Goal: Transaction & Acquisition: Purchase product/service

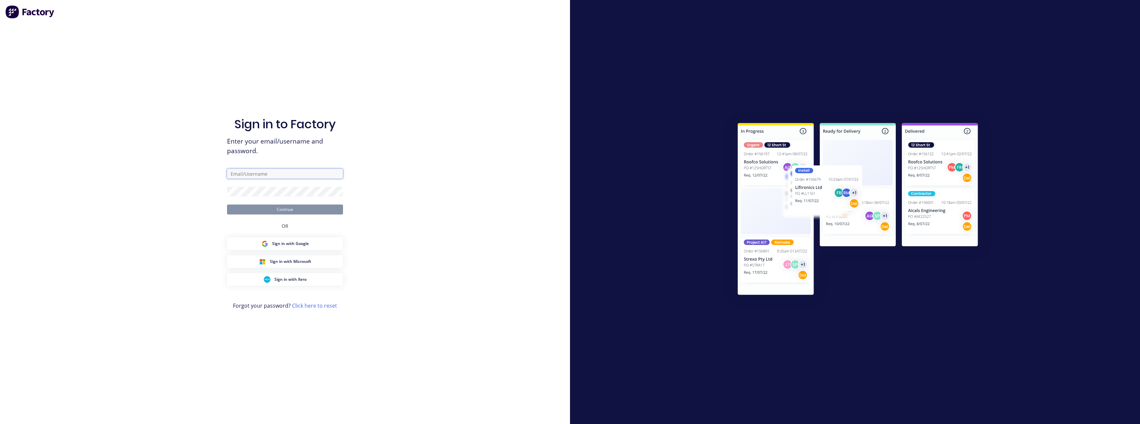
type input "[PERSON_NAME][EMAIL_ADDRESS][DOMAIN_NAME]"
click at [289, 208] on button "Continue" at bounding box center [285, 209] width 116 height 10
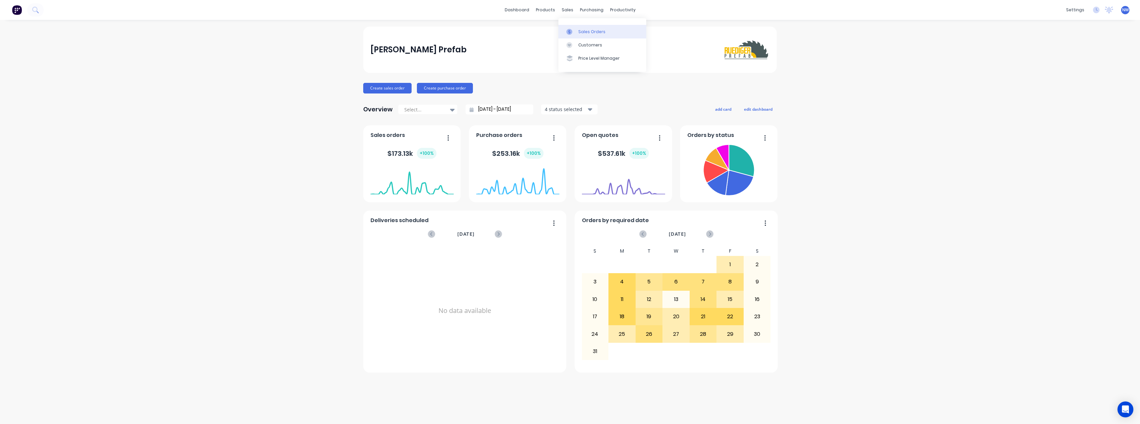
click at [578, 28] on link "Sales Orders" at bounding box center [602, 31] width 88 height 13
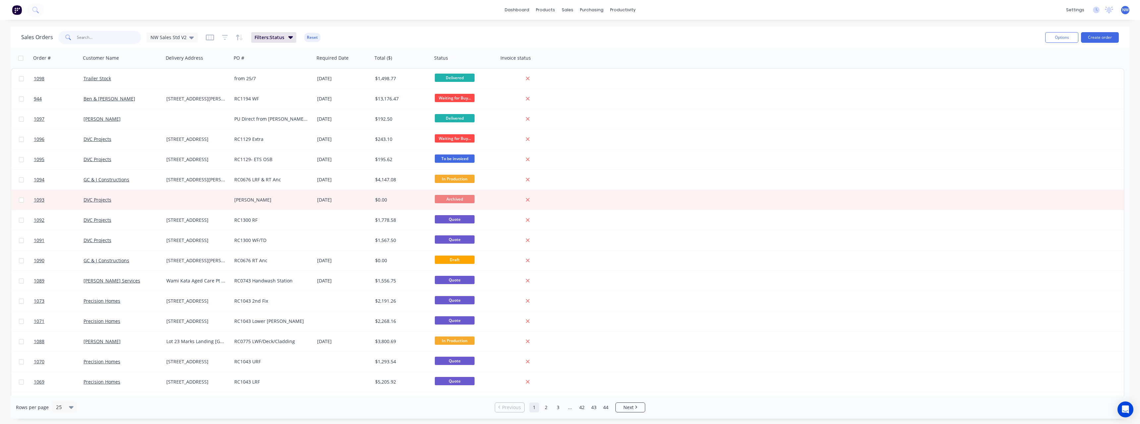
click at [94, 38] on input "text" at bounding box center [109, 37] width 65 height 13
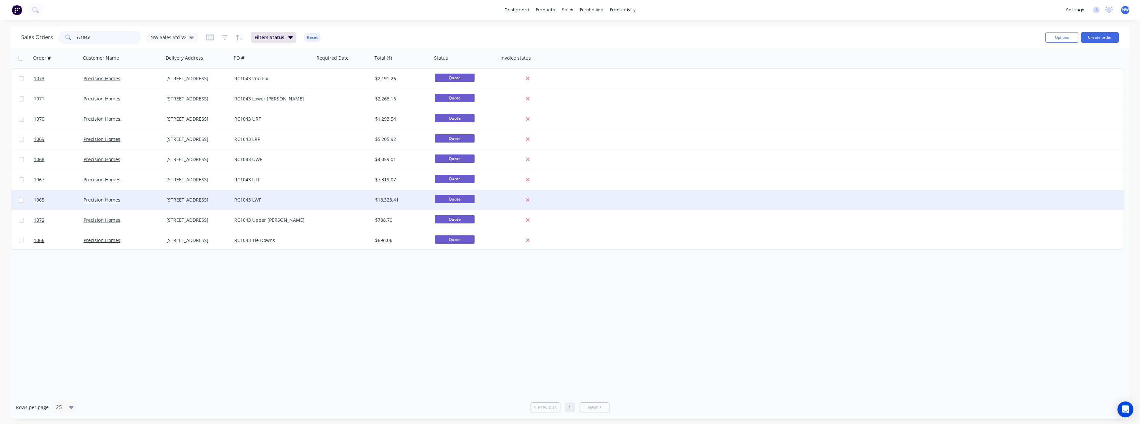
type input "rc1043"
click at [220, 196] on div "[STREET_ADDRESS]" at bounding box center [198, 200] width 68 height 20
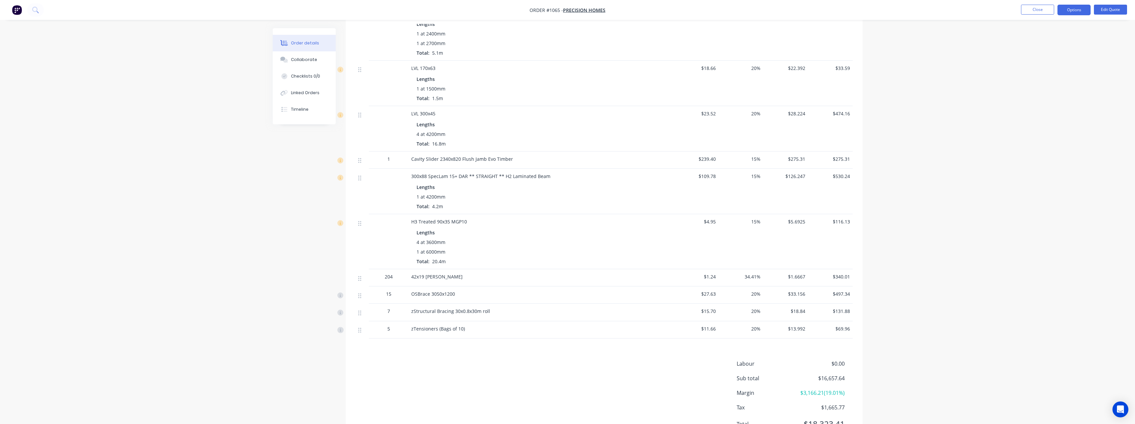
scroll to position [961, 0]
click at [1036, 7] on button "Close" at bounding box center [1037, 10] width 33 height 10
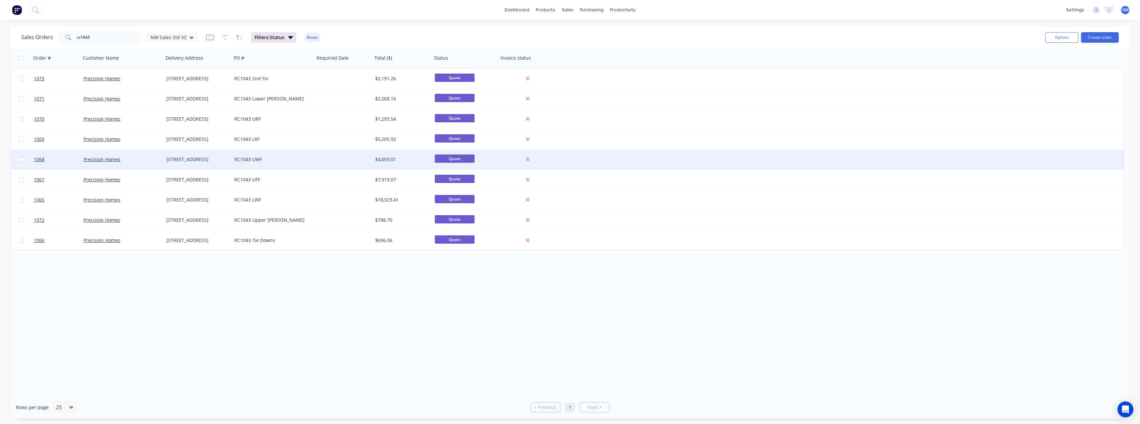
click at [267, 155] on div "RC1043 UWF" at bounding box center [273, 159] width 83 height 20
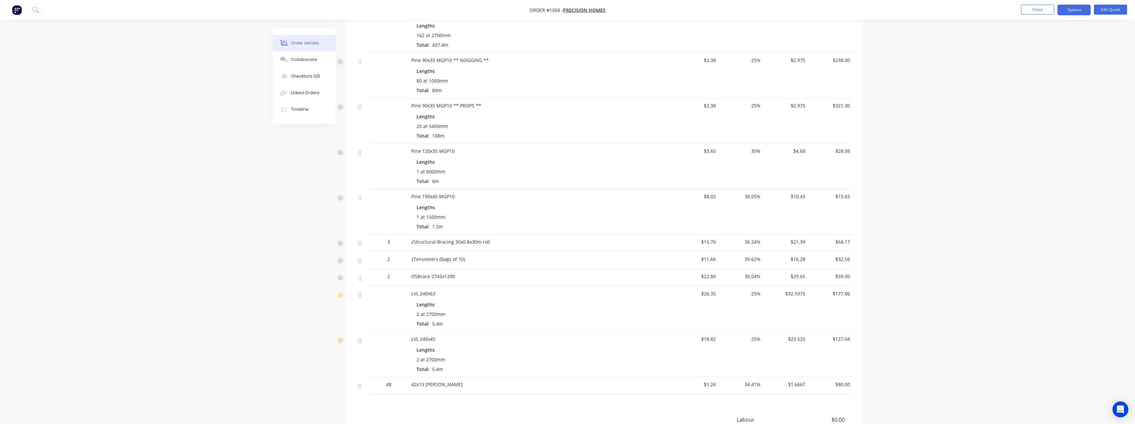
scroll to position [298, 0]
click at [1029, 7] on button "Close" at bounding box center [1037, 10] width 33 height 10
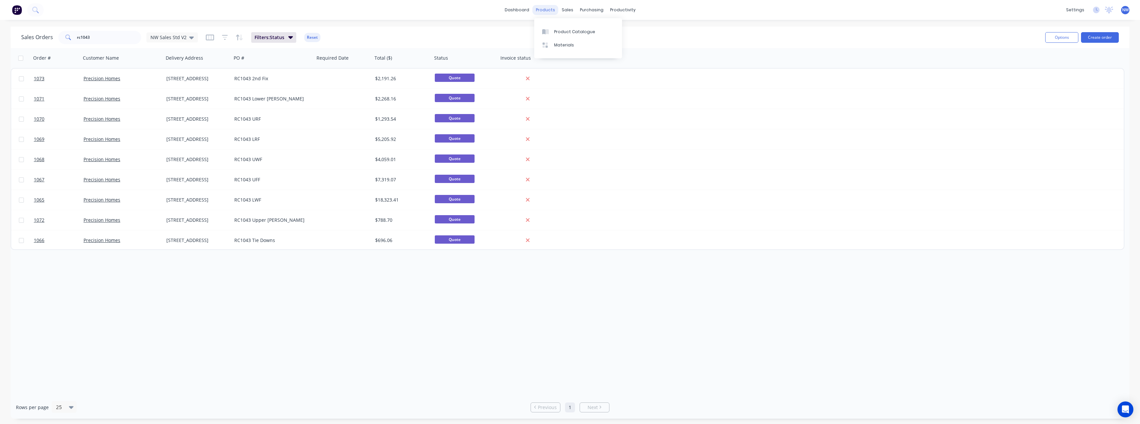
click at [551, 11] on div "products" at bounding box center [546, 10] width 26 height 10
click at [561, 28] on link "Product Catalogue" at bounding box center [578, 31] width 88 height 13
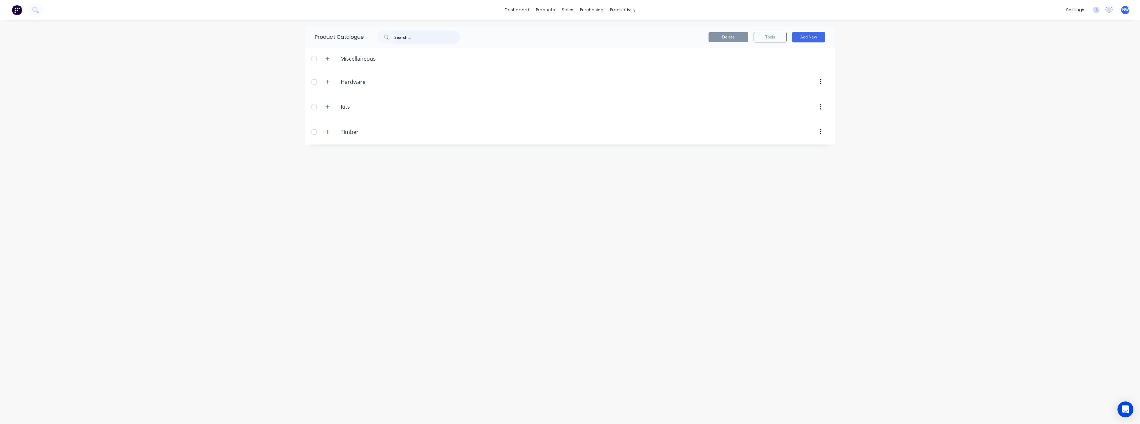
click at [437, 40] on input "text" at bounding box center [427, 36] width 66 height 13
type input "stud"
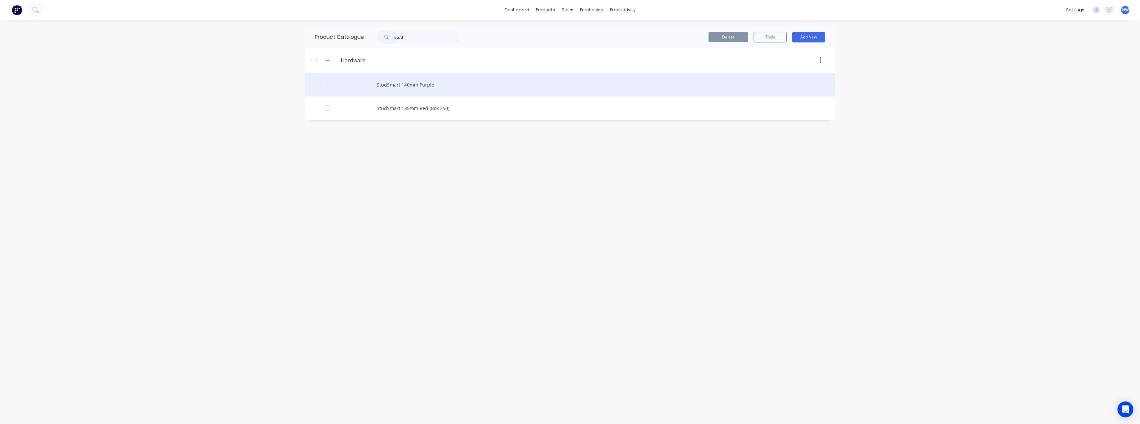
click at [423, 87] on div "StudSmart 140mm Purple" at bounding box center [570, 85] width 530 height 24
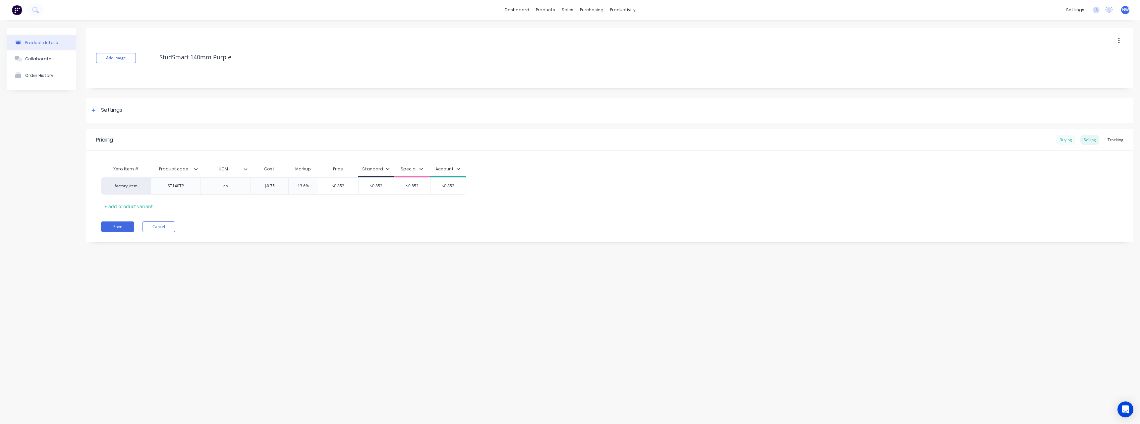
click at [1065, 140] on div "Buying" at bounding box center [1065, 140] width 19 height 10
click at [1119, 43] on icon "button" at bounding box center [1118, 41] width 1 height 6
click at [1108, 58] on span "Duplicate" at bounding box center [1095, 58] width 50 height 7
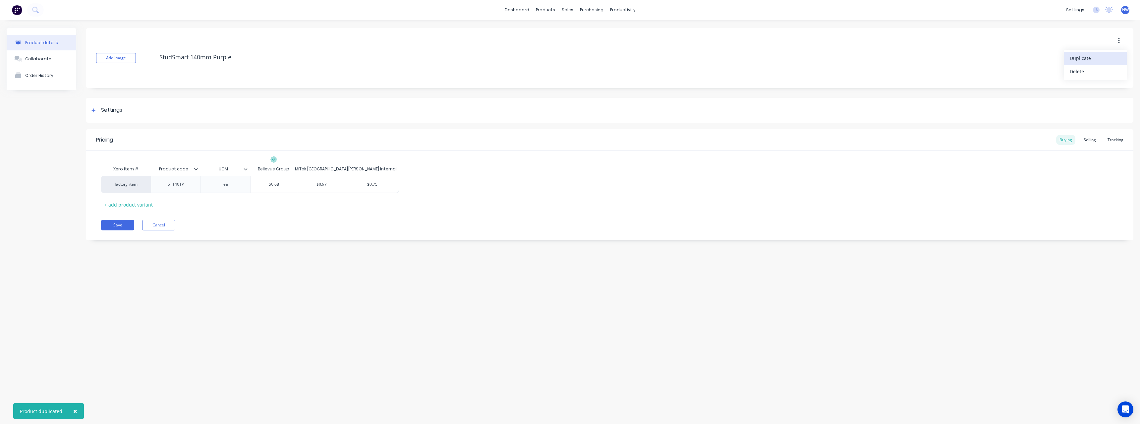
click at [1119, 43] on icon "button" at bounding box center [1118, 41] width 1 height 6
click at [1118, 40] on button "button" at bounding box center [1119, 41] width 16 height 12
click at [1102, 59] on span "Duplicate" at bounding box center [1095, 58] width 50 height 7
type textarea "x"
click at [154, 226] on button "Cancel" at bounding box center [158, 225] width 33 height 11
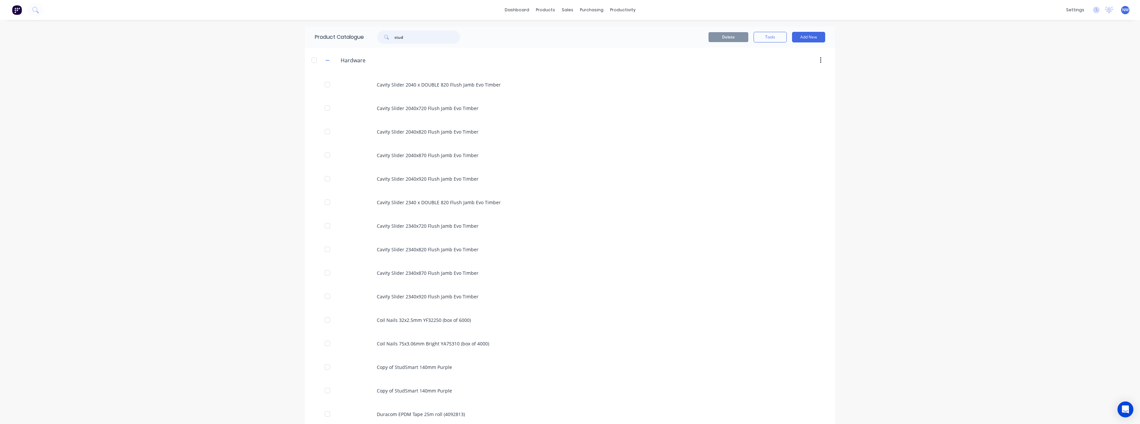
drag, startPoint x: 415, startPoint y: 36, endPoint x: 380, endPoint y: 43, distance: 34.9
click at [374, 39] on div "stud" at bounding box center [415, 36] width 89 height 13
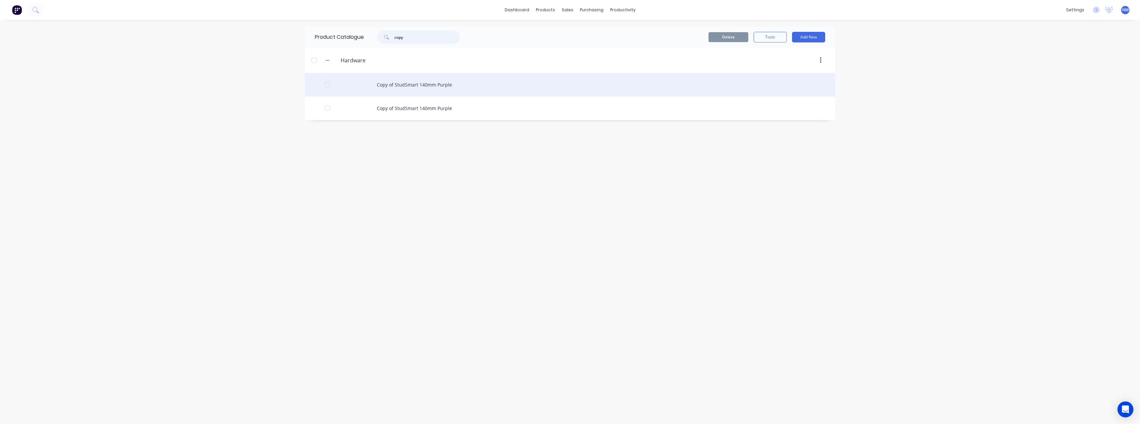
type input "copy"
click at [452, 86] on div "Copy of StudSmart 140mm Purple" at bounding box center [570, 85] width 530 height 24
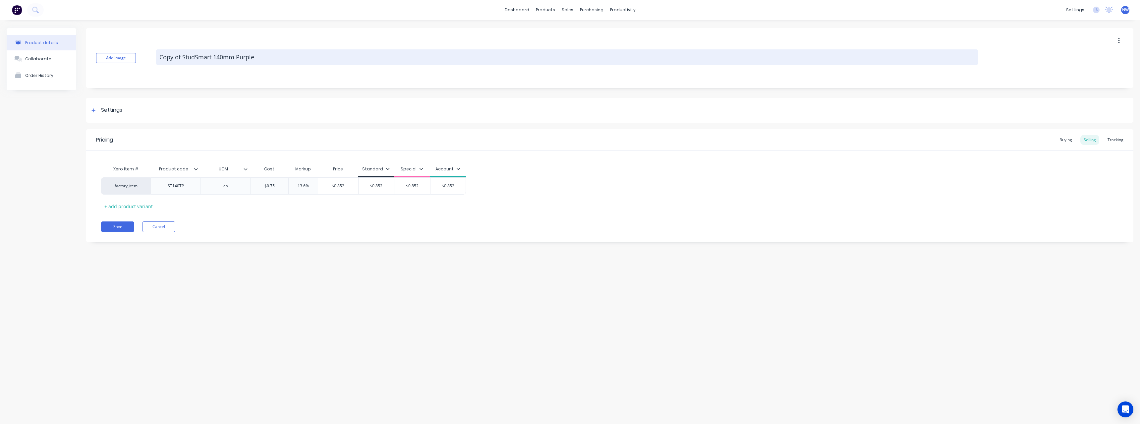
click at [184, 56] on textarea "Copy of StudSmart 140mm Purple" at bounding box center [567, 57] width 822 height 16
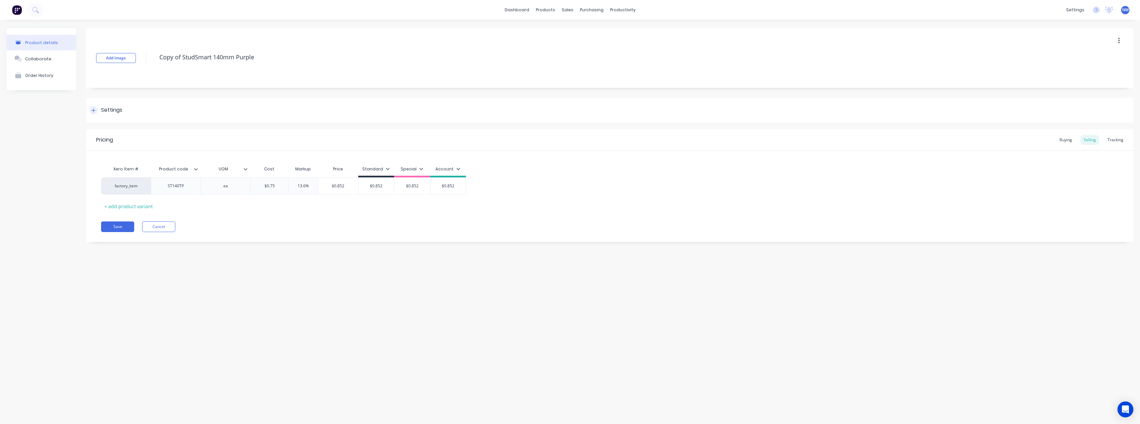
type textarea "x"
type textarea "Copy ofStudSmart 140mm Purple"
type textarea "x"
type textarea "Copy oStudSmart 140mm Purple"
type textarea "x"
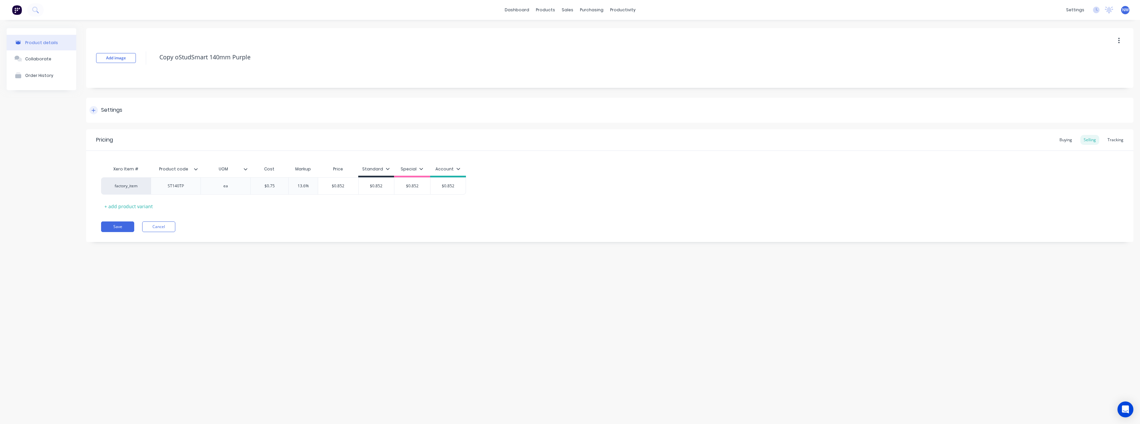
type textarea "Copy StudSmart 140mm Purple"
type textarea "x"
type textarea "CopyStudSmart 140mm Purple"
type textarea "x"
type textarea "CopStudSmart 140mm Purple"
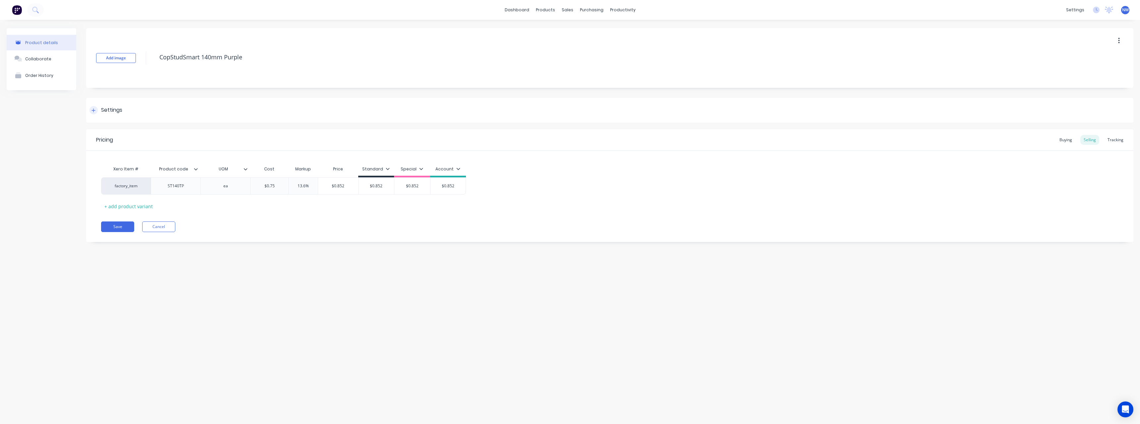
type textarea "x"
type textarea "CoStudSmart 140mm Purple"
type textarea "x"
type textarea "CStudSmart 140mm Purple"
type textarea "x"
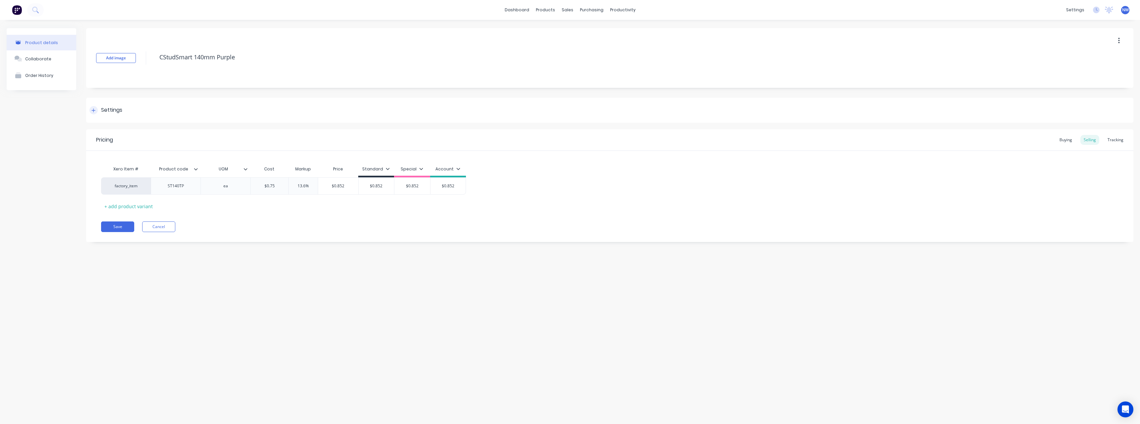
type textarea "StudSmart 140mm Purple"
type textarea "x"
type textarea "Stud-Smart 140mm Purple"
type textarea "x"
type textarea "Stud-LSmart 140mm Purple"
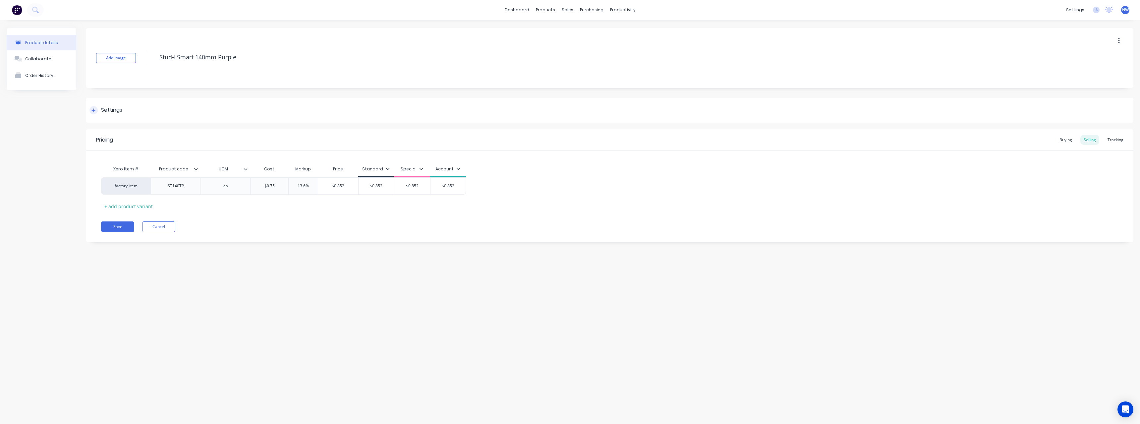
type textarea "x"
type textarea "Stud-LoSmart 140mm Purple"
type textarea "x"
type textarea "Stud-LokSmart 140mm Purple"
type textarea "x"
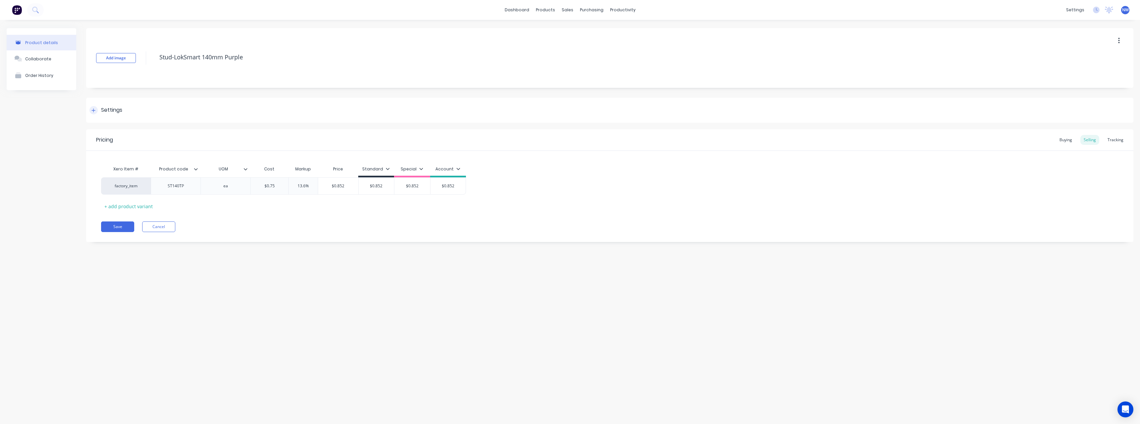
type textarea "Stud-Lok Smart 140mm Purple"
type textarea "x"
type textarea "Stud-Lok XSmart 140mm Purple"
type textarea "x"
type textarea "Stud-Lok XtSmart 140mm Purple"
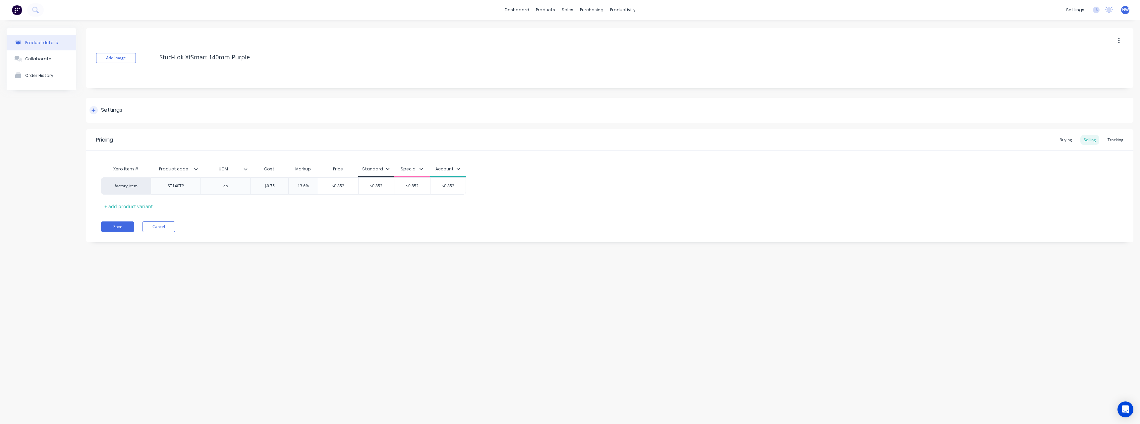
type textarea "x"
type textarea "Stud-Lok XtrSmart 140mm Purple"
type textarea "x"
type textarea "Stud-Lok XtraSmart 140mm Purple"
type textarea "x"
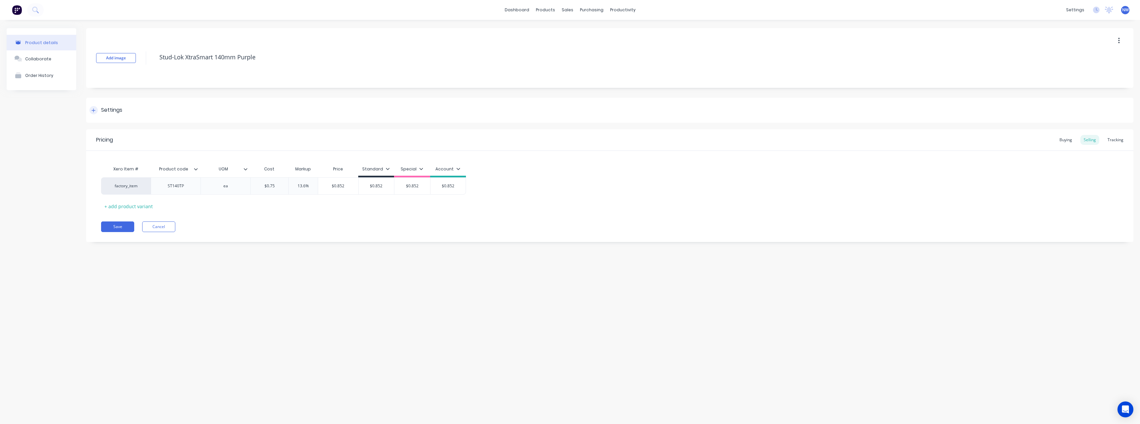
type textarea "Stud-Lok Xtra Smart 140mm Purple"
type textarea "x"
type textarea "Stud-Lok Xtra 1Smart 140mm Purple"
type textarea "x"
type textarea "Stud-Lok Xtra 16Smart 140mm Purple"
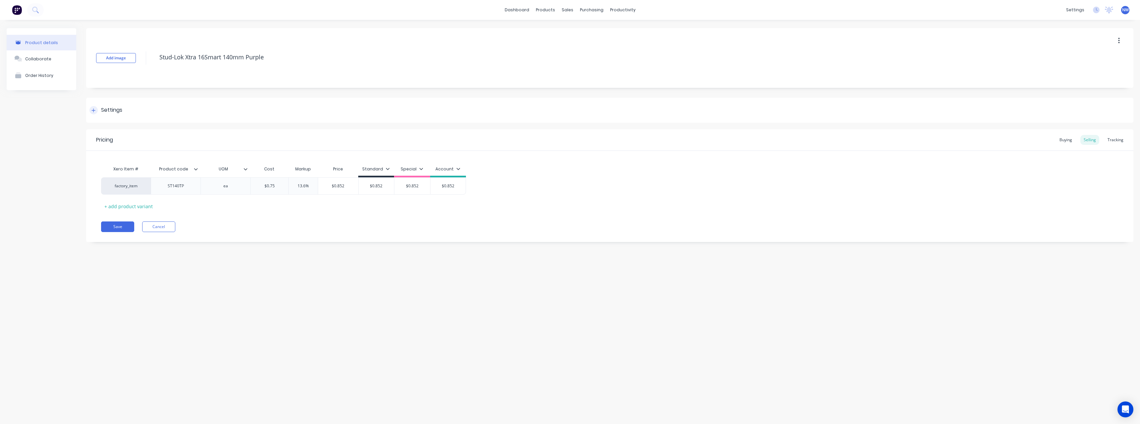
type textarea "x"
type textarea "Stud-Lok Xtra 165Smart 140mm Purple"
type textarea "x"
type textarea "Stud-Lok Xtra 165mSmart 140mm Purple"
type textarea "x"
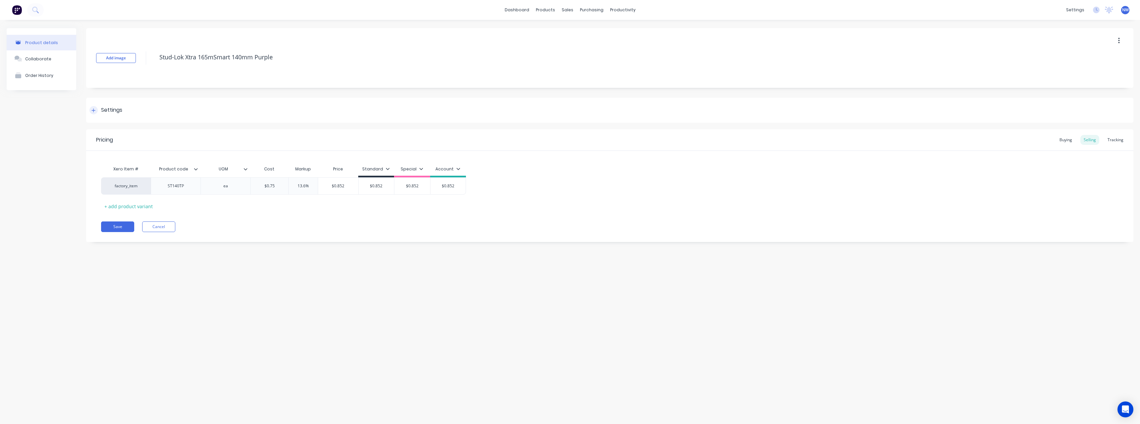
type textarea "Stud-Lok Xtra 165mmSmart 140mm Purple"
type textarea "x"
type textarea "Stud-Lok Xtra 165mm Smart 140mm Purple"
type textarea "x"
type textarea "Stud-Lok Xtra 165mm YSmart 140mm Purple"
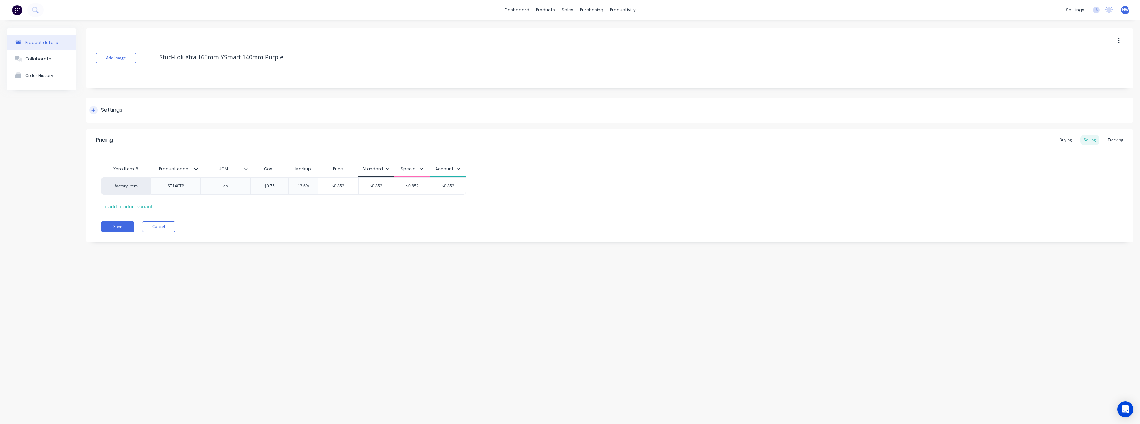
type textarea "x"
type textarea "Stud-Lok Xtra 165mm YeSmart 140mm Purple"
type textarea "x"
type textarea "Stud-Lok Xtra 165mm YelSmart 140mm Purple"
type textarea "x"
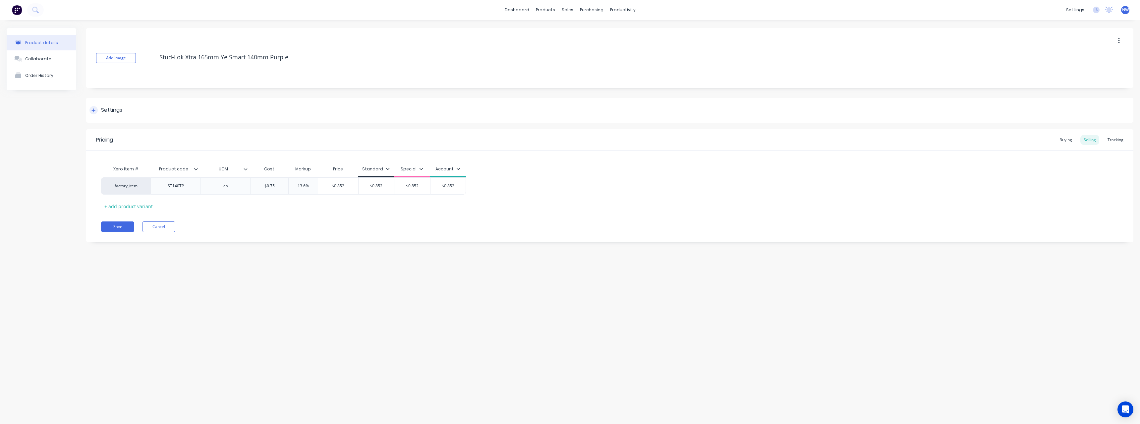
type textarea "Stud-Lok Xtra 165mm YellSmart 140mm Purple"
type textarea "x"
type textarea "Stud-Lok Xtra 165mm YelloSmart 140mm Purple"
type textarea "x"
type textarea "Stud-Lok Xtra 165mm YellowSmart 140mm Purple"
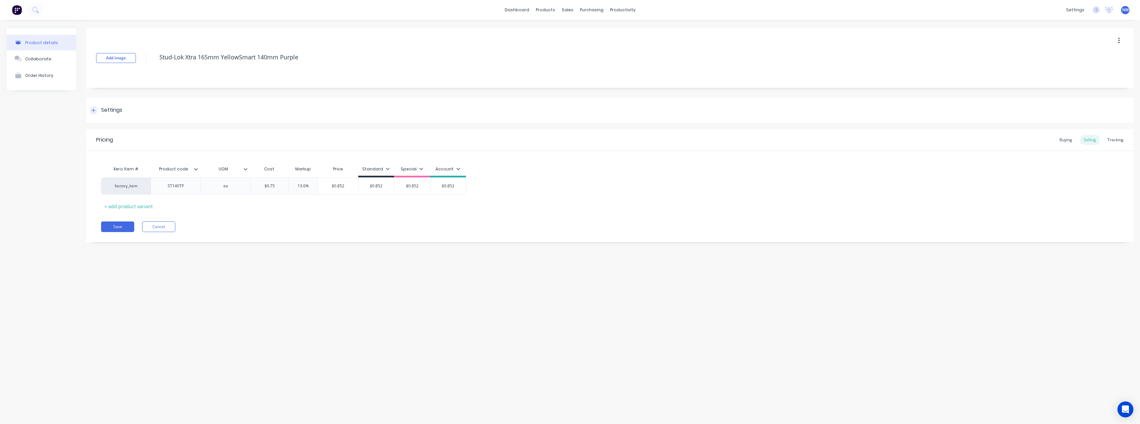
type textarea "x"
type textarea "Stud-Lok Xtra 165mm Yellowmart 140mm Purple"
type textarea "x"
type textarea "Stud-Lok Xtra 165mm Yellowart 140mm Purple"
type textarea "x"
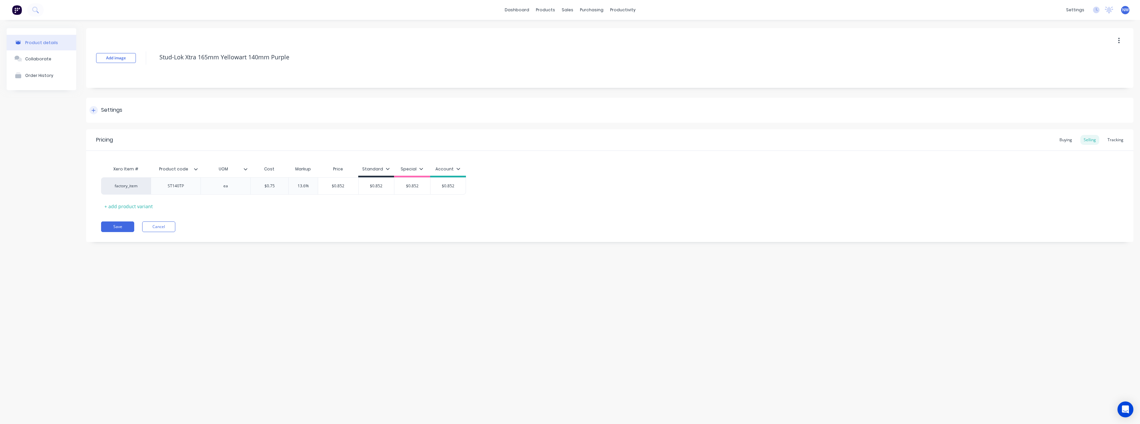
type textarea "Stud-Lok Xtra 165mm Yellowrt 140mm Purple"
type textarea "x"
type textarea "Stud-Lok Xtra 165mm Yellowt 140mm Purple"
type textarea "x"
type textarea "Stud-Lok Xtra 165mm Yellow 140mm Purple"
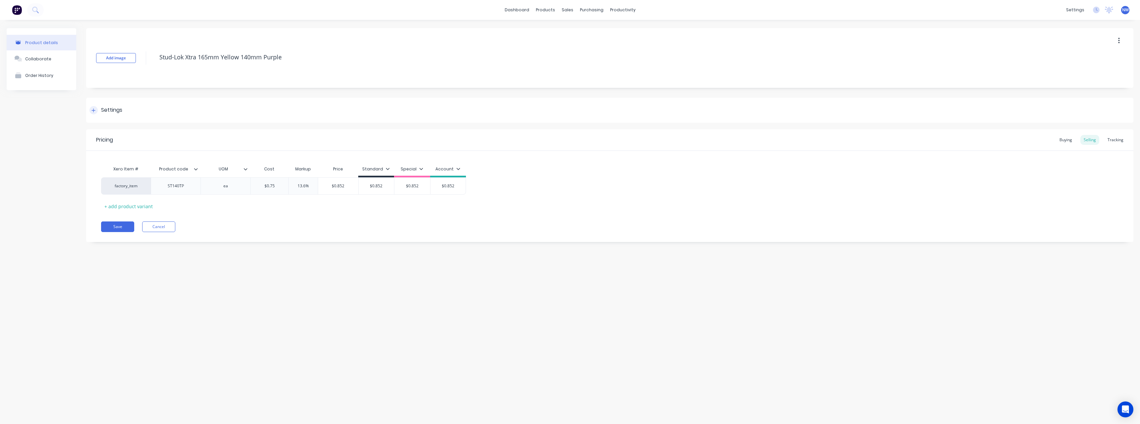
type textarea "x"
type textarea "Stud-Lok Xtra 165mm Yellow140mm Purple"
type textarea "x"
type textarea "Stud-Lok Xtra 165mm Yellow40mm Purple"
type textarea "x"
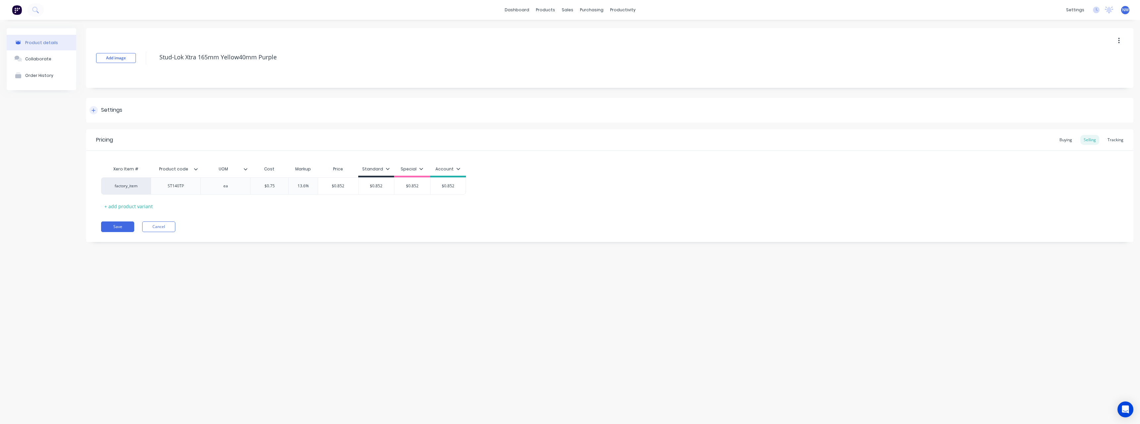
type textarea "Stud-Lok Xtra 165mm Yellow0mm Purple"
type textarea "x"
type textarea "Stud-Lok Xtra 165mm Yellowmm Purple"
type textarea "x"
type textarea "Stud-Lok Xtra 165mm Yellowm Purple"
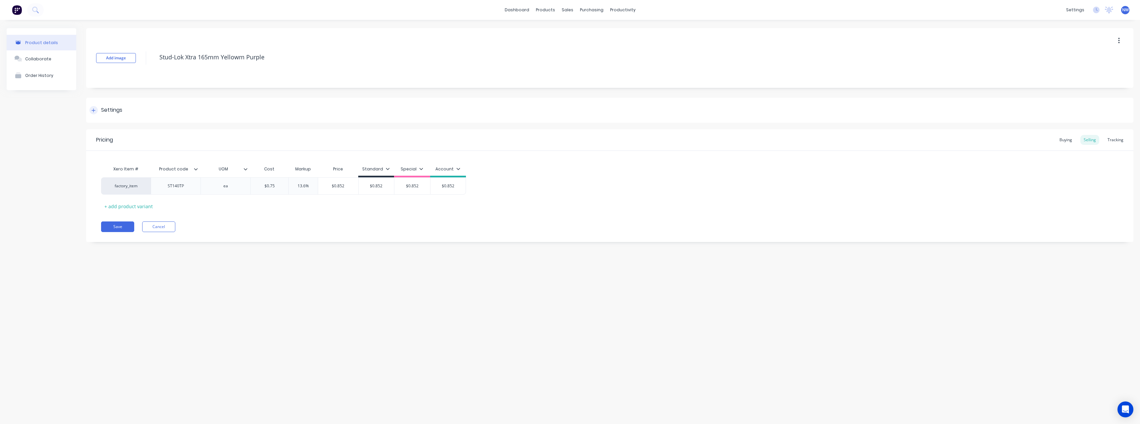
type textarea "x"
type textarea "Stud-Lok Xtra 165mm Yellow Purple"
type textarea "x"
type textarea "Stud-Lok Xtra 165mm YellowPurple"
type textarea "x"
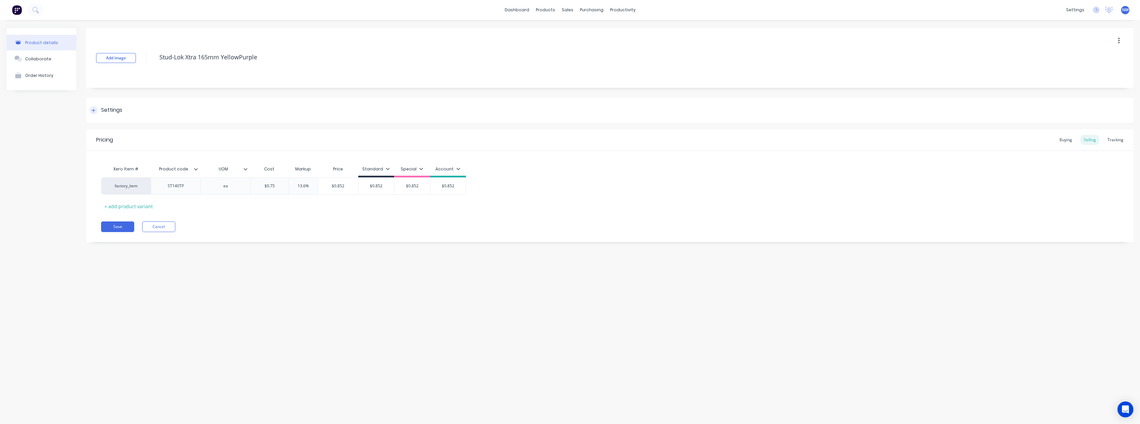
type textarea "Stud-Lok Xtra 165mm Yellowurple"
type textarea "x"
type textarea "Stud-Lok Xtra 165mm Yellowrple"
type textarea "x"
type textarea "Stud-Lok Xtra 165mm Yellowple"
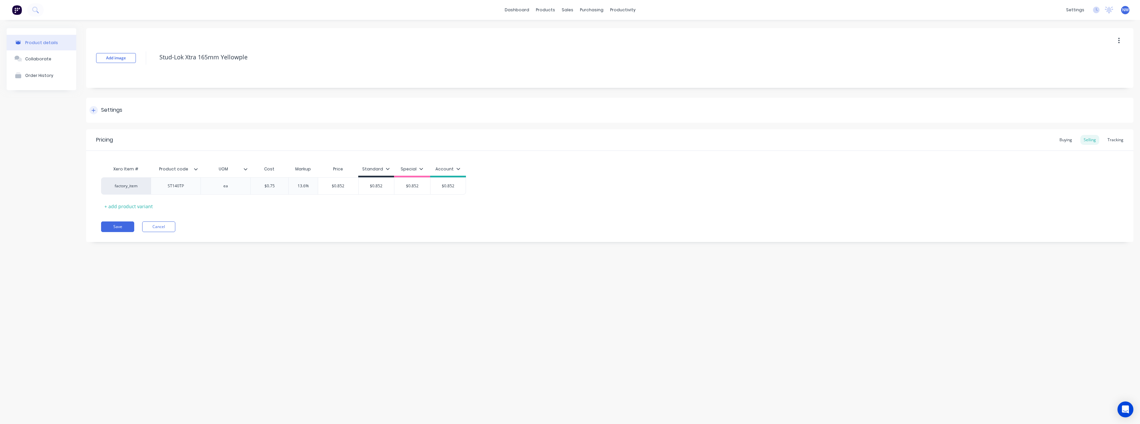
type textarea "x"
type textarea "Stud-Lok Xtra 165mm Yellowle"
type textarea "x"
type textarea "Stud-Lok Xtra 165mm Yellowe"
type textarea "x"
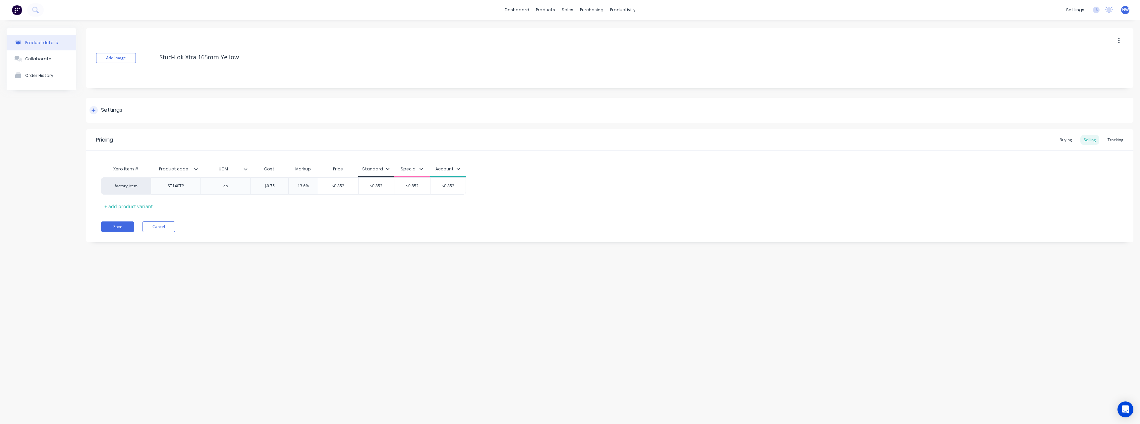
type textarea "Stud-Lok Xtra 165mm Yellow"
click at [96, 108] on div at bounding box center [93, 110] width 8 height 8
type textarea "x"
type textarea "Stud-Lok Xtra 165mm Yellow"
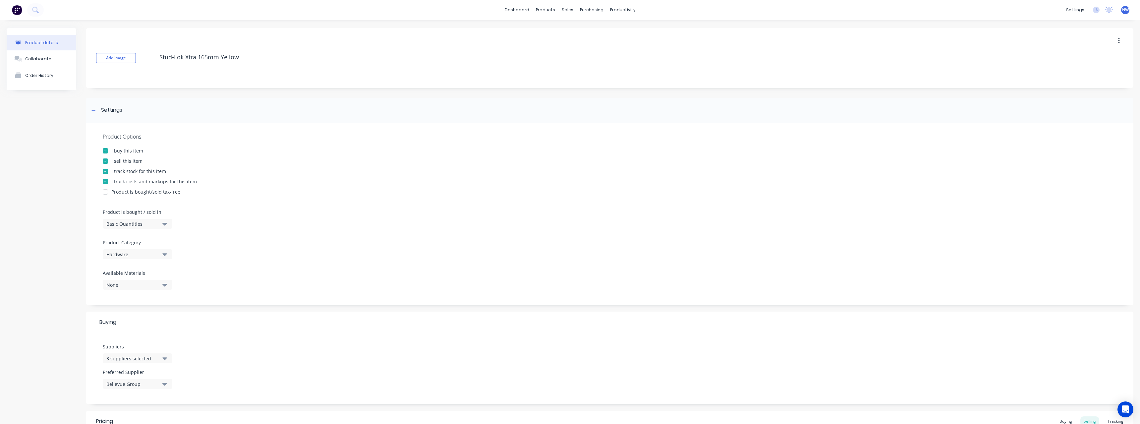
scroll to position [33, 0]
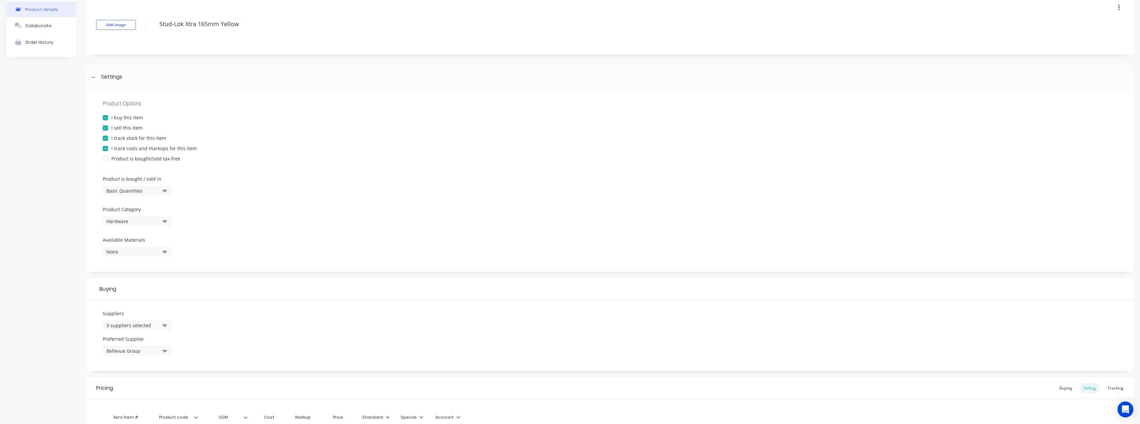
click at [166, 326] on icon "button" at bounding box center [164, 324] width 5 height 7
click at [113, 250] on div "button" at bounding box center [113, 250] width 13 height 13
click at [238, 309] on div "Suppliers 2 suppliers selected MiTek Australia [PERSON_NAME] Internal 1800 Hose…" at bounding box center [609, 335] width 1047 height 71
click at [165, 349] on icon "button" at bounding box center [164, 350] width 5 height 7
click at [147, 387] on div "MiTek [GEOGRAPHIC_DATA]" at bounding box center [156, 386] width 66 height 7
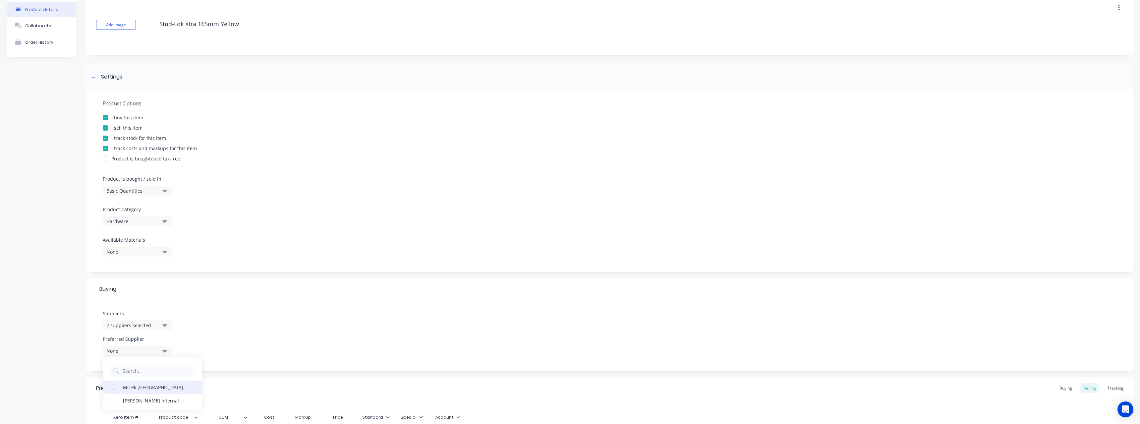
type textarea "x"
click at [285, 232] on div at bounding box center [610, 233] width 1014 height 5
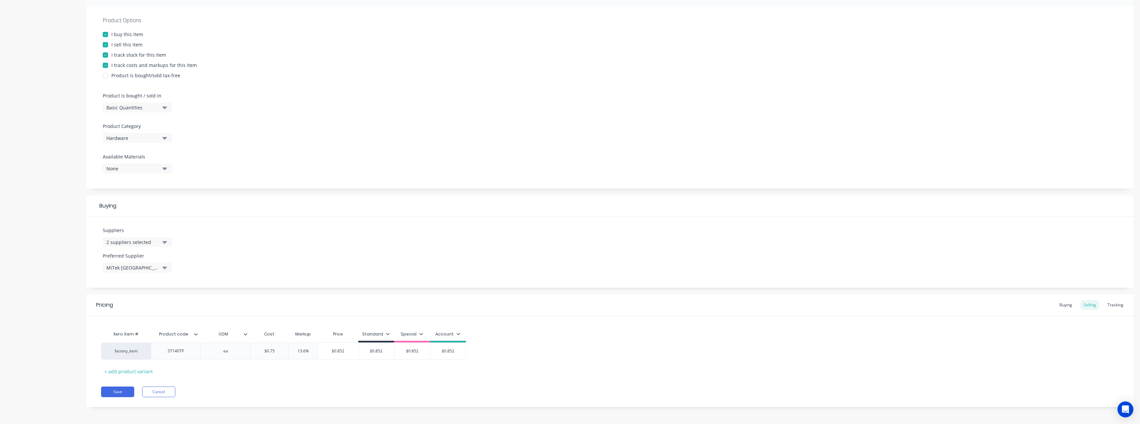
scroll to position [118, 0]
click at [1059, 304] on div "Buying" at bounding box center [1065, 304] width 19 height 10
type input "$0.97"
drag, startPoint x: 282, startPoint y: 351, endPoint x: 263, endPoint y: 354, distance: 18.7
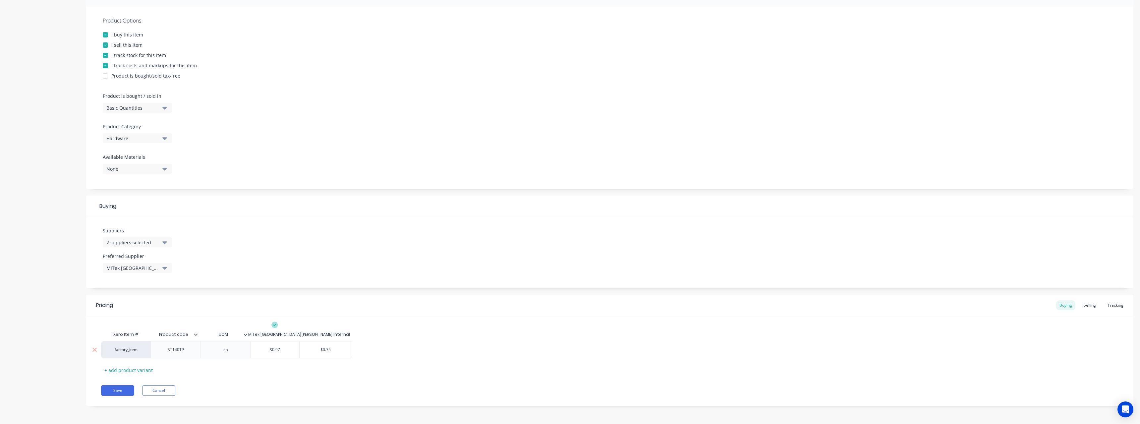
click at [263, 354] on div "$0.97 $0.97" at bounding box center [275, 349] width 49 height 17
click at [284, 352] on input "$0.97" at bounding box center [275, 350] width 49 height 6
type textarea "x"
type input "$0.971"
type textarea "x"
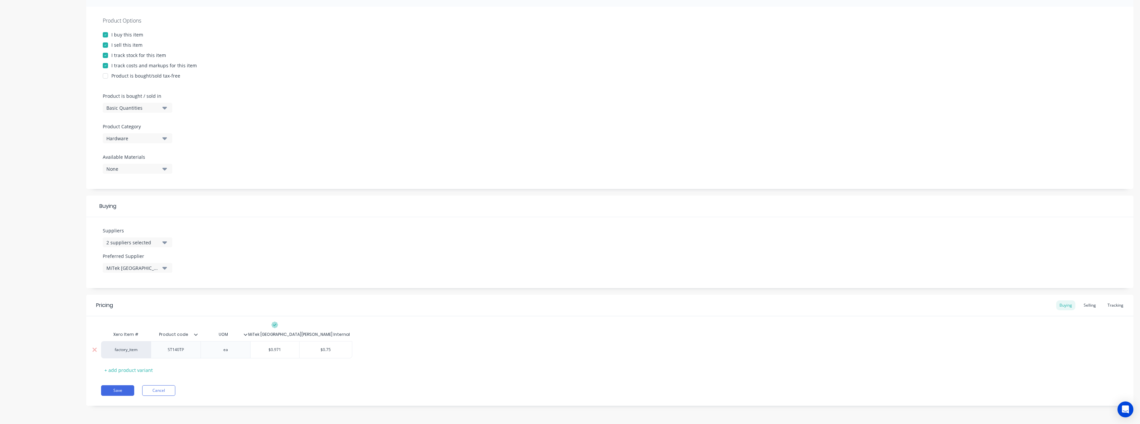
type input "$0.971."
type textarea "x"
type input "$0.971.2"
type textarea "x"
type input "$0.971.27"
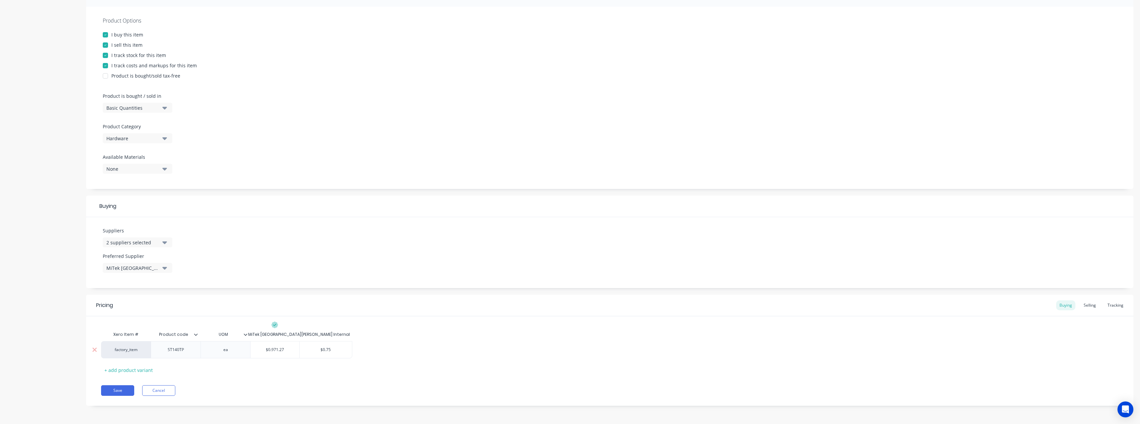
type textarea "x"
type input "$0.971.273"
type textarea "x"
type input "$0.971.2737"
type input "$0.75"
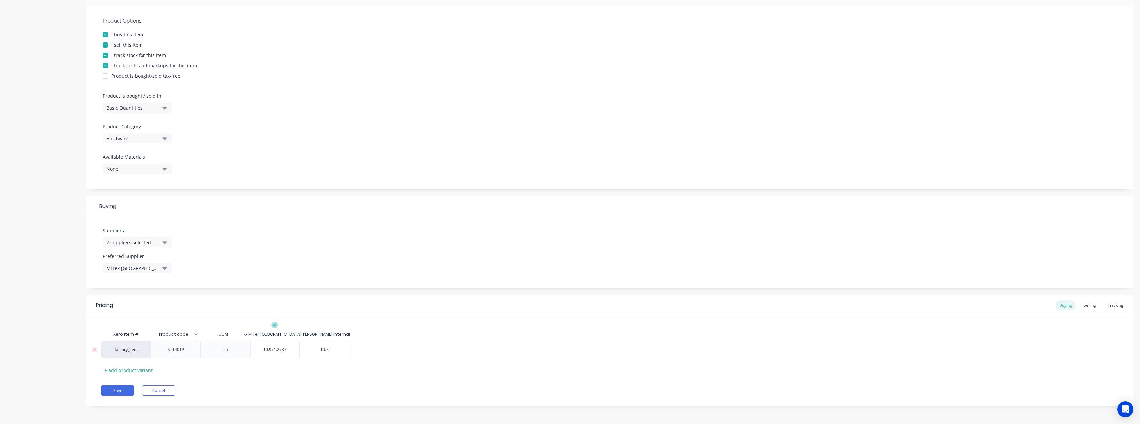
click at [335, 349] on input "$0.75" at bounding box center [326, 350] width 53 height 6
type input "$0.971"
click at [283, 351] on input "$0.971" at bounding box center [275, 350] width 49 height 6
type textarea "x"
type input "$0.97"
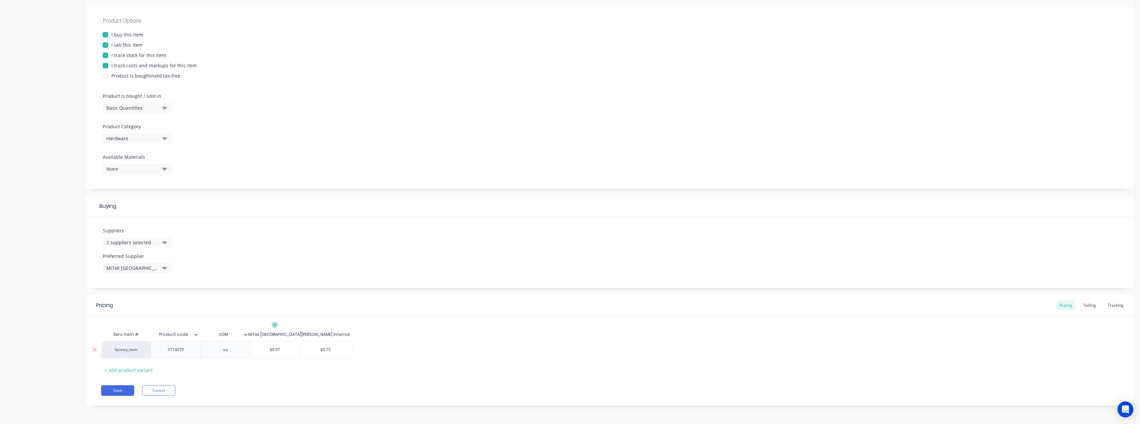
type textarea "x"
type input "$0.9"
type textarea "x"
type input "$0."
type textarea "x"
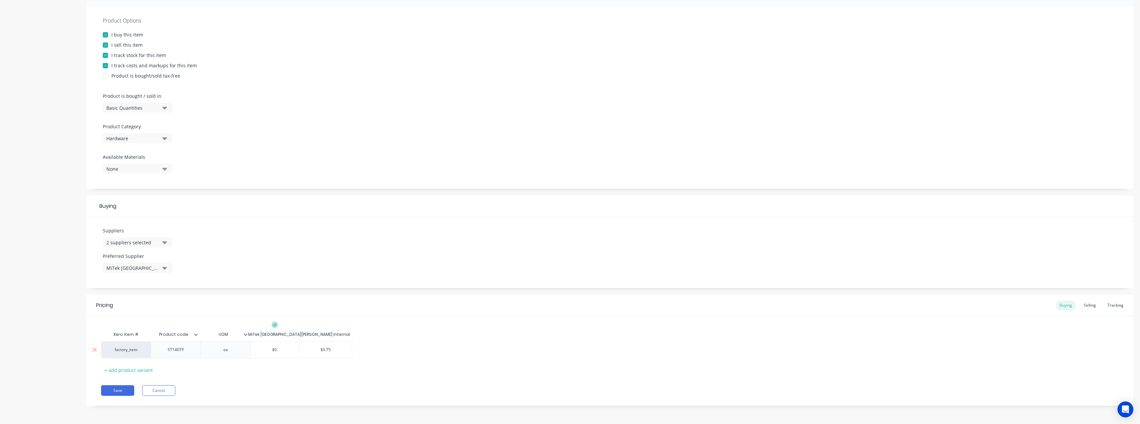
type input "$0"
type textarea "x"
type input "$"
type textarea "x"
type input "$1"
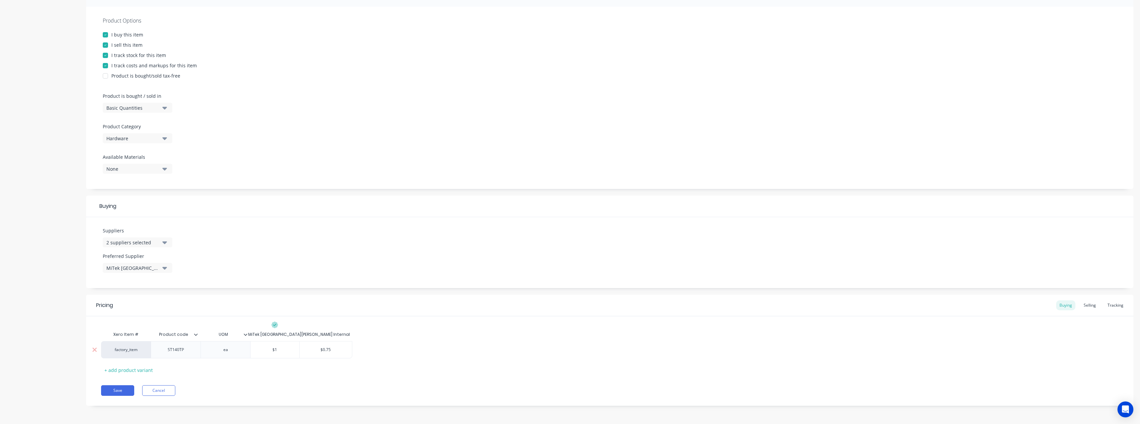
type textarea "x"
type input "$1."
type textarea "x"
type input "$1.2"
type textarea "x"
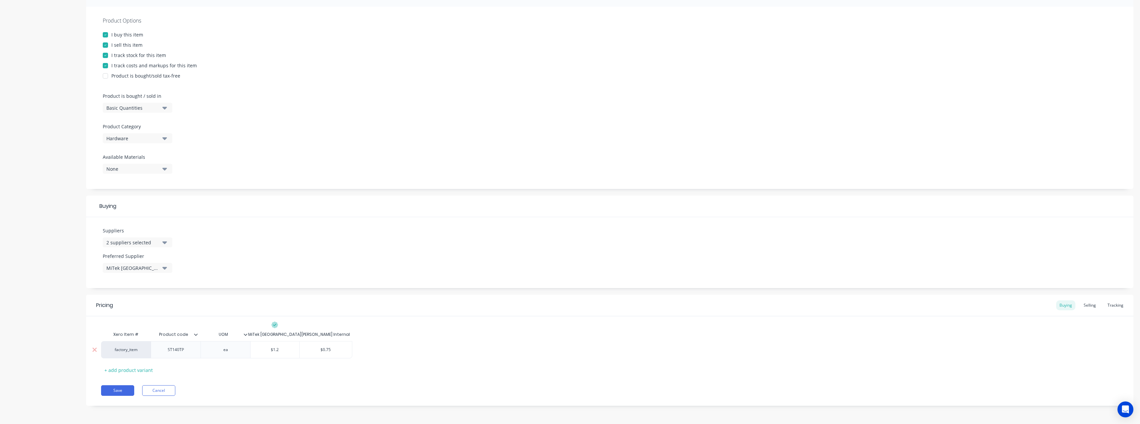
type input "$1.27"
type textarea "x"
type input "$1.273"
type textarea "x"
type input "$1.2737"
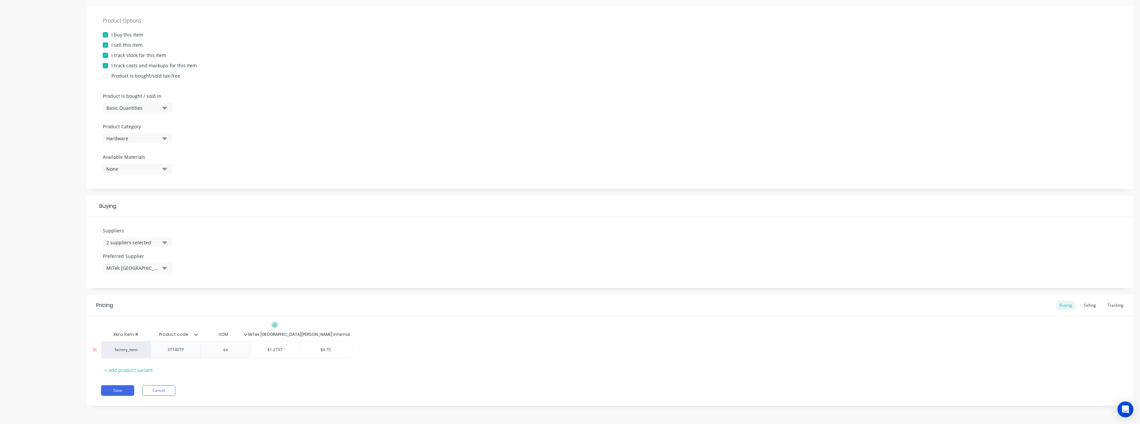
click at [337, 349] on input "$0.75" at bounding box center [326, 350] width 53 height 6
type textarea "x"
type input "$0.7"
type textarea "x"
type input "$0."
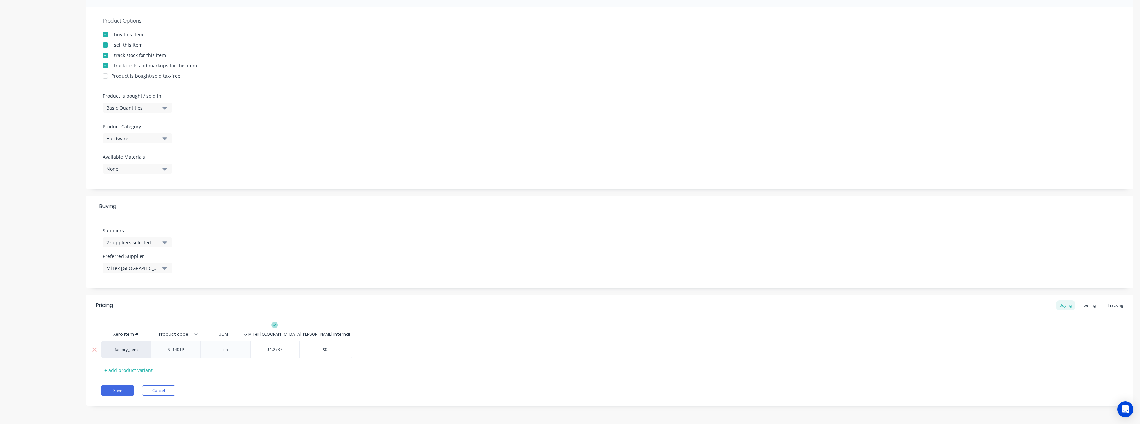
type textarea "x"
type input "$0"
type textarea "x"
type input "$"
type textarea "x"
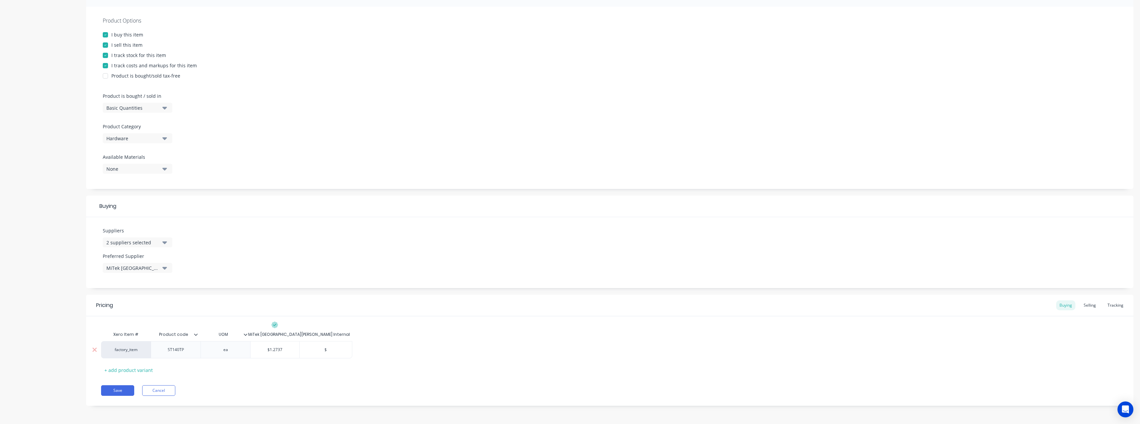
type input "$1"
type textarea "x"
type input "$1."
type textarea "x"
type input "$1.4"
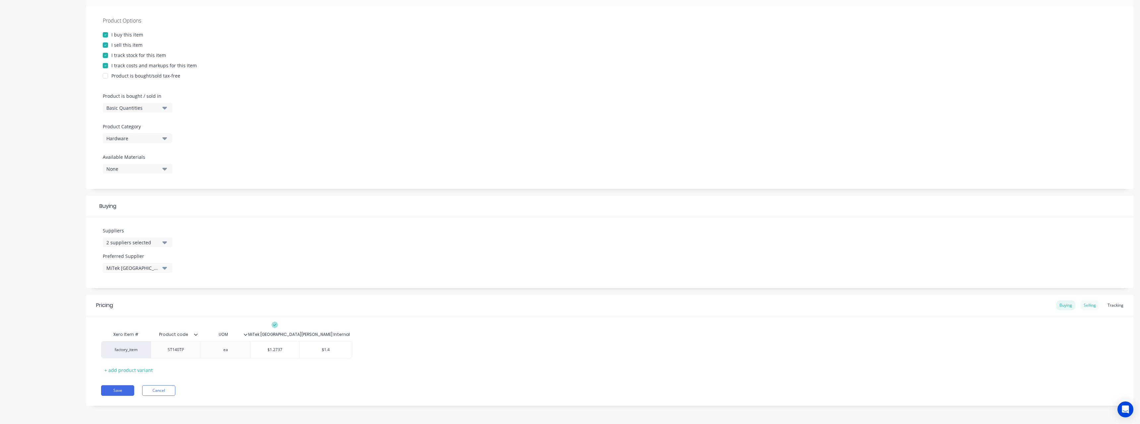
click at [1087, 305] on div "Selling" at bounding box center [1089, 305] width 19 height 10
type input "$0.75"
drag, startPoint x: 276, startPoint y: 353, endPoint x: 264, endPoint y: 353, distance: 11.6
click at [264, 353] on input "$0.75" at bounding box center [270, 351] width 38 height 6
type textarea "x"
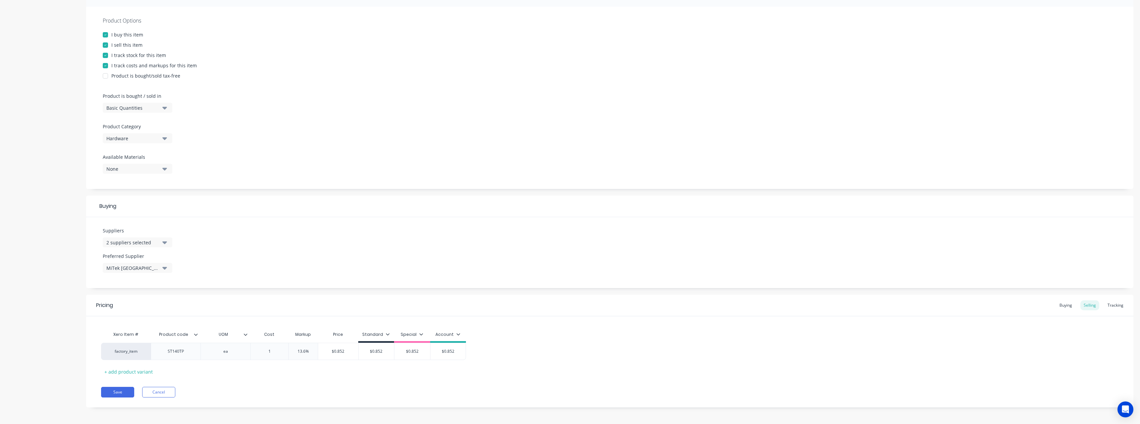
type input "1."
type textarea "x"
type input "1.4"
type input "$1.5904"
click at [321, 351] on input "$1.5904" at bounding box center [337, 351] width 42 height 6
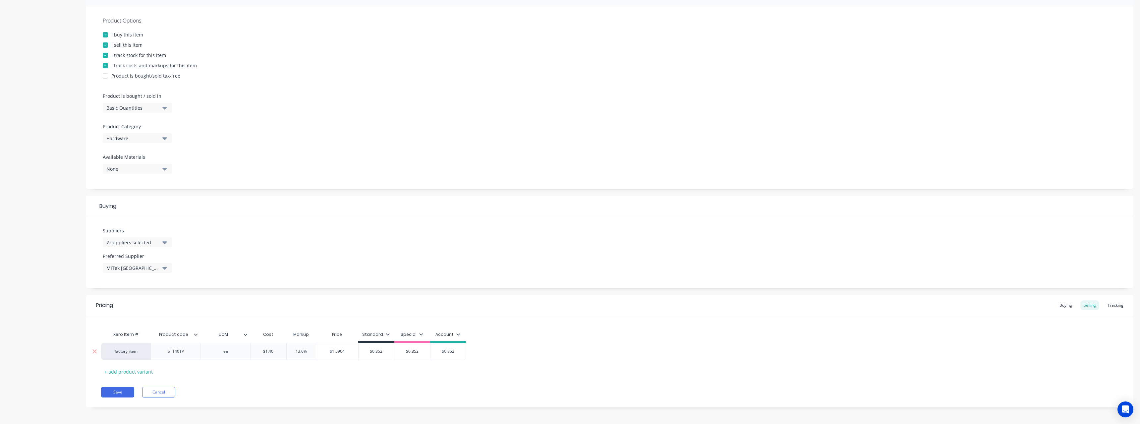
click at [317, 351] on input "$1.5904" at bounding box center [337, 351] width 42 height 6
type input "13.6%"
drag, startPoint x: 315, startPoint y: 351, endPoint x: 292, endPoint y: 353, distance: 23.0
click at [292, 353] on input "13.6%" at bounding box center [301, 351] width 33 height 6
type textarea "x"
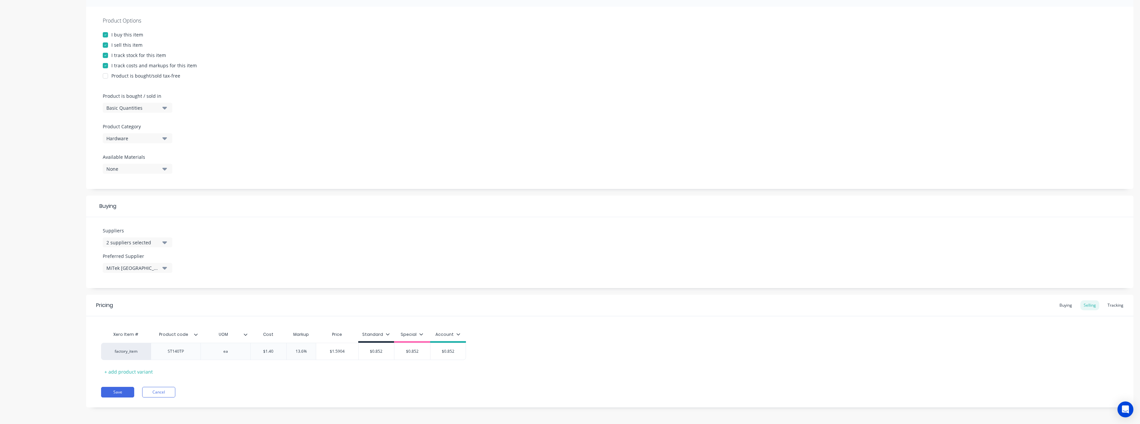
type input "3"
type textarea "x"
type input "30"
type input "$0.852"
click at [381, 352] on input "$0.852" at bounding box center [372, 351] width 36 height 6
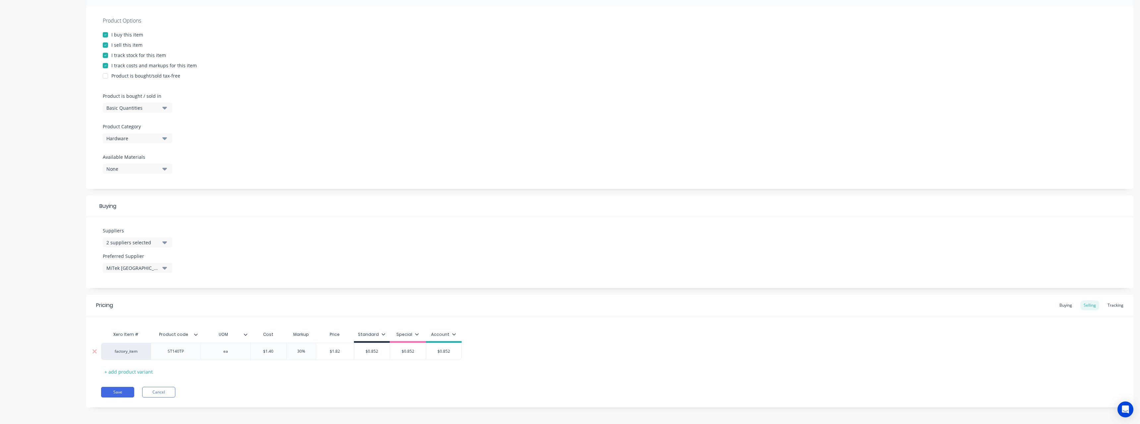
click at [386, 353] on input "$0.852" at bounding box center [372, 351] width 36 height 6
drag, startPoint x: 381, startPoint y: 353, endPoint x: 364, endPoint y: 354, distance: 17.3
click at [364, 354] on input "$0.852" at bounding box center [372, 351] width 36 height 6
type textarea "x"
type input "1"
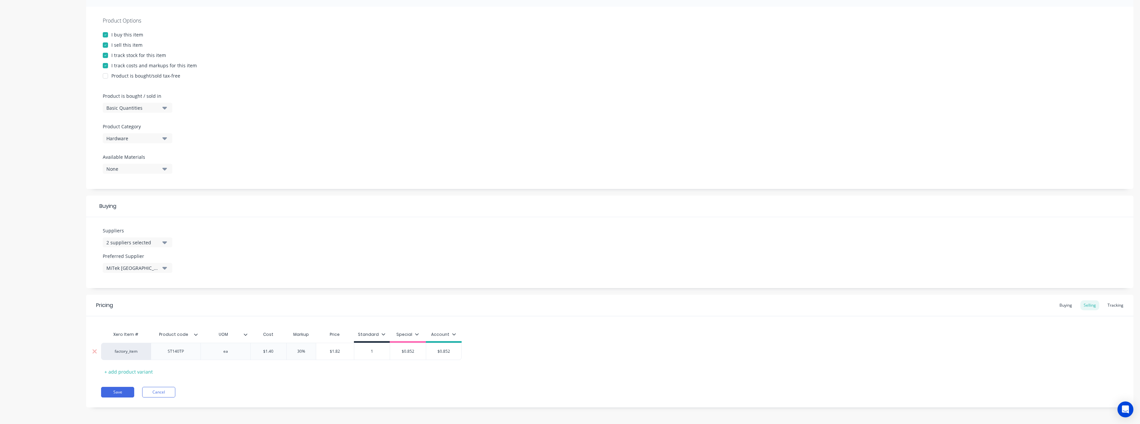
type textarea "x"
type input "1."
type textarea "x"
type input "1.8"
type textarea "x"
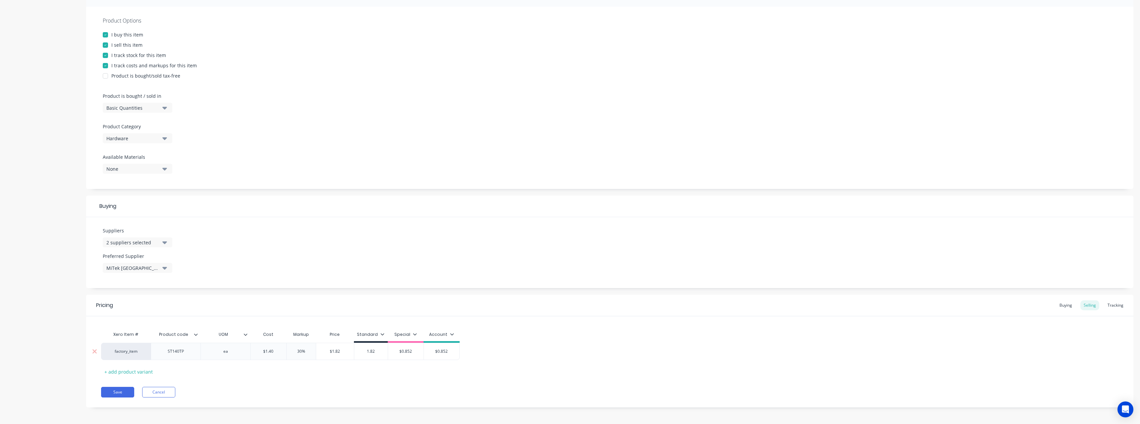
type input "1.82"
type input "$0.852"
drag, startPoint x: 416, startPoint y: 350, endPoint x: 402, endPoint y: 353, distance: 13.6
click at [395, 352] on input "$0.852" at bounding box center [406, 351] width 36 height 6
type textarea "x"
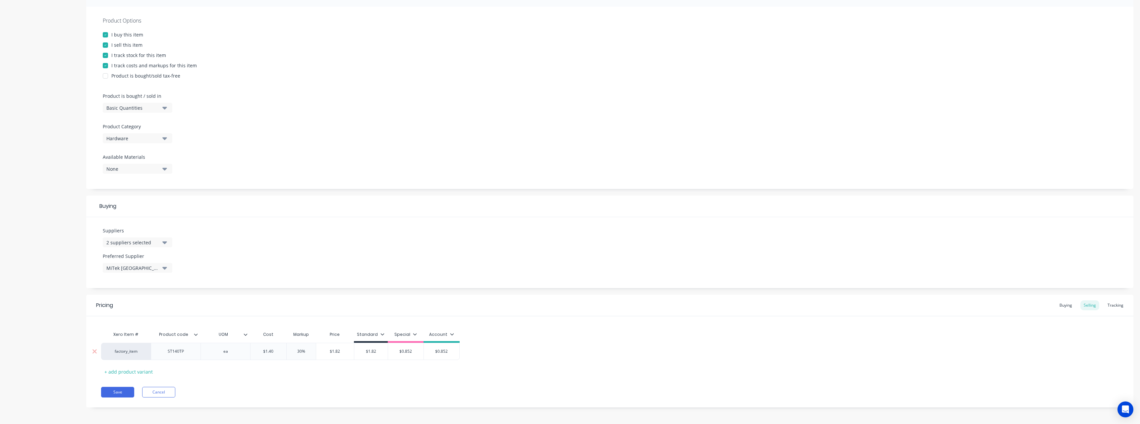
type input "1"
type textarea "x"
type input "1."
type textarea "x"
type input "1.8"
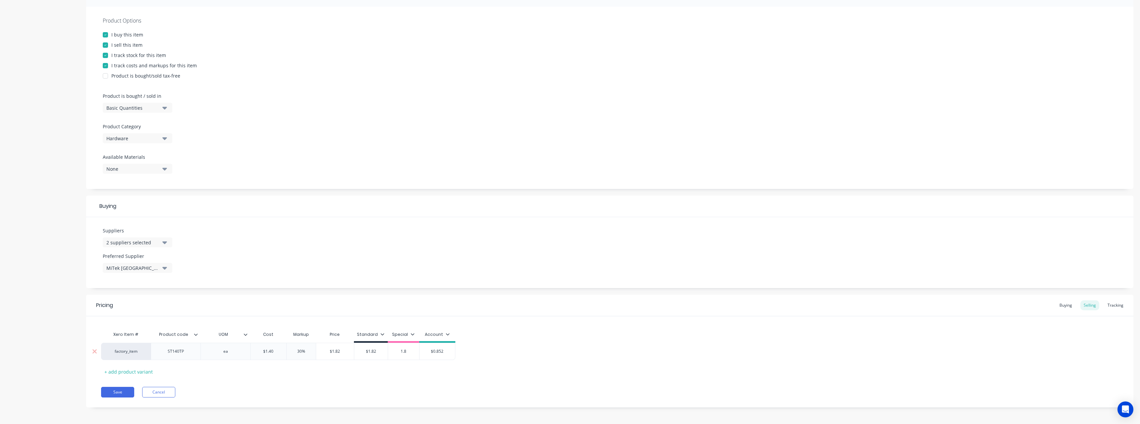
type textarea "x"
type input "1.82"
type input "$0.852"
drag, startPoint x: 449, startPoint y: 350, endPoint x: 433, endPoint y: 351, distance: 16.7
click at [433, 351] on input "$0.852" at bounding box center [439, 351] width 35 height 6
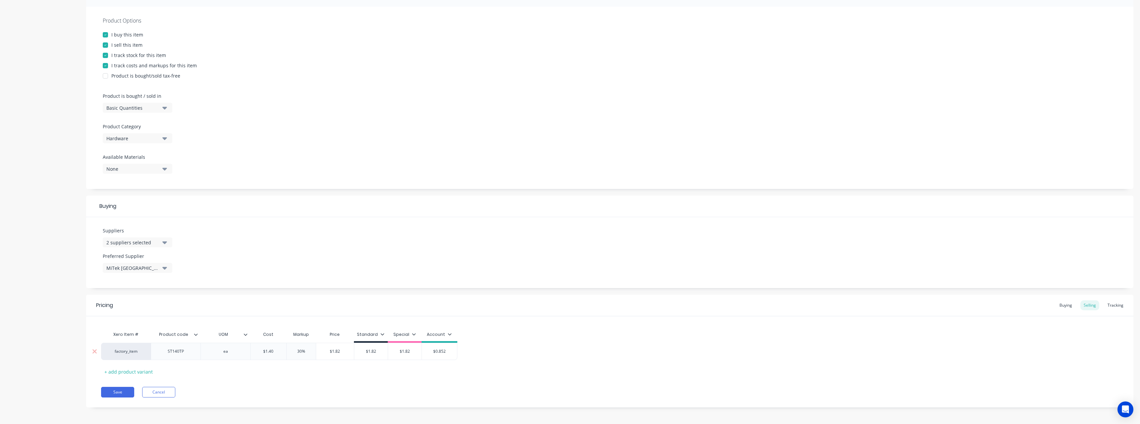
type textarea "x"
type input "1."
type textarea "x"
type input "1.8"
type textarea "x"
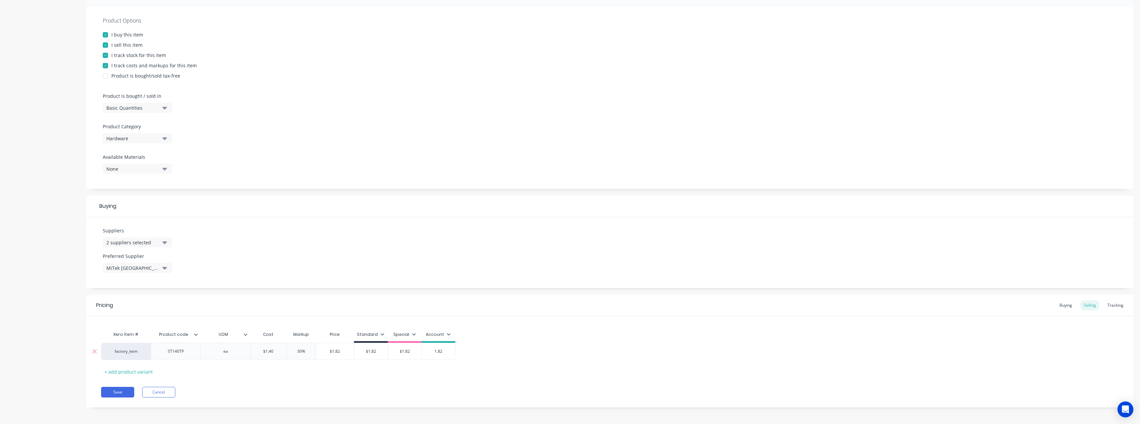
type input "1.82"
click at [189, 355] on div "ST140TP" at bounding box center [175, 351] width 33 height 9
drag, startPoint x: 186, startPoint y: 353, endPoint x: 156, endPoint y: 355, distance: 29.2
click at [156, 355] on div "ST140TP" at bounding box center [176, 351] width 50 height 17
click at [197, 337] on div at bounding box center [199, 334] width 4 height 6
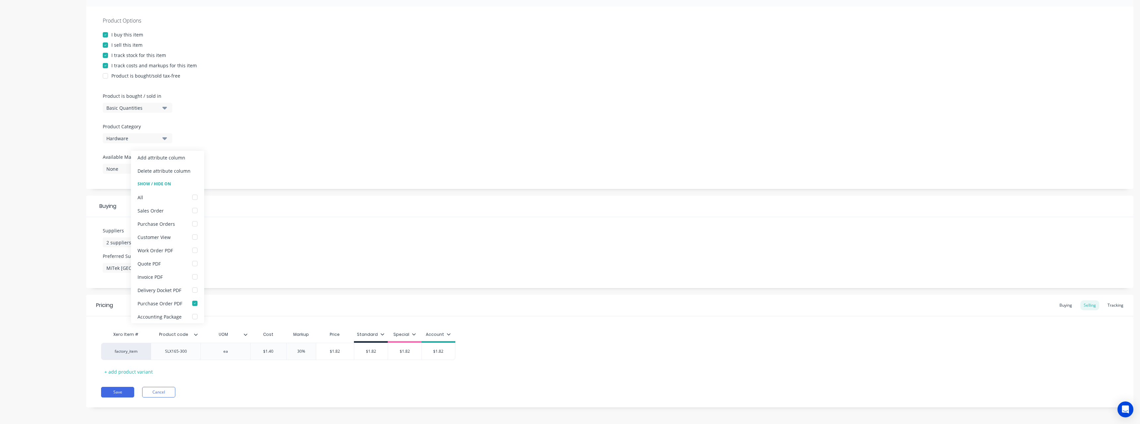
click at [197, 337] on div at bounding box center [199, 334] width 4 height 6
click at [187, 351] on div "ST140TP" at bounding box center [175, 351] width 33 height 9
click at [124, 393] on button "Save" at bounding box center [117, 392] width 33 height 11
type textarea "x"
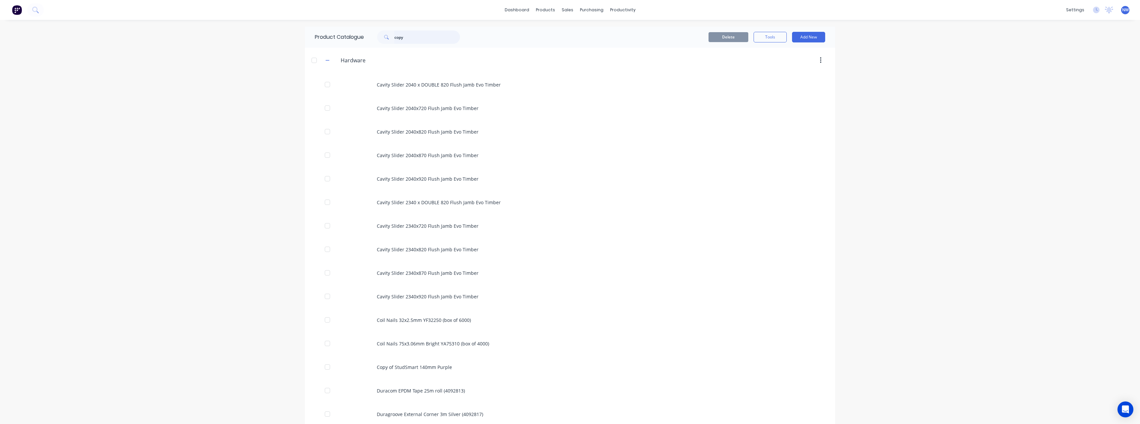
click at [415, 38] on input "copy" at bounding box center [427, 36] width 66 height 13
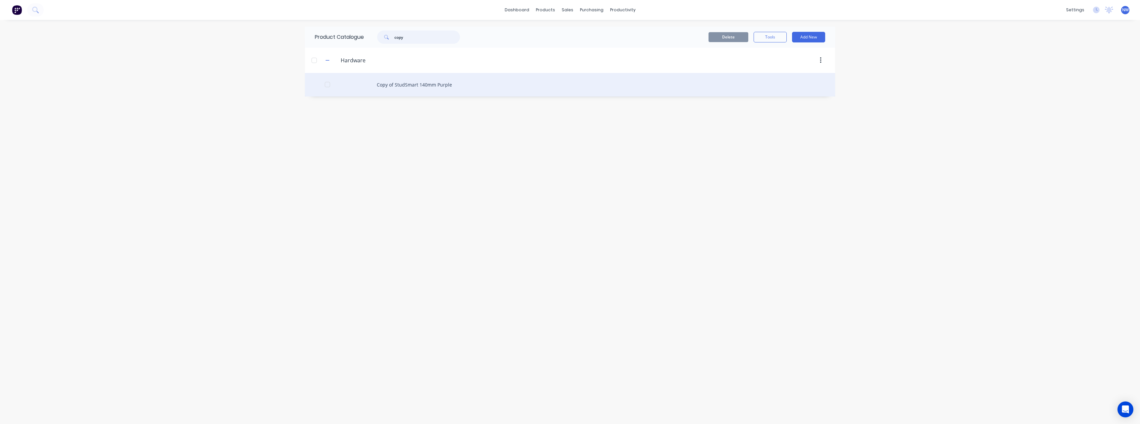
type input "copy"
click at [424, 86] on div "Copy of StudSmart 140mm Purple" at bounding box center [570, 85] width 530 height 24
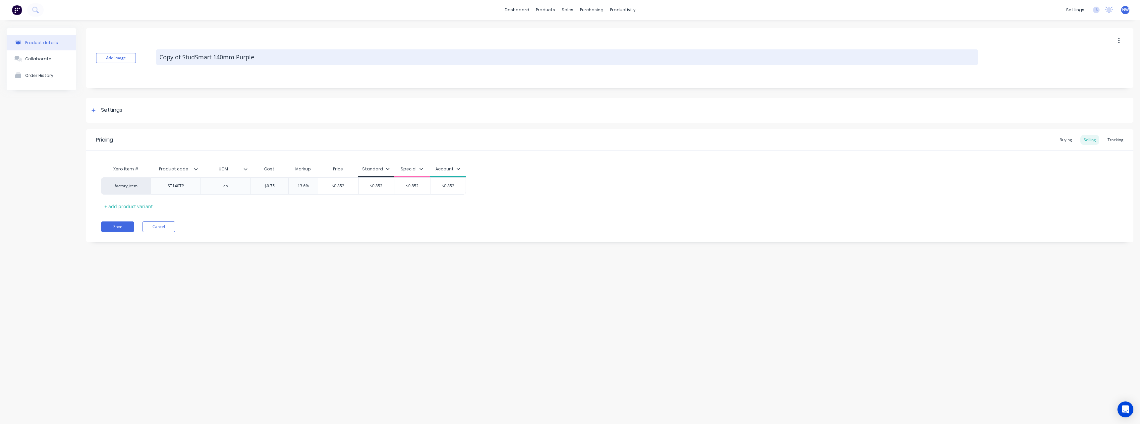
drag, startPoint x: 159, startPoint y: 58, endPoint x: 162, endPoint y: 80, distance: 21.7
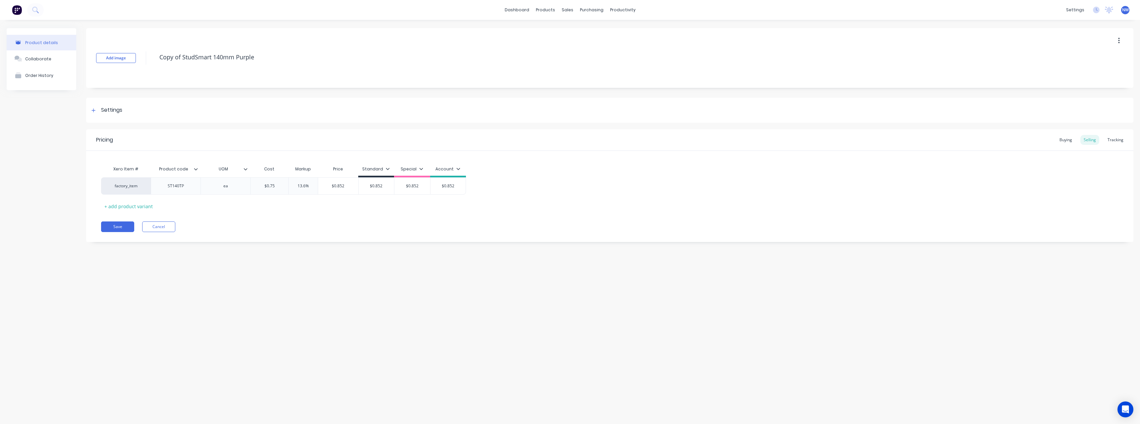
click at [160, 60] on textarea "Copy of StudSmart 140mm Purple" at bounding box center [567, 57] width 822 height 16
type textarea "x"
type textarea "SCopy of StudSmart 140mm Purple"
type textarea "x"
type textarea "StCopy of StudSmart 140mm Purple"
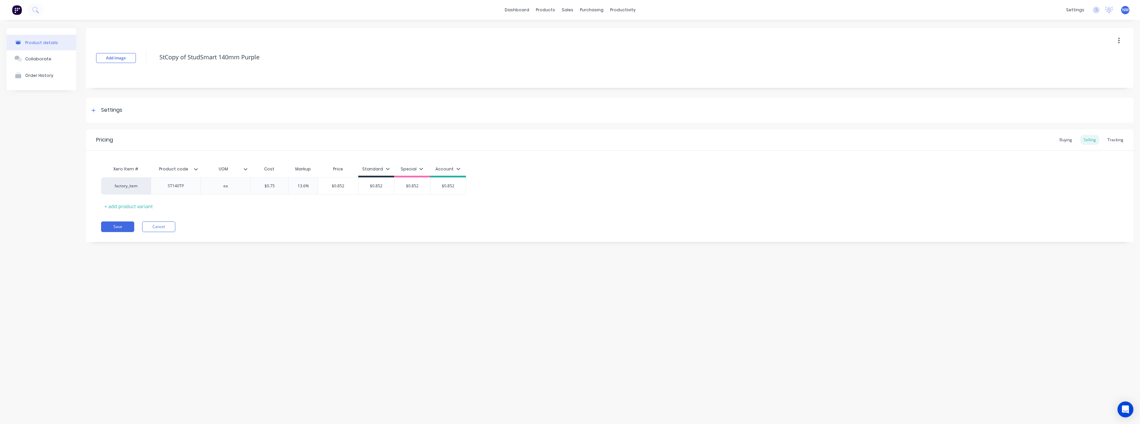
type textarea "x"
type textarea "StuCopy of StudSmart 140mm Purple"
click at [94, 108] on div at bounding box center [93, 110] width 8 height 8
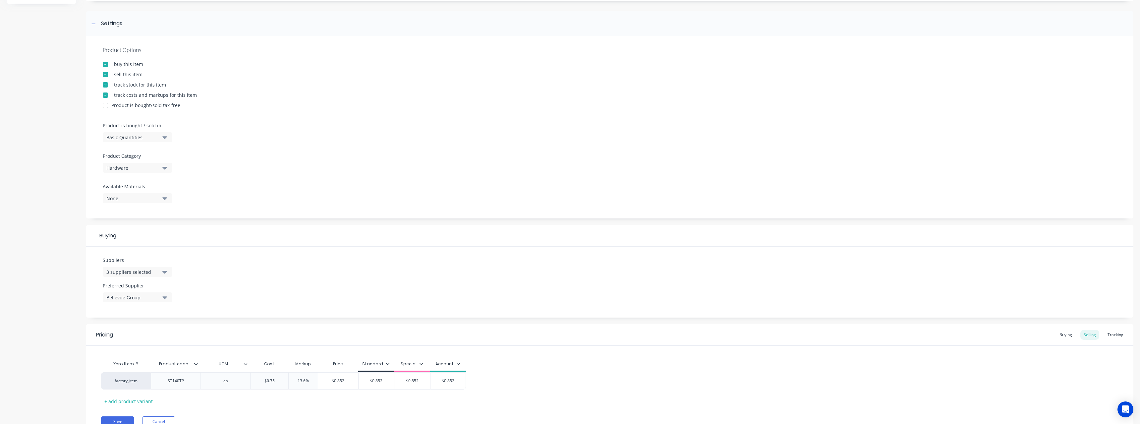
scroll to position [99, 0]
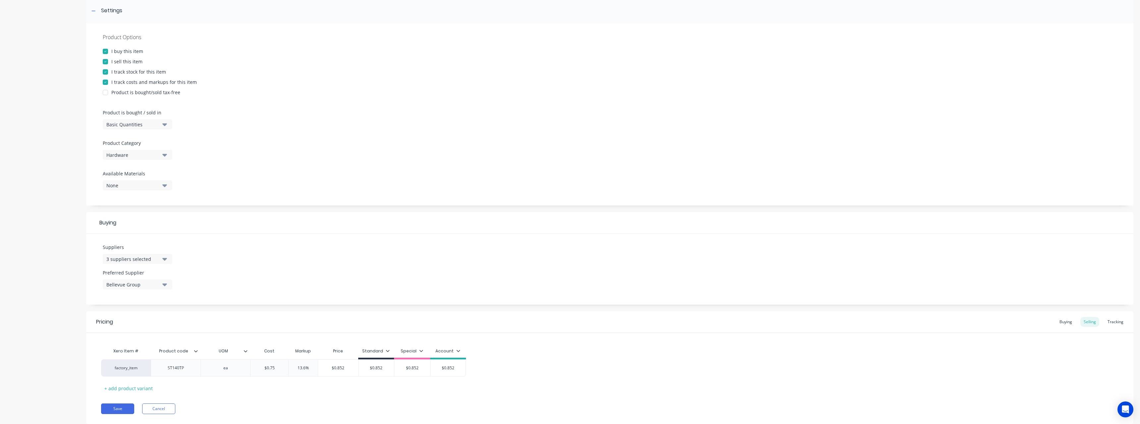
click at [164, 260] on icon "button" at bounding box center [164, 258] width 5 height 7
click at [116, 295] on div "button" at bounding box center [113, 295] width 13 height 13
click at [236, 291] on div "Suppliers 2 suppliers selected MiTek Australia [PERSON_NAME] Internal 1800 Hose…" at bounding box center [609, 269] width 1047 height 71
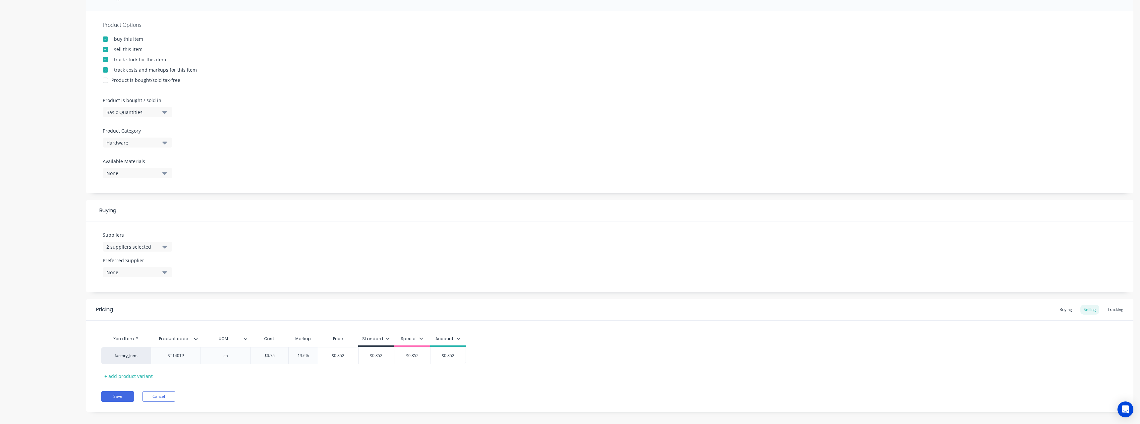
scroll to position [118, 0]
click at [161, 267] on button "None" at bounding box center [138, 266] width 70 height 10
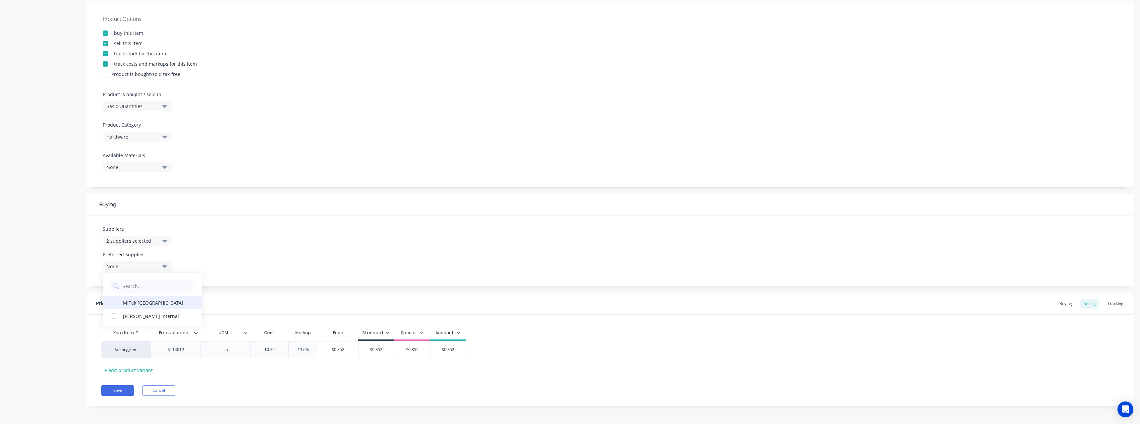
click at [134, 306] on button "MiTek [GEOGRAPHIC_DATA]" at bounding box center [152, 302] width 99 height 13
click at [248, 288] on div "Add image Stud-Lok Xtra 210mm Blue Settings Product Options I buy this item I s…" at bounding box center [609, 163] width 1047 height 505
click at [1062, 306] on div "Buying" at bounding box center [1065, 304] width 19 height 10
click at [282, 352] on input "$0.97" at bounding box center [275, 350] width 49 height 6
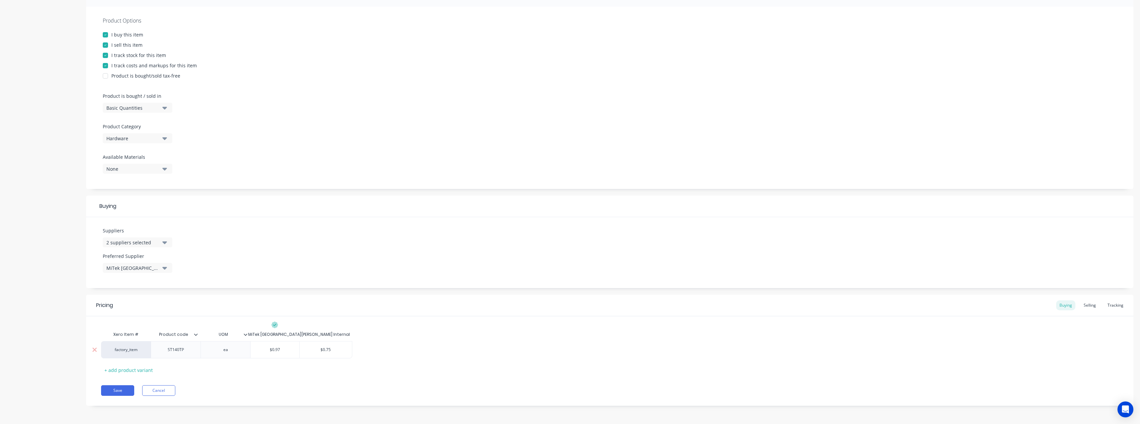
drag, startPoint x: 281, startPoint y: 349, endPoint x: 269, endPoint y: 350, distance: 12.0
click at [269, 350] on input "$0.97" at bounding box center [275, 350] width 49 height 6
click at [342, 351] on input "$0.75" at bounding box center [326, 350] width 53 height 6
click at [1085, 306] on div "Selling" at bounding box center [1089, 305] width 19 height 10
drag, startPoint x: 278, startPoint y: 350, endPoint x: 255, endPoint y: 352, distance: 23.0
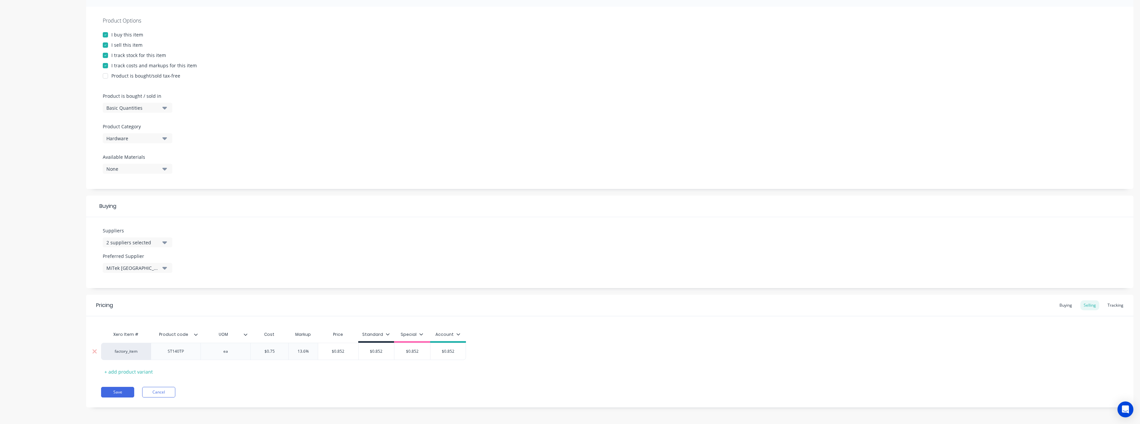
click at [255, 352] on input "$0.75" at bounding box center [270, 351] width 38 height 6
drag, startPoint x: 315, startPoint y: 352, endPoint x: 296, endPoint y: 354, distance: 18.3
click at [296, 354] on input "13.6%" at bounding box center [303, 351] width 33 height 6
click at [388, 351] on input "$0.852" at bounding box center [377, 351] width 36 height 6
click at [421, 352] on input "$0.852" at bounding box center [410, 351] width 36 height 6
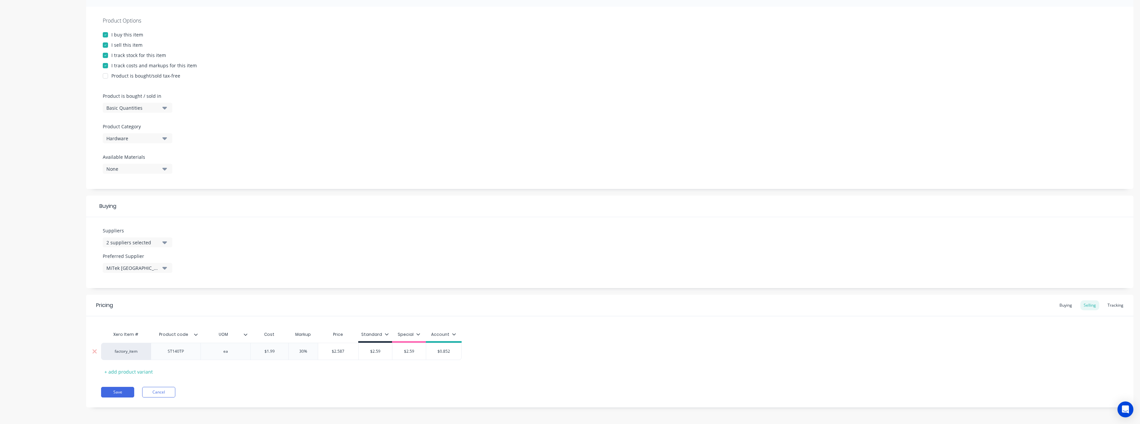
click at [451, 353] on input "$0.852" at bounding box center [443, 351] width 35 height 6
click at [185, 356] on div "ST140TP" at bounding box center [176, 351] width 50 height 17
click at [189, 355] on div "ST140TP" at bounding box center [175, 351] width 33 height 9
click at [119, 393] on button "Save" at bounding box center [117, 392] width 33 height 11
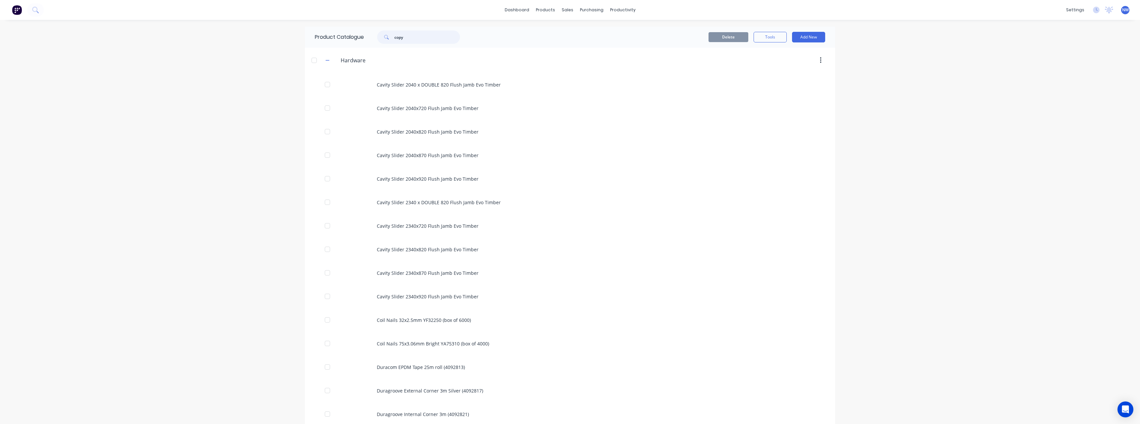
drag, startPoint x: 404, startPoint y: 40, endPoint x: 377, endPoint y: 46, distance: 27.5
click at [373, 42] on div "copy" at bounding box center [415, 36] width 89 height 13
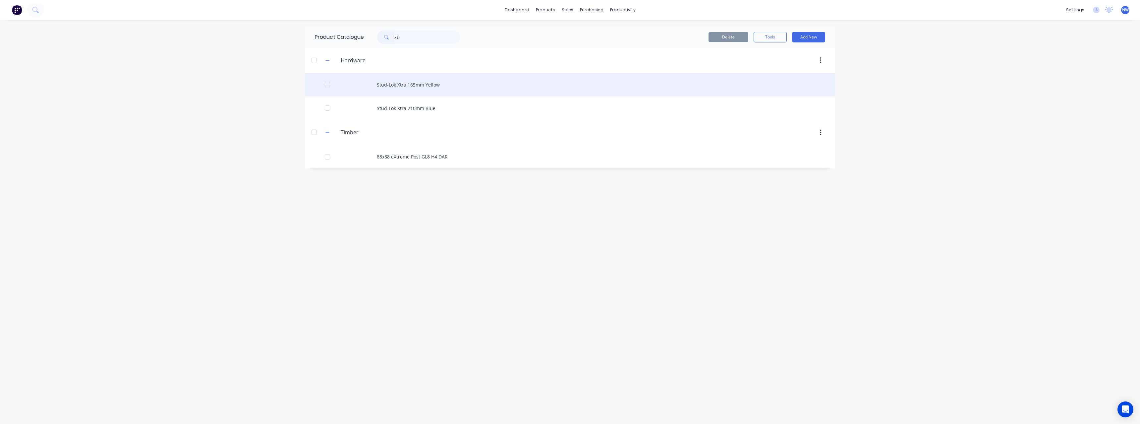
click at [450, 89] on div "Stud-Lok Xtra 165mm Yellow" at bounding box center [570, 85] width 530 height 24
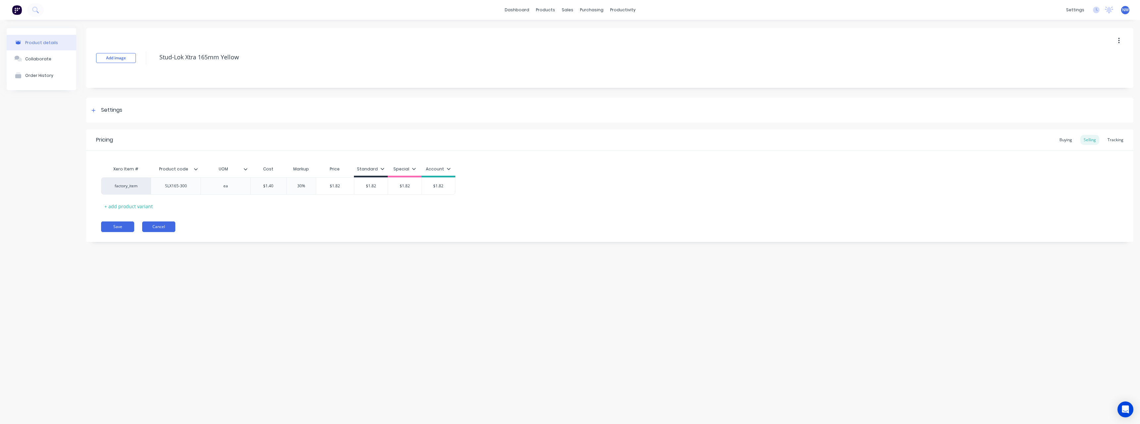
click at [159, 226] on button "Cancel" at bounding box center [158, 226] width 33 height 11
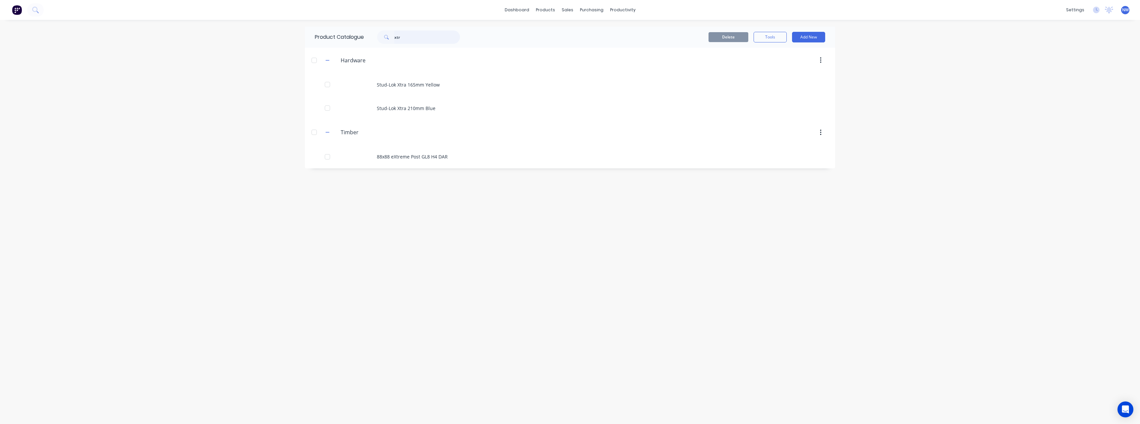
click at [414, 39] on input "xtr" at bounding box center [427, 36] width 66 height 13
click at [614, 29] on div "Purchase Orders" at bounding box center [613, 32] width 35 height 6
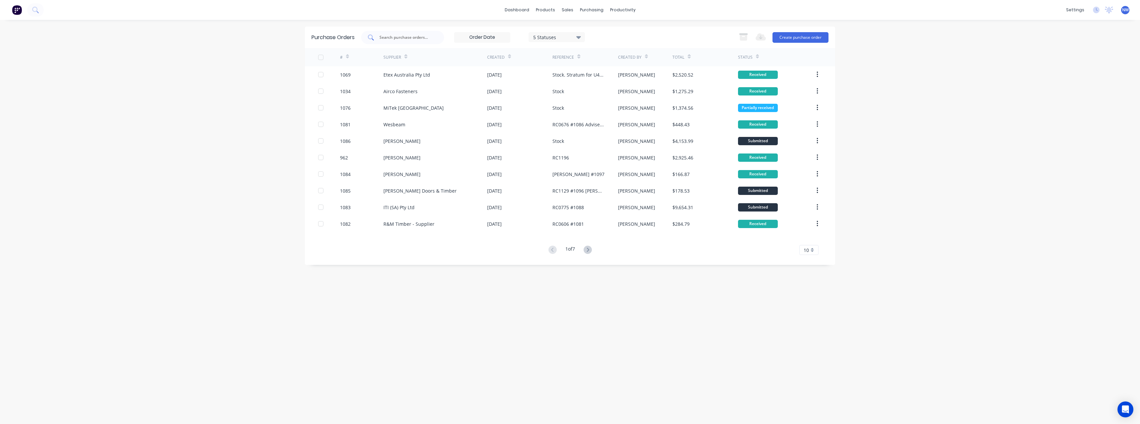
click at [419, 37] on input "text" at bounding box center [406, 37] width 55 height 7
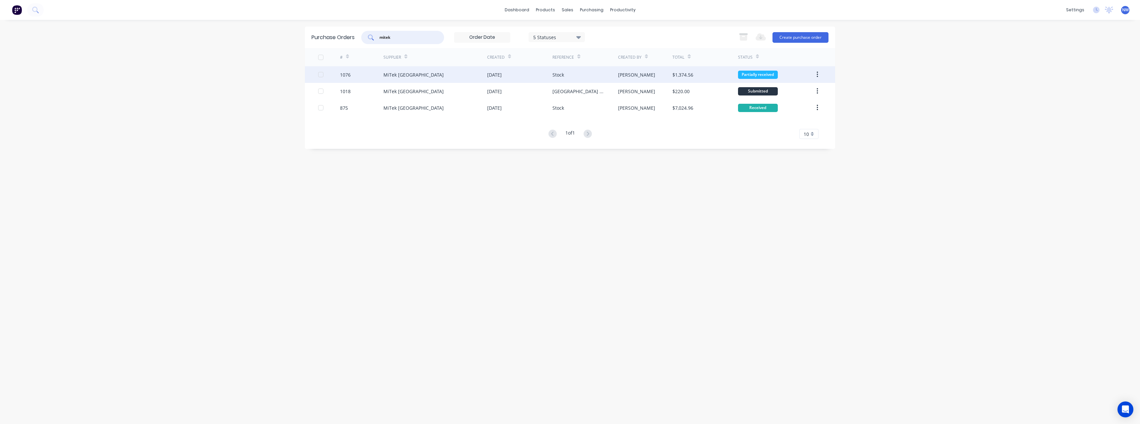
click at [459, 80] on div "MiTek [GEOGRAPHIC_DATA]" at bounding box center [435, 74] width 104 height 17
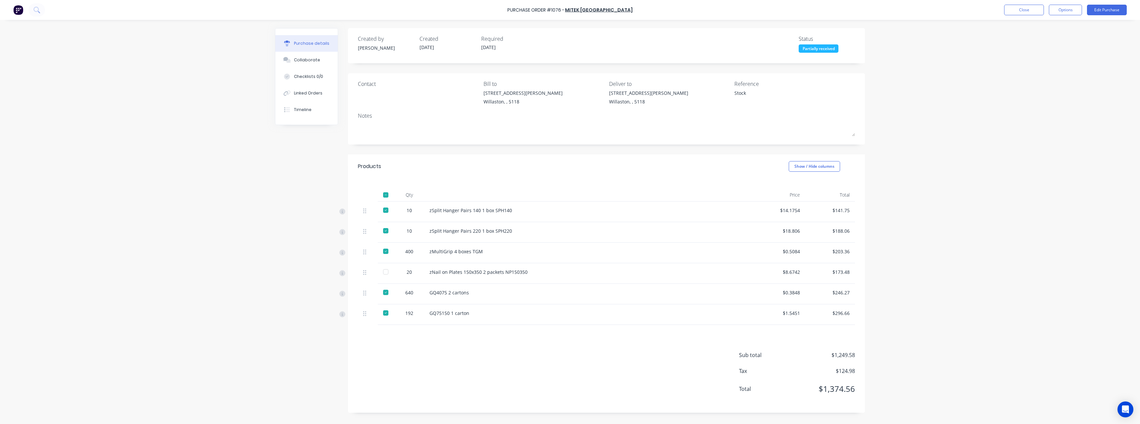
click at [388, 271] on div at bounding box center [385, 271] width 13 height 13
click at [1028, 10] on button "Close" at bounding box center [1024, 10] width 40 height 11
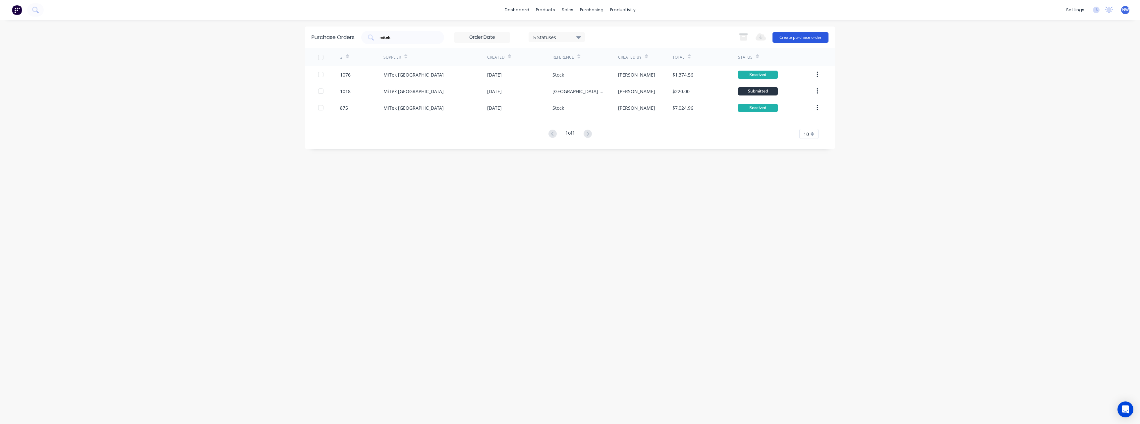
click at [792, 35] on button "Create purchase order" at bounding box center [801, 37] width 56 height 11
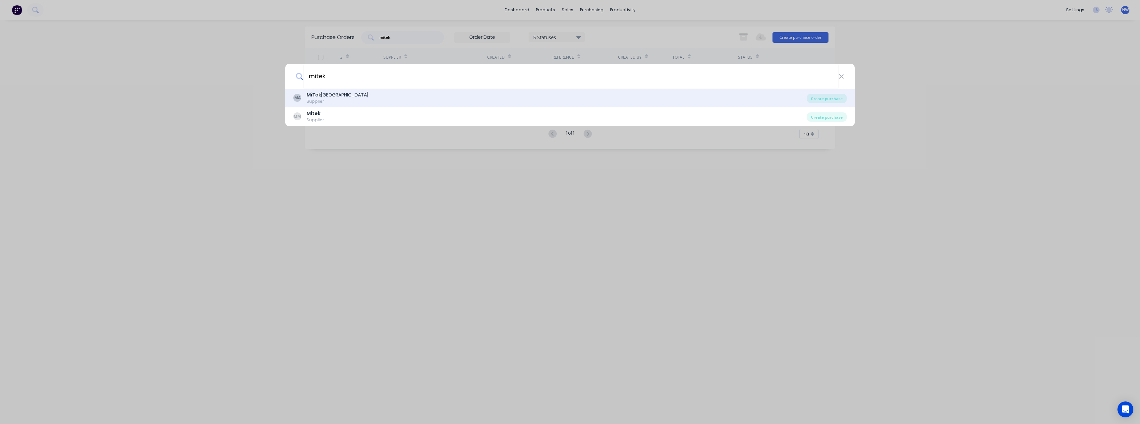
click at [412, 101] on div "MA MiTek Australia Supplier" at bounding box center [550, 97] width 514 height 13
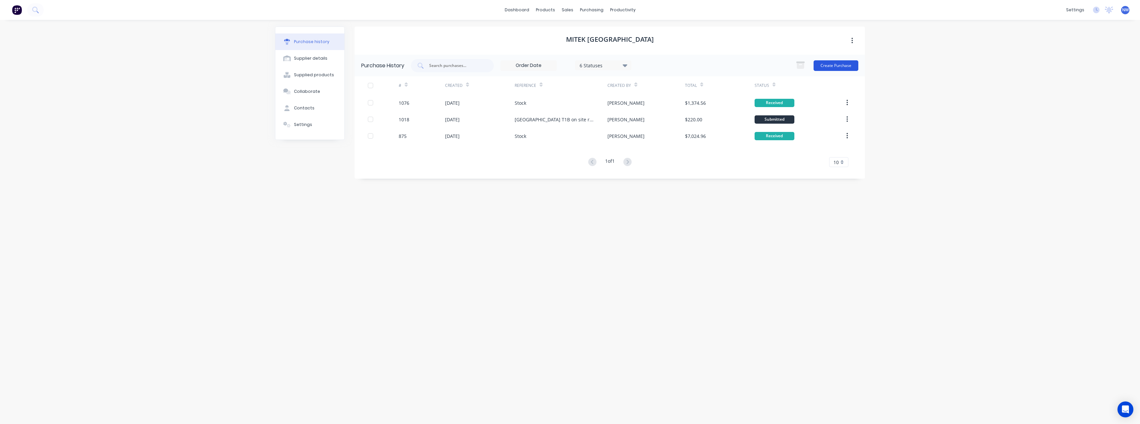
click at [820, 66] on button "Create Purchase" at bounding box center [836, 65] width 45 height 11
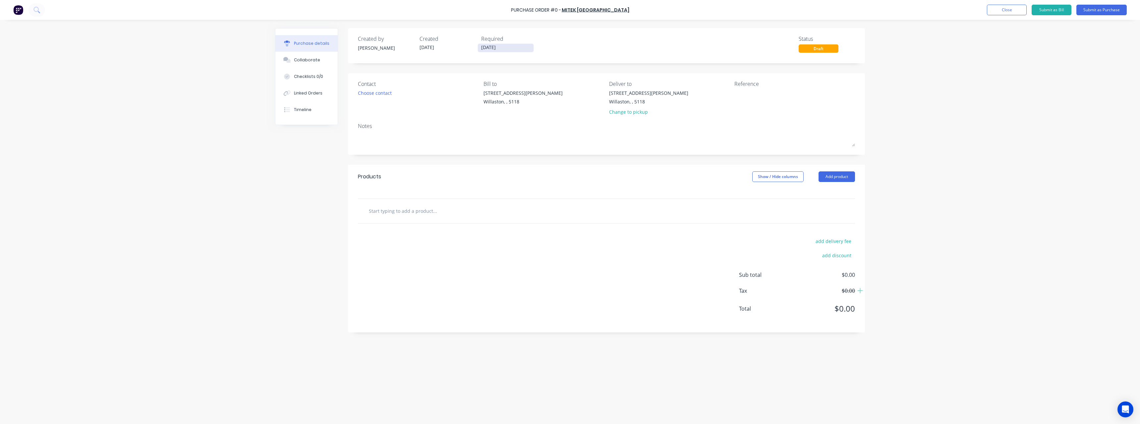
click at [504, 46] on input "[DATE]" at bounding box center [506, 48] width 56 height 8
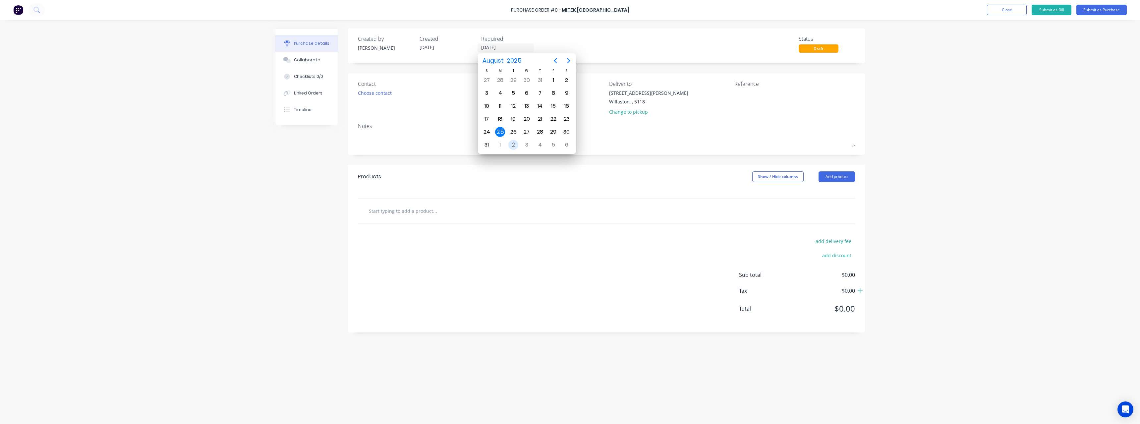
click at [513, 145] on div "2" at bounding box center [513, 145] width 10 height 10
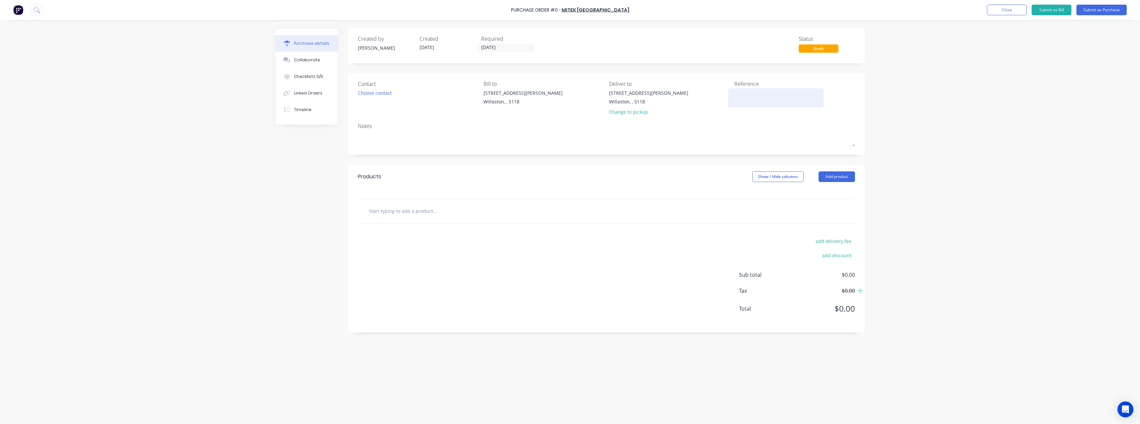
click at [736, 94] on textarea at bounding box center [775, 96] width 83 height 15
click at [415, 214] on input "text" at bounding box center [435, 210] width 133 height 13
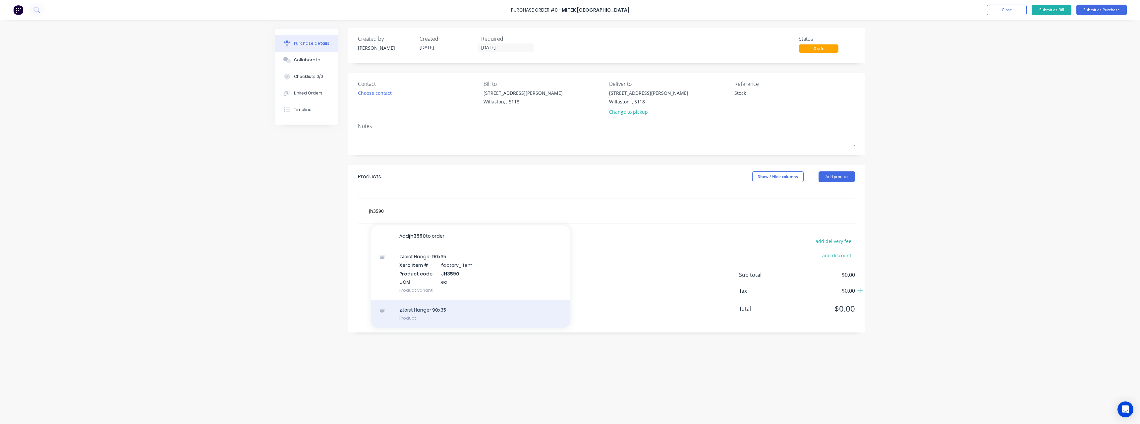
click at [433, 307] on div "zJoist Hanger 90x35 Product" at bounding box center [470, 314] width 199 height 28
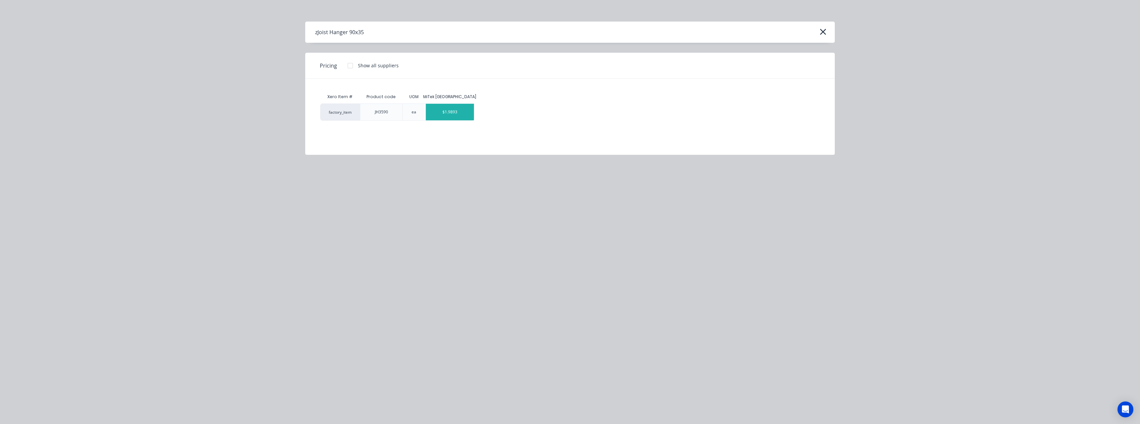
click at [445, 117] on div "$1.9893" at bounding box center [450, 112] width 48 height 17
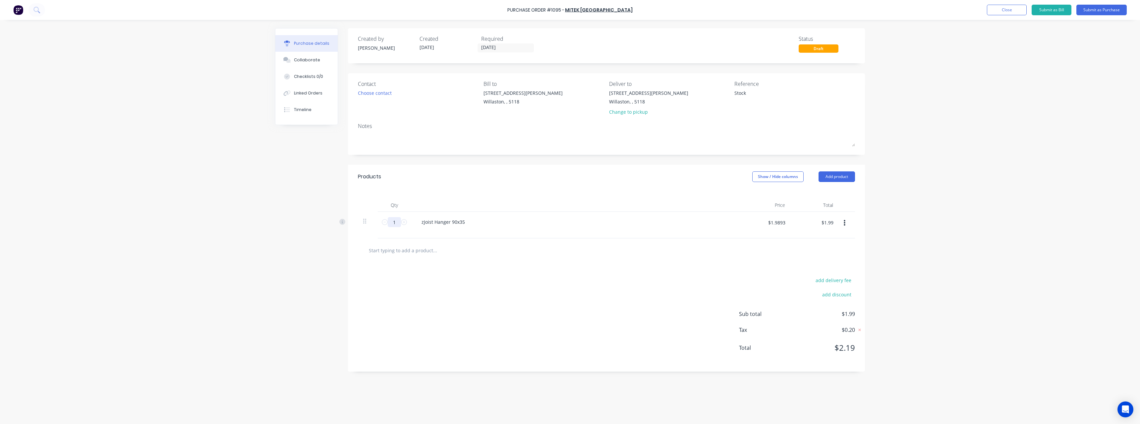
click at [399, 222] on input "1" at bounding box center [394, 222] width 13 height 10
click at [468, 221] on div "zJoist Hanger 90x35" at bounding box center [443, 222] width 54 height 10
click at [469, 261] on div at bounding box center [606, 254] width 497 height 24
click at [1010, 12] on button "Close" at bounding box center [1007, 10] width 40 height 11
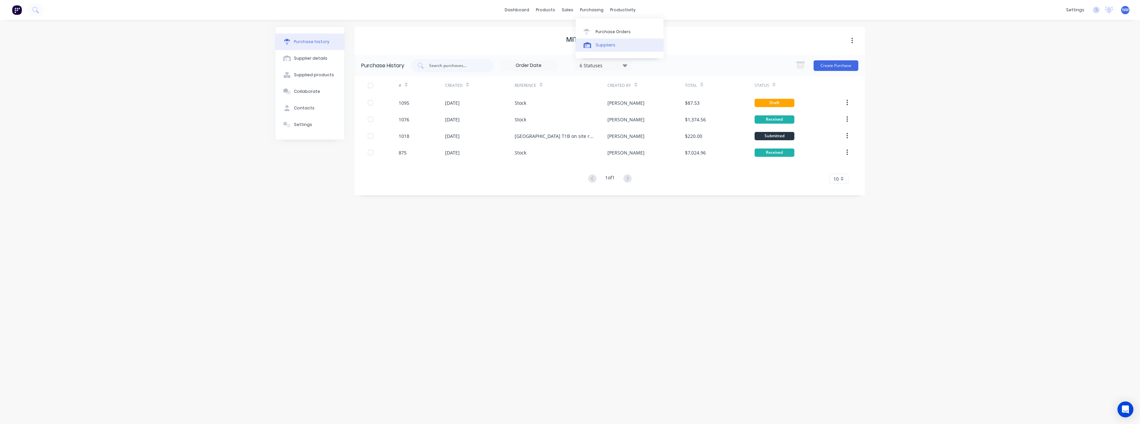
click at [604, 43] on div "Suppliers" at bounding box center [606, 45] width 20 height 6
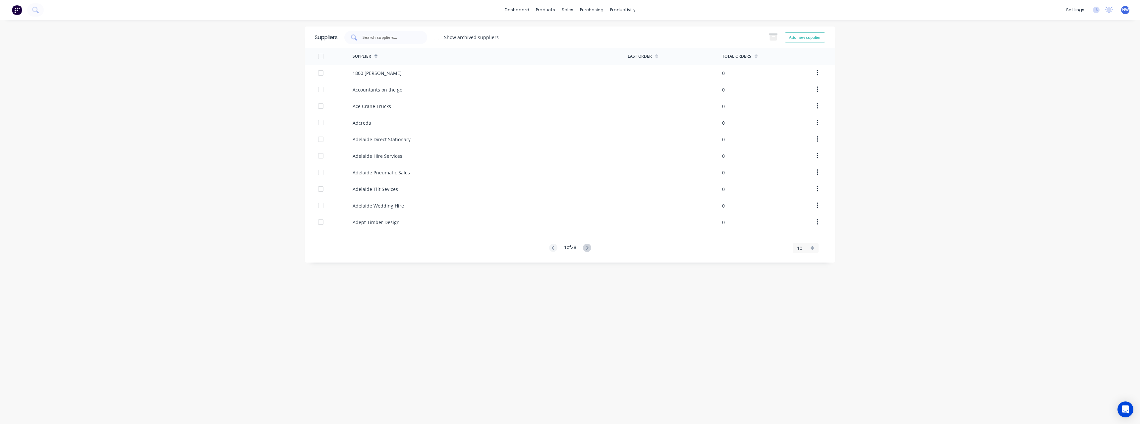
click at [399, 37] on input "text" at bounding box center [389, 37] width 55 height 7
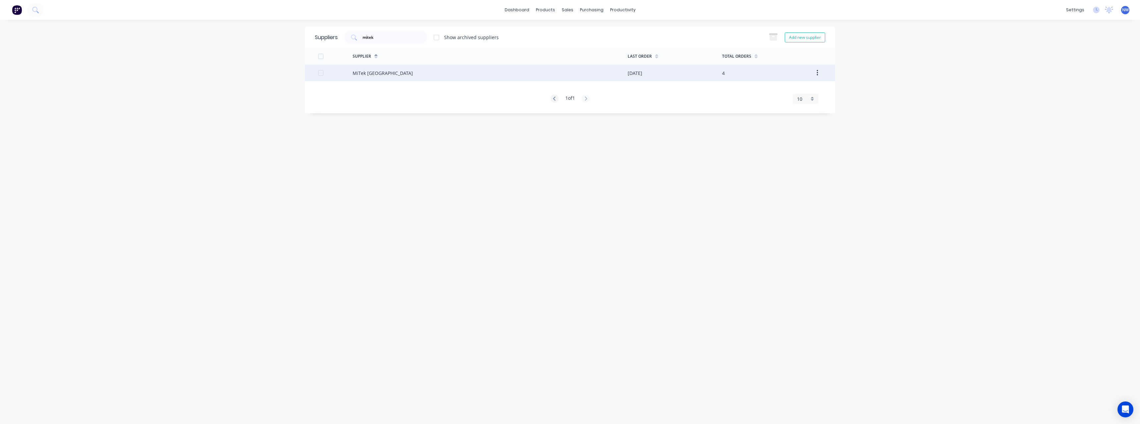
click at [391, 71] on div "MiTek [GEOGRAPHIC_DATA]" at bounding box center [490, 73] width 275 height 17
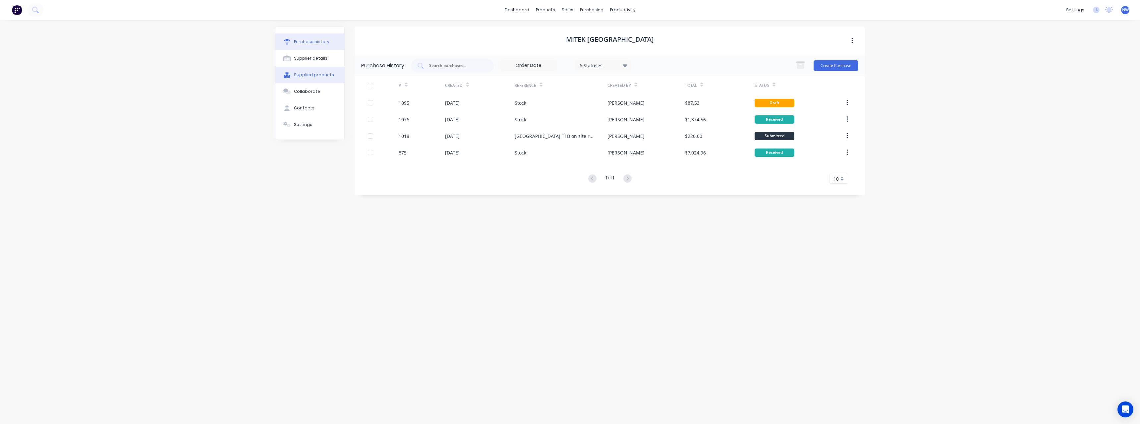
click at [329, 76] on div "Supplied products" at bounding box center [314, 75] width 40 height 6
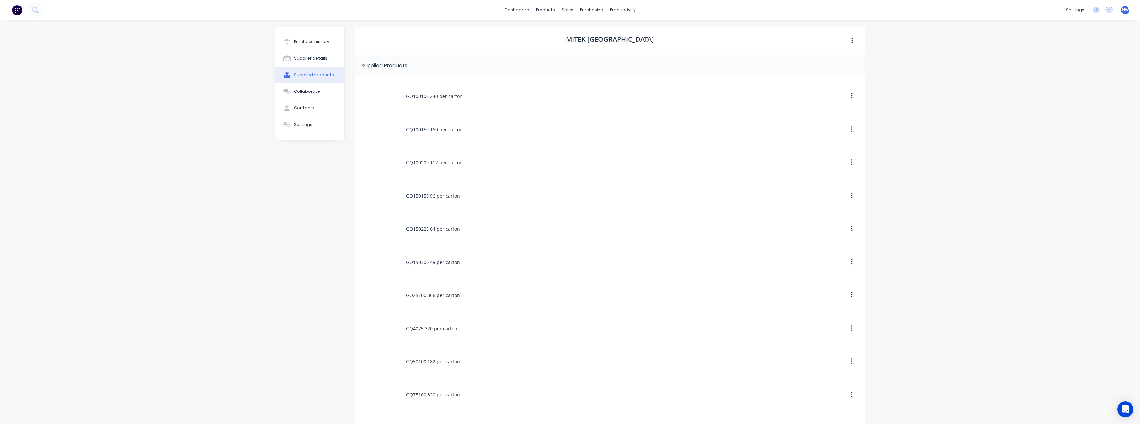
click at [848, 39] on button "button" at bounding box center [852, 41] width 16 height 12
drag, startPoint x: 899, startPoint y: 52, endPoint x: 902, endPoint y: 55, distance: 4.5
click at [902, 55] on div "dashboard products sales purchasing productivity dashboard products Product Cat…" at bounding box center [570, 212] width 1140 height 424
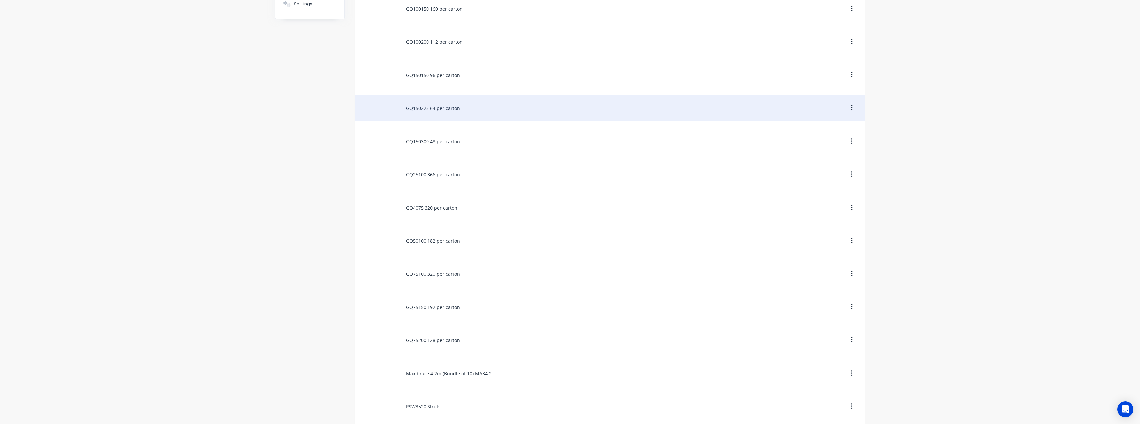
scroll to position [133, 0]
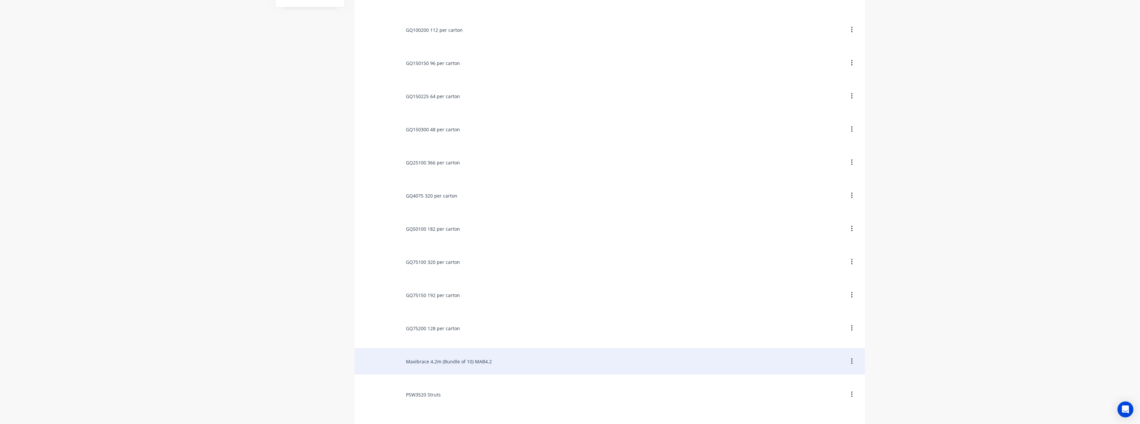
click at [517, 355] on div "Maxibrace 4.2m (Bundle of 10) MAB4.2" at bounding box center [610, 361] width 510 height 27
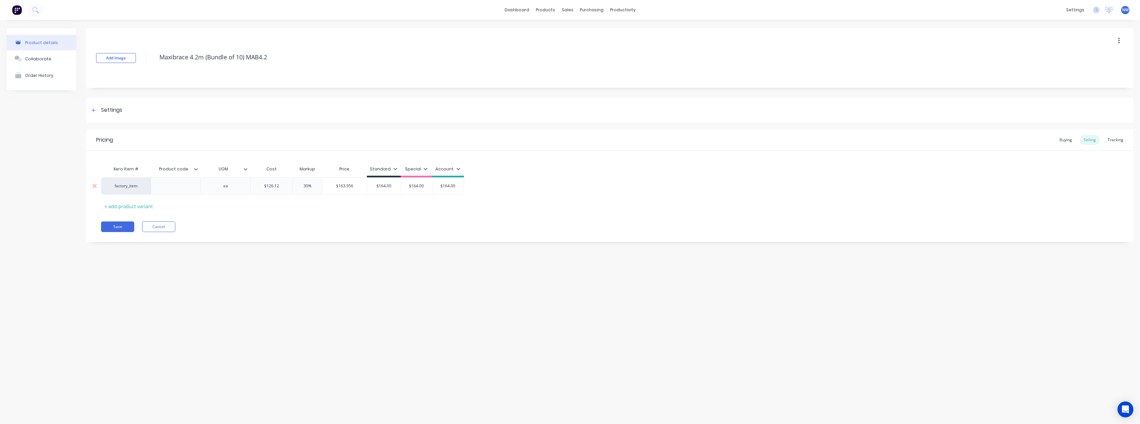
click at [178, 187] on div at bounding box center [175, 186] width 33 height 9
click at [196, 171] on icon at bounding box center [196, 169] width 4 height 4
click at [181, 330] on div "Purchase Order PDF" at bounding box center [160, 332] width 45 height 7
click at [286, 309] on div "Product details Collaborate Order History Add image Maxibrace 4.2m (Bundle of 1…" at bounding box center [570, 215] width 1140 height 391
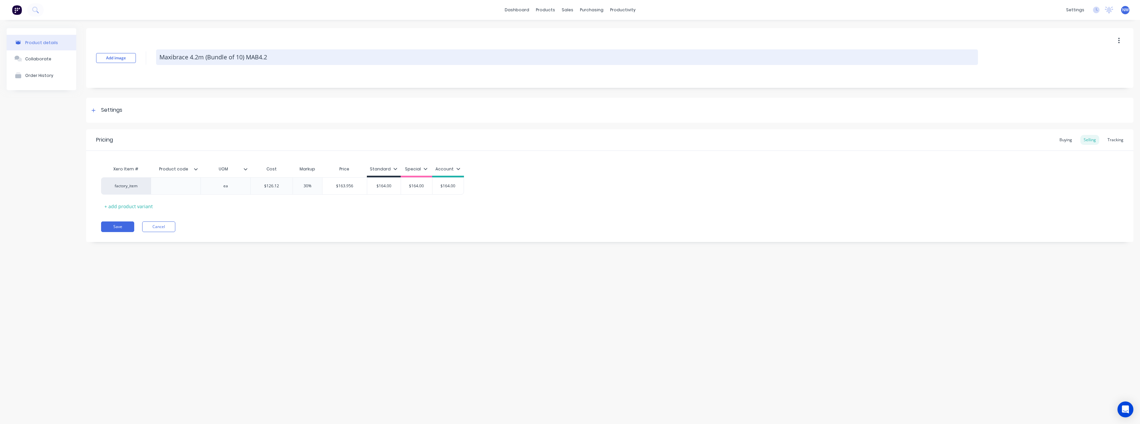
click at [271, 55] on textarea "Maxibrace 4.2m (Bundle of 10) MAB4.2" at bounding box center [567, 57] width 822 height 16
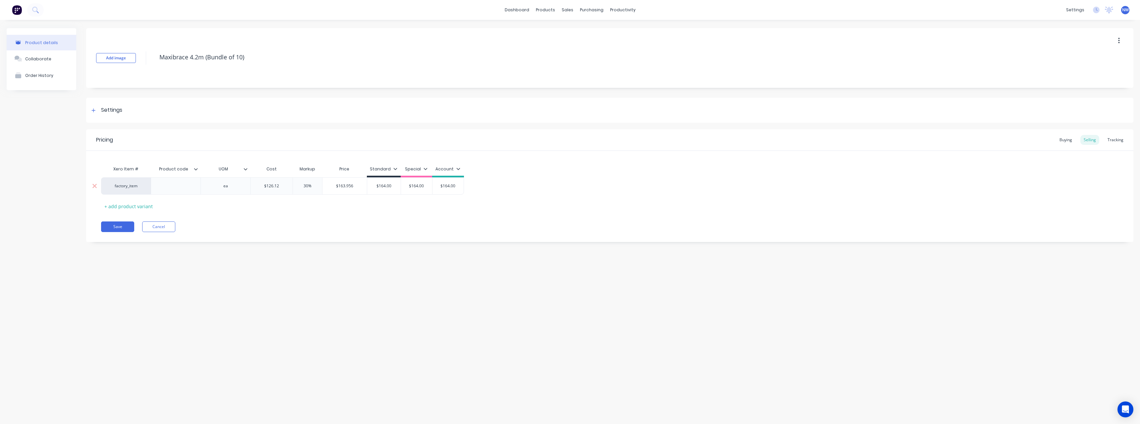
click at [183, 189] on div at bounding box center [175, 186] width 33 height 9
click at [120, 226] on button "Save" at bounding box center [117, 226] width 33 height 11
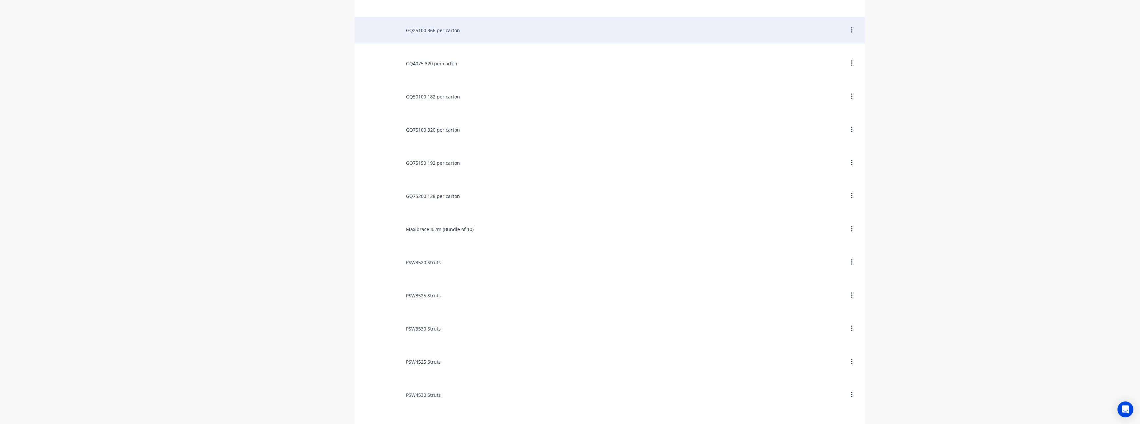
scroll to position [265, 0]
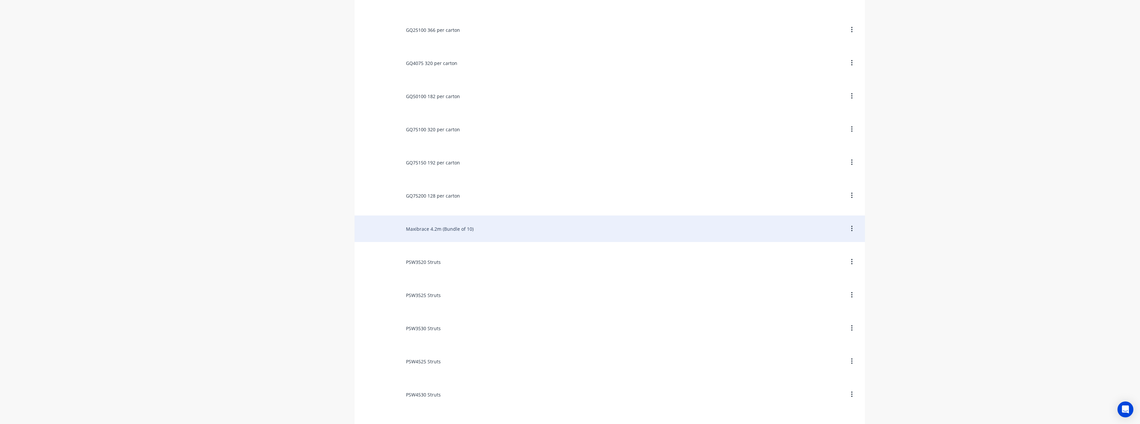
click at [460, 226] on div "Maxibrace 4.2m (Bundle of 10)" at bounding box center [610, 228] width 510 height 27
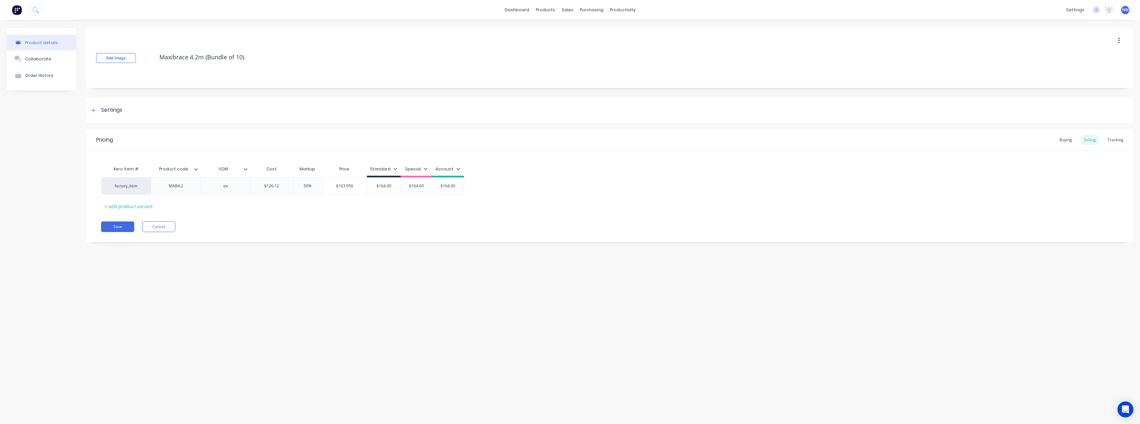
click at [198, 172] on div at bounding box center [199, 169] width 4 height 6
click at [160, 230] on button "Cancel" at bounding box center [158, 226] width 33 height 11
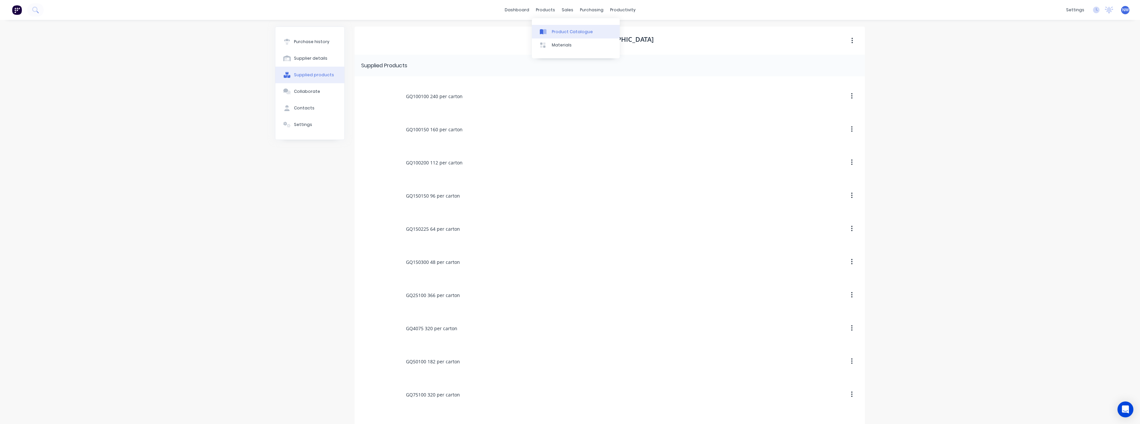
click at [558, 28] on link "Product Catalogue" at bounding box center [576, 31] width 88 height 13
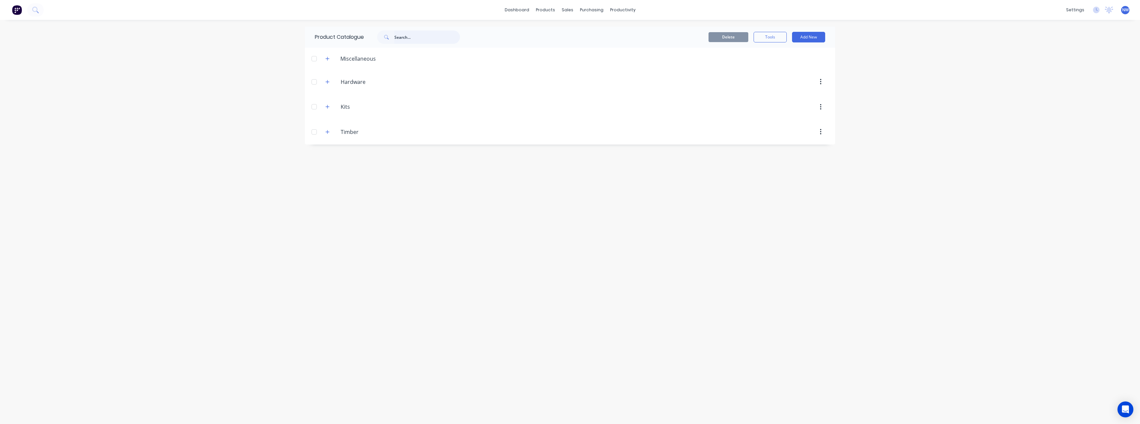
click at [419, 39] on input "text" at bounding box center [427, 36] width 66 height 13
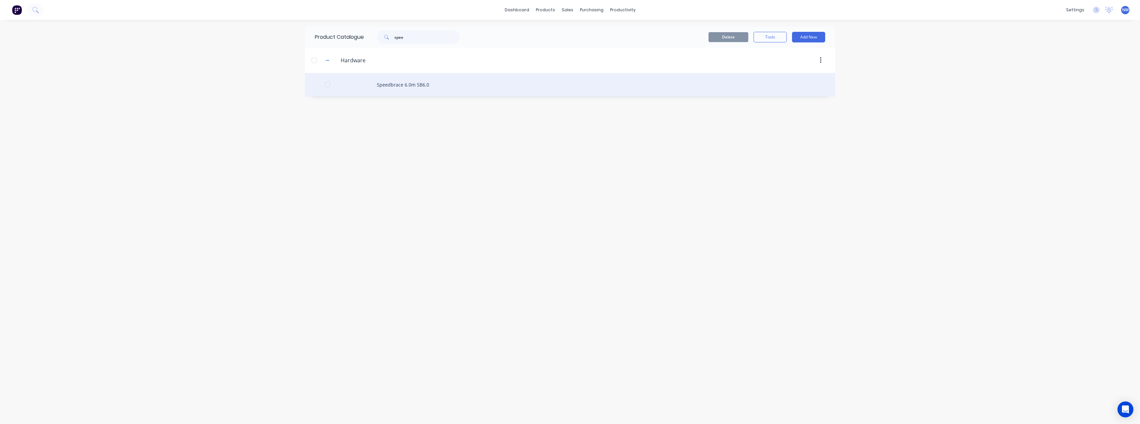
click at [417, 86] on div "Speedbrace 6.0m SB6.0" at bounding box center [570, 85] width 530 height 24
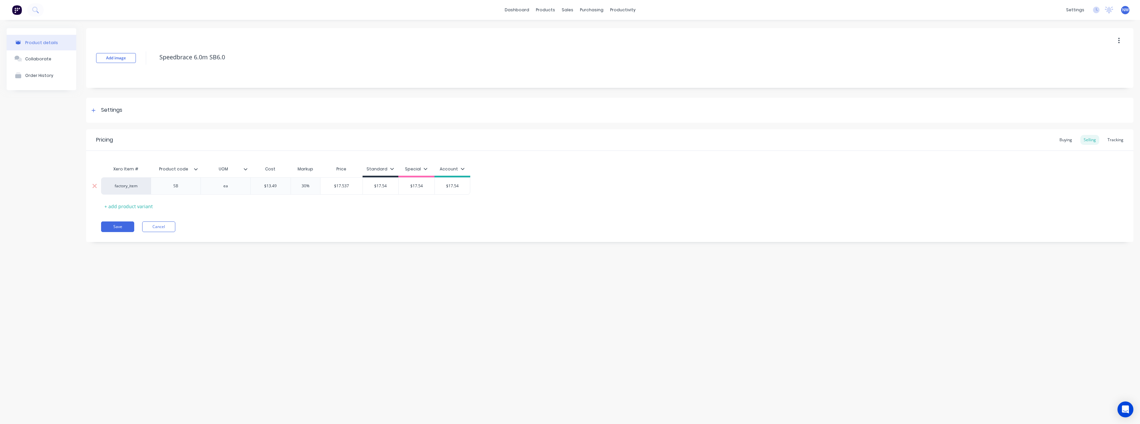
click at [180, 189] on div "SB" at bounding box center [175, 186] width 33 height 9
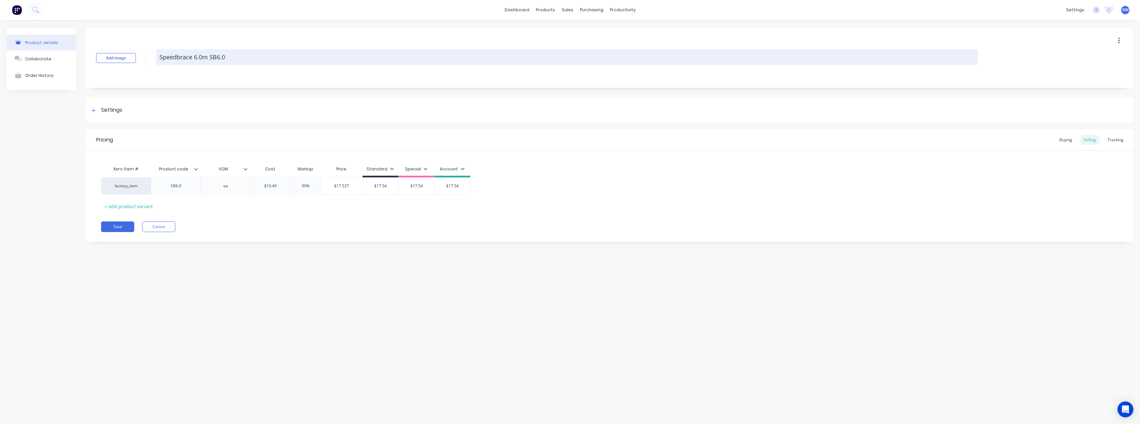
click at [231, 56] on textarea "Speedbrace 6.0m SB6.0" at bounding box center [567, 57] width 822 height 16
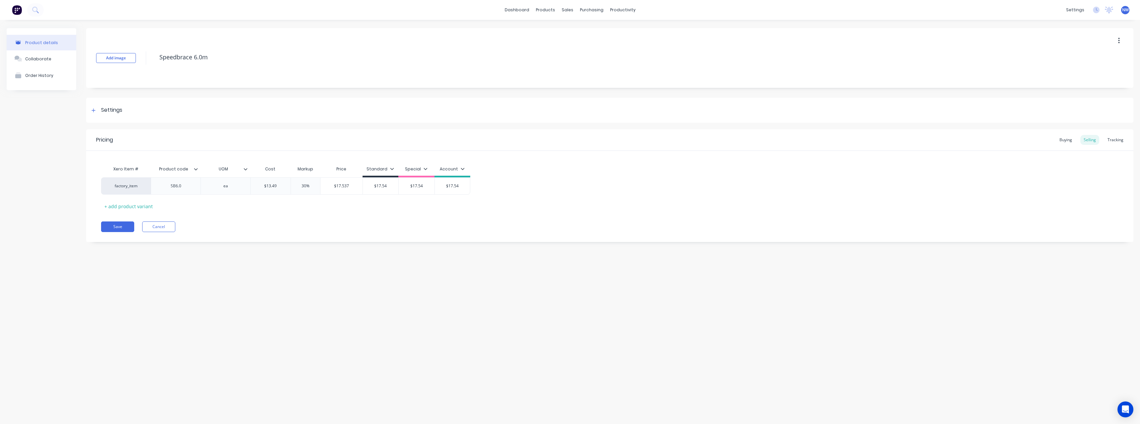
click at [195, 170] on icon at bounding box center [196, 169] width 4 height 4
click at [194, 335] on div at bounding box center [194, 332] width 13 height 13
click at [219, 328] on div "Product details Collaborate Order History Add image Speedbrace 6.0m Settings Pr…" at bounding box center [570, 215] width 1140 height 391
click at [112, 229] on button "Save" at bounding box center [117, 226] width 33 height 11
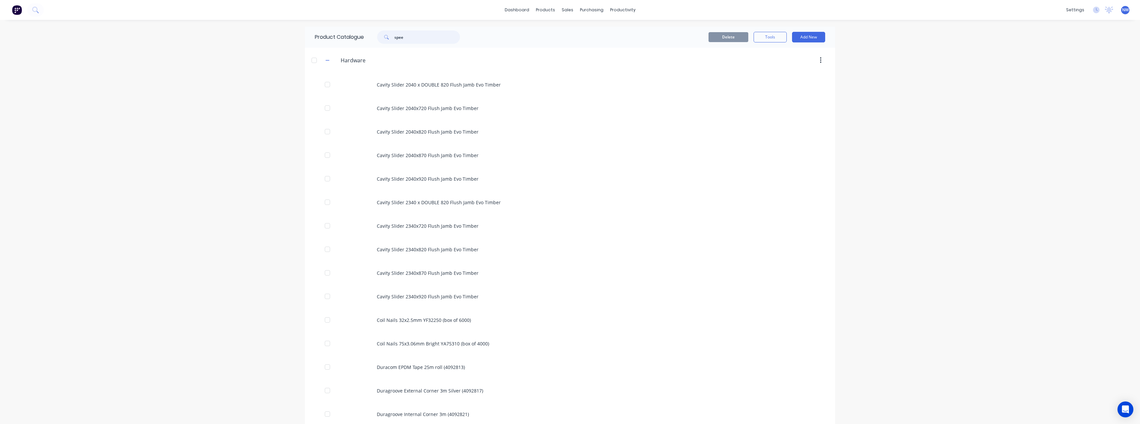
click at [419, 39] on input "spee" at bounding box center [427, 36] width 66 height 13
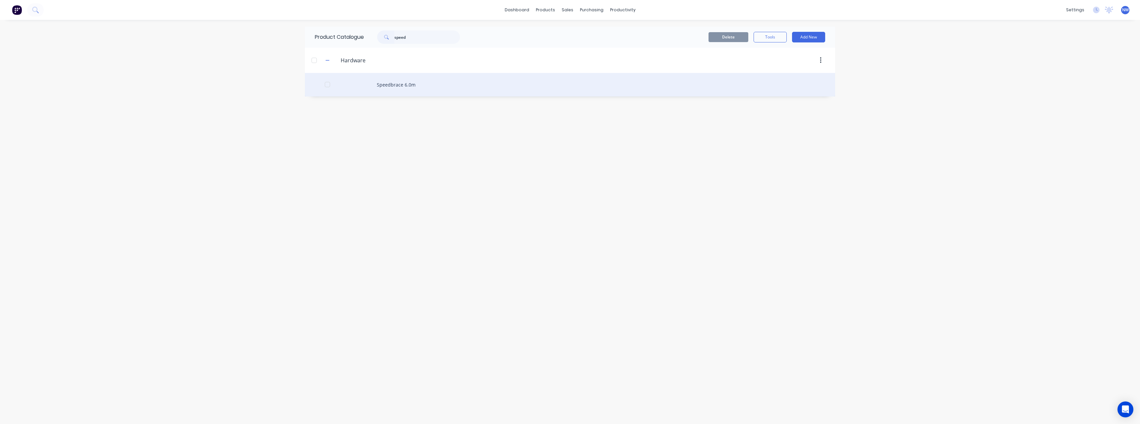
click at [413, 86] on div "Speedbrace 6.0m" at bounding box center [570, 85] width 530 height 24
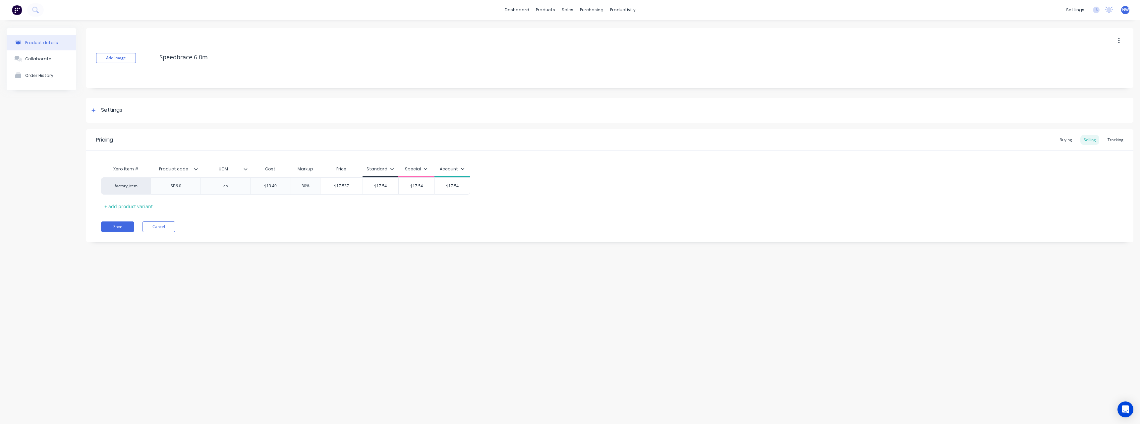
click at [197, 171] on icon at bounding box center [196, 169] width 4 height 4
click at [149, 227] on button "Cancel" at bounding box center [158, 226] width 33 height 11
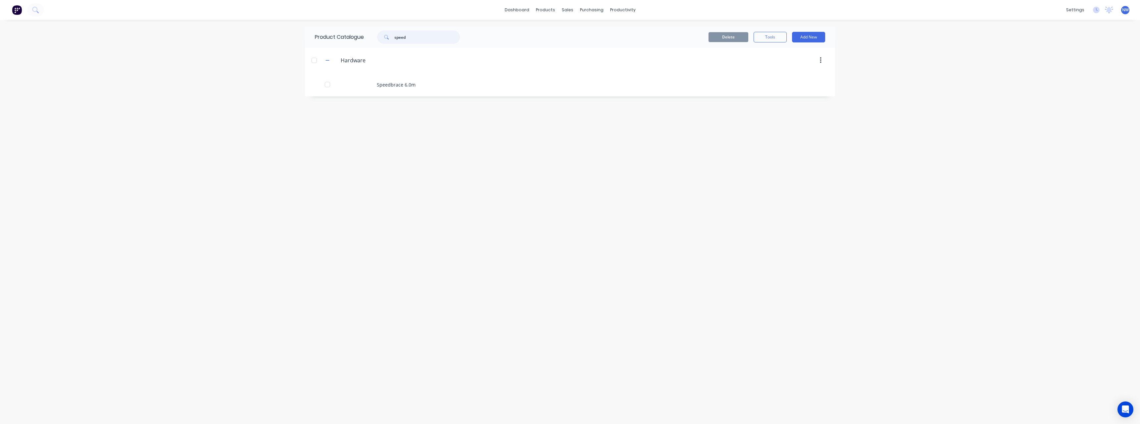
drag, startPoint x: 414, startPoint y: 38, endPoint x: 379, endPoint y: 40, distance: 35.2
click at [379, 40] on div "speed" at bounding box center [418, 36] width 83 height 13
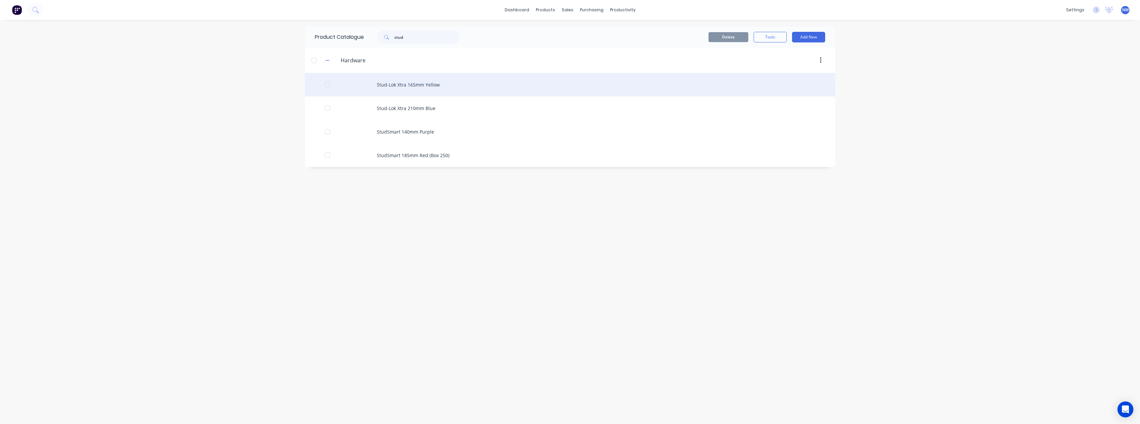
click at [446, 86] on div "Stud-Lok Xtra 165mm Yellow" at bounding box center [570, 85] width 530 height 24
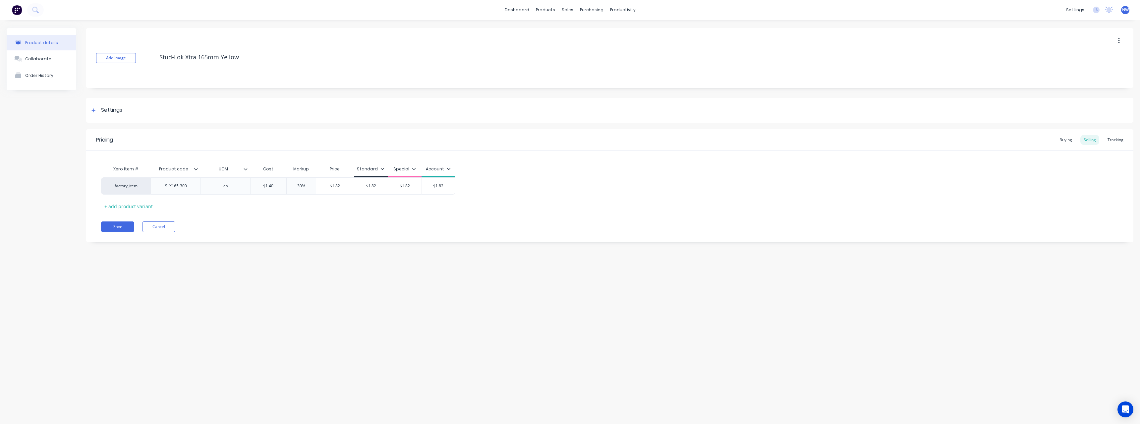
click at [195, 169] on icon at bounding box center [196, 169] width 4 height 2
click at [156, 228] on button "Cancel" at bounding box center [158, 226] width 33 height 11
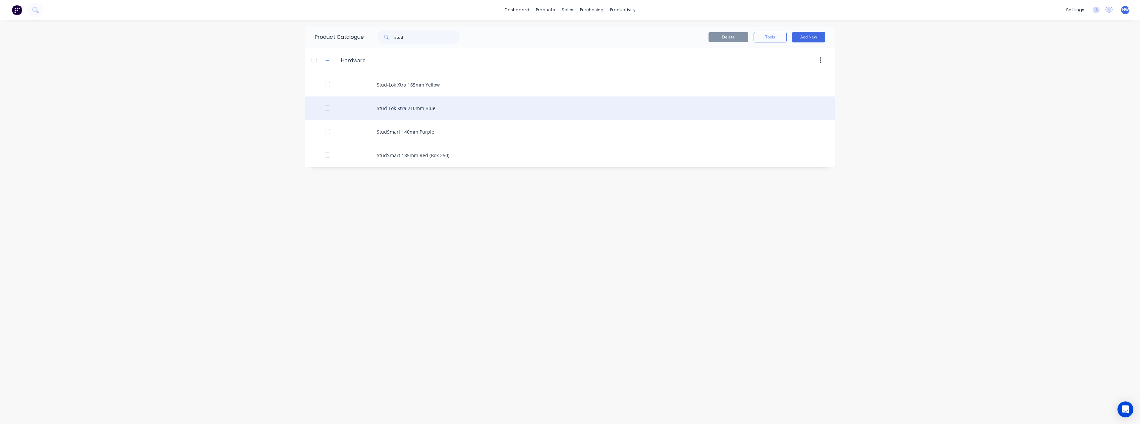
click at [424, 111] on div "Stud-Lok Xtra 210mm Blue" at bounding box center [570, 108] width 530 height 24
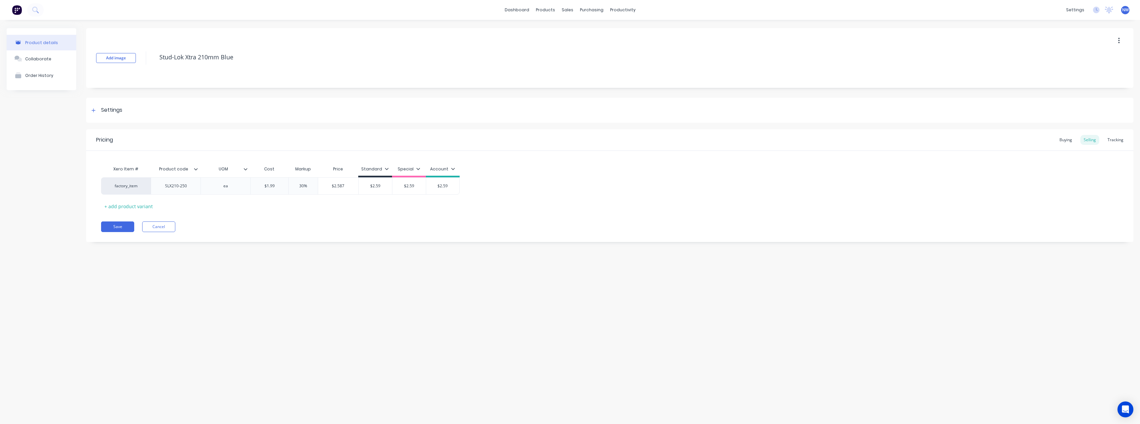
click at [196, 170] on icon at bounding box center [196, 169] width 4 height 4
click at [159, 232] on button "Cancel" at bounding box center [158, 226] width 33 height 11
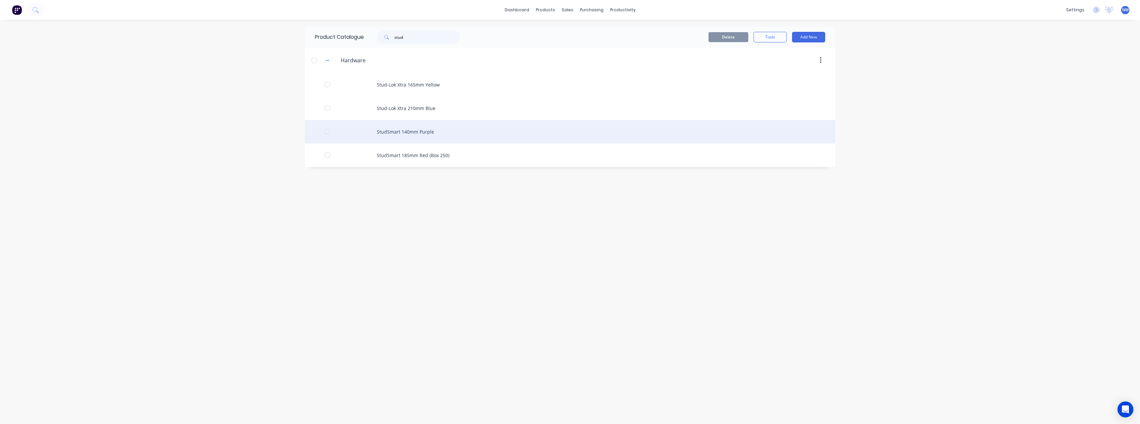
click at [419, 134] on div "StudSmart 140mm Purple" at bounding box center [570, 132] width 530 height 24
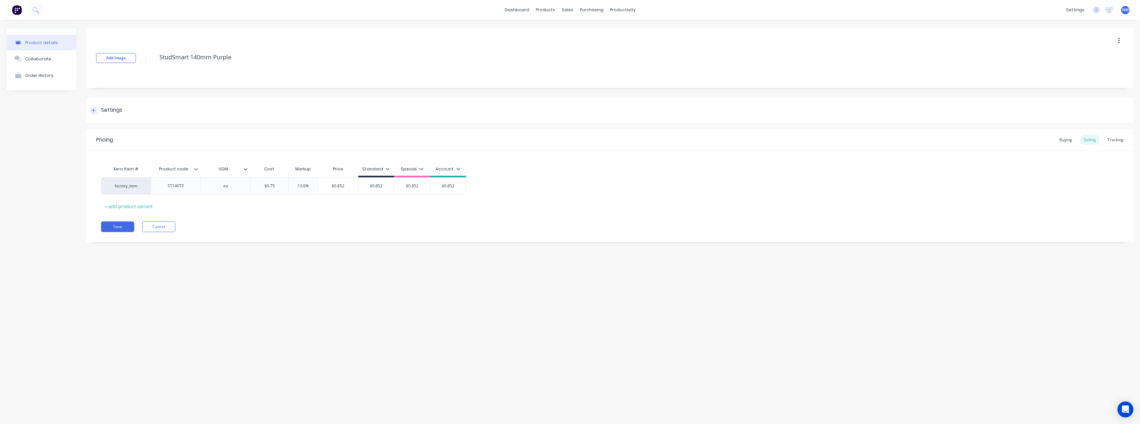
click at [96, 110] on div at bounding box center [93, 110] width 8 height 8
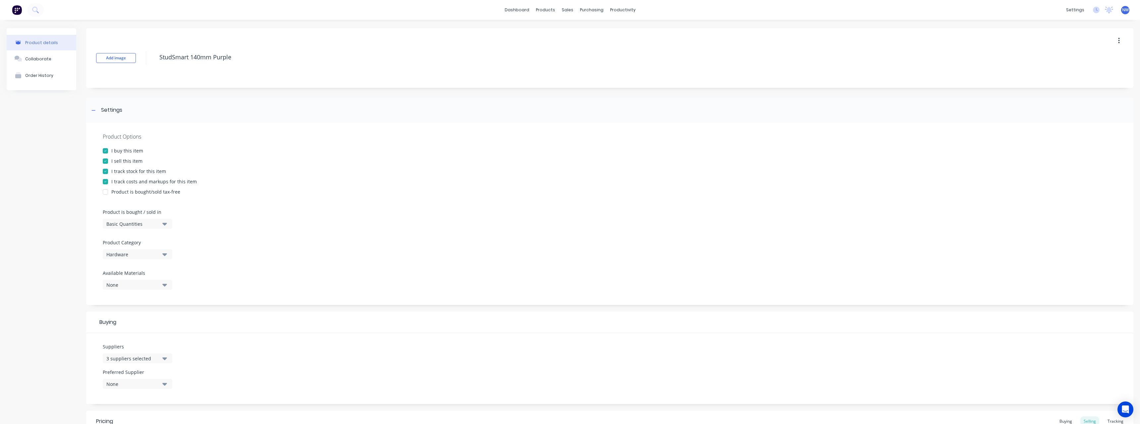
click at [167, 358] on button "3 suppliers selected" at bounding box center [138, 358] width 70 height 10
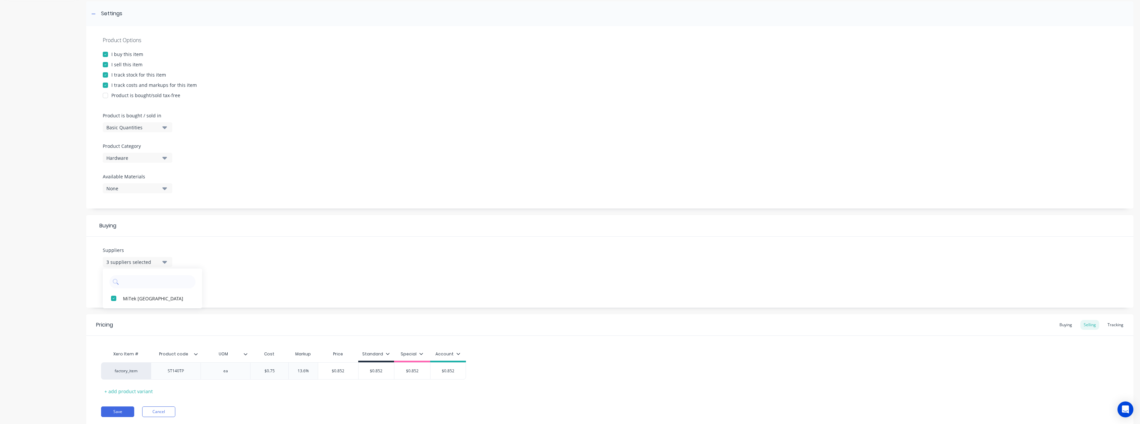
scroll to position [85, 0]
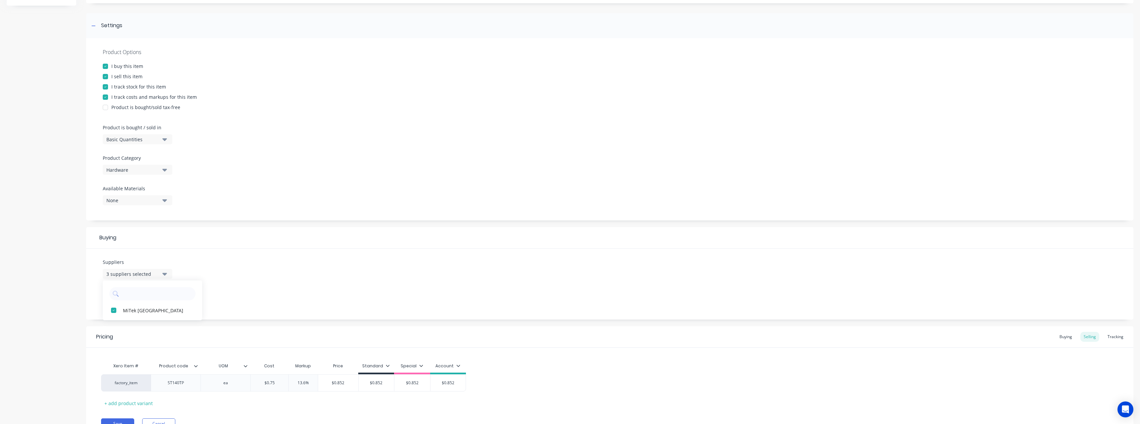
click at [254, 281] on div "Suppliers 3 suppliers selected MiTek [GEOGRAPHIC_DATA] Preferred Supplier None" at bounding box center [609, 284] width 1047 height 71
click at [167, 297] on button "None" at bounding box center [138, 299] width 70 height 10
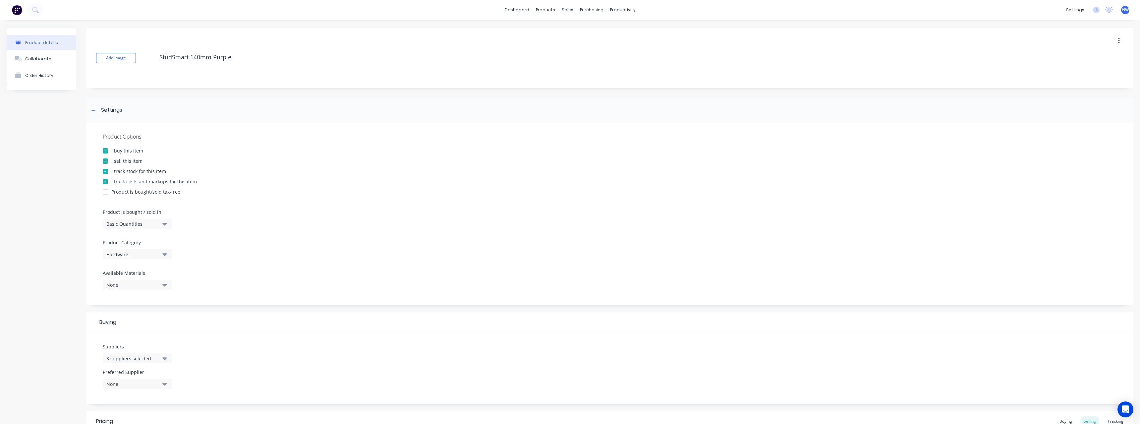
scroll to position [118, 0]
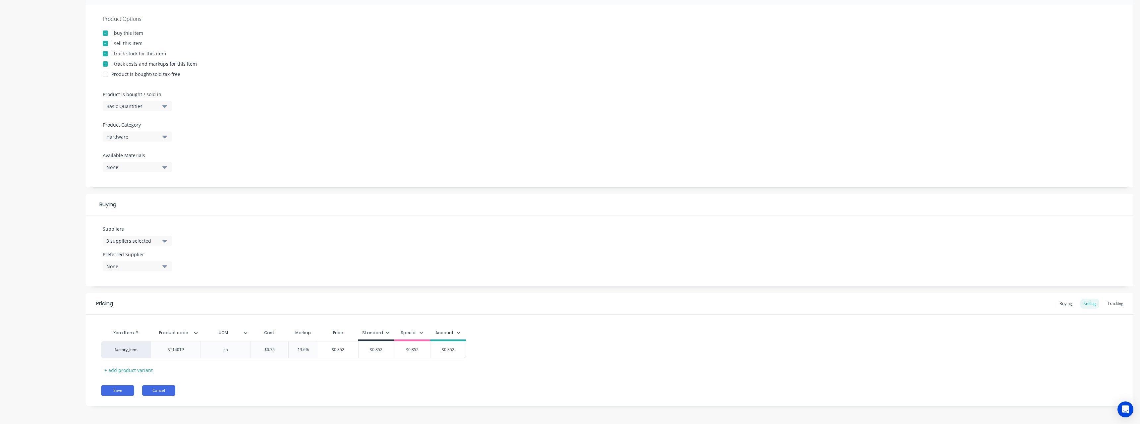
click at [167, 390] on button "Cancel" at bounding box center [158, 390] width 33 height 11
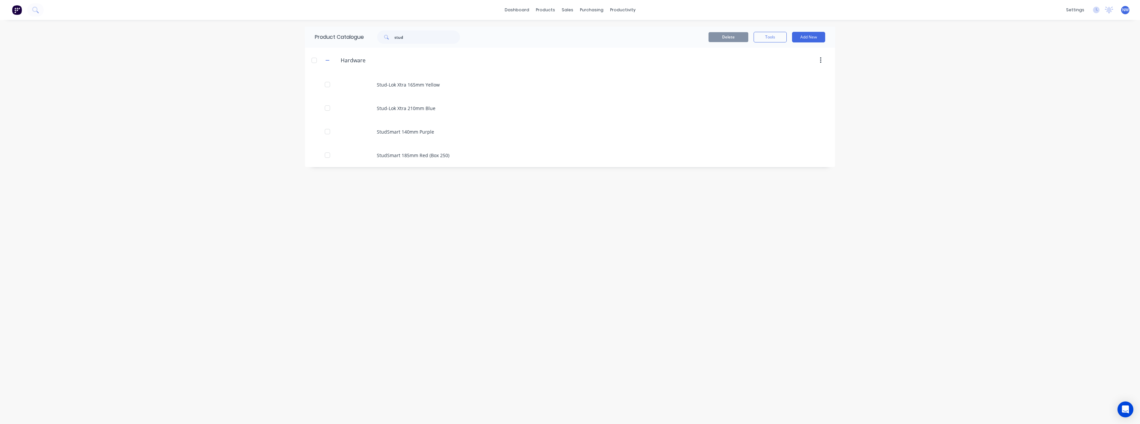
click at [1128, 11] on span "NW" at bounding box center [1125, 10] width 7 height 6
click at [1076, 82] on div "Sign out" at bounding box center [1070, 83] width 18 height 6
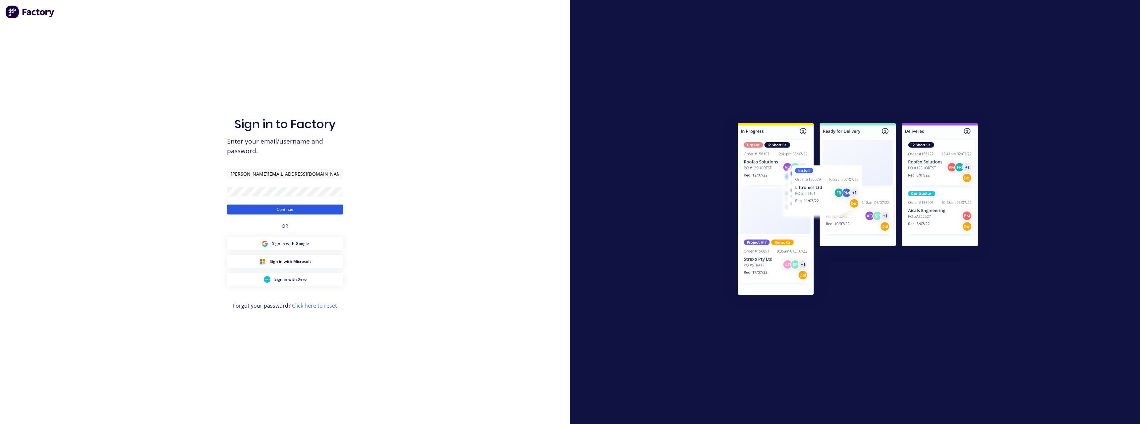
click at [289, 209] on button "Continue" at bounding box center [285, 209] width 116 height 10
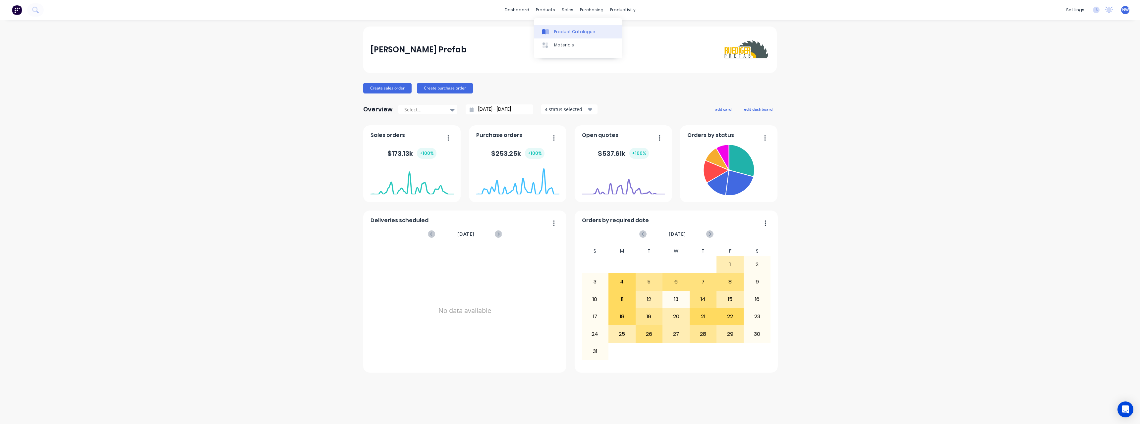
click at [564, 29] on div "Product Catalogue" at bounding box center [574, 32] width 41 height 6
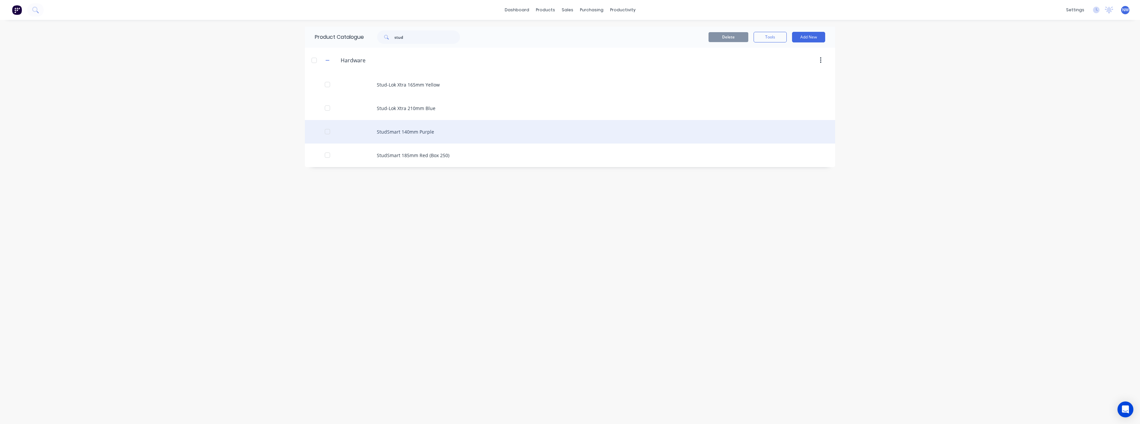
click at [443, 131] on div "StudSmart 140mm Purple" at bounding box center [570, 132] width 530 height 24
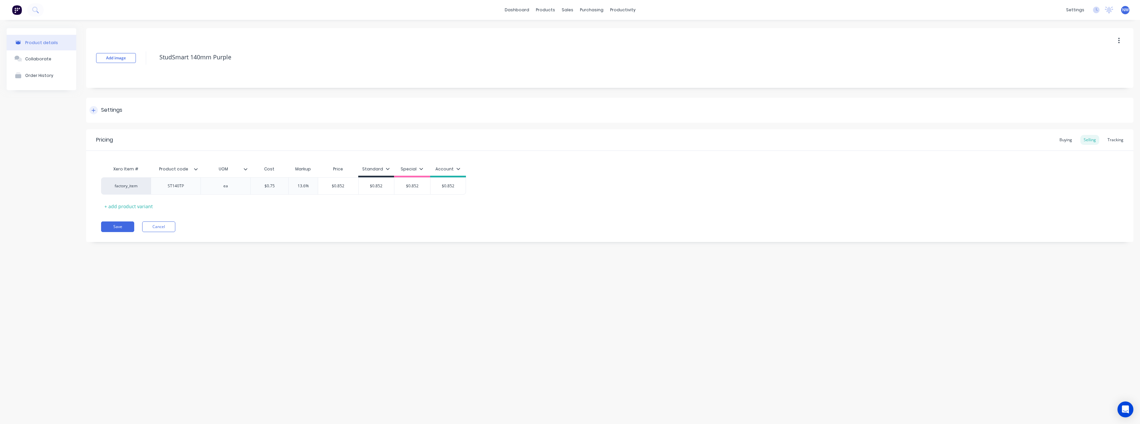
click at [93, 111] on icon at bounding box center [93, 110] width 4 height 5
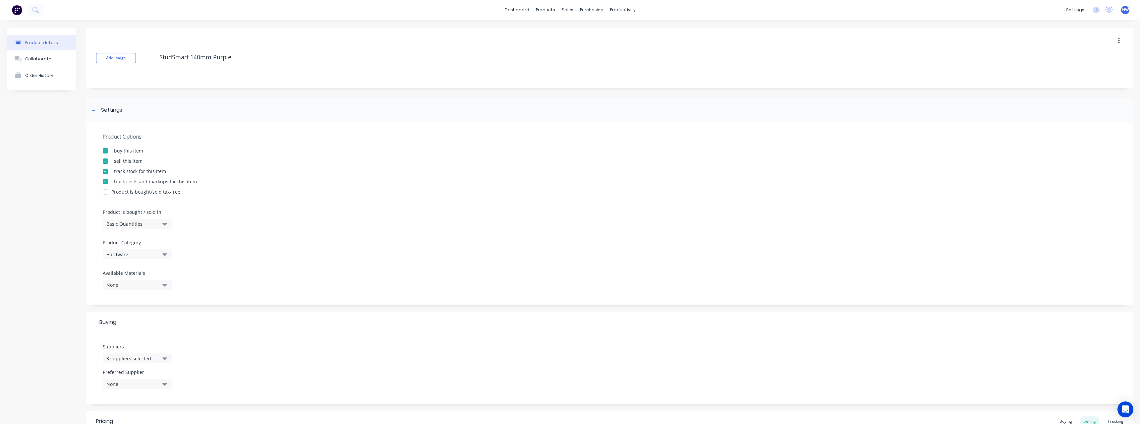
click at [167, 355] on button "3 suppliers selected" at bounding box center [138, 358] width 70 height 10
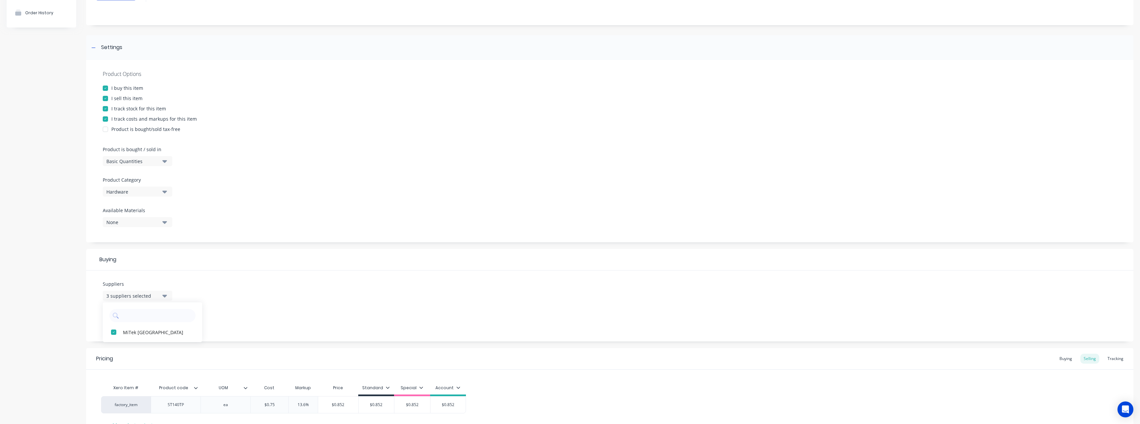
scroll to position [118, 0]
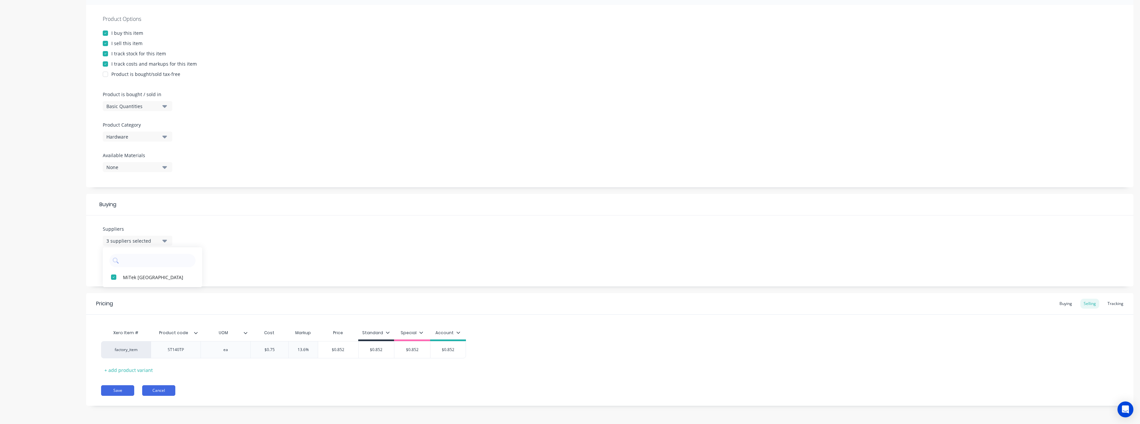
click at [158, 390] on button "Cancel" at bounding box center [158, 390] width 33 height 11
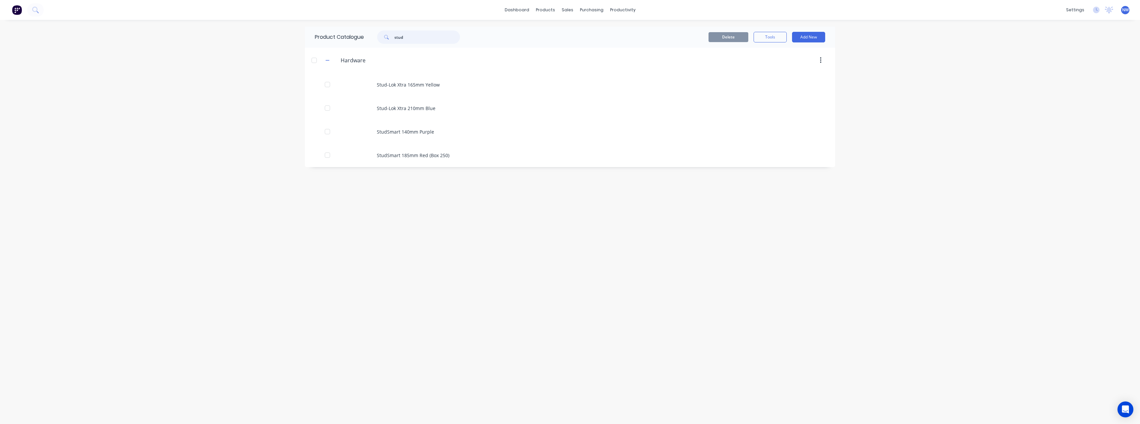
click at [415, 37] on input "stud" at bounding box center [427, 36] width 66 height 13
click at [609, 45] on div "Suppliers" at bounding box center [606, 45] width 20 height 6
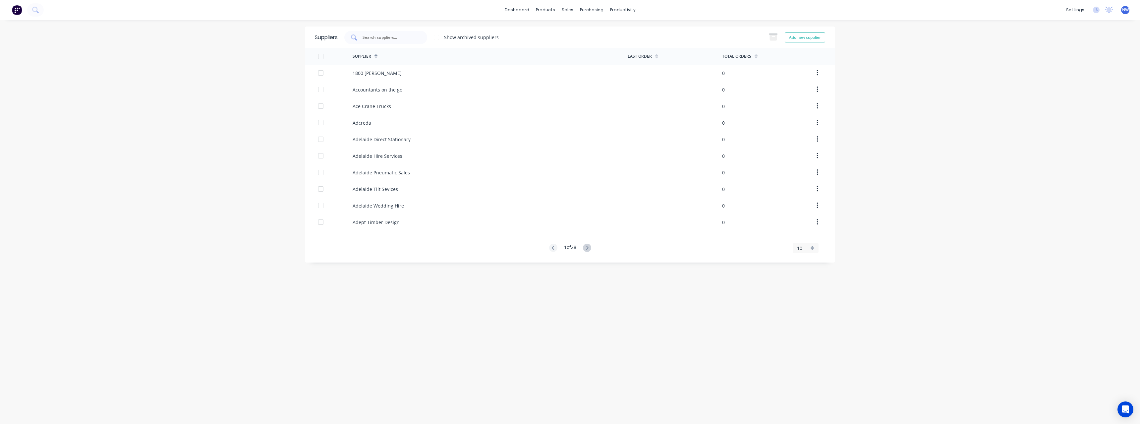
click at [393, 38] on input "text" at bounding box center [389, 37] width 55 height 7
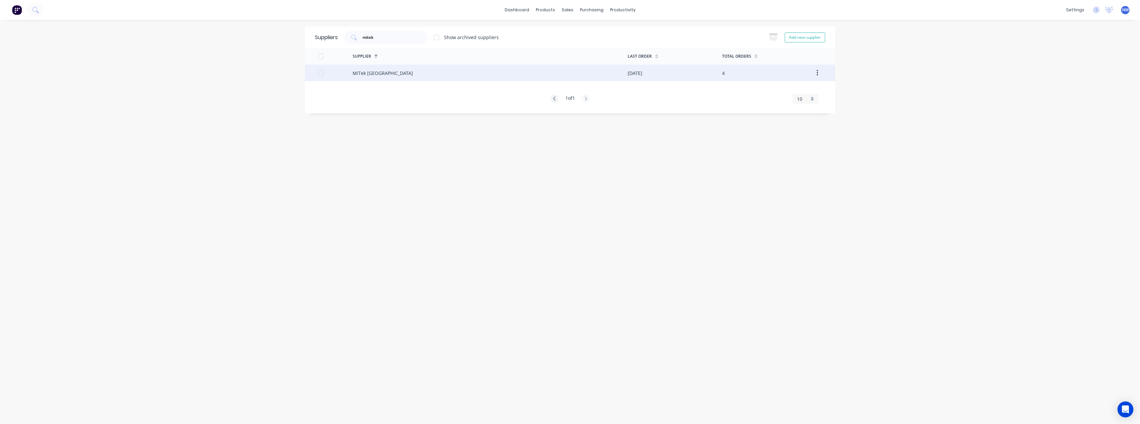
click at [380, 70] on div "MiTek [GEOGRAPHIC_DATA]" at bounding box center [383, 73] width 60 height 7
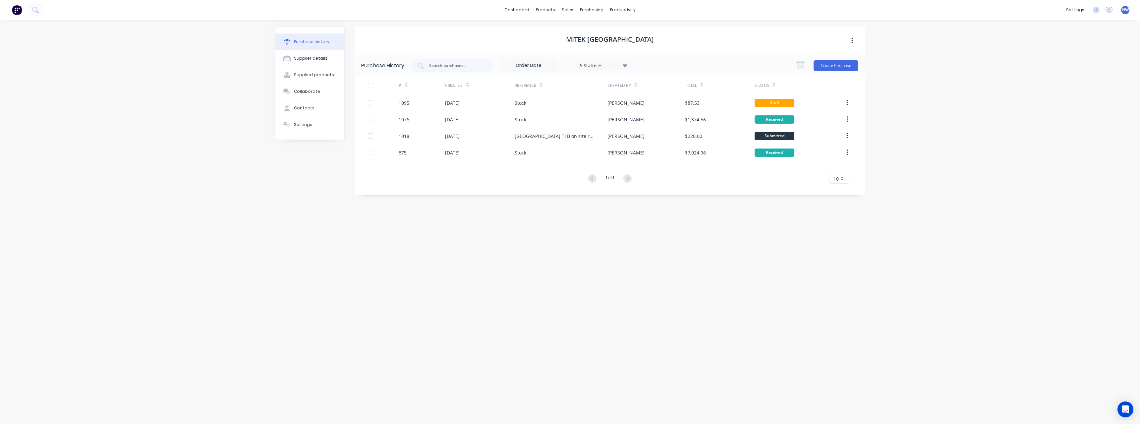
click at [1125, 10] on span "NW" at bounding box center [1125, 10] width 7 height 6
click at [1075, 81] on div "Sign out" at bounding box center [1070, 83] width 18 height 6
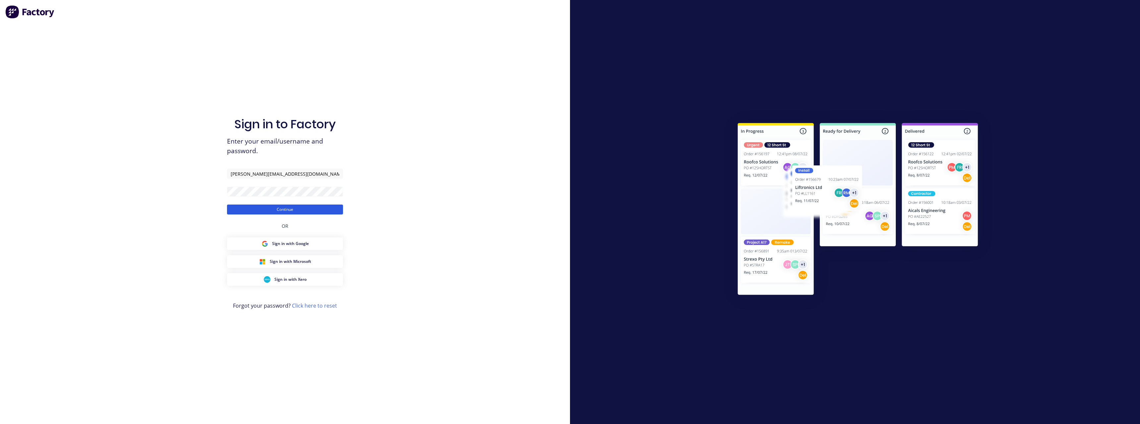
click at [325, 211] on button "Continue" at bounding box center [285, 209] width 116 height 10
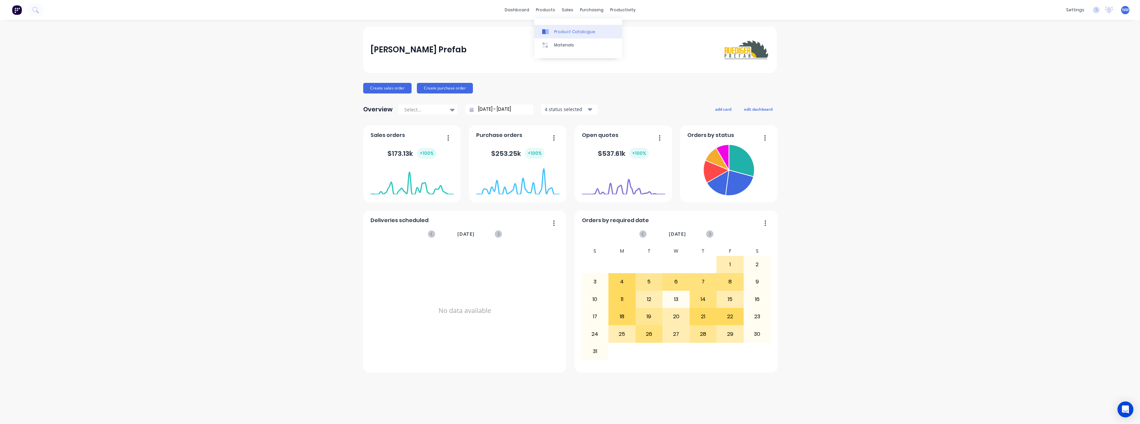
click at [562, 31] on div "Product Catalogue" at bounding box center [574, 32] width 41 height 6
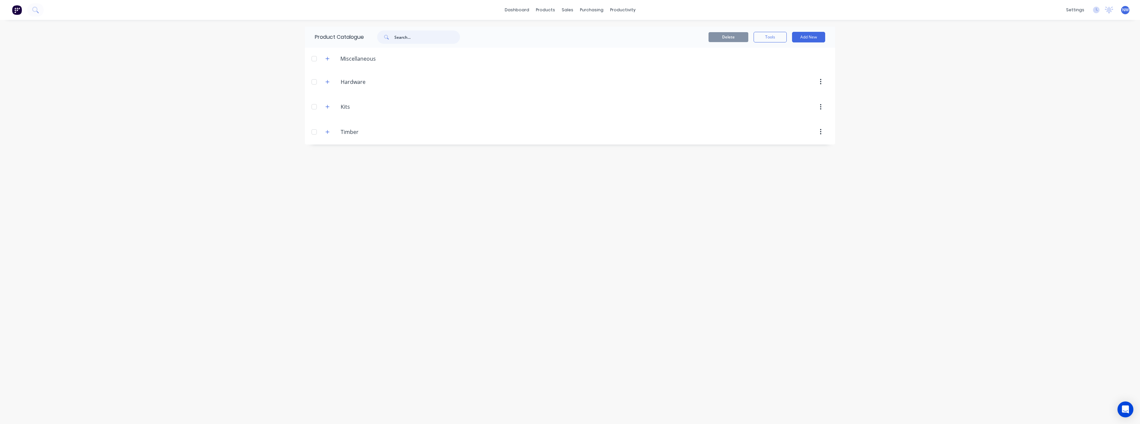
click at [418, 35] on input "text" at bounding box center [427, 36] width 66 height 13
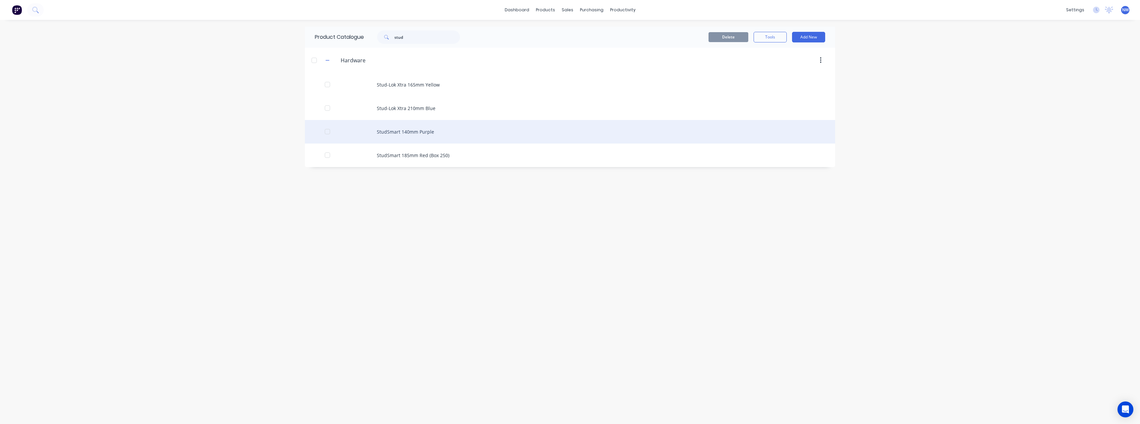
click at [411, 127] on div "StudSmart 140mm Purple" at bounding box center [570, 132] width 530 height 24
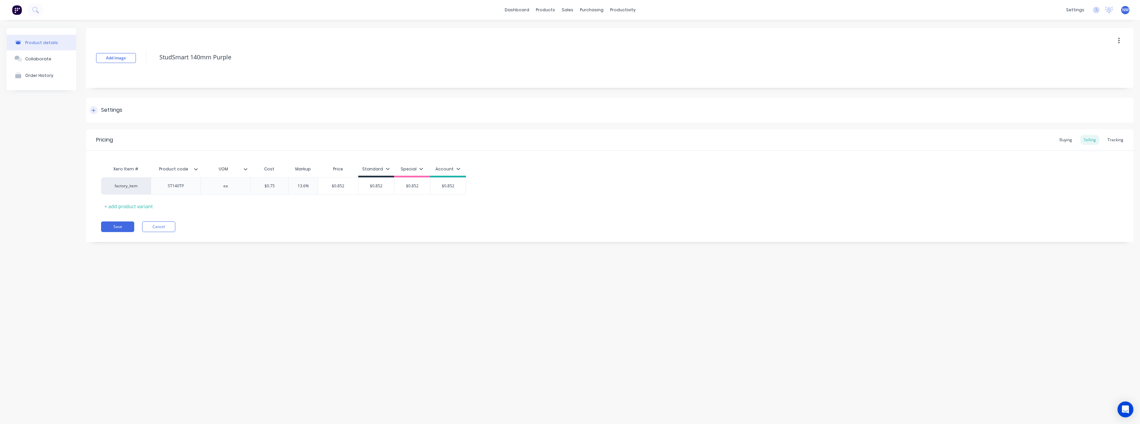
click at [94, 110] on icon at bounding box center [94, 110] width 4 height 4
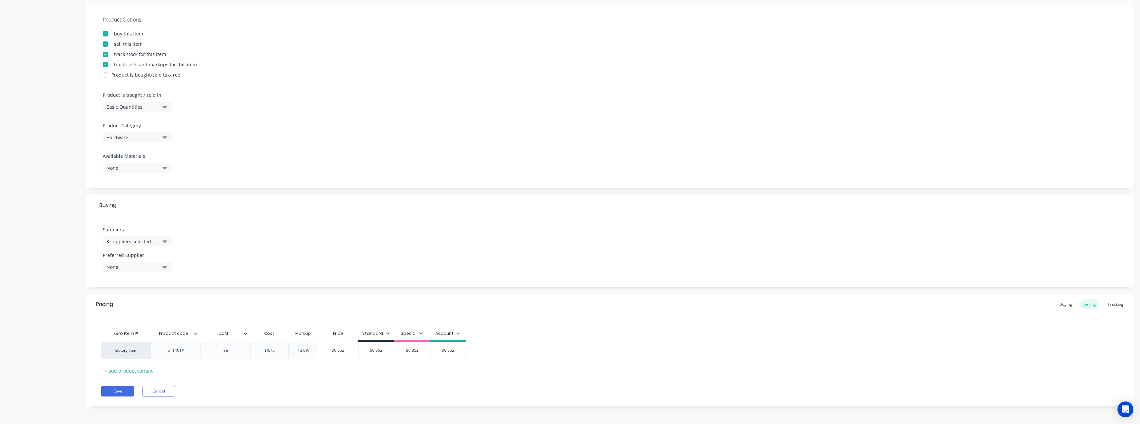
scroll to position [118, 0]
click at [165, 243] on icon "button" at bounding box center [164, 240] width 5 height 7
click at [196, 333] on icon at bounding box center [196, 333] width 4 height 4
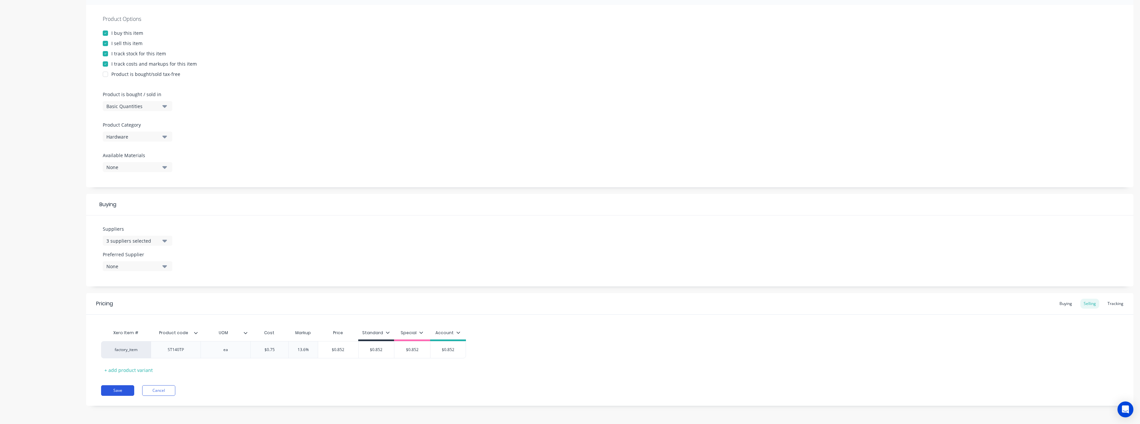
click at [128, 389] on button "Save" at bounding box center [117, 390] width 33 height 11
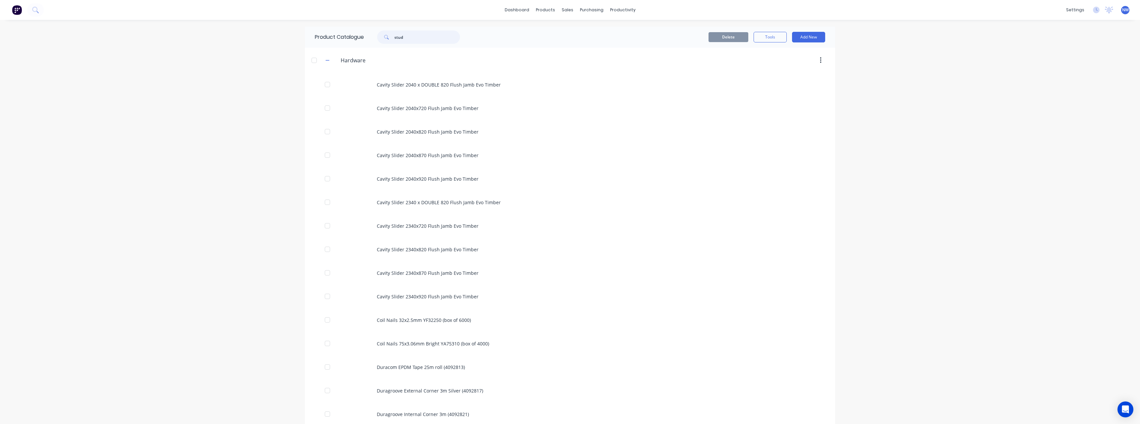
click at [424, 32] on input "stud" at bounding box center [427, 36] width 66 height 13
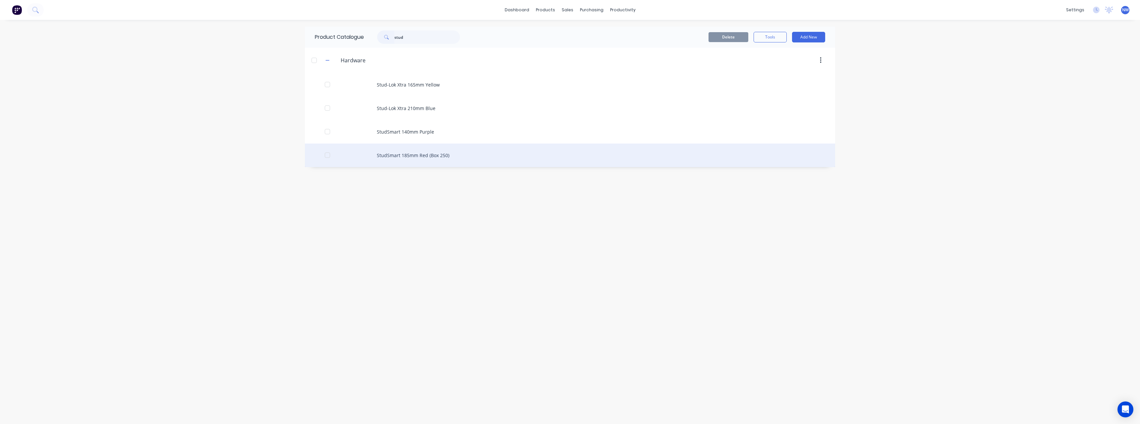
click at [454, 157] on div "StudSmart 185mm Red (Box 250)" at bounding box center [570, 156] width 530 height 24
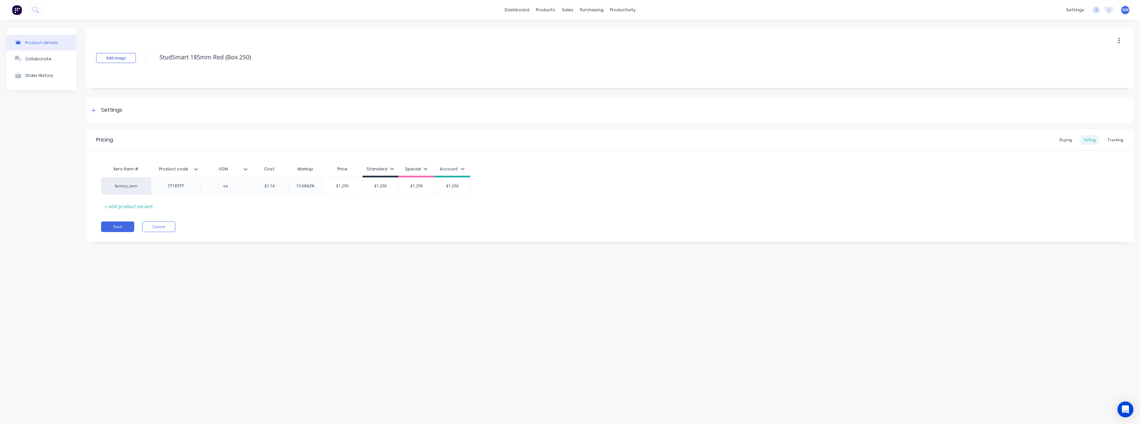
click at [196, 168] on icon at bounding box center [196, 169] width 4 height 4
click at [263, 259] on div "Product details Collaborate Order History Add image StudSmart 185mm Red (Box 25…" at bounding box center [570, 215] width 1140 height 391
click at [171, 224] on button "Cancel" at bounding box center [158, 226] width 33 height 11
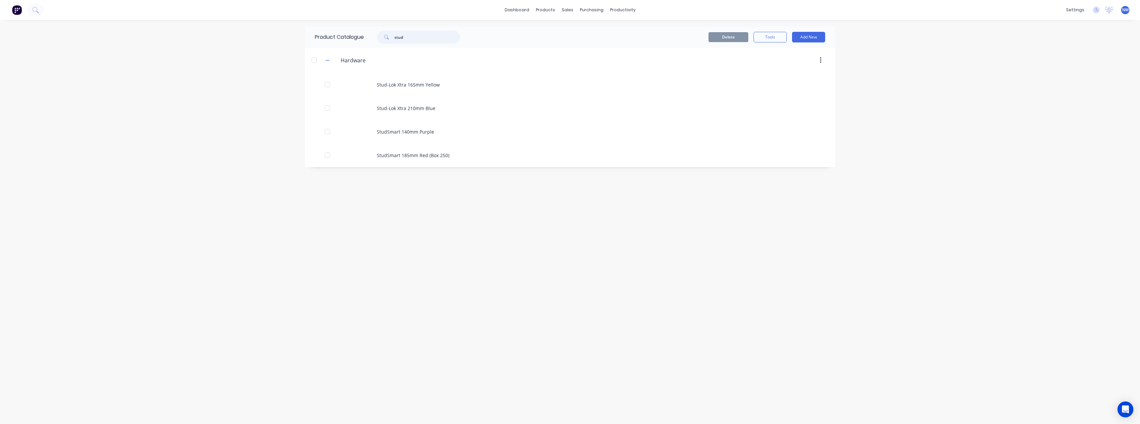
drag, startPoint x: 410, startPoint y: 36, endPoint x: 377, endPoint y: 39, distance: 33.2
click at [377, 39] on div "stud" at bounding box center [415, 36] width 89 height 13
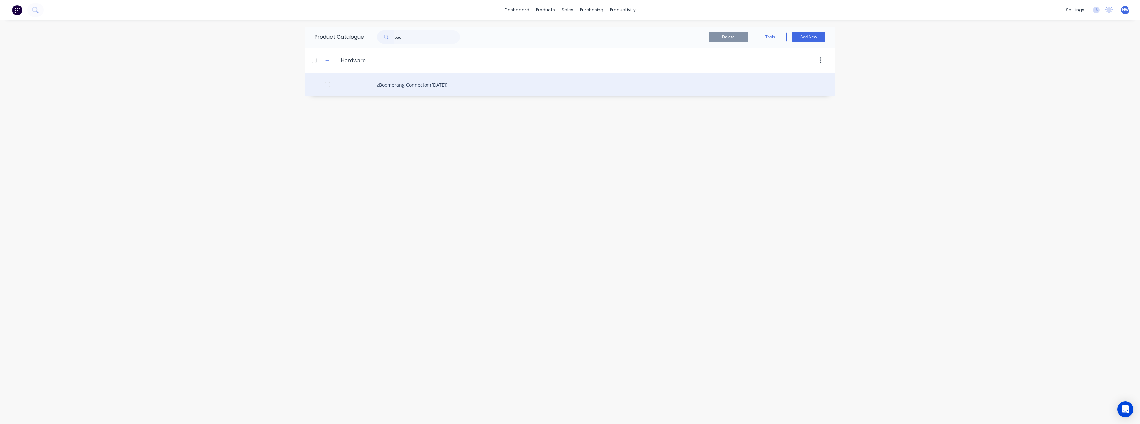
click at [422, 88] on div "zBoomerang Connector ([DATE])" at bounding box center [570, 85] width 530 height 24
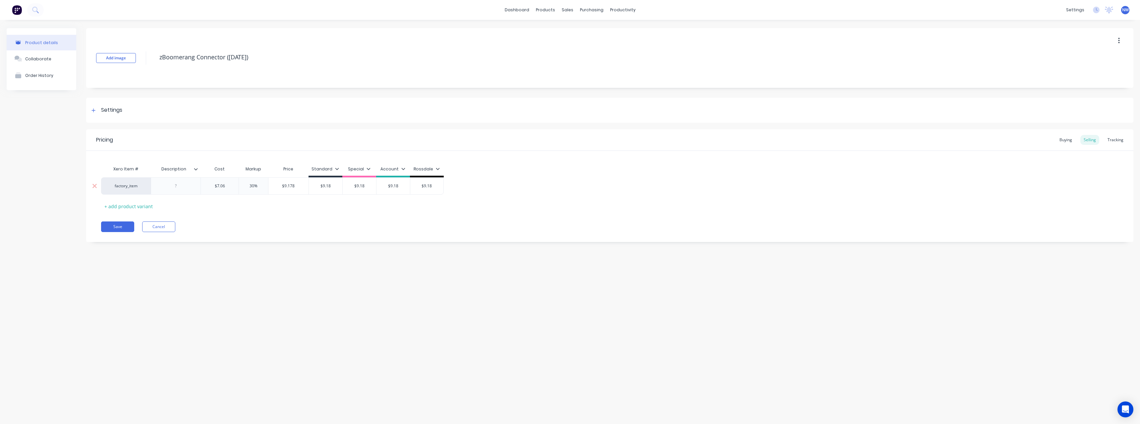
click at [182, 186] on div at bounding box center [175, 186] width 33 height 9
click at [197, 170] on icon at bounding box center [196, 169] width 4 height 4
click at [169, 332] on div "Purchase Order PDF" at bounding box center [160, 332] width 45 height 7
click at [225, 235] on div "Pricing Buying Selling Tracking Xero Item # Description Cost Markup Price Stand…" at bounding box center [609, 185] width 1047 height 113
click at [181, 186] on div at bounding box center [175, 186] width 33 height 9
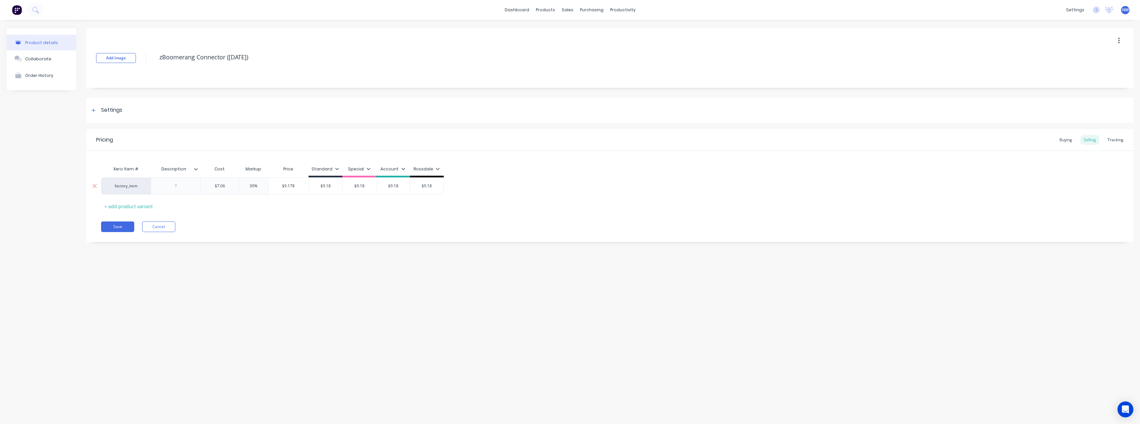
drag, startPoint x: 177, startPoint y: 186, endPoint x: 171, endPoint y: 187, distance: 6.7
click at [171, 187] on div at bounding box center [175, 186] width 33 height 9
click at [184, 189] on div at bounding box center [175, 186] width 33 height 9
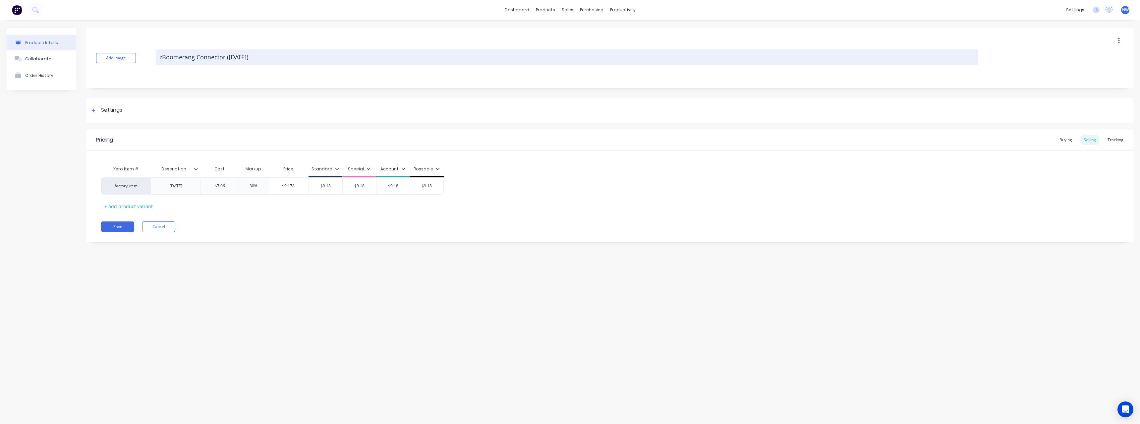
click at [259, 53] on textarea "zBoomerang Connector ([DATE])" at bounding box center [567, 57] width 822 height 16
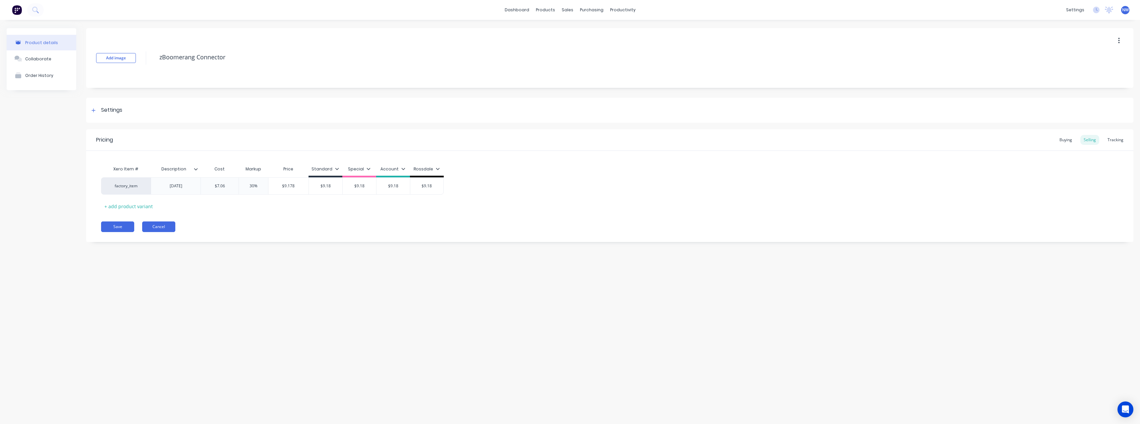
click at [152, 228] on button "Cancel" at bounding box center [158, 226] width 33 height 11
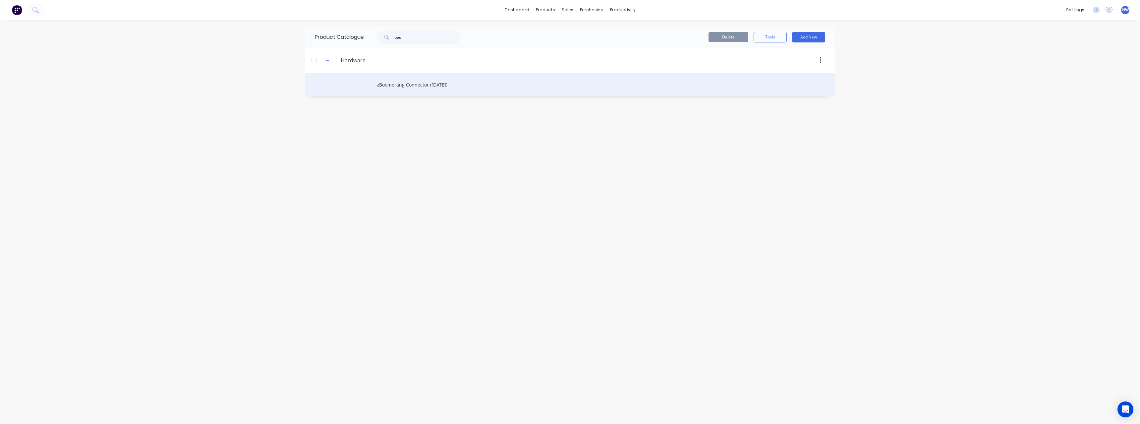
click at [408, 86] on div "zBoomerang Connector ([DATE])" at bounding box center [570, 85] width 530 height 24
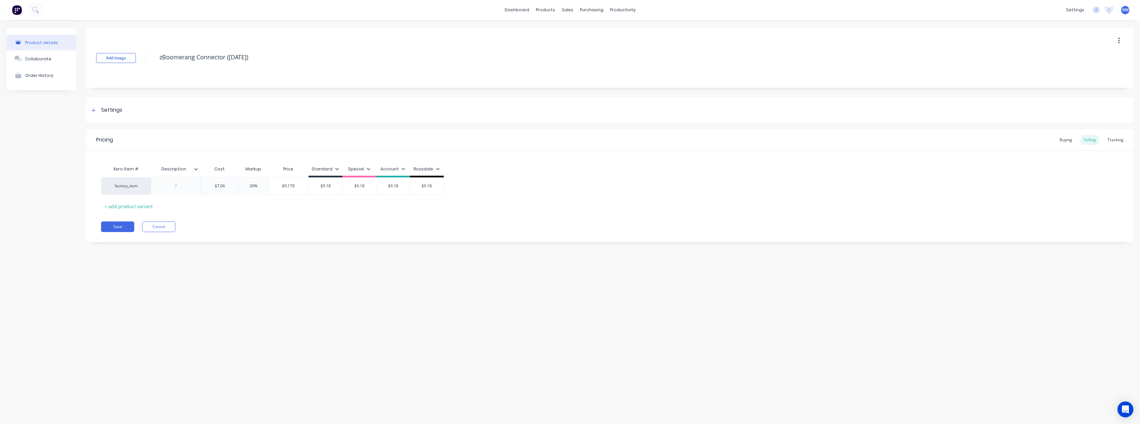
click at [197, 172] on div "Description" at bounding box center [176, 169] width 50 height 17
click at [197, 170] on icon at bounding box center [196, 169] width 4 height 4
click at [169, 229] on button "Cancel" at bounding box center [158, 226] width 33 height 11
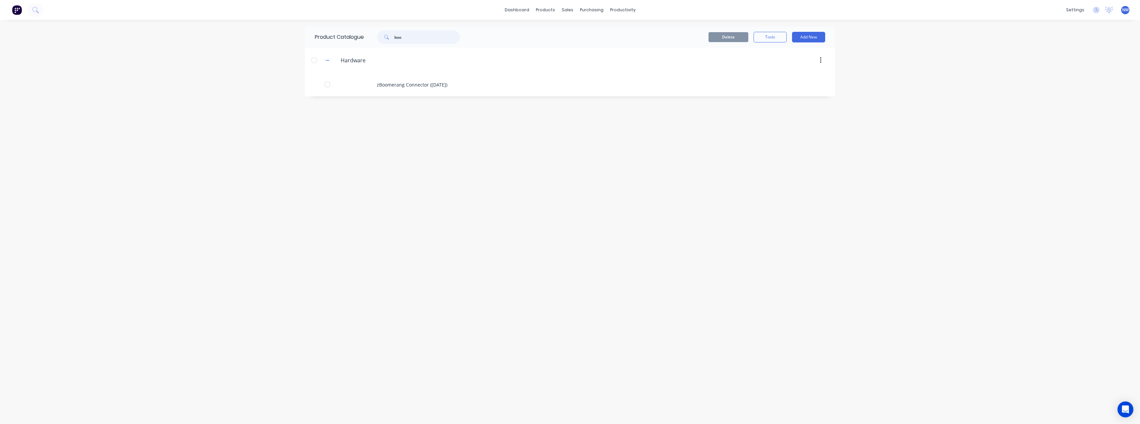
drag, startPoint x: 406, startPoint y: 37, endPoint x: 384, endPoint y: 40, distance: 22.2
click at [384, 40] on div "boo" at bounding box center [418, 36] width 83 height 13
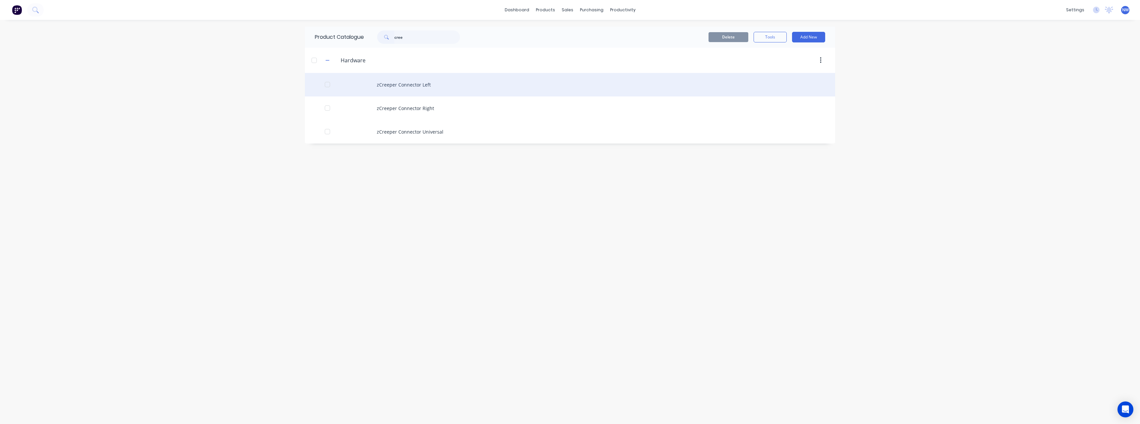
click at [433, 87] on div "zCreeper Connector Left" at bounding box center [570, 85] width 530 height 24
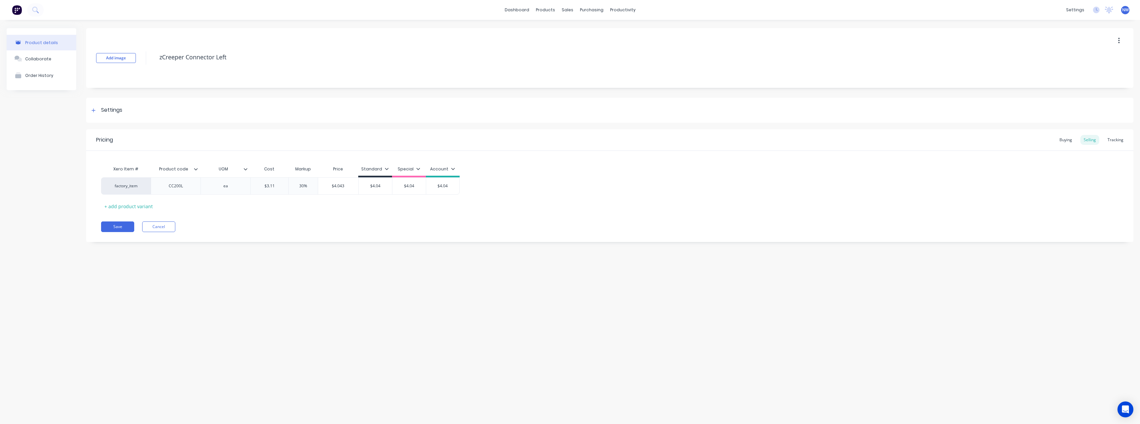
click at [195, 169] on icon at bounding box center [196, 169] width 4 height 2
click at [197, 334] on div at bounding box center [194, 332] width 13 height 13
click at [262, 289] on div "Product details Collaborate Order History Add image zCreeper Connector Left Set…" at bounding box center [570, 215] width 1140 height 391
click at [124, 224] on button "Save" at bounding box center [117, 226] width 33 height 11
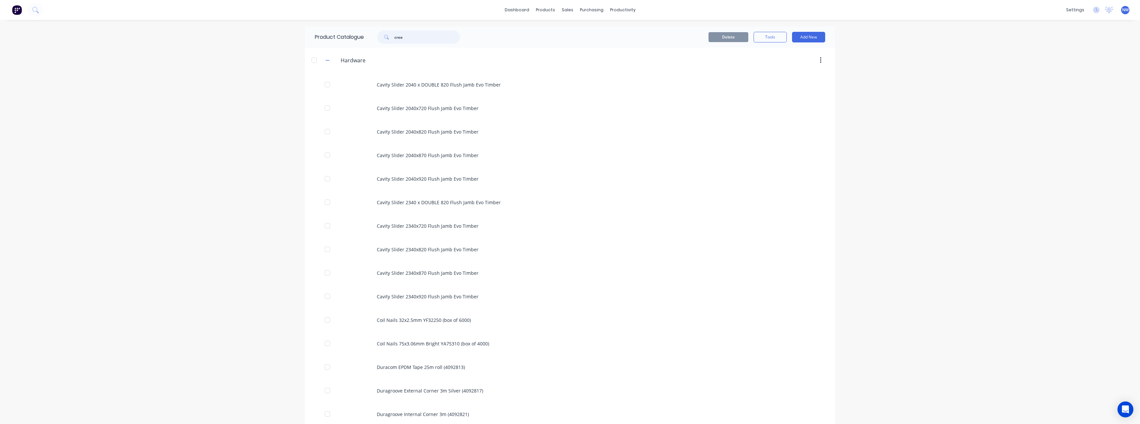
click at [422, 39] on input "cree" at bounding box center [427, 36] width 66 height 13
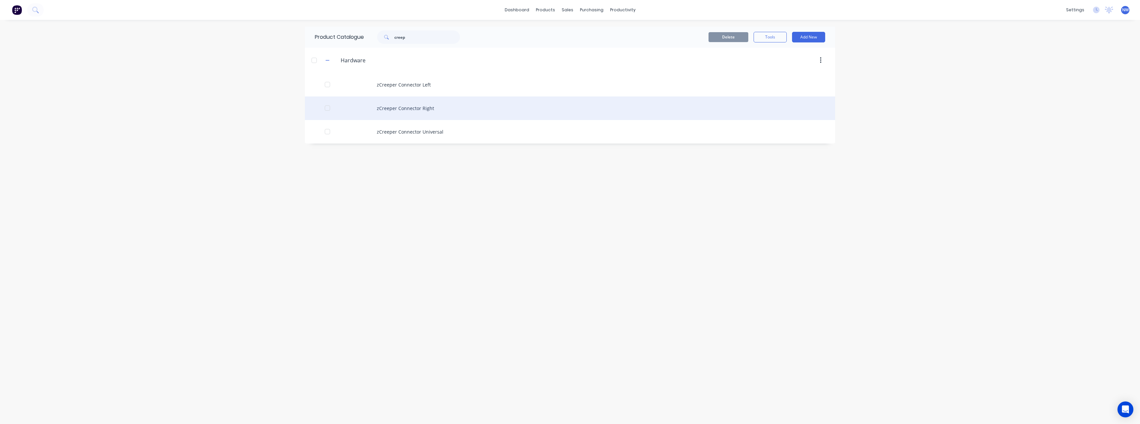
click at [421, 105] on div "zCreeper Connector Right" at bounding box center [570, 108] width 530 height 24
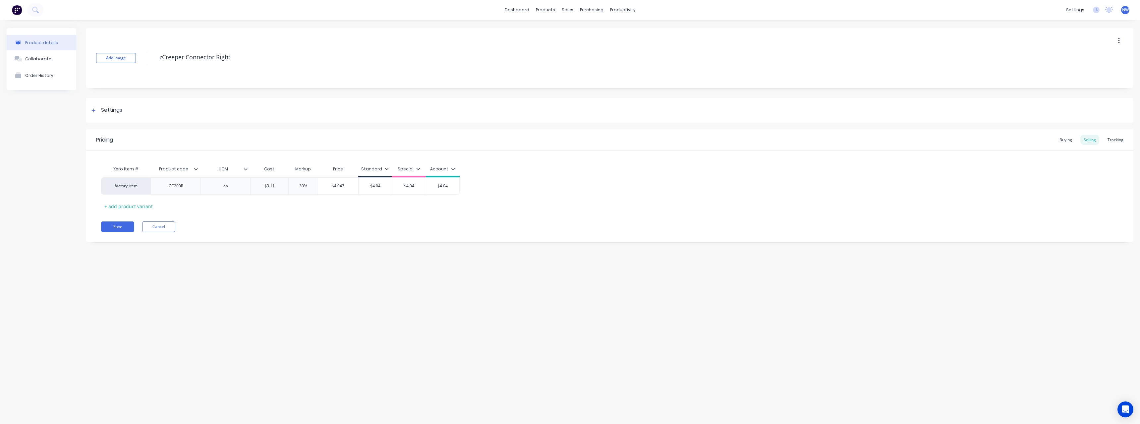
click at [198, 172] on div "Product code" at bounding box center [176, 169] width 50 height 17
click at [197, 169] on icon at bounding box center [196, 169] width 4 height 4
click at [195, 334] on div at bounding box center [194, 332] width 13 height 13
click at [235, 310] on div "Product details Collaborate Order History Add image zCreeper Connector Right Se…" at bounding box center [570, 215] width 1140 height 391
click at [123, 226] on button "Save" at bounding box center [117, 226] width 33 height 11
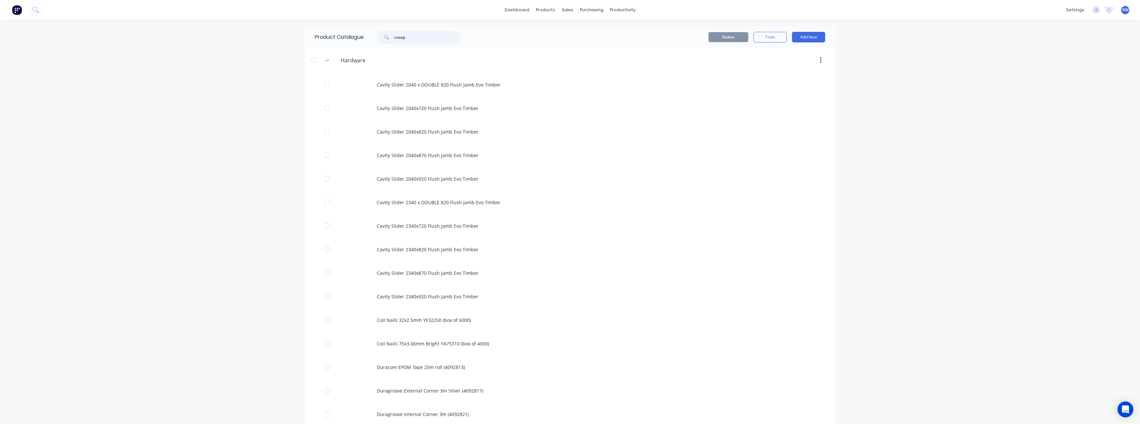
click at [421, 37] on input "creep" at bounding box center [427, 36] width 66 height 13
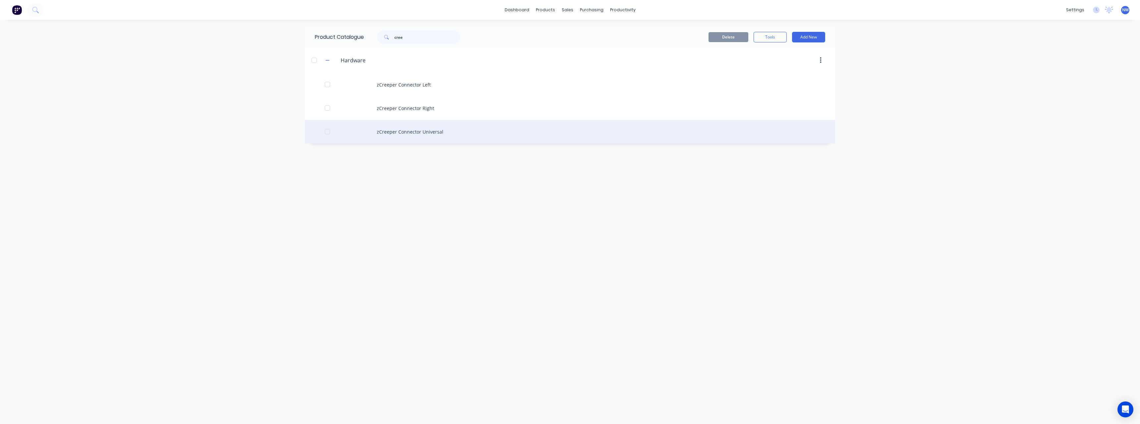
click at [434, 132] on div "zCreeper Connector Universal" at bounding box center [570, 132] width 530 height 24
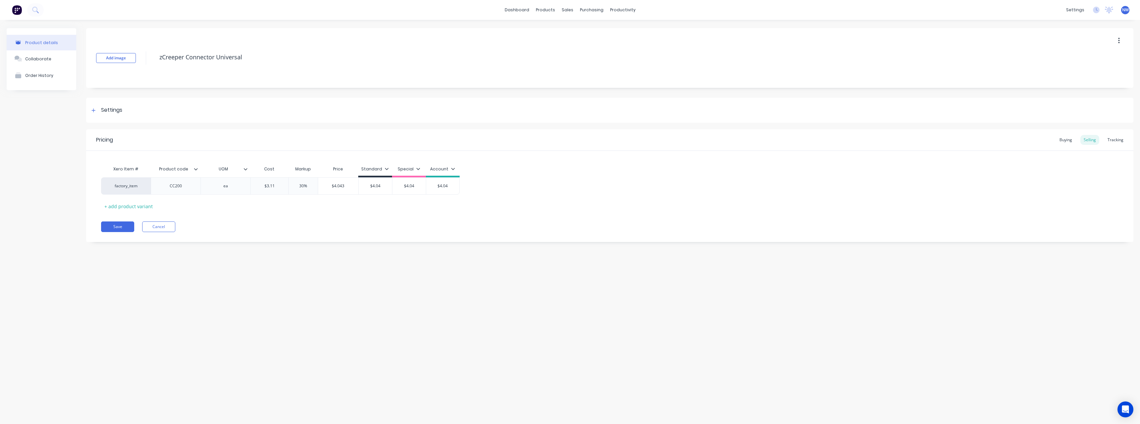
click at [197, 169] on icon at bounding box center [196, 169] width 4 height 2
click at [197, 333] on div at bounding box center [194, 332] width 13 height 13
click at [227, 317] on div "Product details Collaborate Order History Add image zCreeper Connector Universa…" at bounding box center [570, 215] width 1140 height 391
click at [122, 226] on button "Save" at bounding box center [117, 226] width 33 height 11
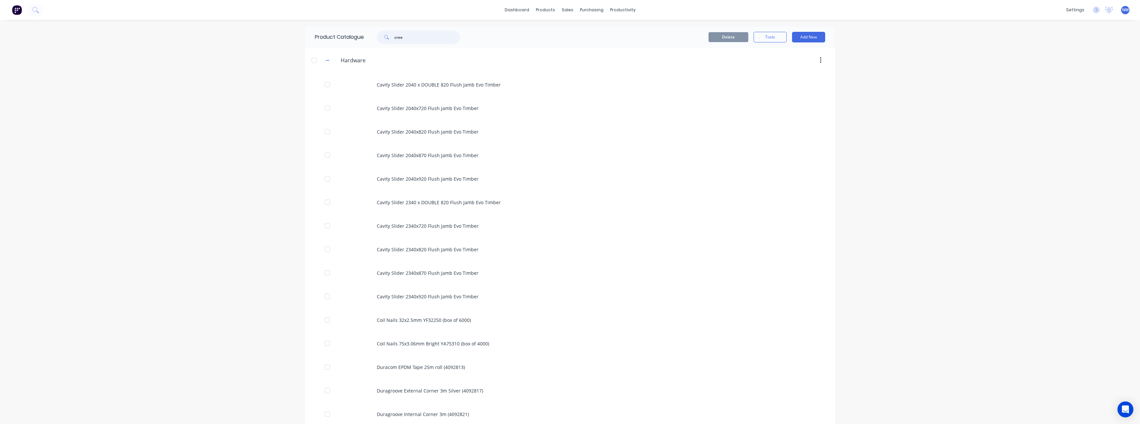
click at [410, 35] on input "cree" at bounding box center [427, 36] width 66 height 13
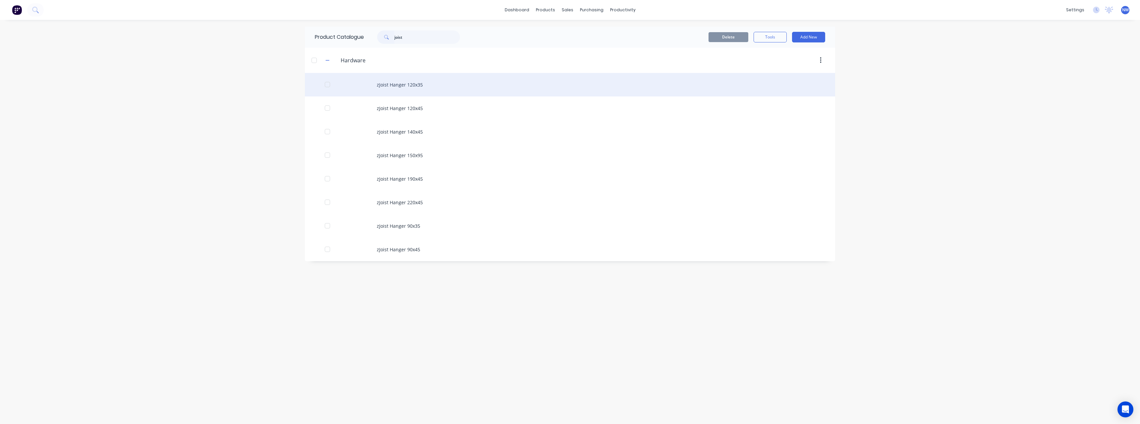
click at [424, 86] on div "zJoist Hanger 120x35" at bounding box center [570, 85] width 530 height 24
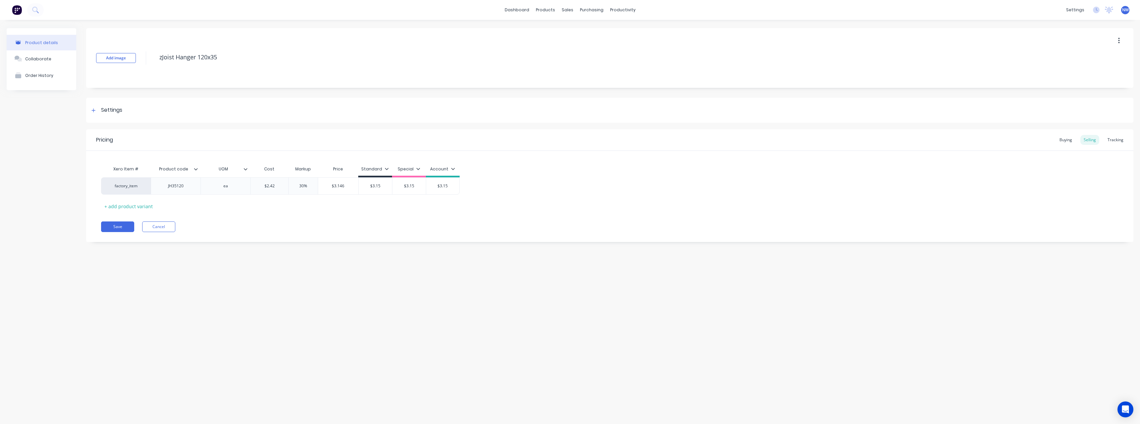
click at [194, 170] on icon at bounding box center [196, 169] width 4 height 4
click at [195, 334] on div at bounding box center [194, 332] width 13 height 13
click at [114, 226] on button "Save" at bounding box center [117, 226] width 33 height 11
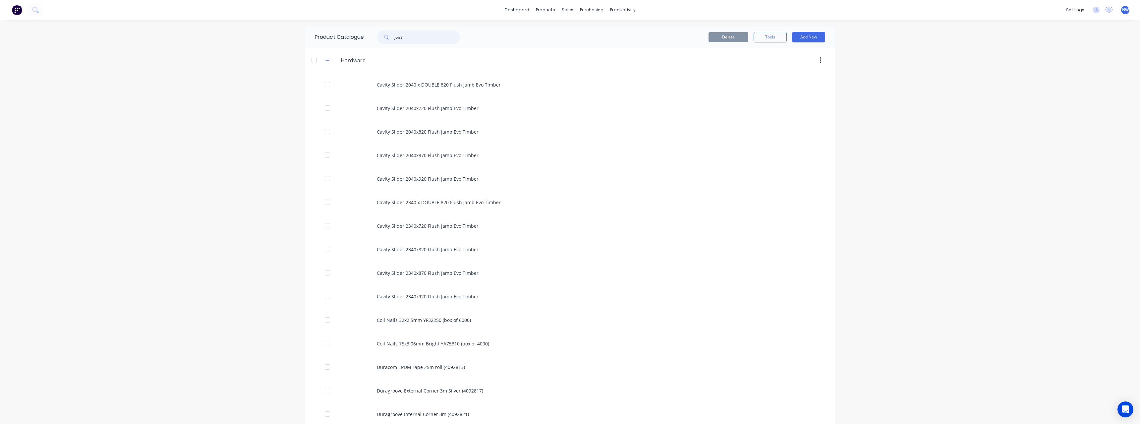
click at [416, 37] on input "joist" at bounding box center [427, 36] width 66 height 13
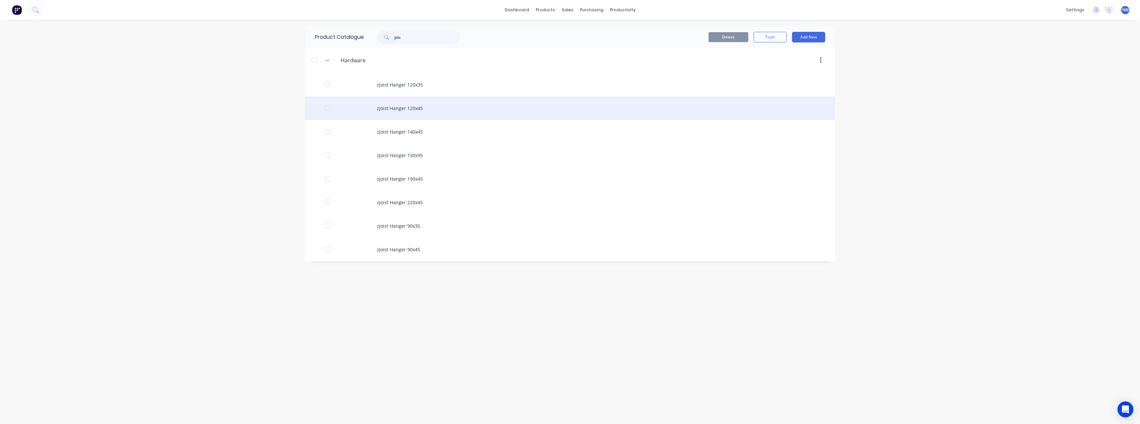
click at [419, 110] on div "zJoist Hanger 120x45" at bounding box center [570, 108] width 530 height 24
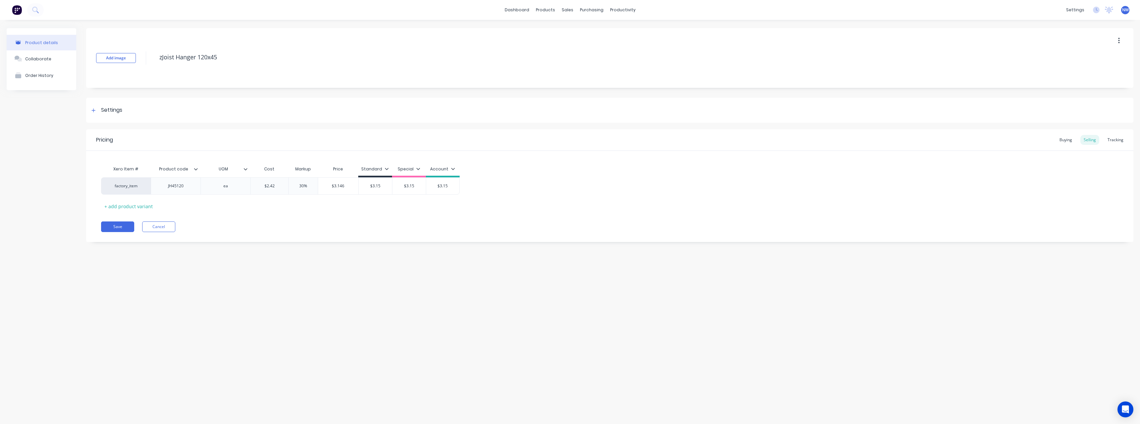
click at [196, 174] on div "Product code" at bounding box center [174, 169] width 46 height 17
click at [196, 171] on input "Product code" at bounding box center [174, 169] width 46 height 6
click at [196, 167] on icon at bounding box center [196, 169] width 4 height 4
click at [193, 335] on div at bounding box center [194, 332] width 13 height 13
click at [66, 312] on div "Product details Collaborate Order History Add image zJoist Hanger 120x45 Settin…" at bounding box center [570, 215] width 1140 height 391
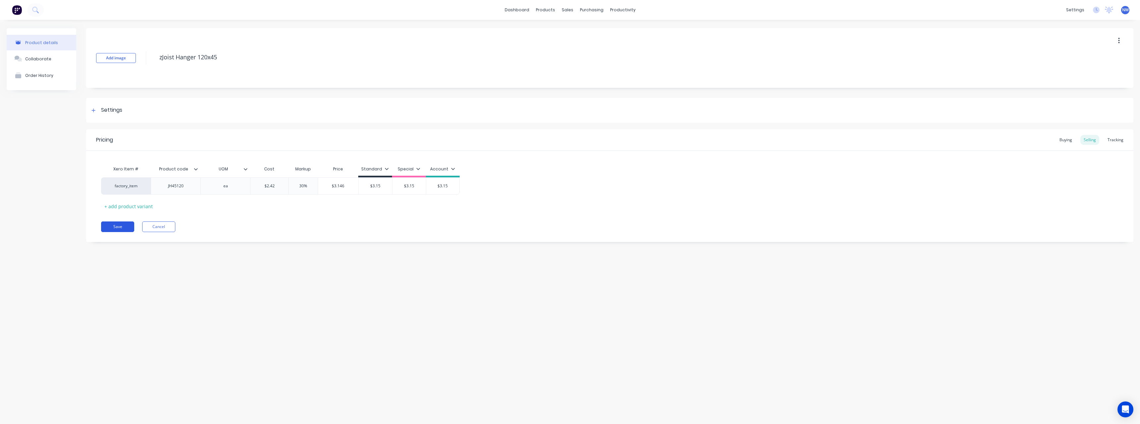
click at [122, 227] on button "Save" at bounding box center [117, 226] width 33 height 11
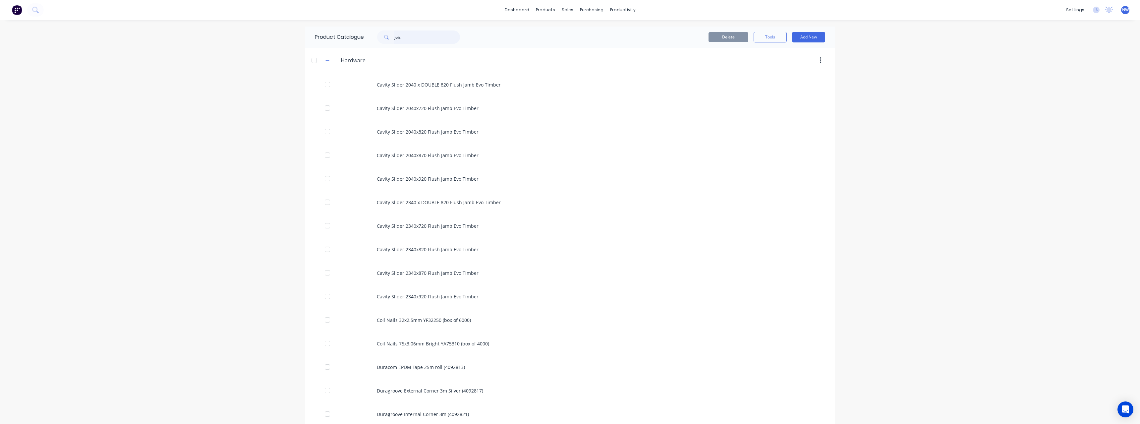
click at [411, 38] on input "jois" at bounding box center [427, 36] width 66 height 13
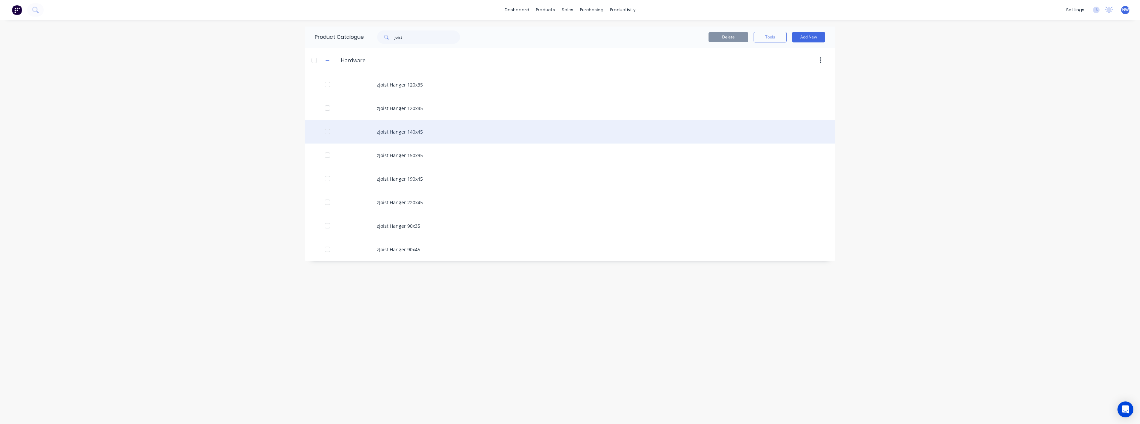
click at [426, 130] on div "zJoist Hanger 140x45" at bounding box center [570, 132] width 530 height 24
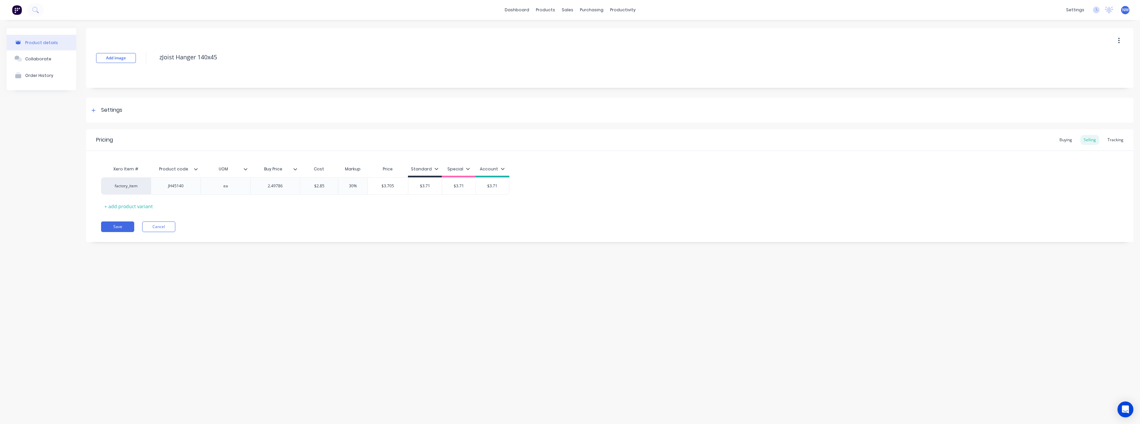
click at [195, 172] on div "Product code" at bounding box center [174, 169] width 46 height 17
click at [196, 170] on icon at bounding box center [196, 169] width 4 height 4
click at [195, 334] on div at bounding box center [194, 332] width 13 height 13
click at [107, 318] on div "Product details Collaborate Order History Add image zJoist Hanger 140x45 Settin…" at bounding box center [570, 215] width 1140 height 391
click at [114, 229] on button "Save" at bounding box center [117, 226] width 33 height 11
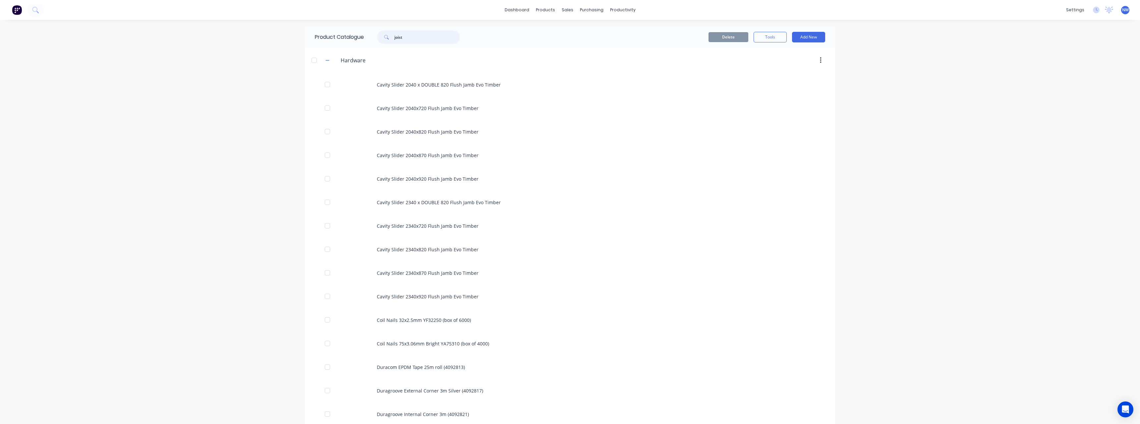
click at [422, 40] on input "joist" at bounding box center [427, 36] width 66 height 13
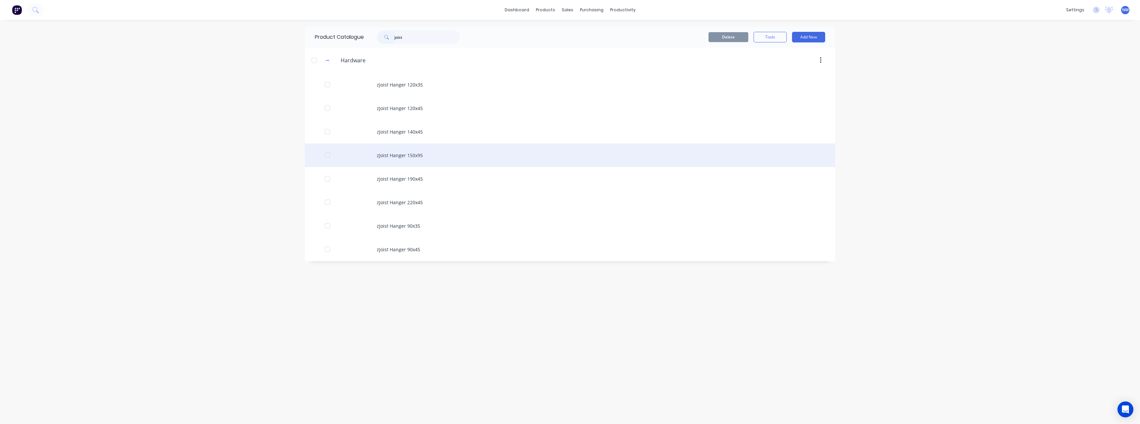
click at [414, 160] on div "zJoist Hanger 150x95" at bounding box center [570, 156] width 530 height 24
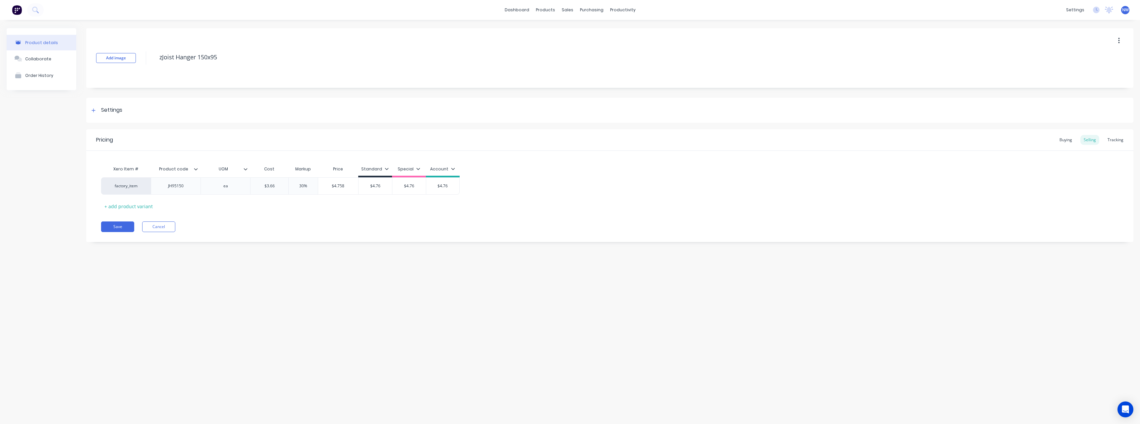
click at [195, 171] on icon at bounding box center [196, 169] width 4 height 4
click at [196, 335] on div at bounding box center [194, 332] width 13 height 13
click at [112, 314] on div "Product details Collaborate Order History Add image zJoist Hanger 150x95 Settin…" at bounding box center [570, 215] width 1140 height 391
click at [119, 228] on button "Save" at bounding box center [117, 226] width 33 height 11
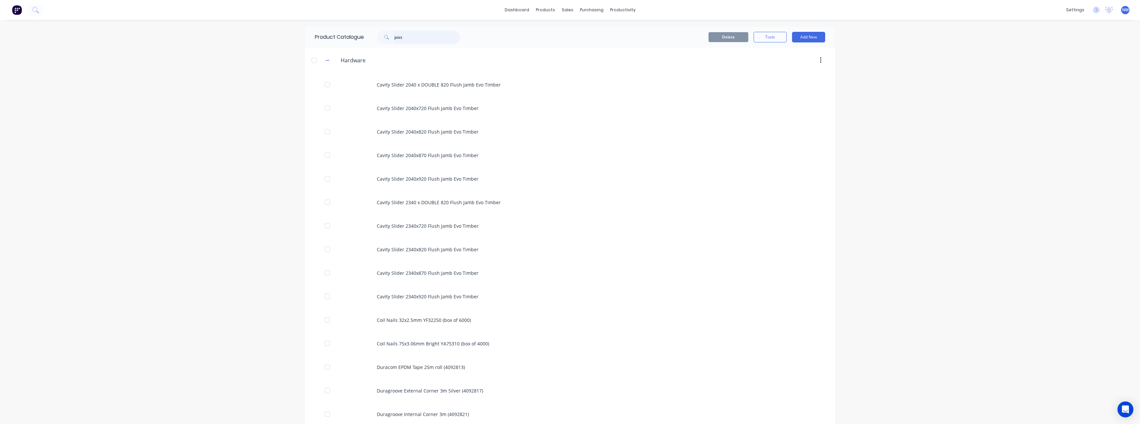
click at [434, 40] on input "joist" at bounding box center [427, 36] width 66 height 13
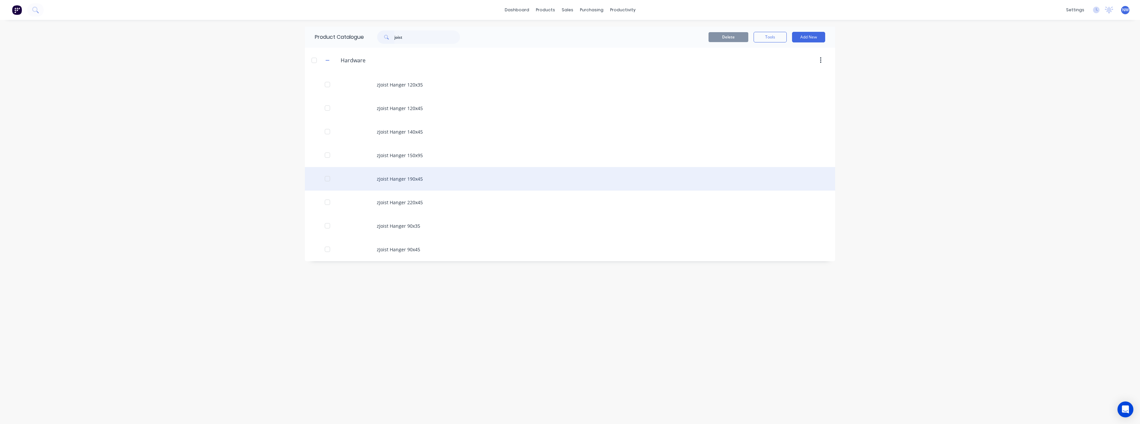
click at [427, 177] on div "zJoist Hanger 190x45" at bounding box center [570, 179] width 530 height 24
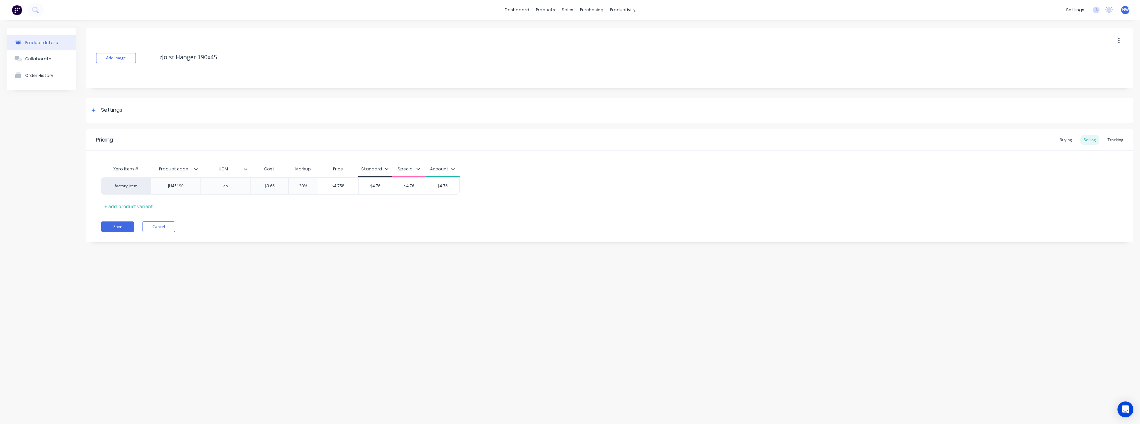
click at [198, 171] on icon at bounding box center [196, 169] width 4 height 4
click at [196, 333] on div at bounding box center [194, 332] width 13 height 13
click at [110, 304] on div "Product details Collaborate Order History Add image zJoist Hanger 190x45 Settin…" at bounding box center [570, 215] width 1140 height 391
click at [116, 227] on button "Save" at bounding box center [117, 226] width 33 height 11
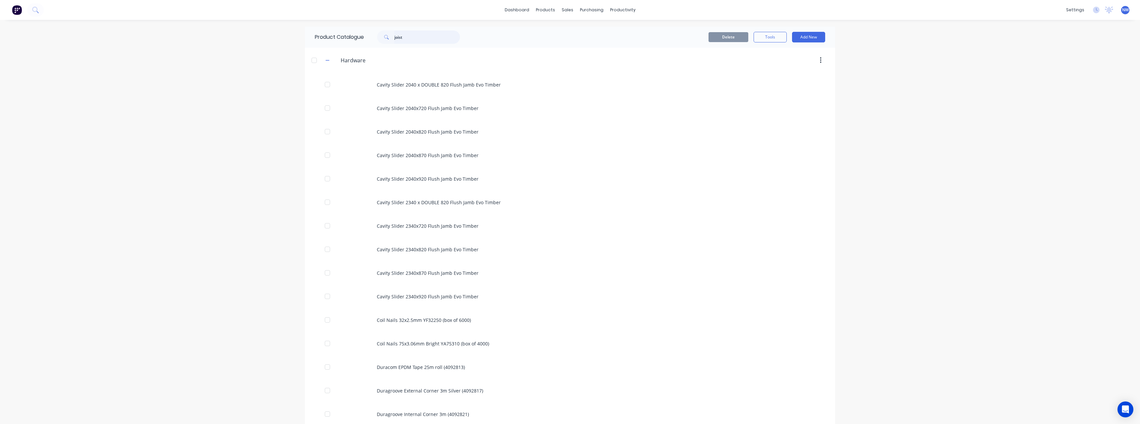
click at [414, 33] on input "joist" at bounding box center [427, 36] width 66 height 13
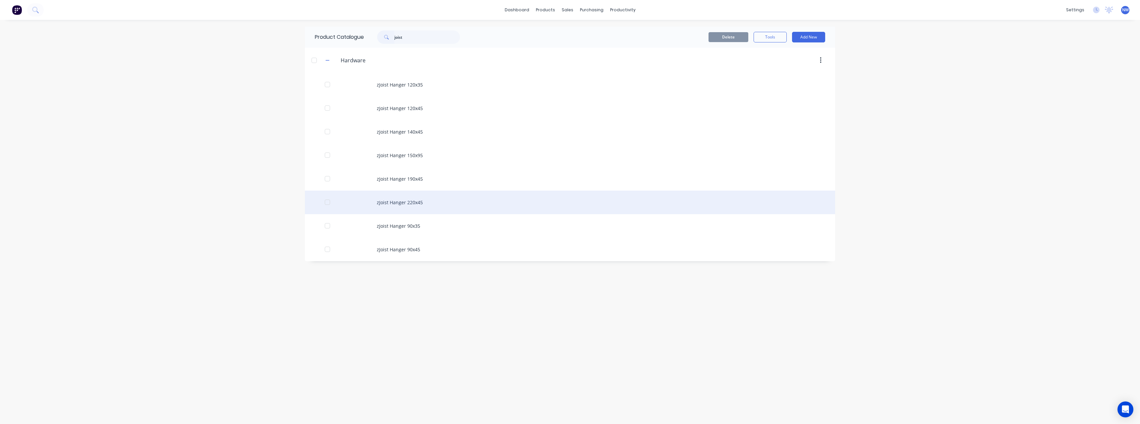
click at [425, 203] on div "zJoist Hanger 220x45" at bounding box center [570, 203] width 530 height 24
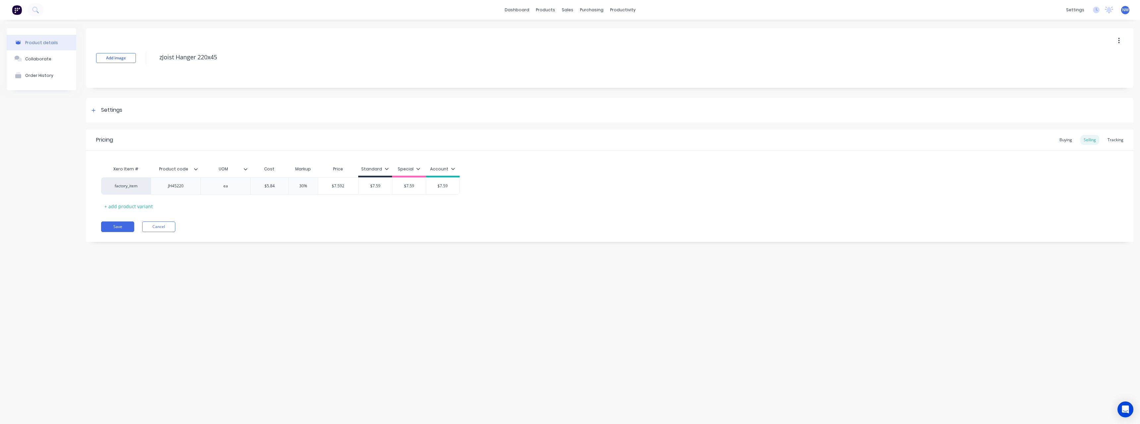
click at [197, 168] on icon at bounding box center [196, 169] width 4 height 4
click at [195, 332] on div at bounding box center [194, 332] width 13 height 13
click at [126, 306] on div "Product details Collaborate Order History Add image zJoist Hanger 220x45 Settin…" at bounding box center [570, 215] width 1140 height 391
click at [116, 228] on button "Save" at bounding box center [117, 226] width 33 height 11
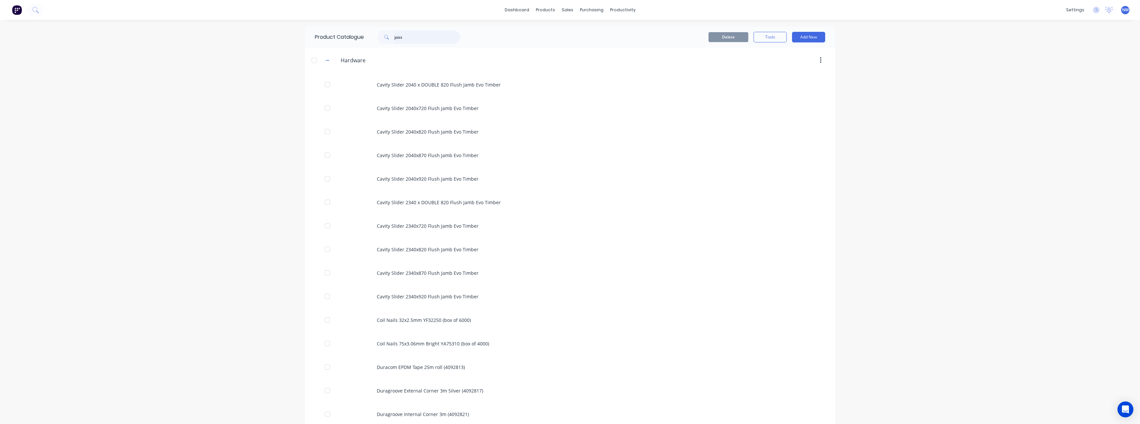
click at [411, 34] on input "joist" at bounding box center [427, 36] width 66 height 13
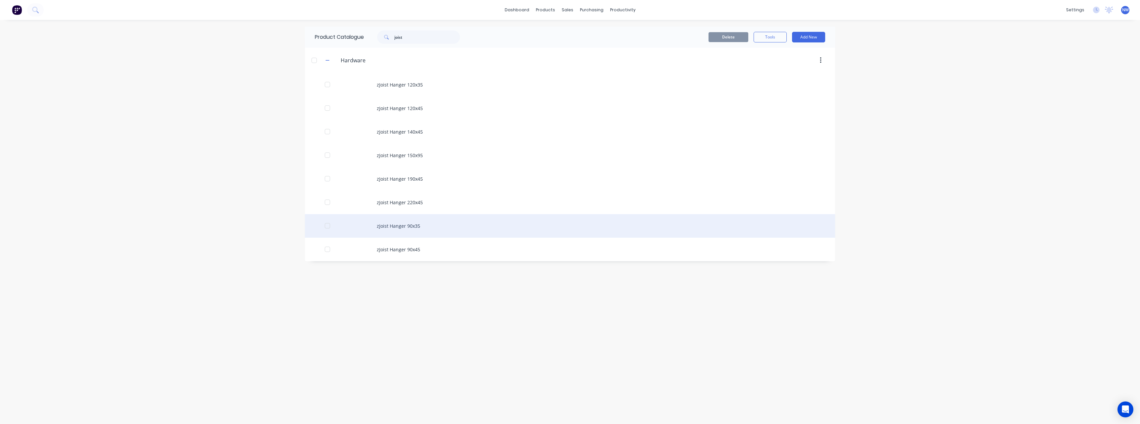
click at [425, 226] on div "zJoist Hanger 90x35" at bounding box center [570, 226] width 530 height 24
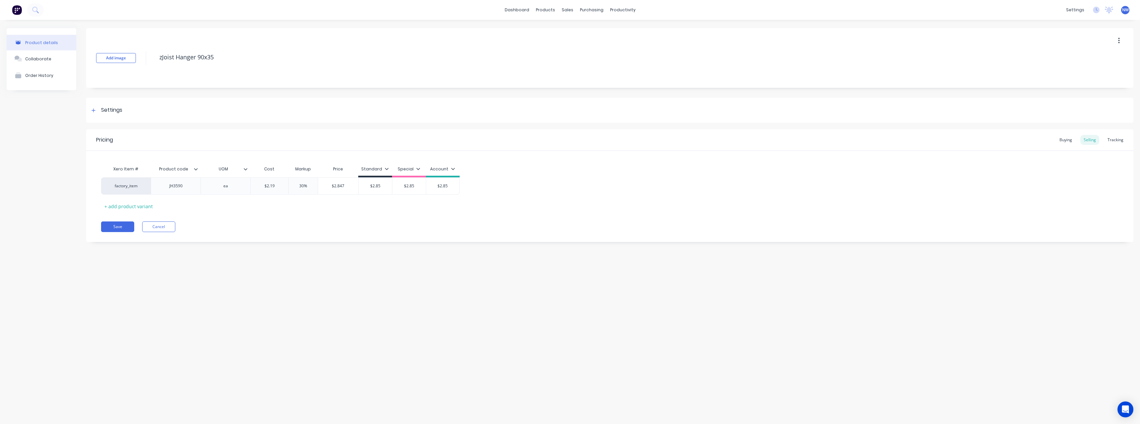
click at [196, 170] on icon at bounding box center [196, 169] width 4 height 4
click at [197, 333] on div at bounding box center [194, 332] width 13 height 13
click at [116, 226] on button "Save" at bounding box center [117, 226] width 33 height 11
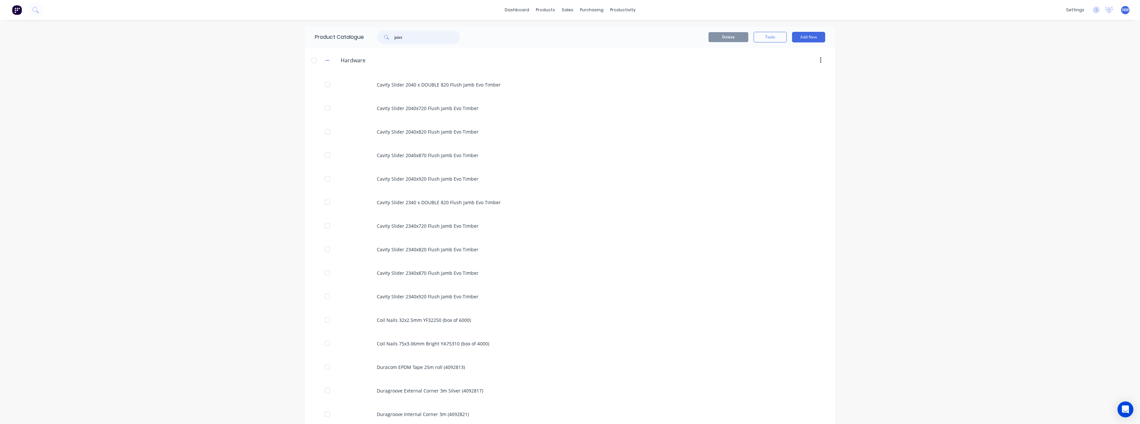
click at [415, 37] on input "joist" at bounding box center [427, 36] width 66 height 13
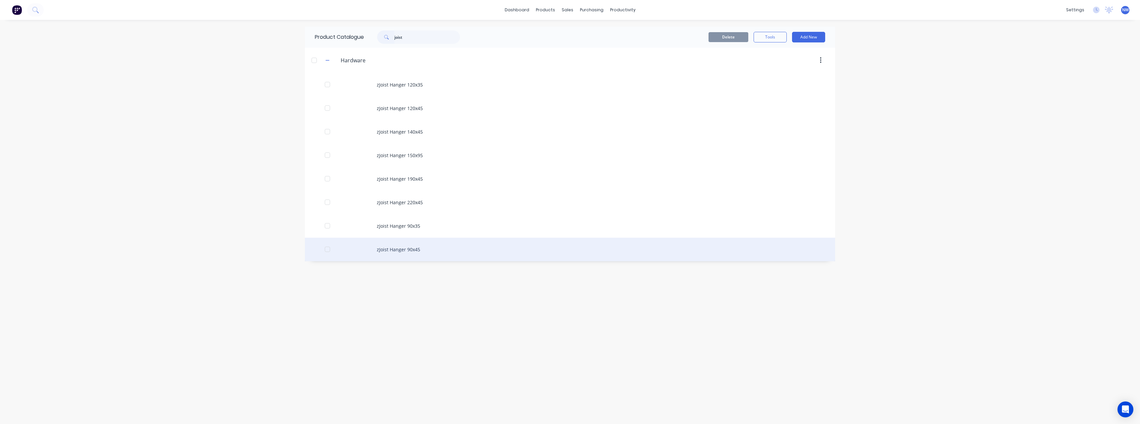
click at [436, 251] on div "zJoist Hanger 90x45" at bounding box center [570, 250] width 530 height 24
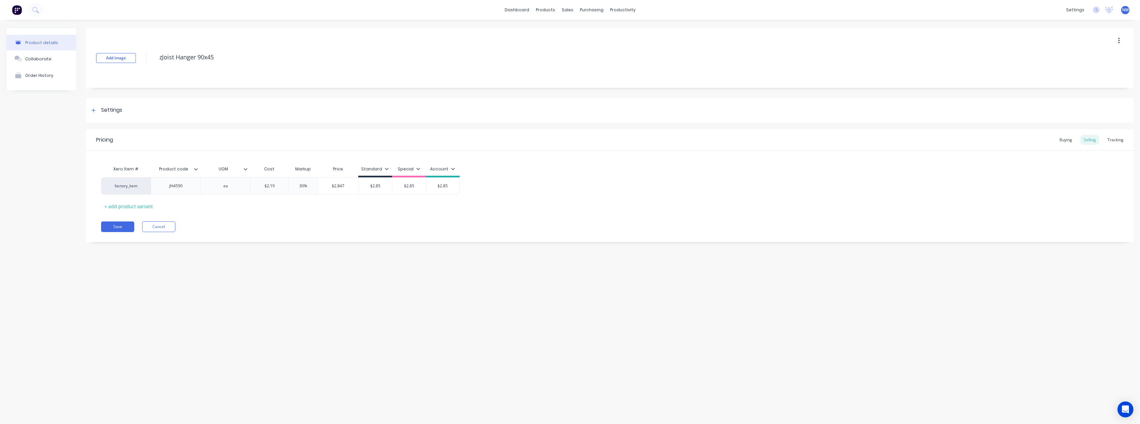
click at [198, 171] on div at bounding box center [199, 169] width 4 height 6
click at [193, 333] on div at bounding box center [194, 332] width 13 height 13
click at [31, 308] on div "Product details Collaborate Order History Add image zJoist Hanger 90x45 Setting…" at bounding box center [570, 215] width 1140 height 391
click at [118, 224] on button "Save" at bounding box center [117, 226] width 33 height 11
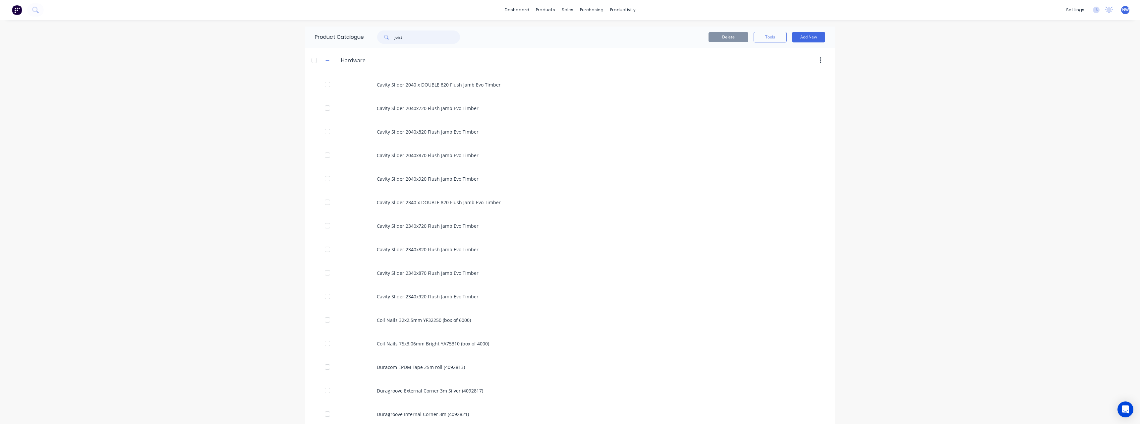
drag, startPoint x: 411, startPoint y: 36, endPoint x: 371, endPoint y: 40, distance: 39.9
click at [371, 40] on div "joist" at bounding box center [415, 36] width 89 height 13
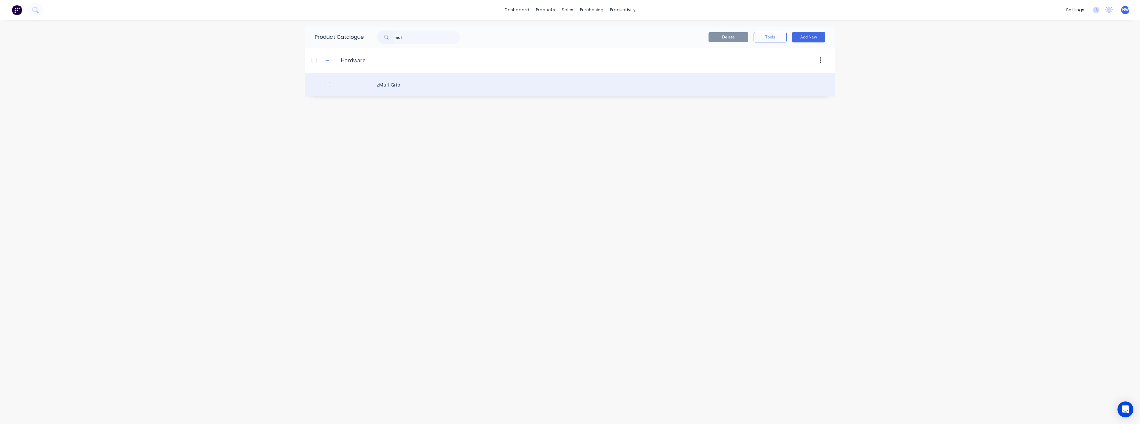
click at [391, 86] on div "zMultiGrip" at bounding box center [570, 85] width 530 height 24
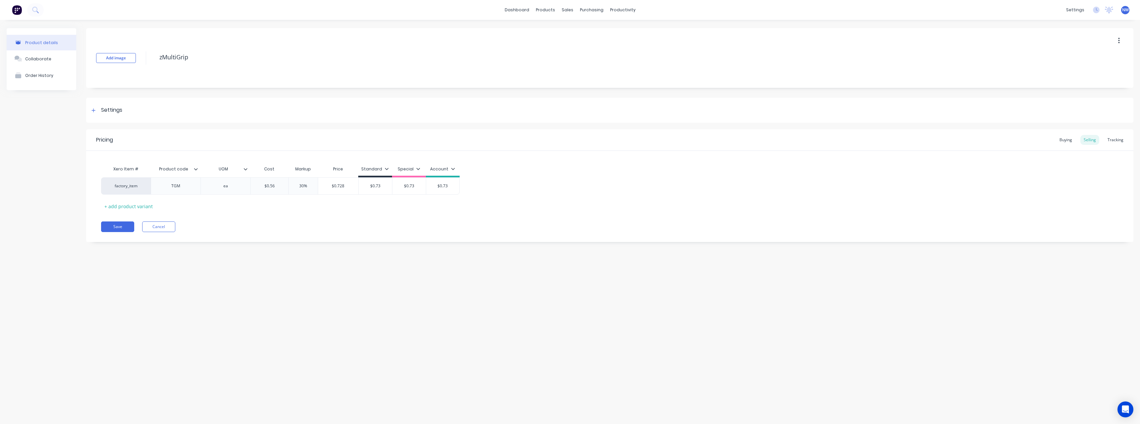
click at [196, 172] on input "Product code" at bounding box center [174, 169] width 46 height 6
click at [196, 168] on icon at bounding box center [196, 169] width 4 height 4
click at [107, 273] on div "Product details Collaborate Order History Add image zMultiGrip Settings Product…" at bounding box center [570, 215] width 1140 height 391
click at [149, 229] on button "Cancel" at bounding box center [158, 226] width 33 height 11
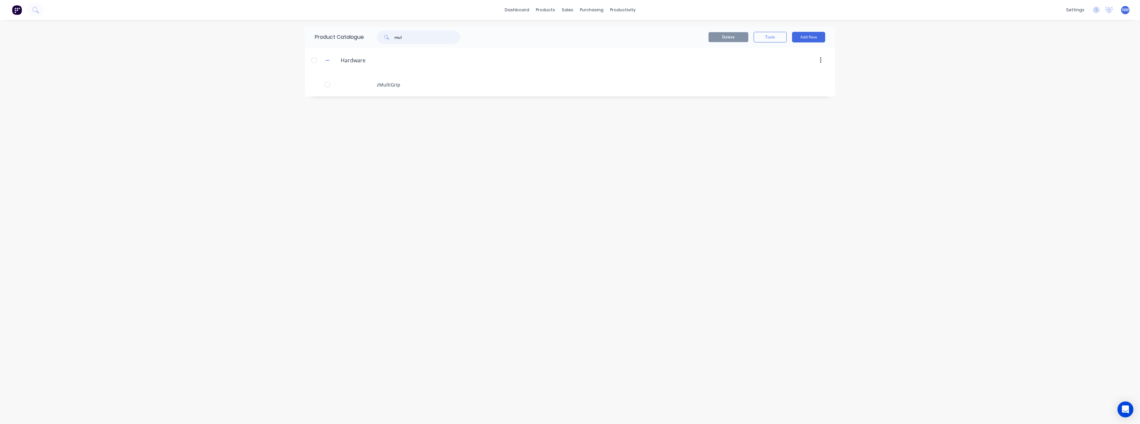
drag, startPoint x: 412, startPoint y: 40, endPoint x: 379, endPoint y: 42, distance: 32.9
click at [379, 42] on div "mul" at bounding box center [418, 36] width 83 height 13
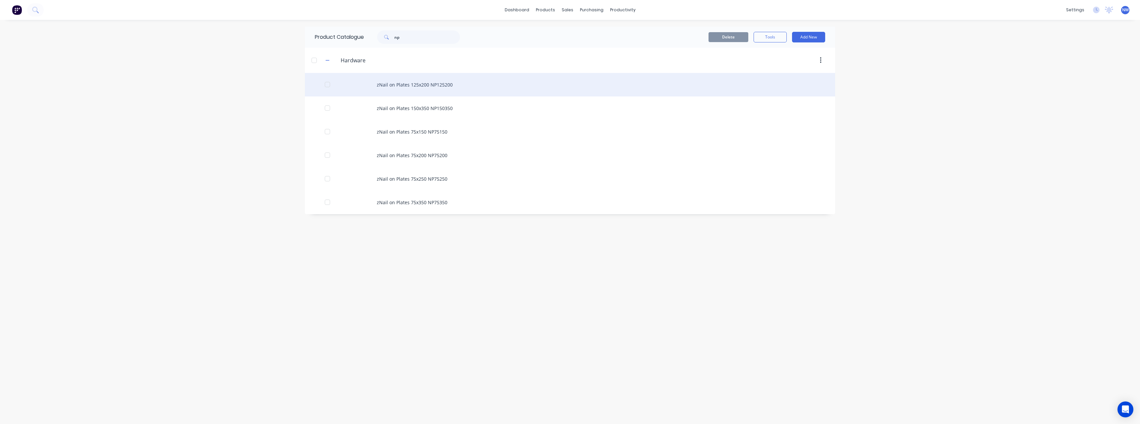
click at [401, 88] on div "zNail on Plates 125x200 NP125200" at bounding box center [570, 85] width 530 height 24
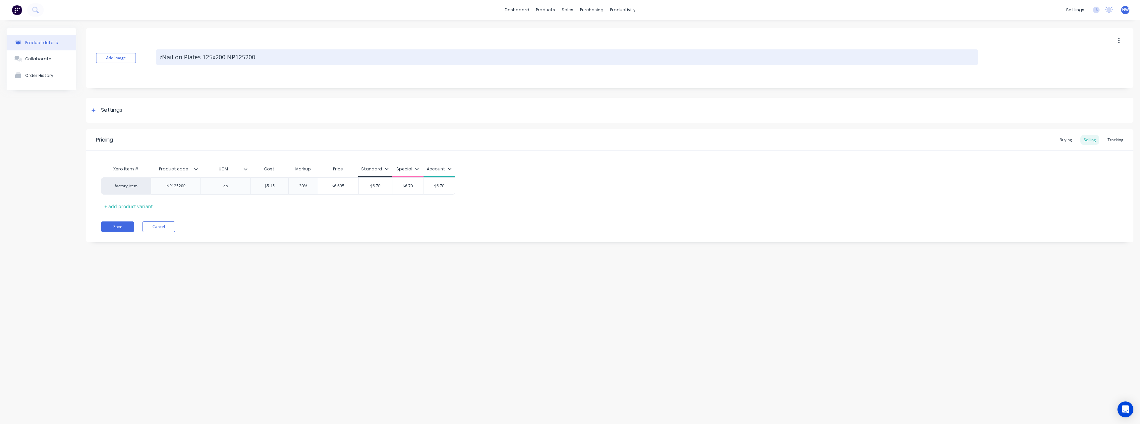
click at [263, 60] on textarea "zNail on Plates 125x200 NP125200" at bounding box center [567, 57] width 822 height 16
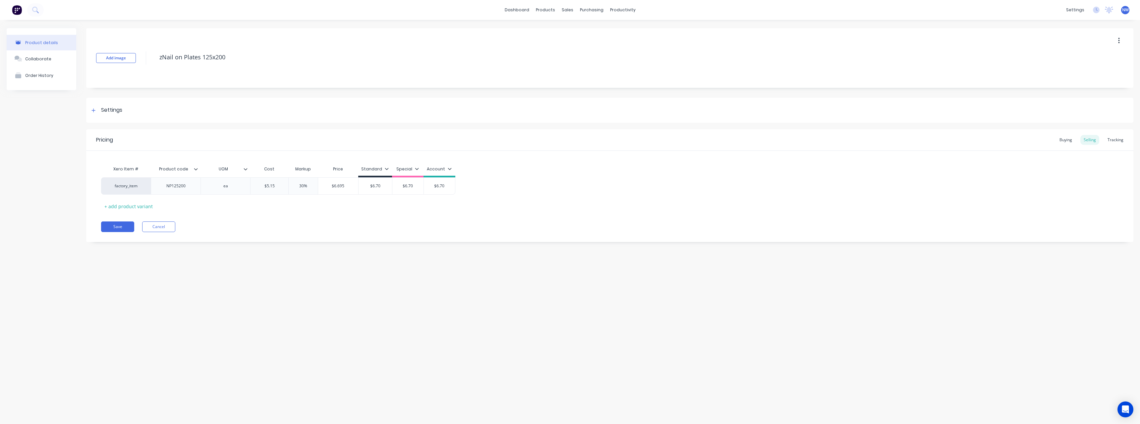
click at [198, 170] on icon at bounding box center [196, 169] width 4 height 4
click at [195, 334] on div at bounding box center [194, 332] width 13 height 13
click at [117, 227] on button "Save" at bounding box center [117, 226] width 33 height 11
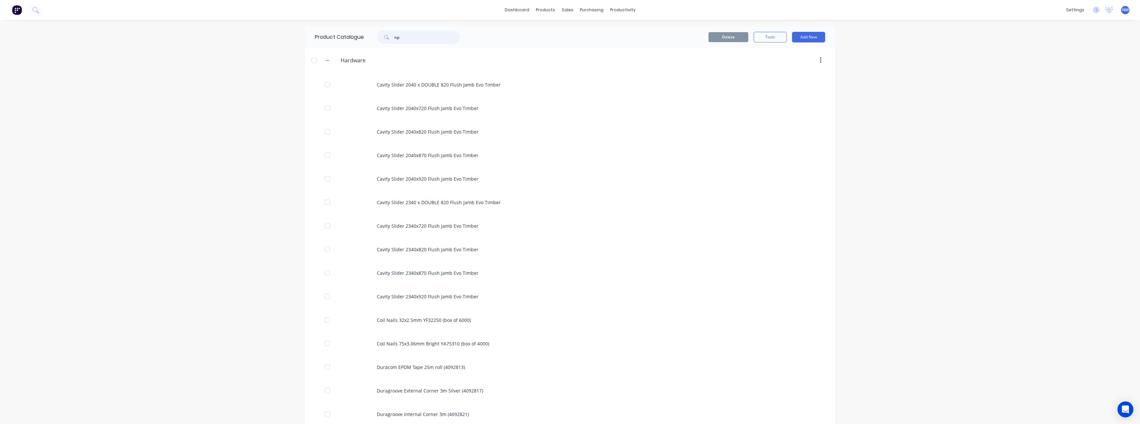
click at [414, 36] on input "np" at bounding box center [427, 36] width 66 height 13
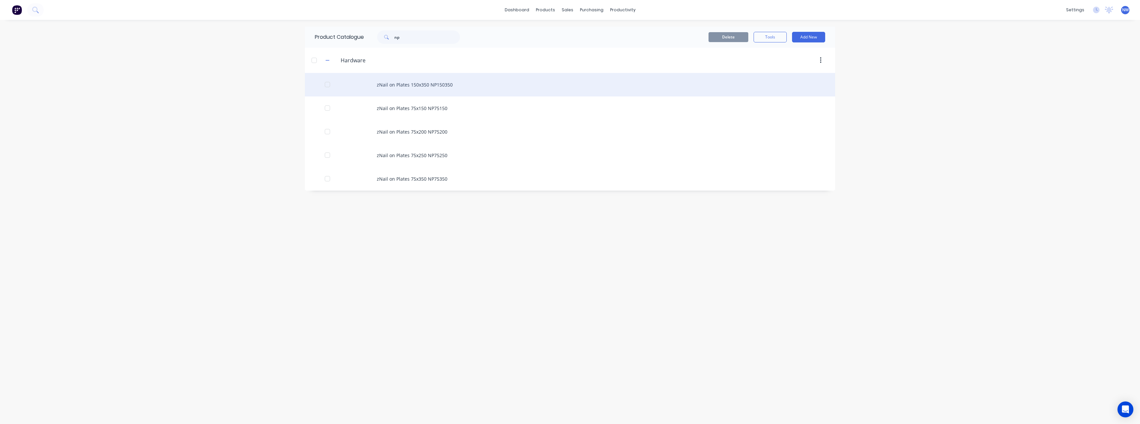
click at [430, 87] on div "zNail on Plates 150x350 NP150350" at bounding box center [570, 85] width 530 height 24
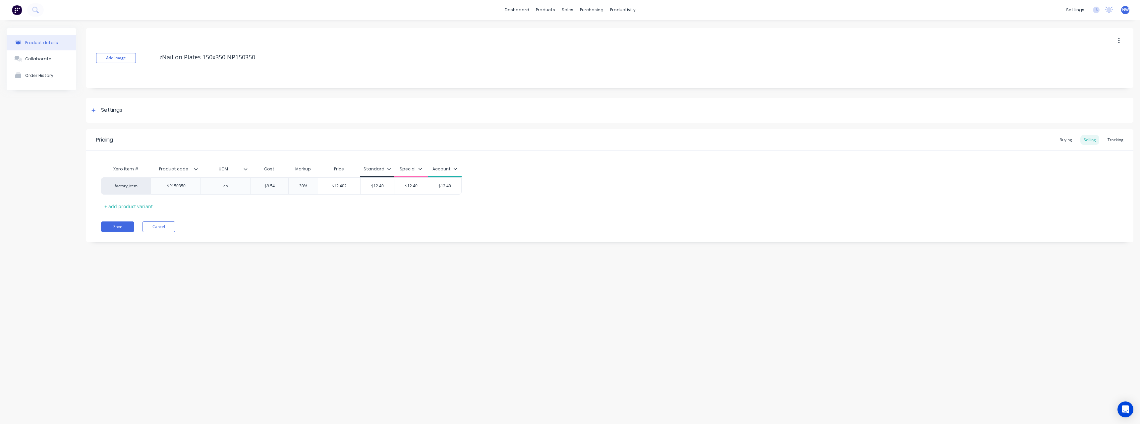
click at [196, 170] on icon at bounding box center [196, 169] width 4 height 4
click at [197, 335] on div at bounding box center [194, 332] width 13 height 13
click at [120, 229] on button "Save" at bounding box center [117, 226] width 33 height 11
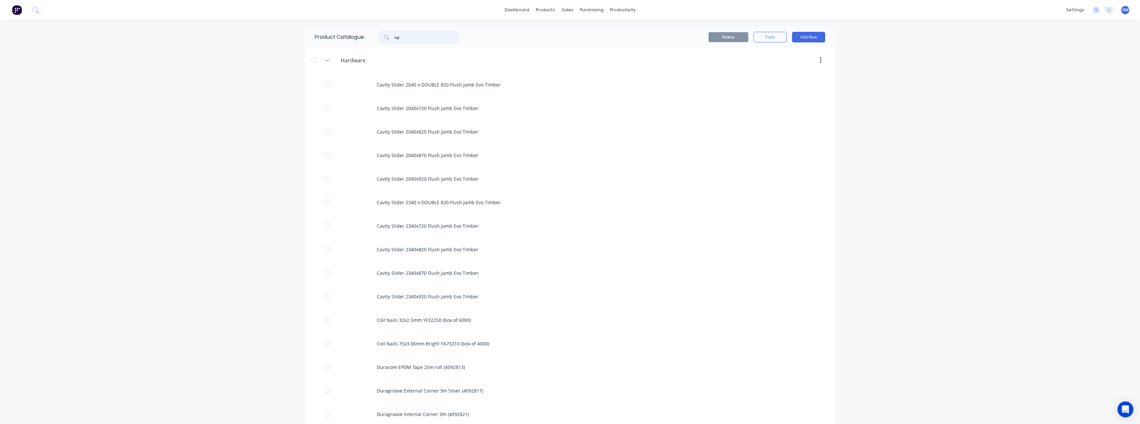
click at [414, 38] on input "np" at bounding box center [427, 36] width 66 height 13
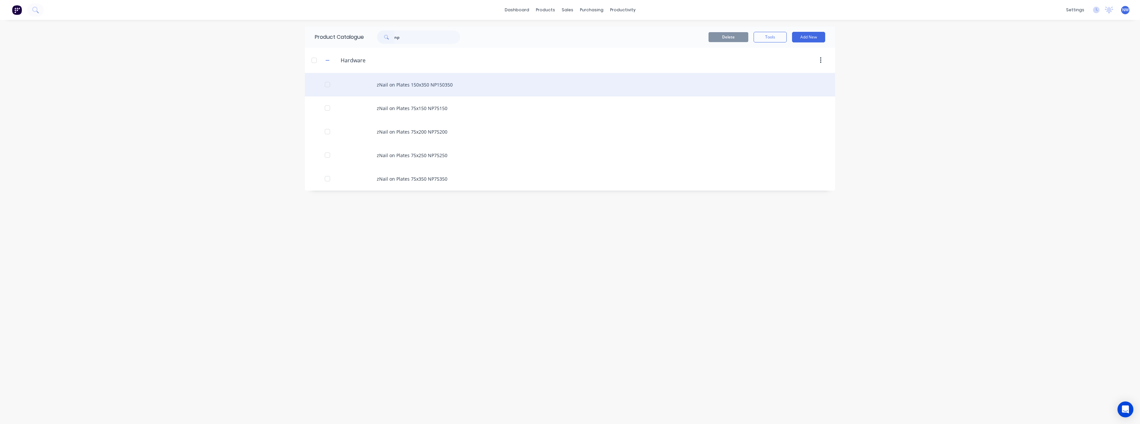
click at [442, 87] on div "zNail on Plates 150x350 NP150350" at bounding box center [570, 85] width 530 height 24
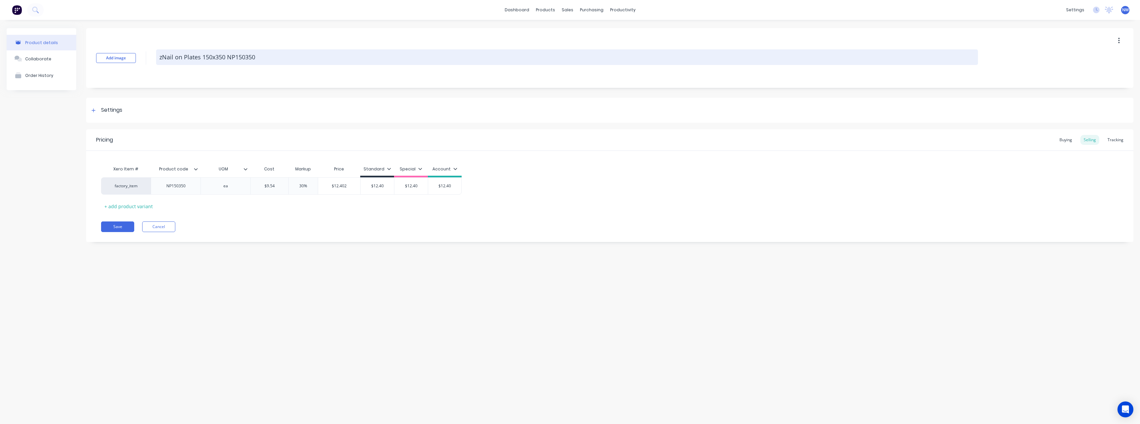
click at [263, 59] on textarea "zNail on Plates 150x350 NP150350" at bounding box center [567, 57] width 822 height 16
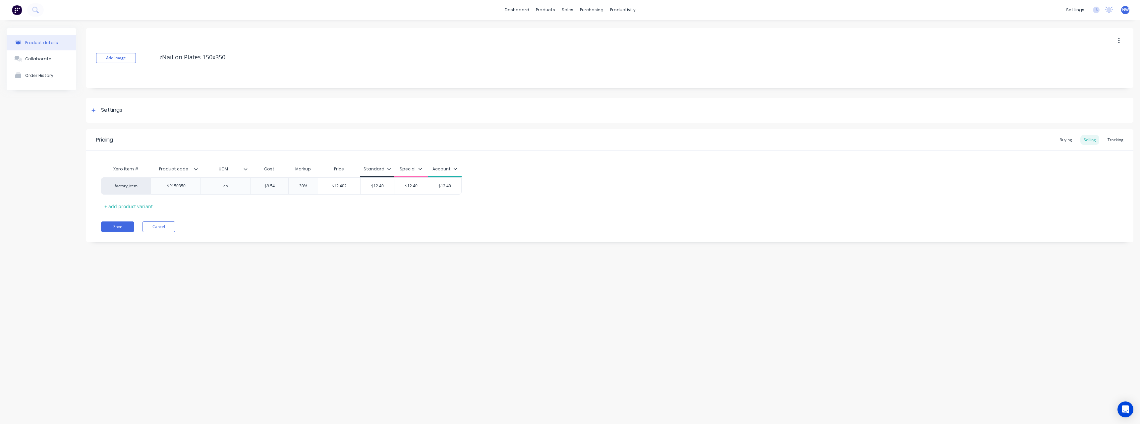
click at [197, 168] on icon at bounding box center [196, 169] width 4 height 4
click at [122, 227] on button "Save" at bounding box center [117, 226] width 33 height 11
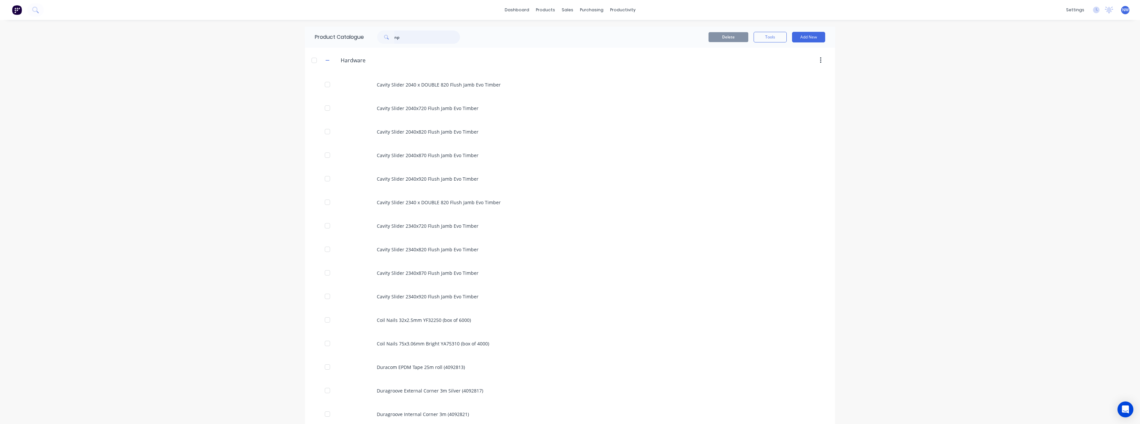
click at [406, 37] on input "np" at bounding box center [427, 36] width 66 height 13
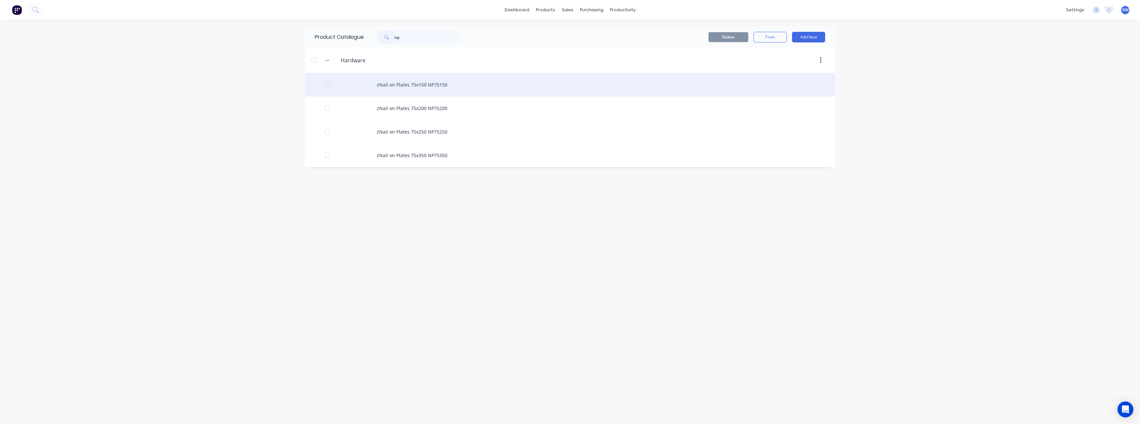
click at [436, 84] on div "zNail on Plates 75x150 NP75150" at bounding box center [570, 85] width 530 height 24
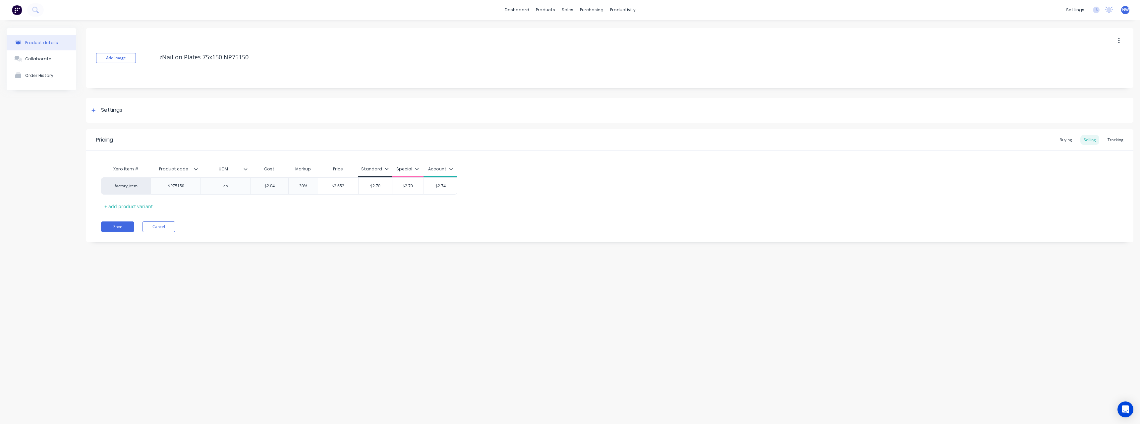
click at [197, 169] on icon at bounding box center [196, 169] width 4 height 2
click at [195, 333] on div at bounding box center [194, 332] width 13 height 13
click at [122, 263] on div "Product details Collaborate Order History Add image zNail on Plates 75x150 NP75…" at bounding box center [570, 215] width 1140 height 391
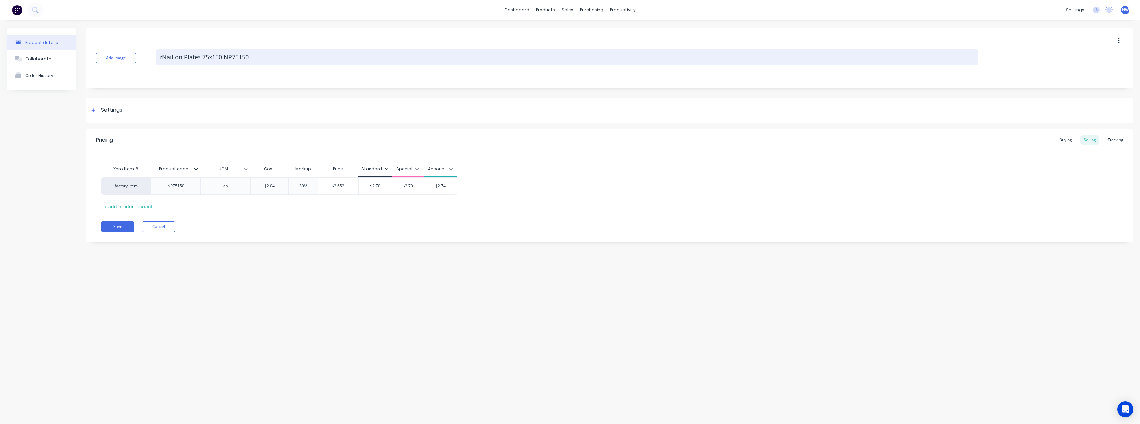
click at [257, 59] on textarea "zNail on Plates 75x150 NP75150" at bounding box center [567, 57] width 822 height 16
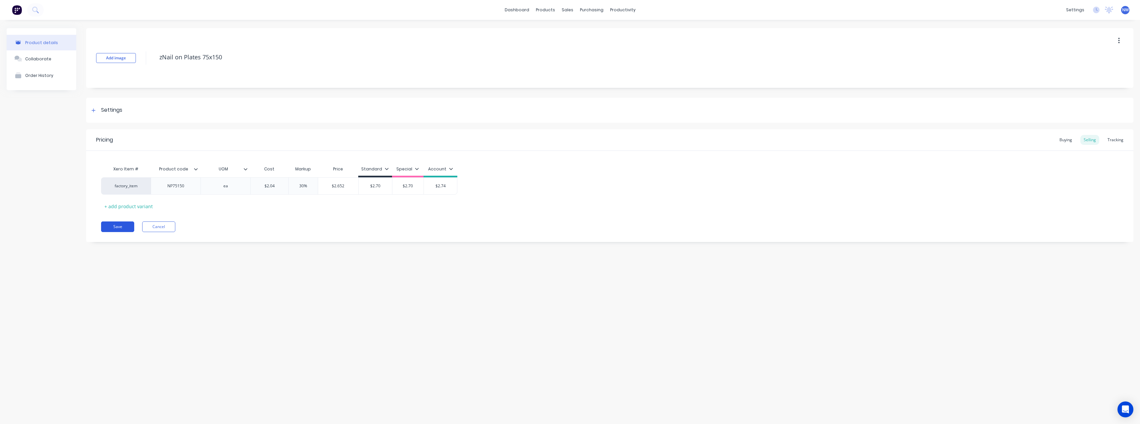
click at [125, 228] on button "Save" at bounding box center [117, 226] width 33 height 11
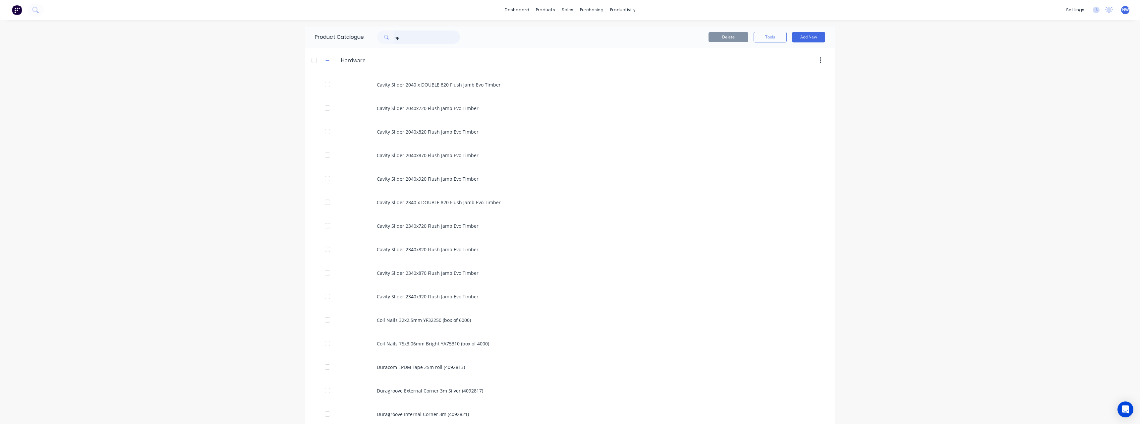
click at [409, 37] on input "np" at bounding box center [427, 36] width 66 height 13
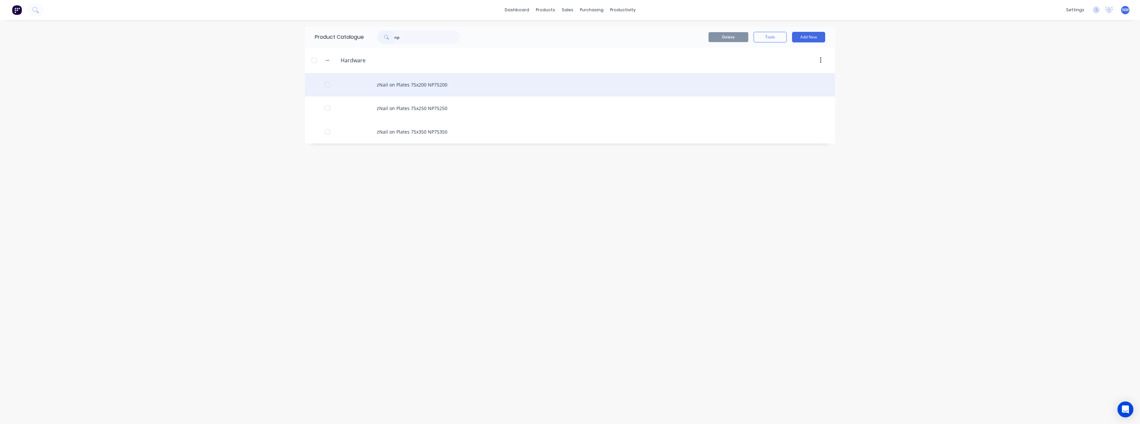
click at [417, 87] on div "zNail on Plates 75x200 NP75200" at bounding box center [570, 85] width 530 height 24
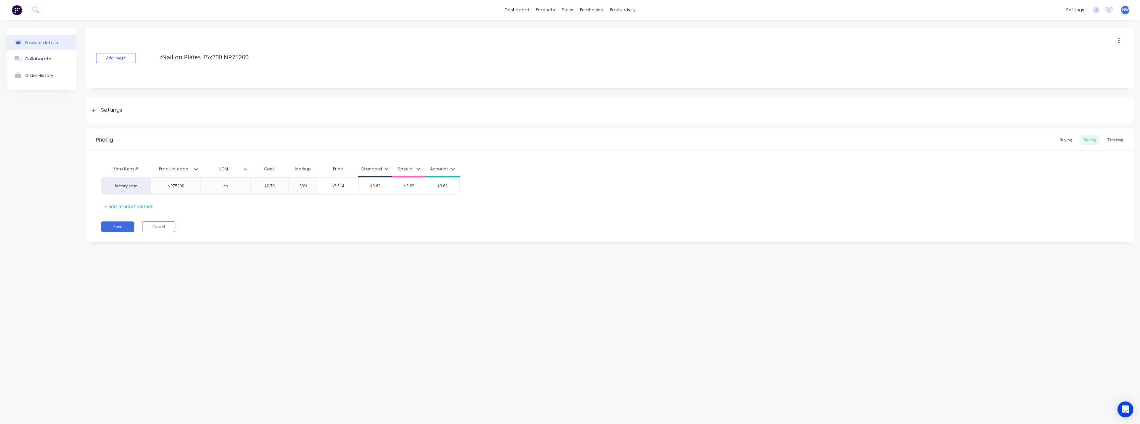
click at [198, 171] on icon at bounding box center [196, 169] width 4 height 4
click at [197, 332] on div at bounding box center [194, 332] width 13 height 13
click at [113, 259] on div "Product details Collaborate Order History Add image zNail on Plates 75x200 NP75…" at bounding box center [570, 215] width 1140 height 391
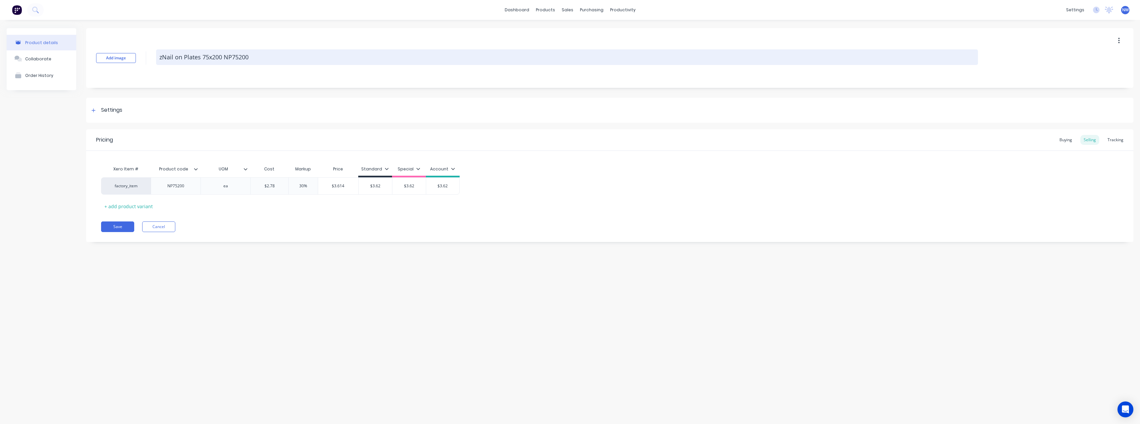
click at [270, 58] on textarea "zNail on Plates 75x200 NP75200" at bounding box center [567, 57] width 822 height 16
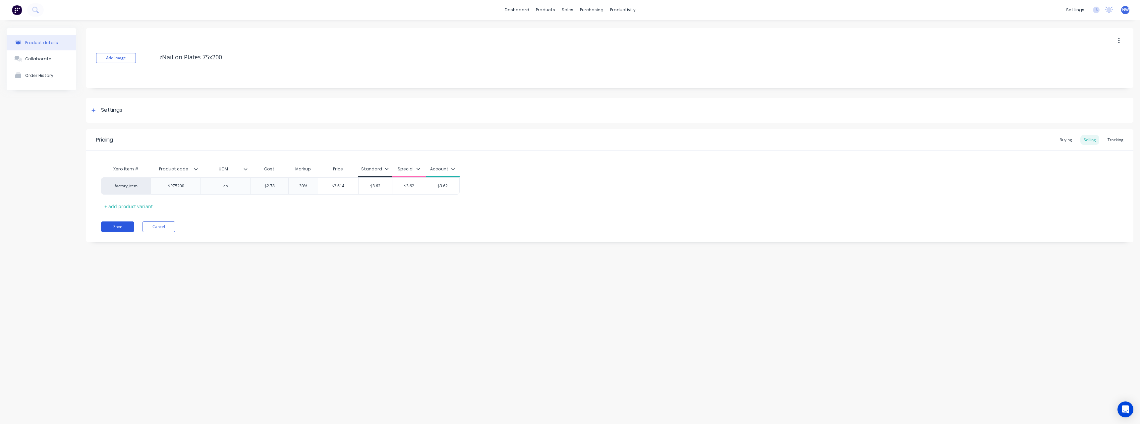
click at [118, 224] on button "Save" at bounding box center [117, 226] width 33 height 11
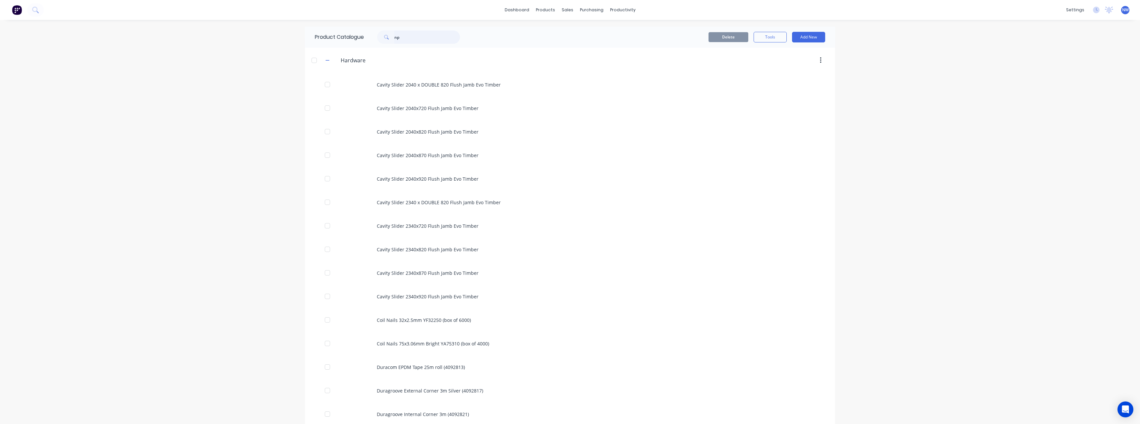
click at [405, 36] on input "np" at bounding box center [427, 36] width 66 height 13
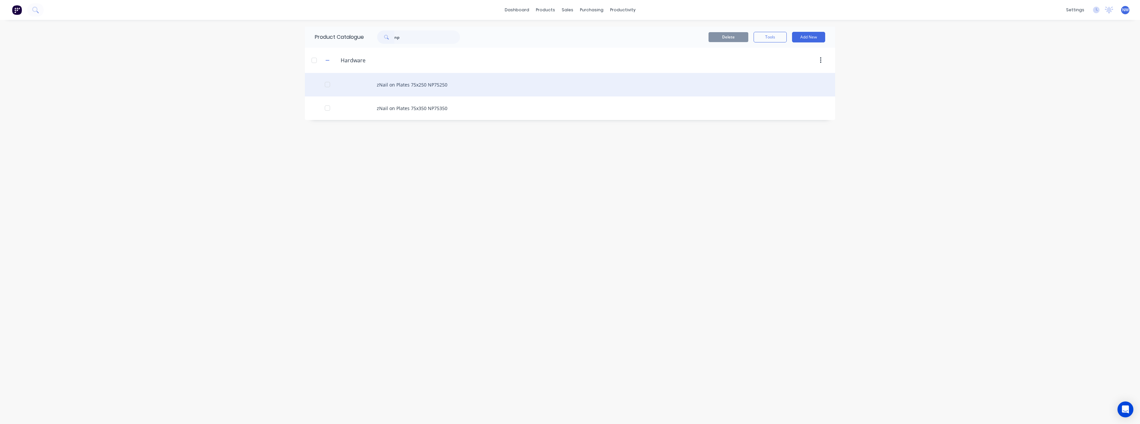
click at [435, 86] on div "zNail on Plates 75x250 NP75250" at bounding box center [570, 85] width 530 height 24
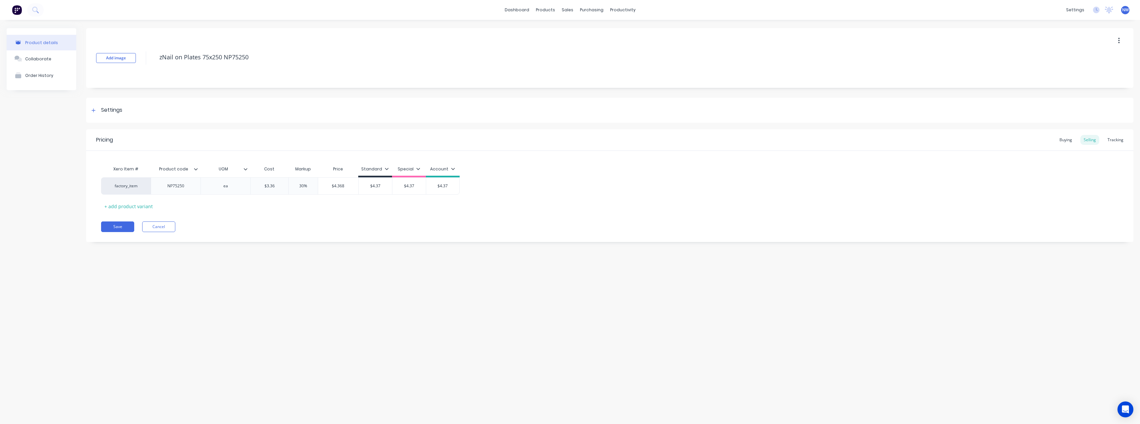
click at [196, 170] on icon at bounding box center [196, 169] width 4 height 4
click at [192, 294] on div at bounding box center [194, 292] width 13 height 13
click at [195, 335] on div at bounding box center [194, 332] width 13 height 13
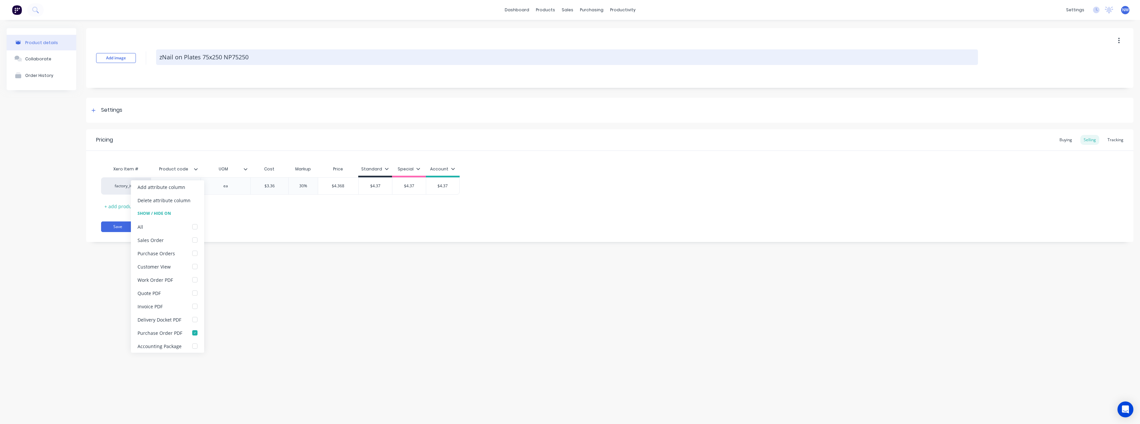
click at [261, 58] on textarea "zNail on Plates 75x250 NP75250" at bounding box center [567, 57] width 822 height 16
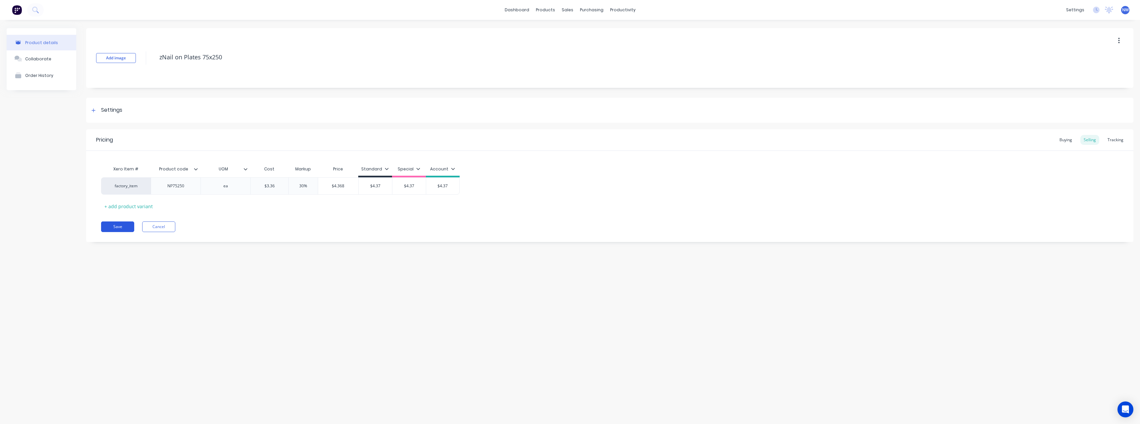
click at [124, 226] on button "Save" at bounding box center [117, 226] width 33 height 11
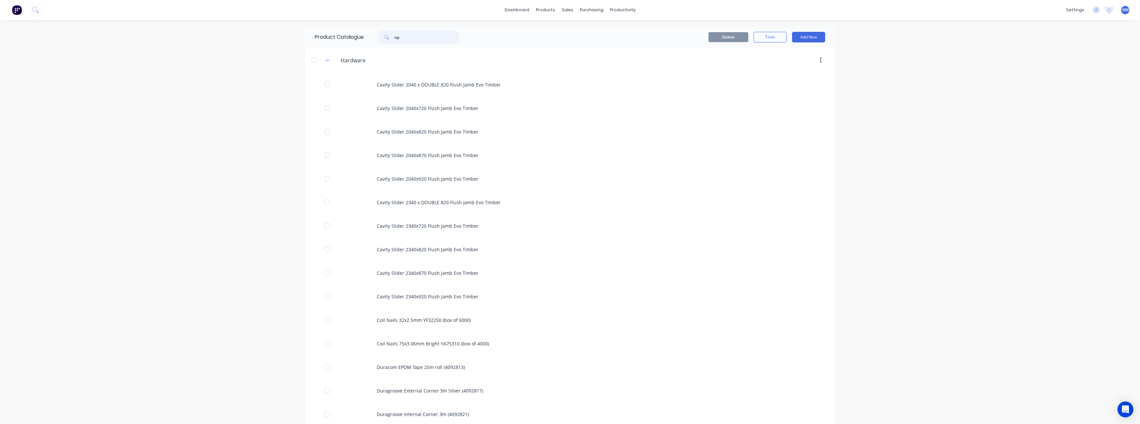
click at [434, 38] on input "np" at bounding box center [427, 36] width 66 height 13
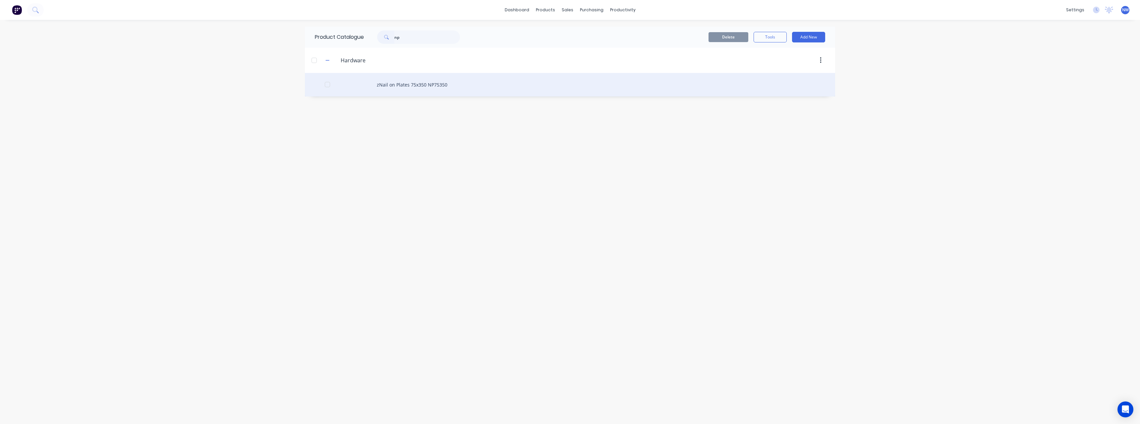
click at [429, 88] on div "zNail on Plates 75x350 NP75350" at bounding box center [570, 85] width 530 height 24
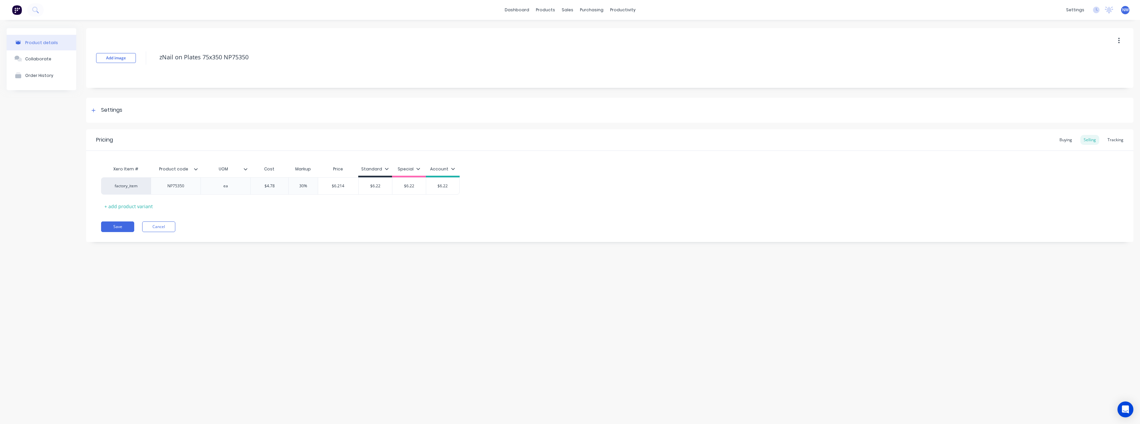
click at [197, 169] on icon at bounding box center [196, 169] width 4 height 2
click at [194, 331] on div at bounding box center [194, 332] width 13 height 13
click at [267, 96] on div "Add image zNail on Plates 75x350 NP75350 Settings Product Options I buy this it…" at bounding box center [609, 140] width 1047 height 224
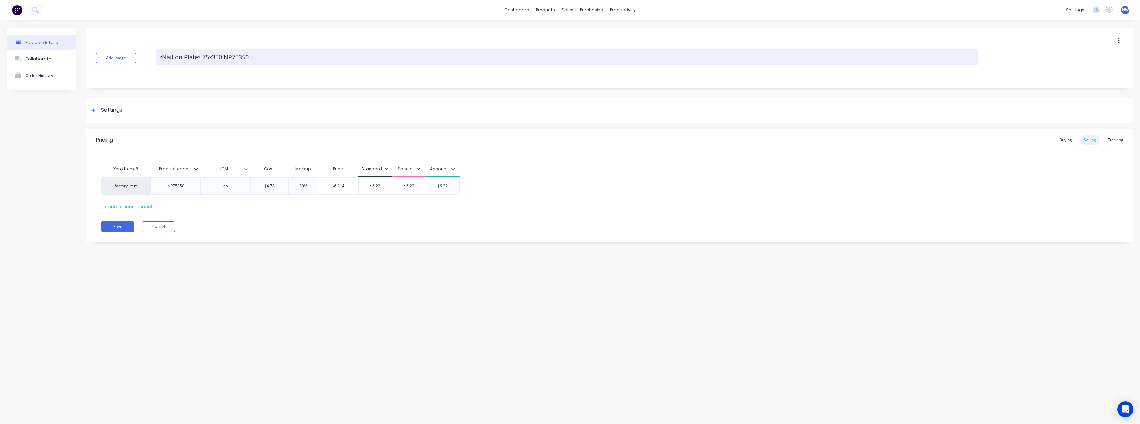
click at [271, 58] on textarea "zNail on Plates 75x350 NP75350" at bounding box center [567, 57] width 822 height 16
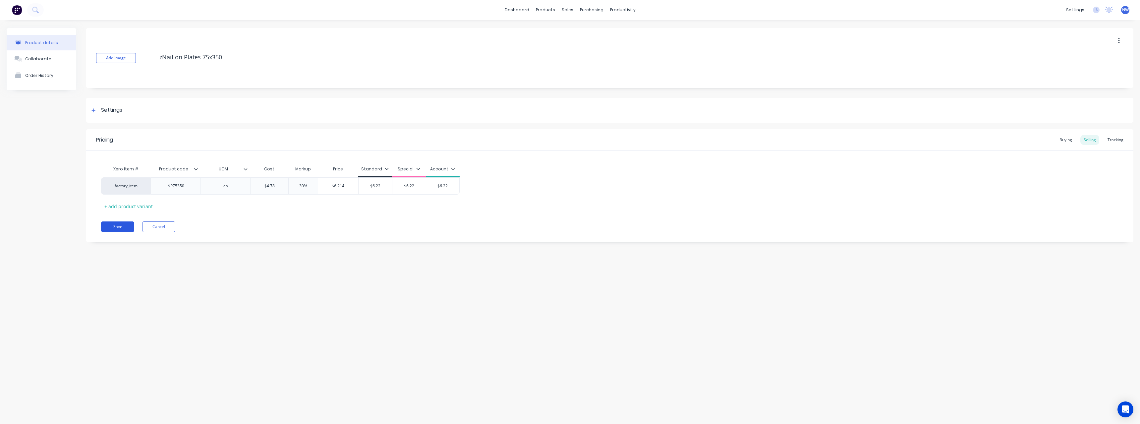
click at [111, 228] on button "Save" at bounding box center [117, 226] width 33 height 11
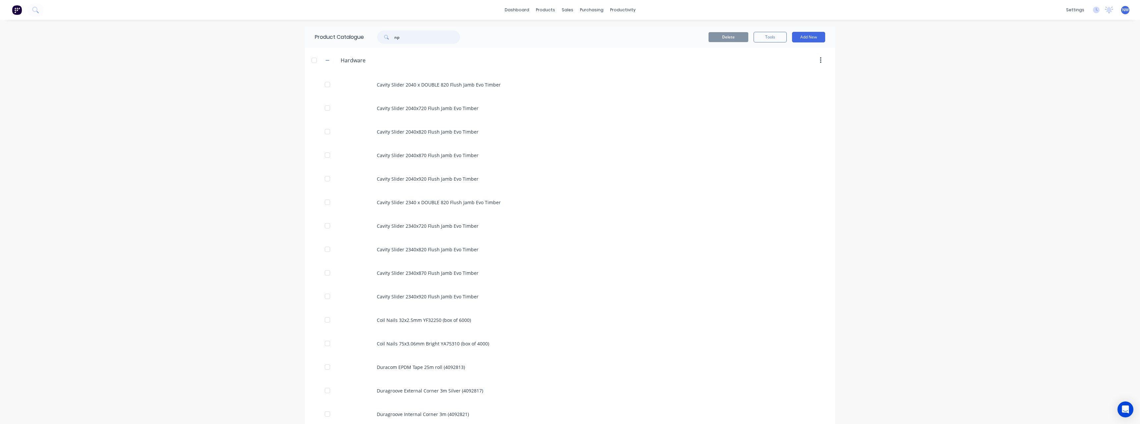
click at [409, 39] on input "np" at bounding box center [427, 36] width 66 height 13
click at [416, 37] on input "np" at bounding box center [427, 36] width 66 height 13
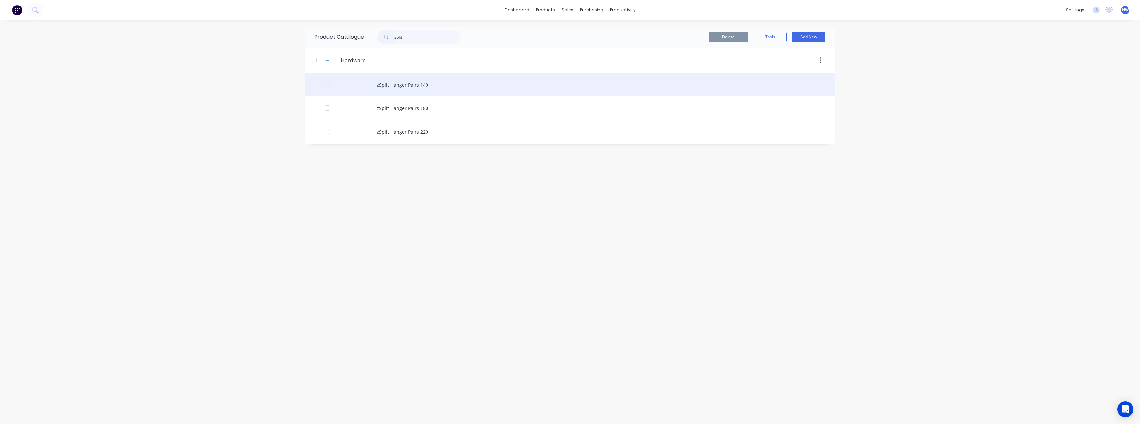
click at [418, 86] on div "zSplit Hanger Pairs 140" at bounding box center [570, 85] width 530 height 24
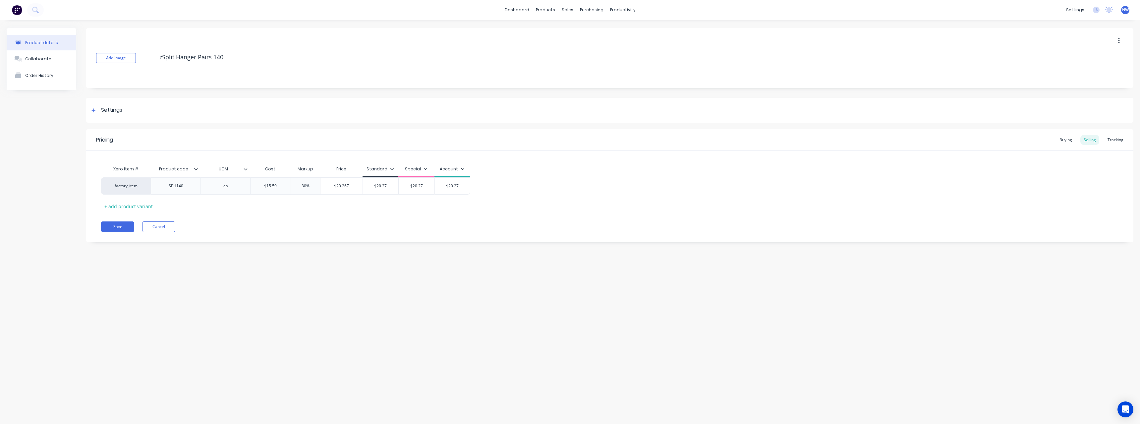
click at [195, 172] on input "Product code" at bounding box center [174, 169] width 46 height 6
click at [196, 170] on icon at bounding box center [196, 169] width 4 height 4
click at [194, 334] on div at bounding box center [194, 332] width 13 height 13
click at [115, 227] on button "Save" at bounding box center [117, 226] width 33 height 11
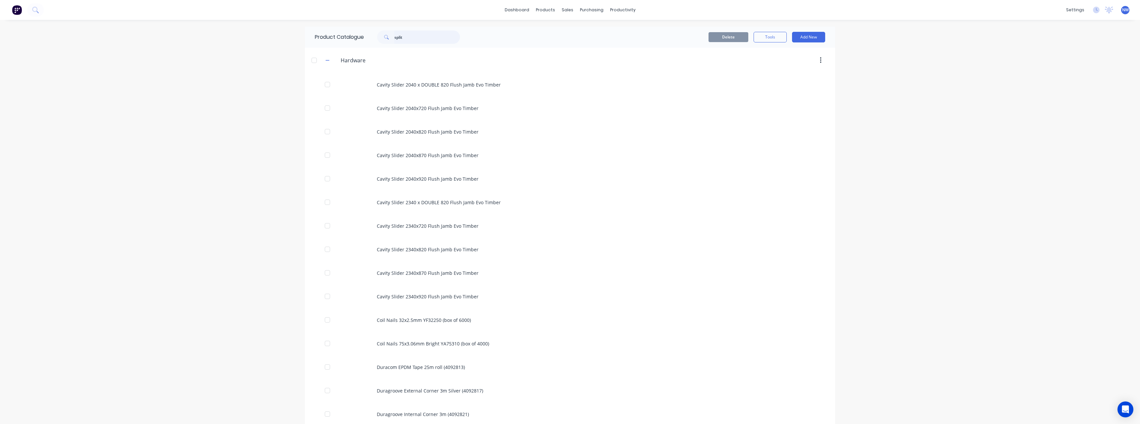
click at [411, 33] on input "split" at bounding box center [427, 36] width 66 height 13
click at [424, 103] on div "zSplit Hanger Pairs 180" at bounding box center [570, 108] width 530 height 24
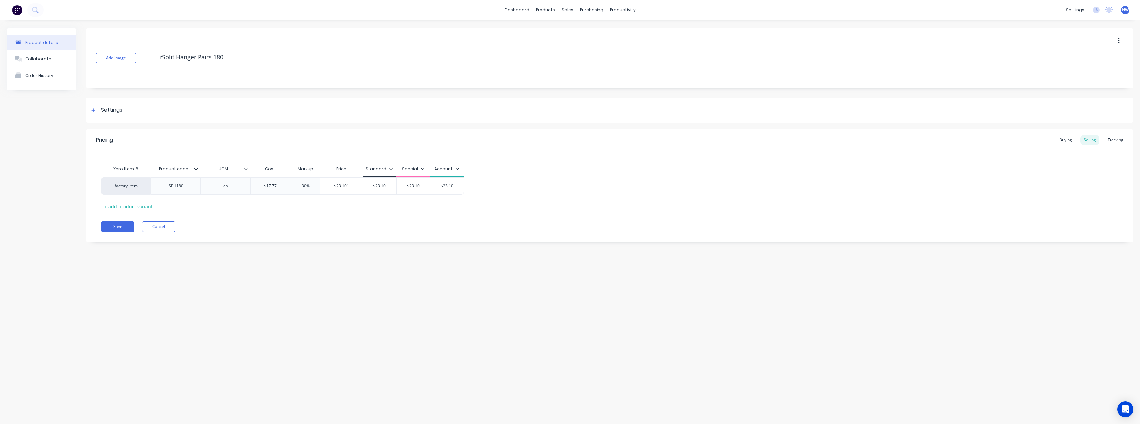
click at [197, 176] on div "Product code" at bounding box center [176, 169] width 50 height 17
click at [197, 175] on div "Product code" at bounding box center [176, 169] width 50 height 17
click at [196, 172] on div "Product code" at bounding box center [174, 169] width 46 height 17
click at [199, 169] on div at bounding box center [199, 169] width 4 height 6
click at [196, 334] on div at bounding box center [194, 332] width 13 height 13
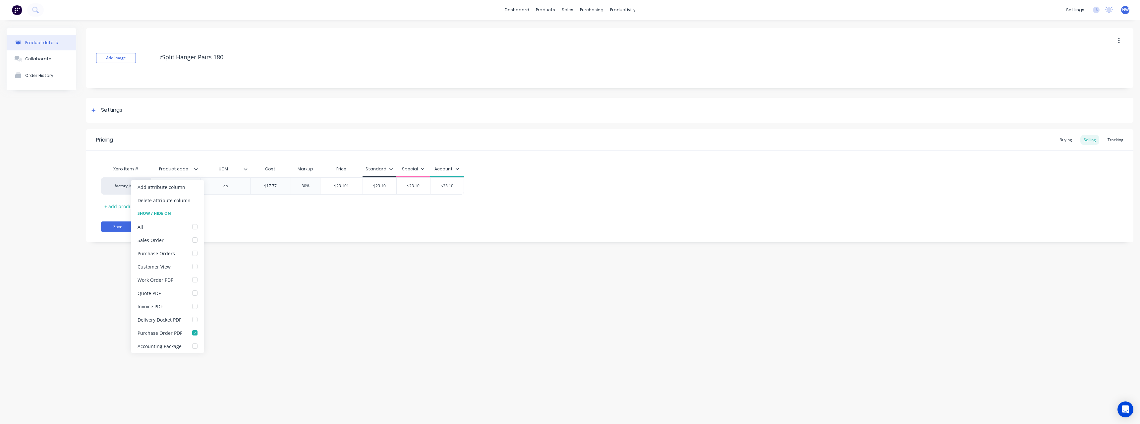
click at [95, 264] on div "Product details Collaborate Order History Add image zSplit Hanger Pairs 180 Set…" at bounding box center [570, 215] width 1140 height 391
click at [114, 224] on button "Save" at bounding box center [117, 226] width 33 height 11
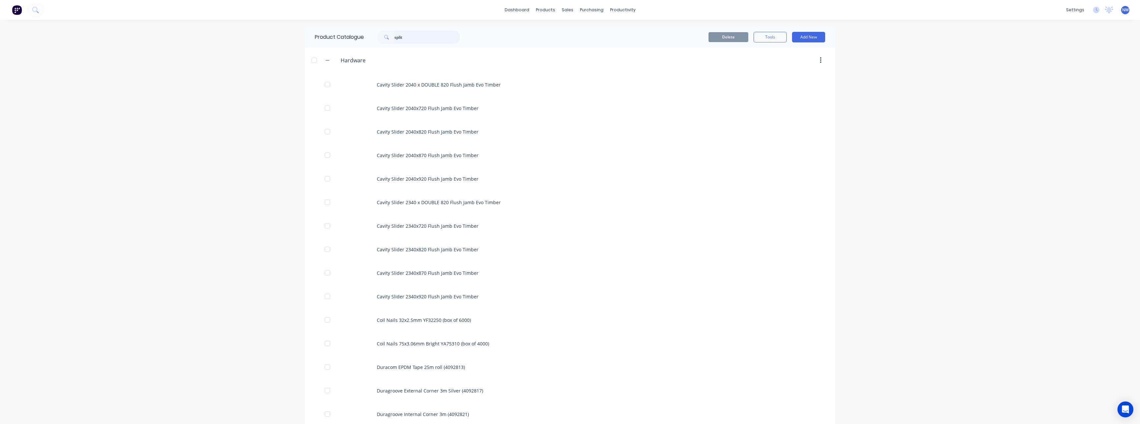
click at [418, 35] on input "split" at bounding box center [427, 36] width 66 height 13
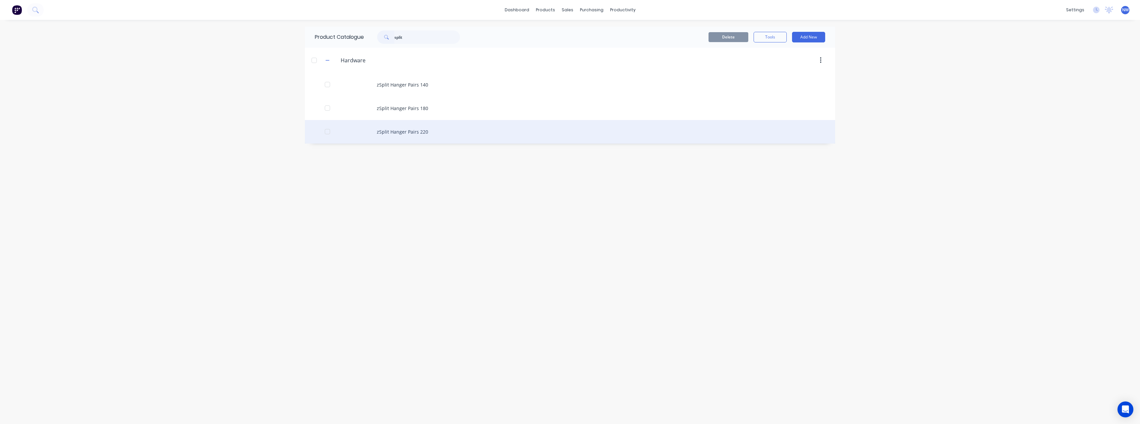
click at [421, 135] on div "zSplit Hanger Pairs 220" at bounding box center [570, 132] width 530 height 24
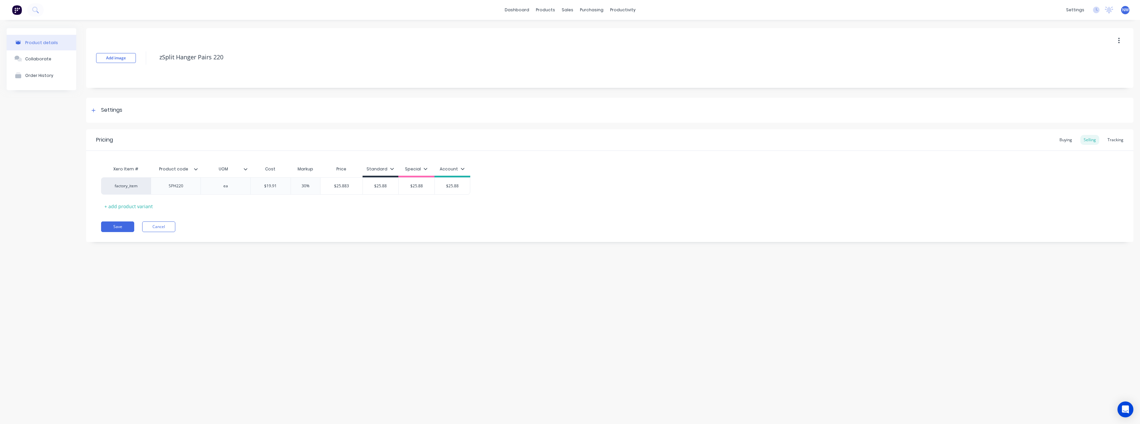
click at [196, 170] on icon at bounding box center [196, 169] width 4 height 4
click at [196, 332] on div at bounding box center [194, 332] width 13 height 13
drag, startPoint x: 106, startPoint y: 296, endPoint x: 107, endPoint y: 259, distance: 37.8
click at [106, 294] on div "Product details Collaborate Order History Add image zSplit Hanger Pairs 220 Set…" at bounding box center [570, 215] width 1140 height 391
click at [118, 225] on button "Save" at bounding box center [117, 226] width 33 height 11
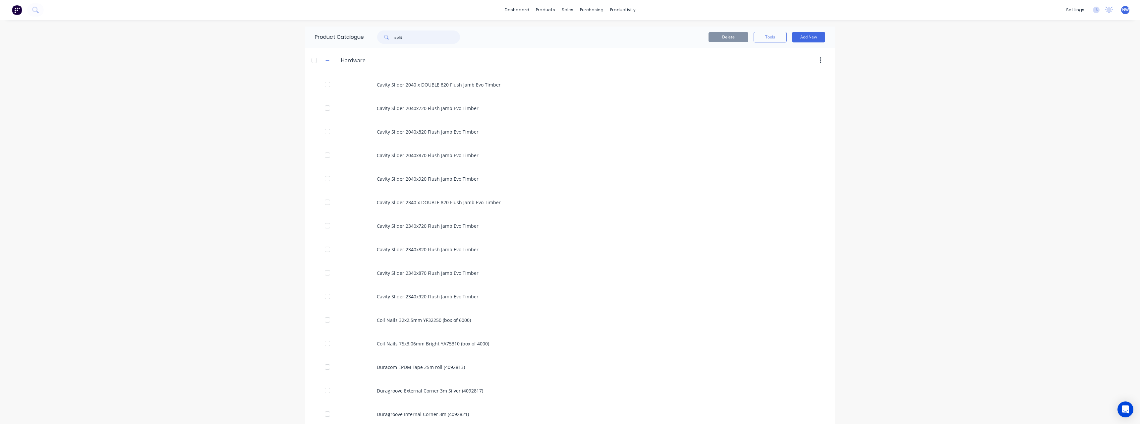
drag, startPoint x: 411, startPoint y: 37, endPoint x: 383, endPoint y: 40, distance: 27.9
click at [383, 40] on div "split" at bounding box center [418, 36] width 83 height 13
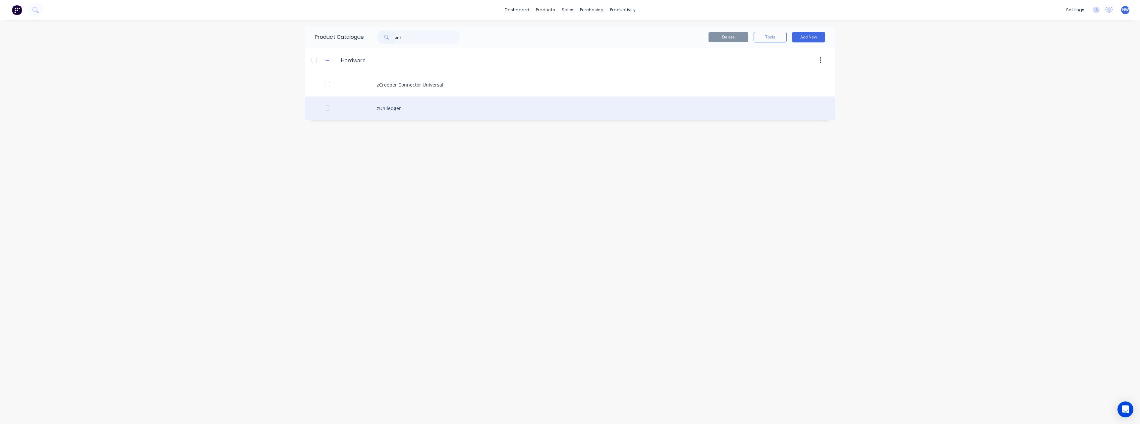
click at [457, 109] on div "zUniledger" at bounding box center [570, 108] width 530 height 24
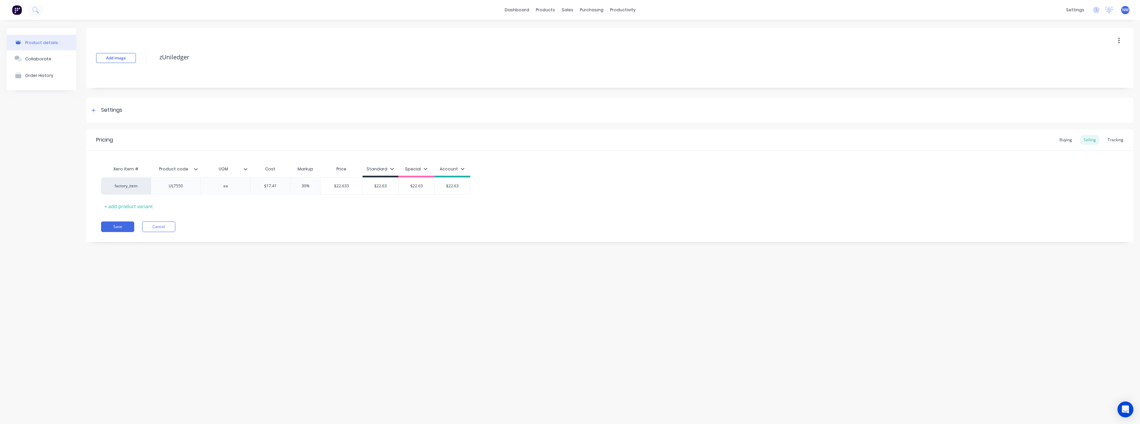
click at [197, 169] on icon at bounding box center [196, 169] width 4 height 4
click at [193, 333] on div at bounding box center [194, 332] width 13 height 13
click at [81, 279] on div "Product details Collaborate Order History Add image zUniledger Settings Product…" at bounding box center [570, 215] width 1140 height 391
click at [114, 226] on button "Save" at bounding box center [117, 226] width 33 height 11
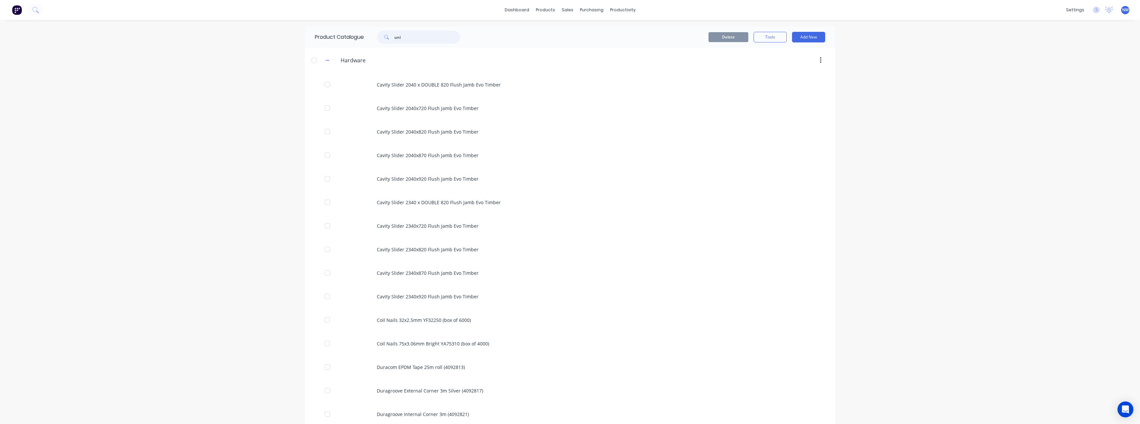
click at [431, 37] on input "uni" at bounding box center [427, 36] width 66 height 13
click at [608, 33] on div "Purchase Orders" at bounding box center [613, 32] width 35 height 6
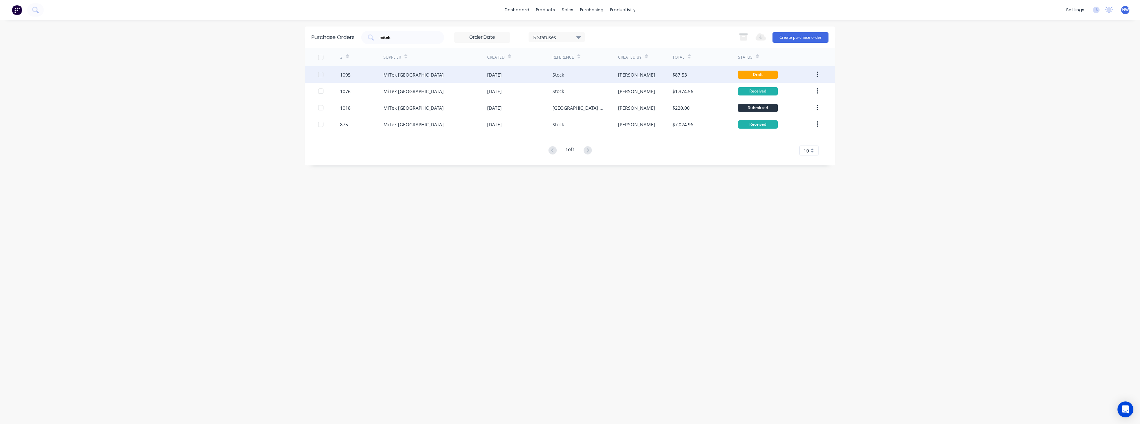
click at [538, 71] on div "[DATE]" at bounding box center [519, 74] width 65 height 17
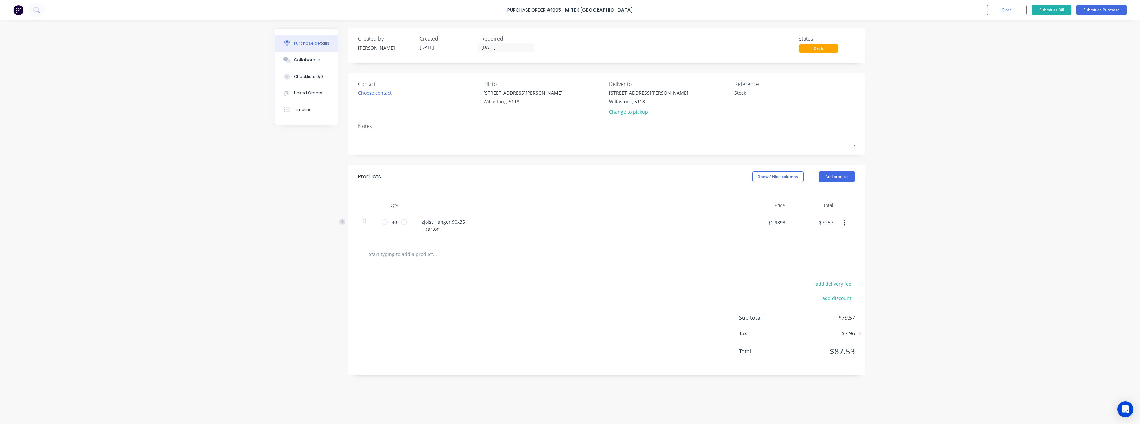
click at [427, 251] on input "text" at bounding box center [435, 253] width 133 height 13
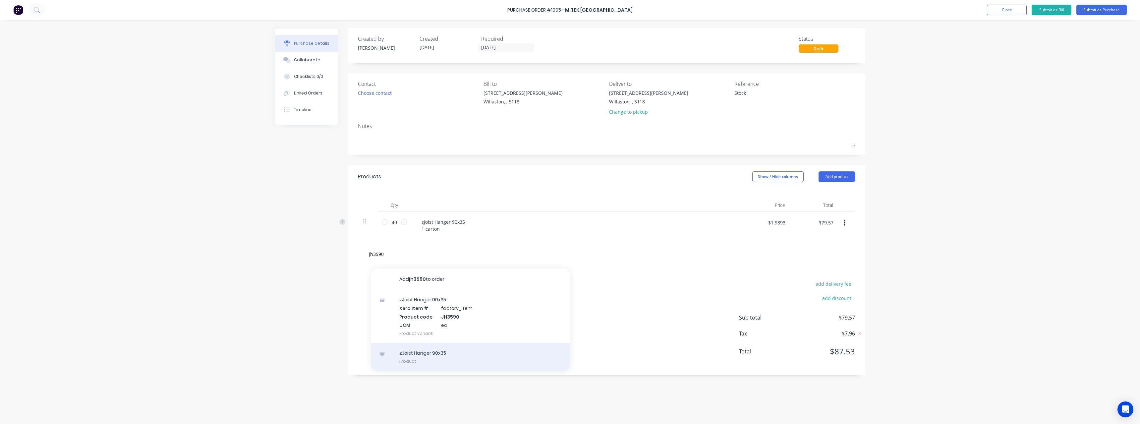
click at [453, 357] on div "zJoist Hanger 90x35 Product" at bounding box center [470, 357] width 199 height 28
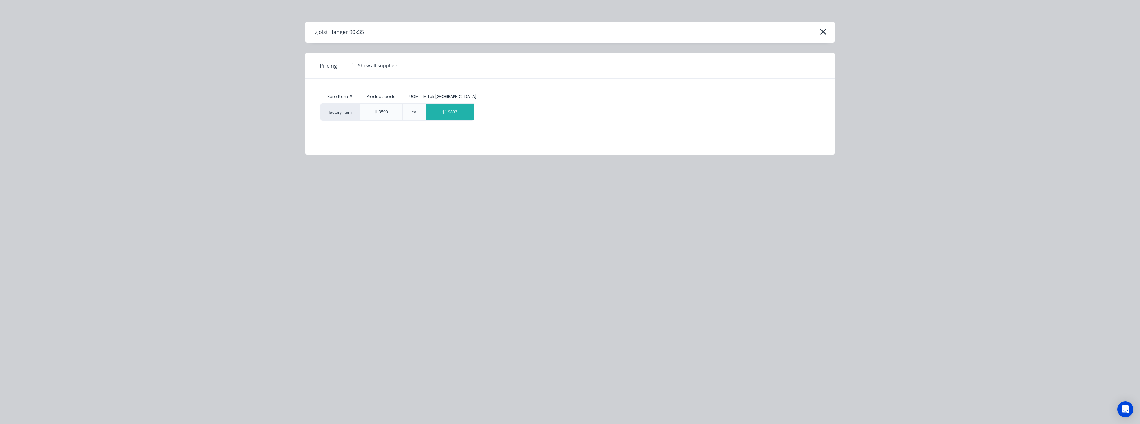
click at [446, 112] on div "$1.9893" at bounding box center [450, 112] width 48 height 17
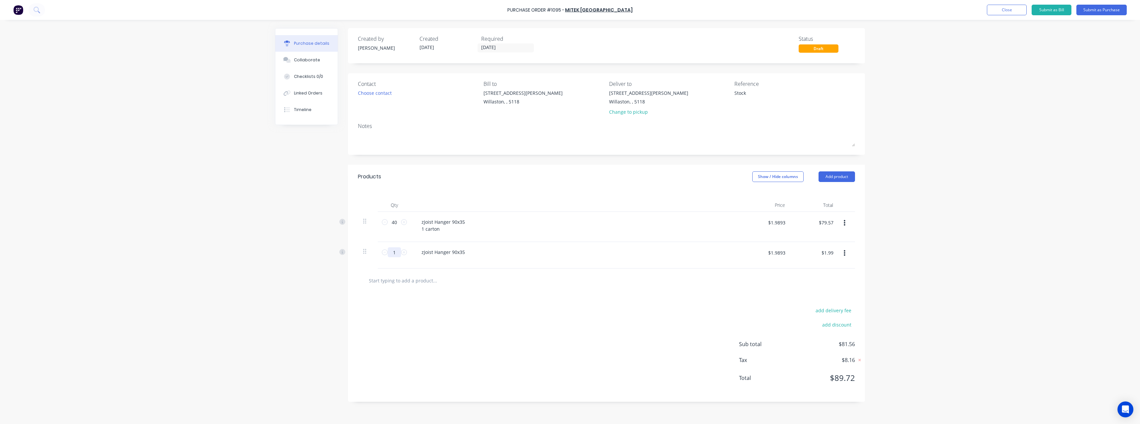
click at [399, 253] on input "1" at bounding box center [394, 252] width 13 height 10
click at [466, 251] on div "zJoist Hanger 90x35" at bounding box center [443, 252] width 54 height 10
click at [846, 222] on button "button" at bounding box center [845, 223] width 16 height 12
click at [825, 279] on button "Delete" at bounding box center [824, 280] width 56 height 13
click at [430, 254] on input "text" at bounding box center [435, 253] width 133 height 13
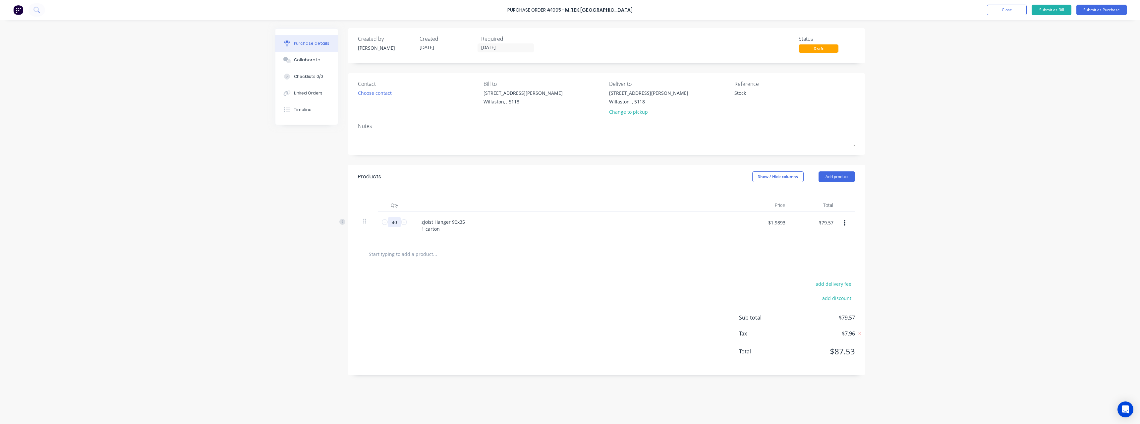
drag, startPoint x: 394, startPoint y: 224, endPoint x: 396, endPoint y: 229, distance: 4.9
click at [395, 224] on input "40" at bounding box center [394, 222] width 13 height 10
click at [425, 230] on div "zJoist Hanger 90x35 1 carton" at bounding box center [443, 225] width 54 height 17
click at [447, 226] on div "zJoist Hanger 90x35 2 carton" at bounding box center [443, 225] width 54 height 17
click at [426, 258] on input "text" at bounding box center [435, 253] width 133 height 13
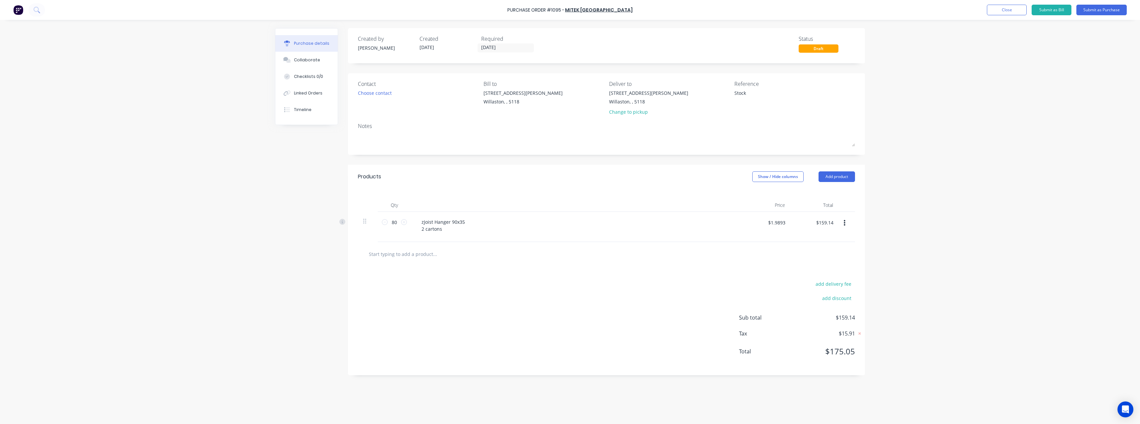
click at [427, 251] on input "text" at bounding box center [435, 253] width 133 height 13
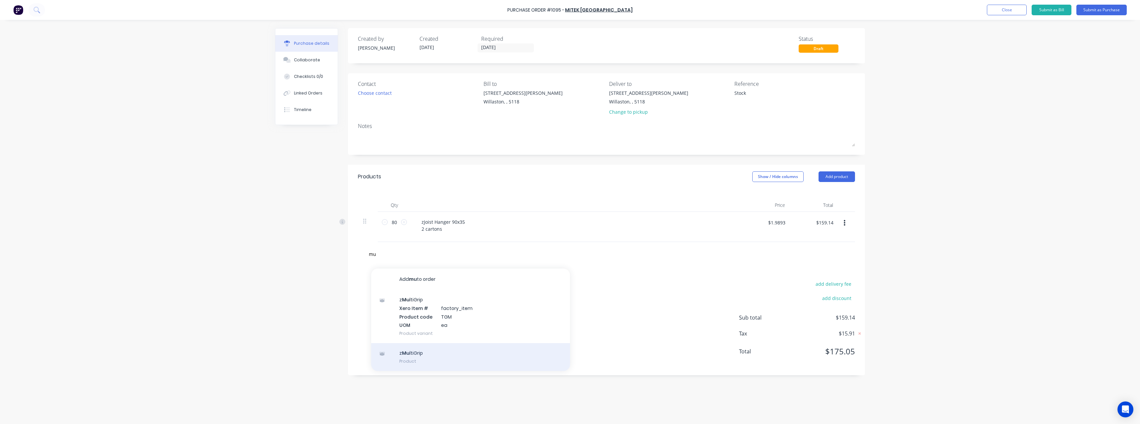
click at [445, 355] on div "z Mu ltiGrip Product" at bounding box center [470, 357] width 199 height 28
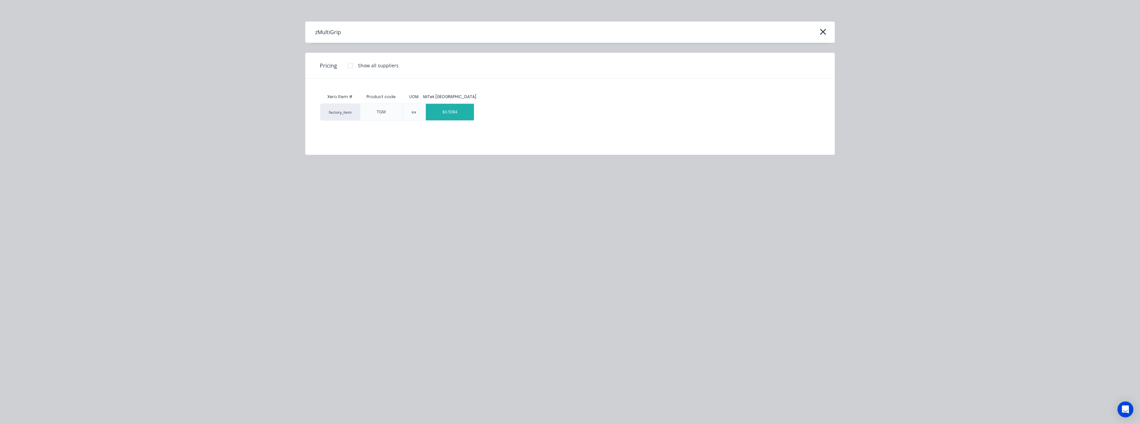
click at [455, 116] on div "$0.5084" at bounding box center [450, 112] width 48 height 17
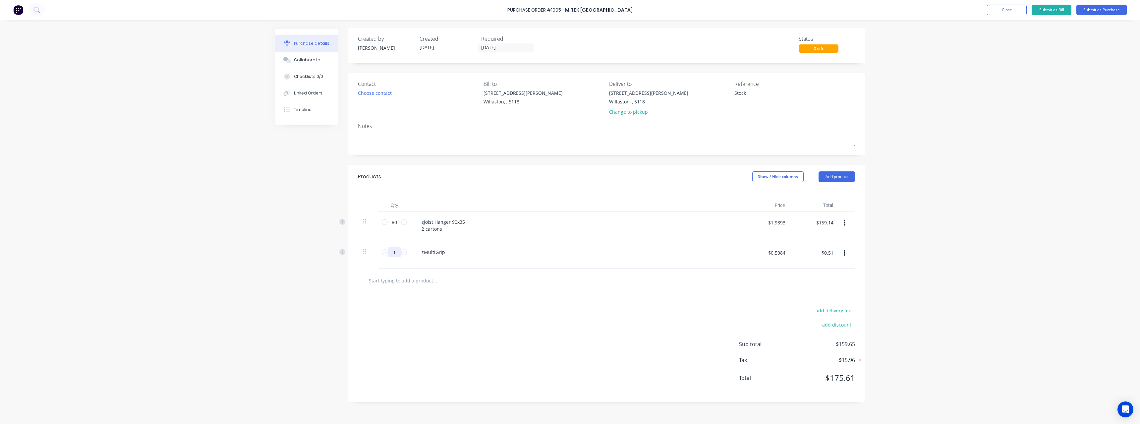
click at [397, 249] on input "1" at bounding box center [394, 252] width 13 height 10
click at [447, 254] on div "zMultiGrip" at bounding box center [433, 252] width 34 height 10
click at [424, 282] on input "text" at bounding box center [435, 283] width 133 height 13
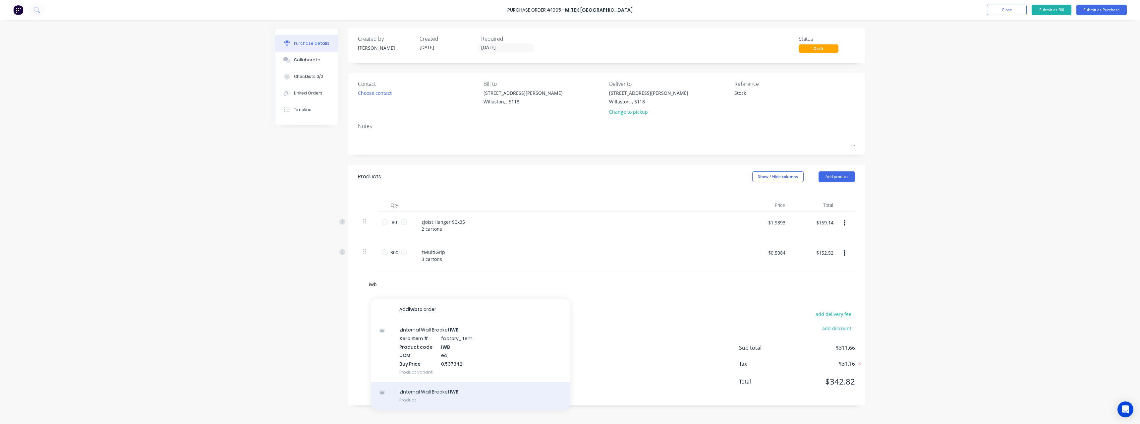
click at [446, 394] on div "zInternal Wall Bracket IWB Product" at bounding box center [470, 396] width 199 height 28
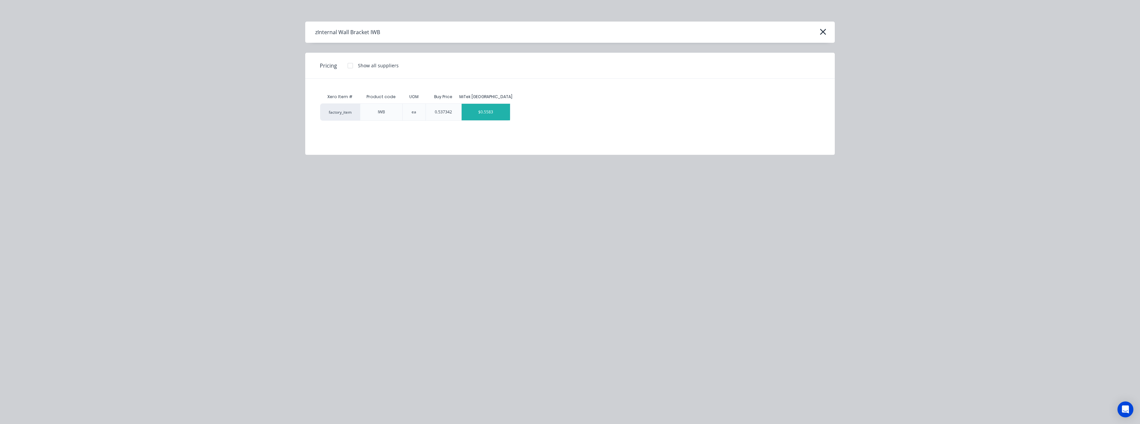
click at [488, 114] on div "$0.5583" at bounding box center [486, 112] width 48 height 17
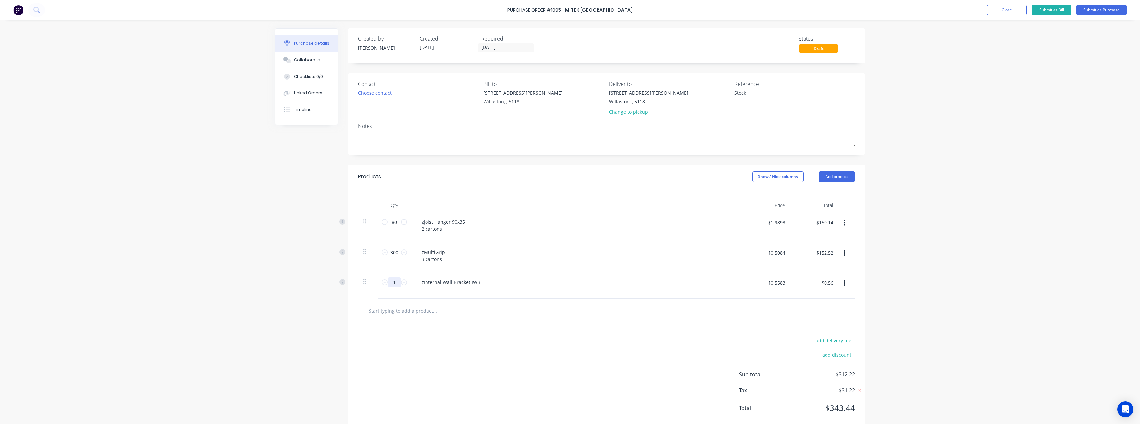
click at [394, 286] on input "1" at bounding box center [394, 282] width 13 height 10
click at [477, 281] on div "zInternal Wall Bracket IWB" at bounding box center [450, 282] width 69 height 10
click at [403, 313] on input "text" at bounding box center [435, 314] width 133 height 13
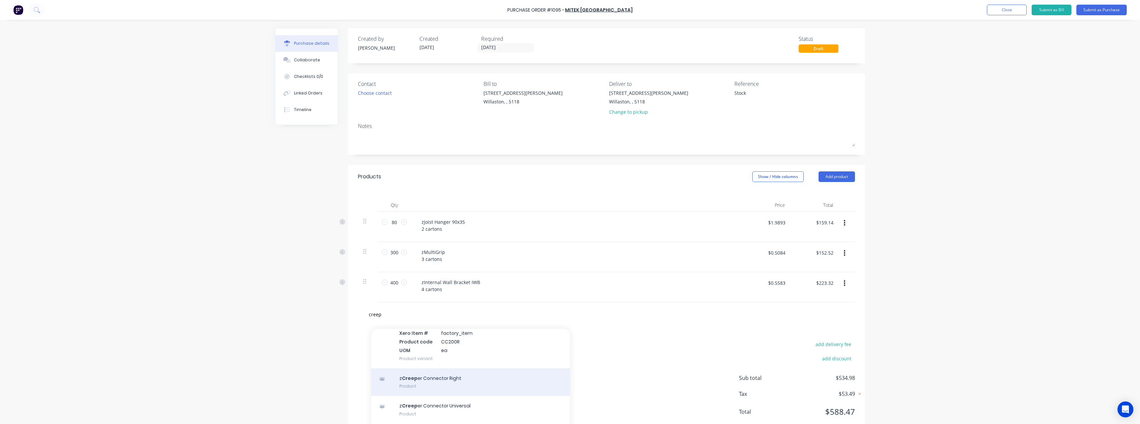
click at [476, 374] on div "z Creep er Connector Right Product" at bounding box center [470, 382] width 199 height 28
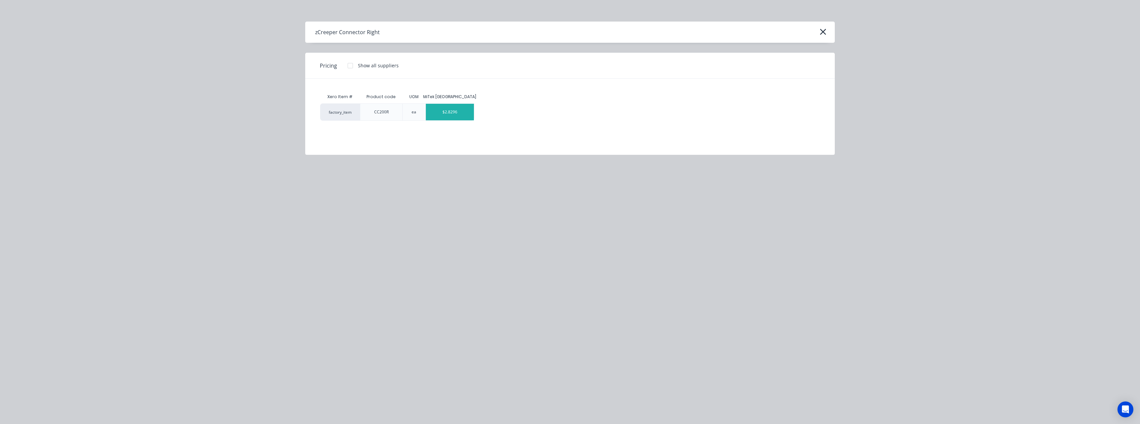
click at [455, 115] on div "$2.8296" at bounding box center [450, 112] width 48 height 17
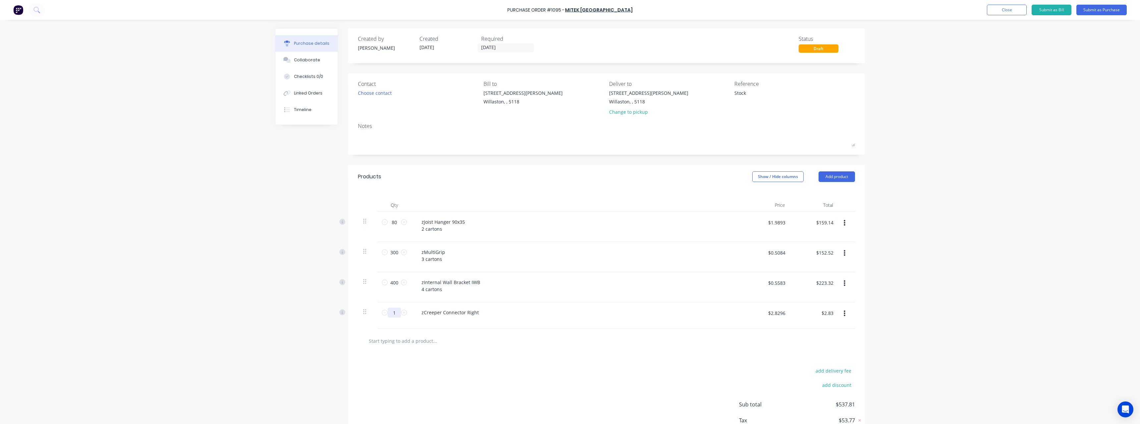
click at [393, 313] on input "1" at bounding box center [394, 313] width 13 height 10
click at [477, 312] on div "zCreeper Connector Right" at bounding box center [450, 313] width 68 height 10
click at [419, 347] on input "text" at bounding box center [435, 344] width 133 height 13
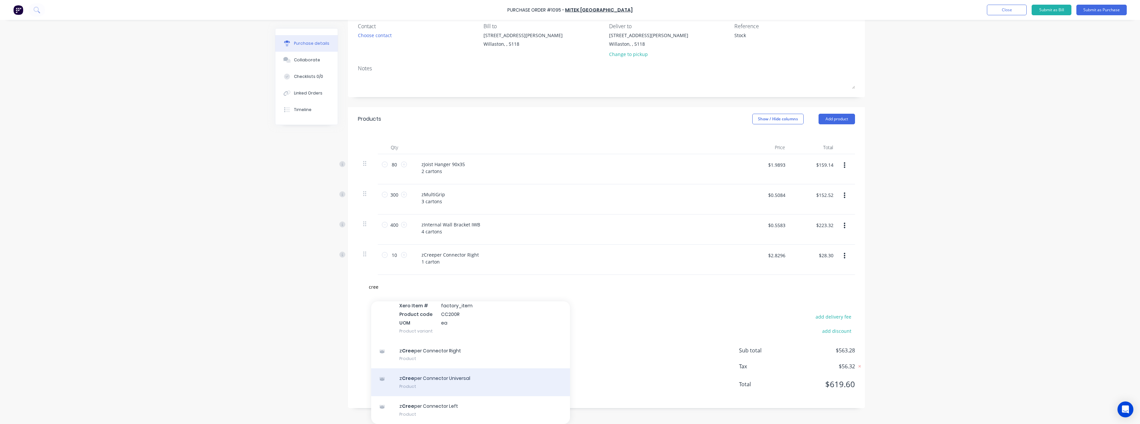
click at [470, 376] on div "z Cree per Connector Universal Product" at bounding box center [470, 382] width 199 height 28
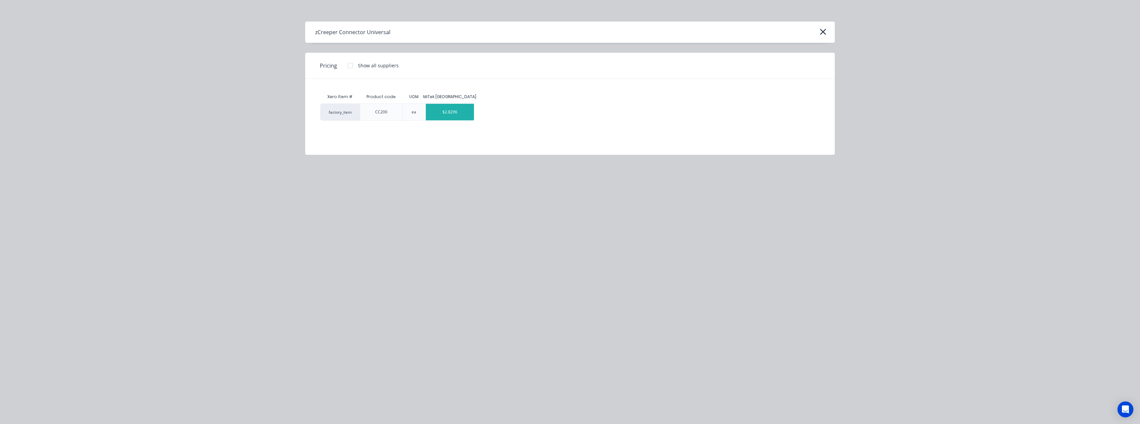
click at [453, 110] on div "$2.8296" at bounding box center [450, 112] width 48 height 17
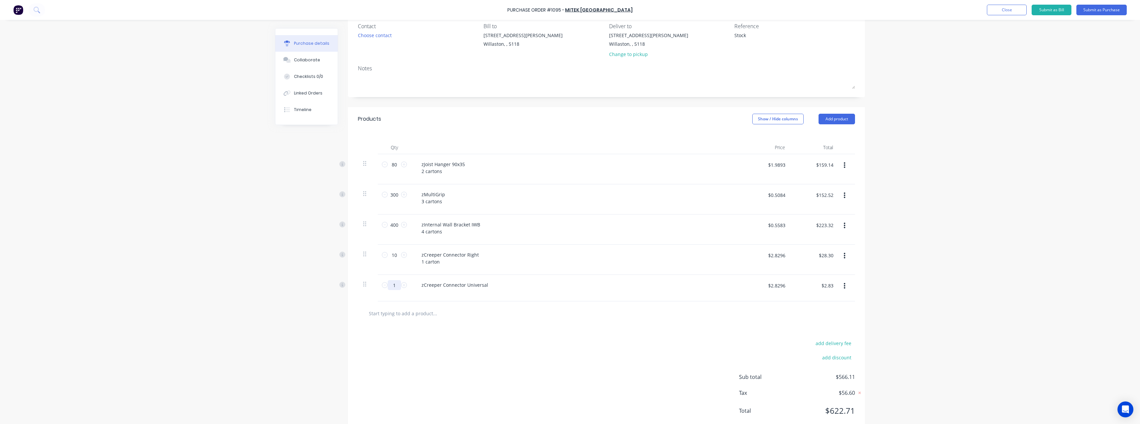
click at [394, 285] on input "1" at bounding box center [394, 285] width 13 height 10
click at [493, 279] on div "zCreeper Connector Universal" at bounding box center [576, 288] width 331 height 27
click at [488, 288] on div "zCreeper Connector Universal" at bounding box center [454, 285] width 77 height 10
click at [409, 316] on input "text" at bounding box center [435, 316] width 133 height 13
click at [410, 316] on input "text" at bounding box center [435, 316] width 133 height 13
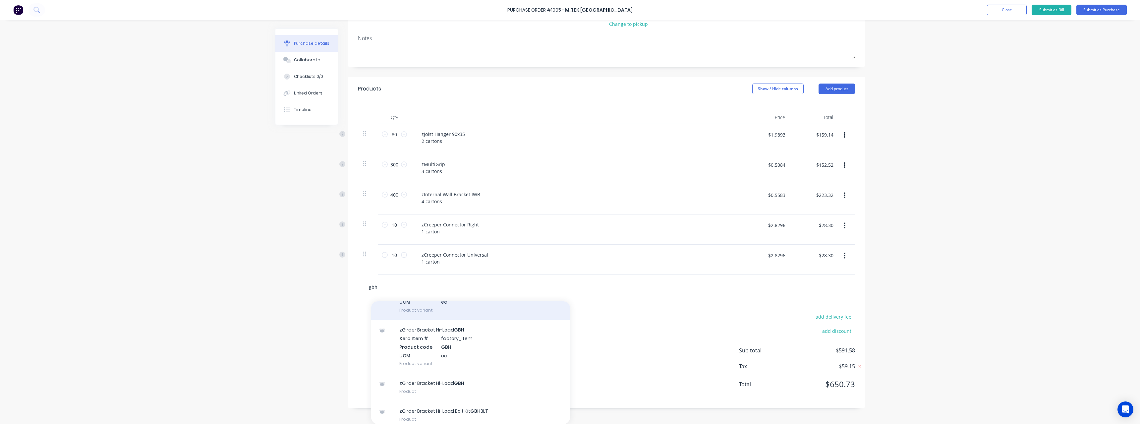
scroll to position [61, 0]
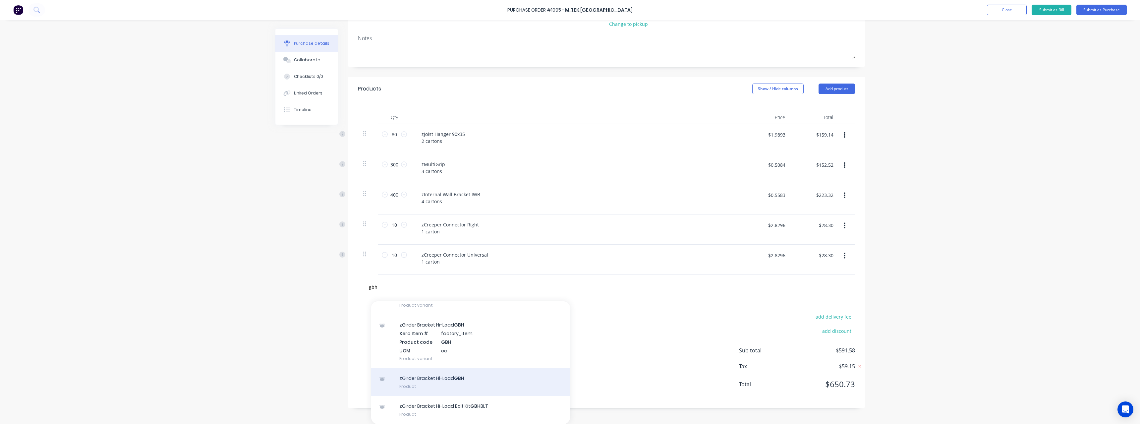
click at [476, 378] on div "zGirder Bracket Hi-Load GBH Product" at bounding box center [470, 382] width 199 height 28
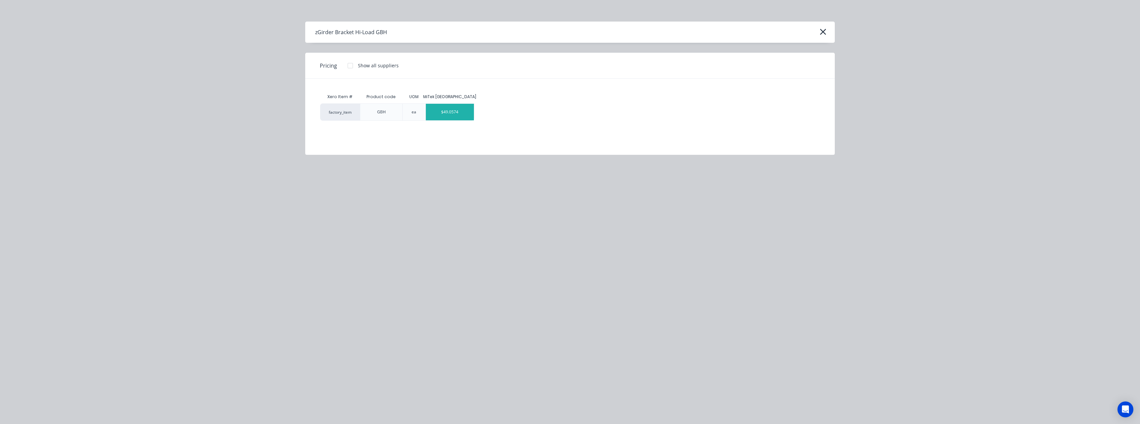
click at [450, 112] on div "$49.0574" at bounding box center [450, 112] width 48 height 17
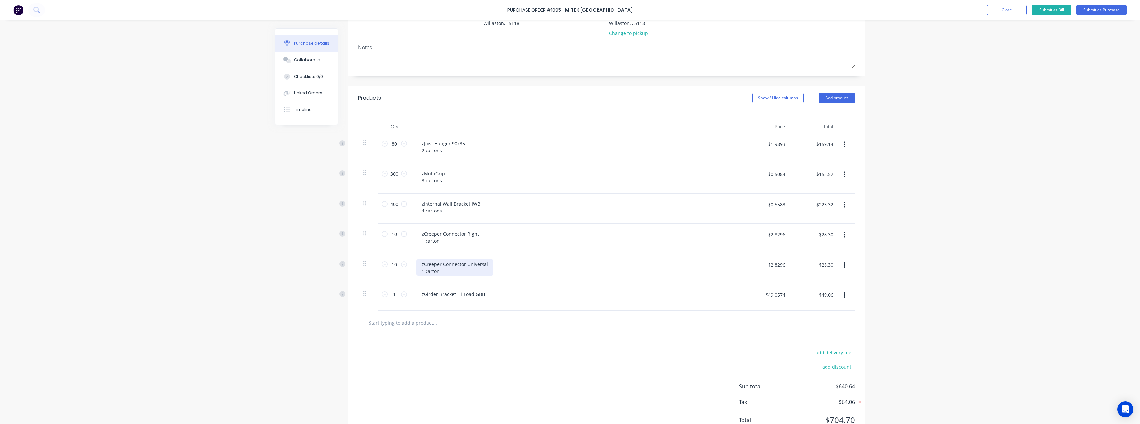
scroll to position [88, 0]
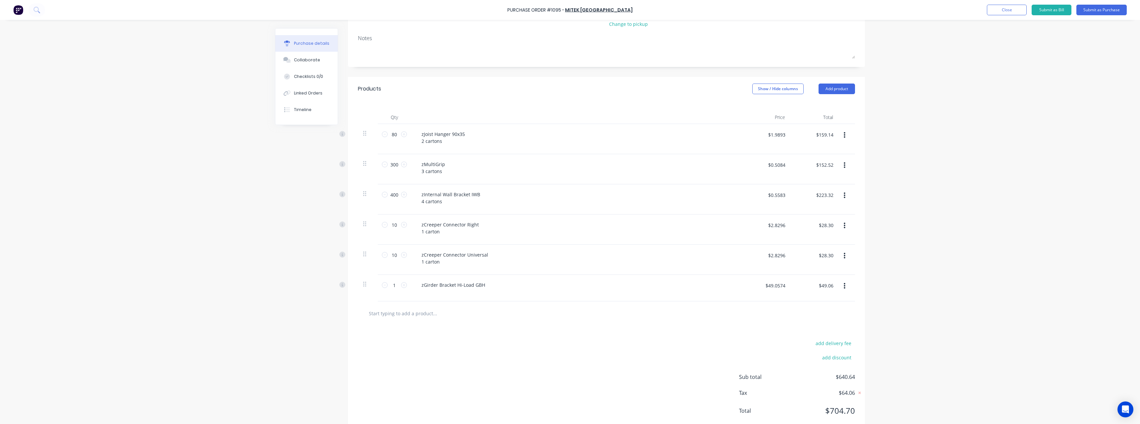
click at [414, 316] on input "text" at bounding box center [435, 313] width 133 height 13
click at [402, 285] on icon at bounding box center [404, 285] width 6 height 6
click at [407, 315] on input "text" at bounding box center [435, 313] width 133 height 13
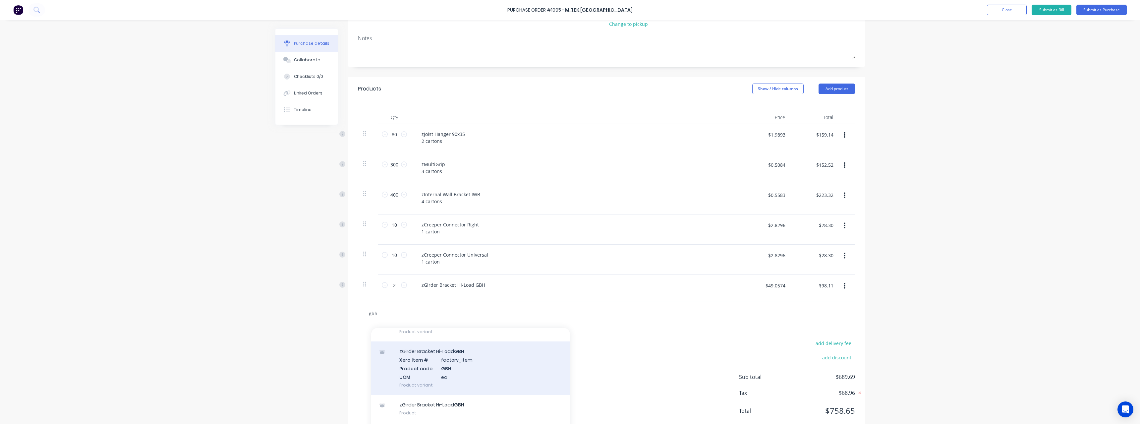
scroll to position [114, 0]
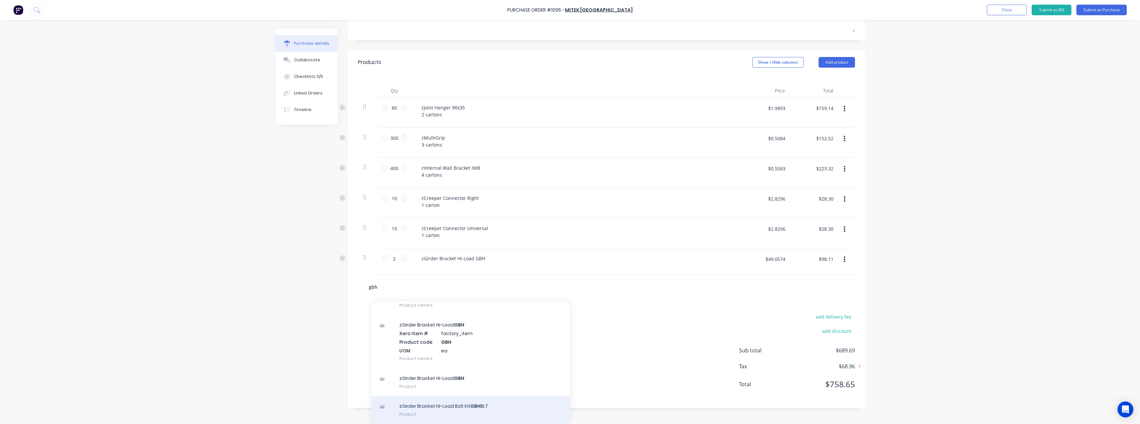
click at [454, 405] on div "zGirder Bracket Hi-Load Bolt Kit GBH BLT Product" at bounding box center [470, 410] width 199 height 28
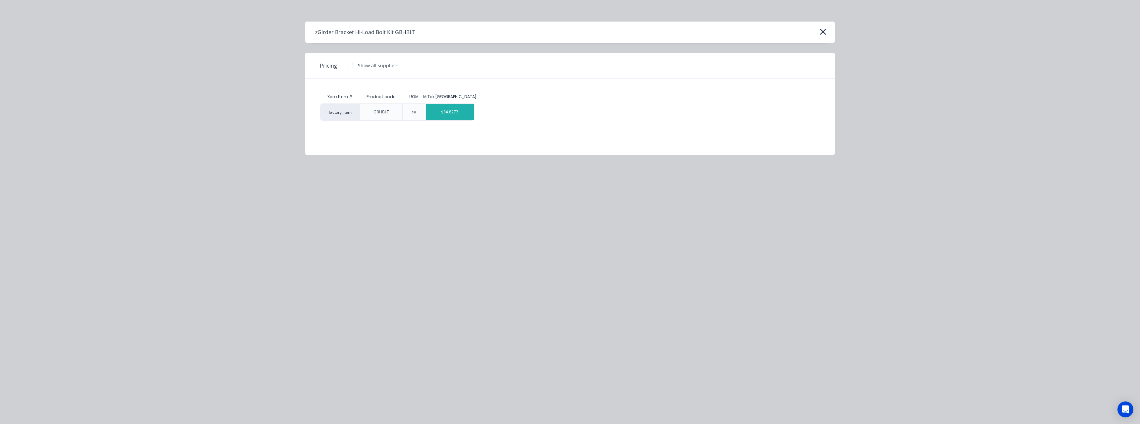
click at [440, 115] on div "$34.8273" at bounding box center [450, 112] width 48 height 17
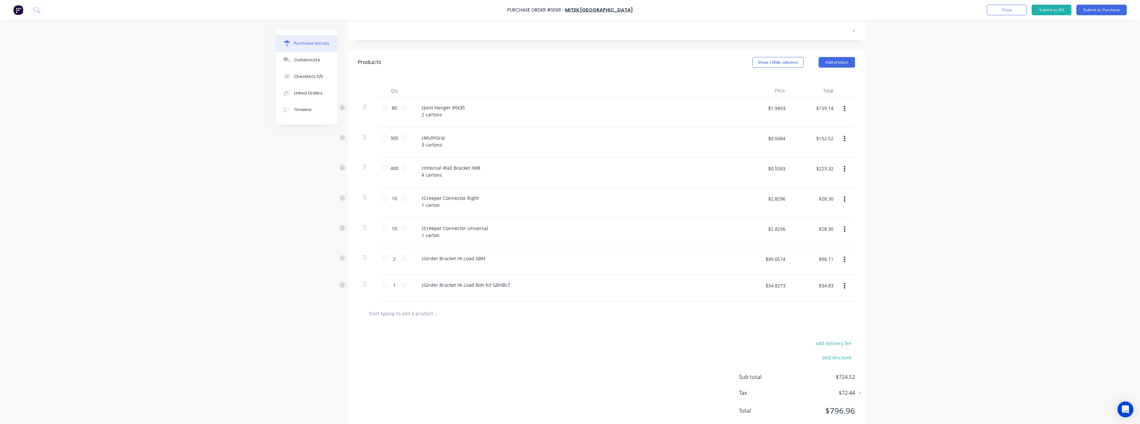
click at [407, 316] on input "text" at bounding box center [435, 313] width 133 height 13
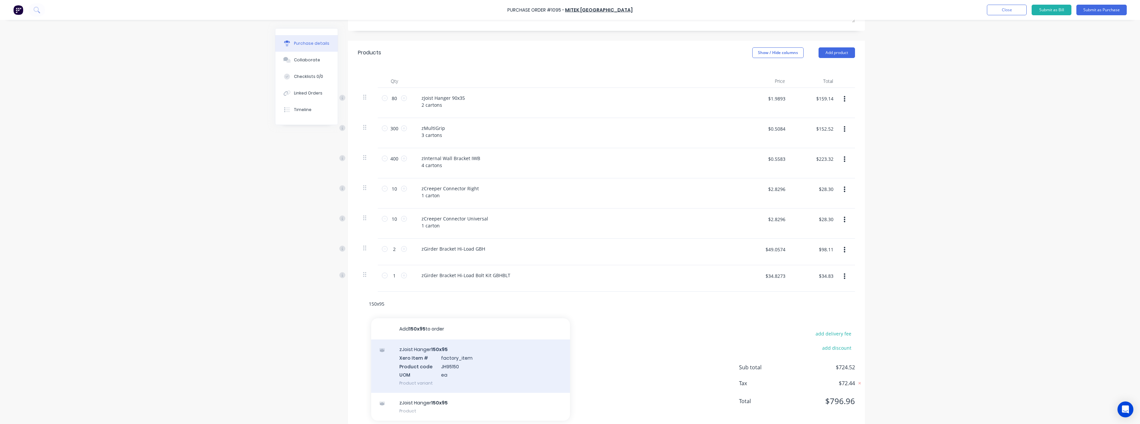
scroll to position [132, 0]
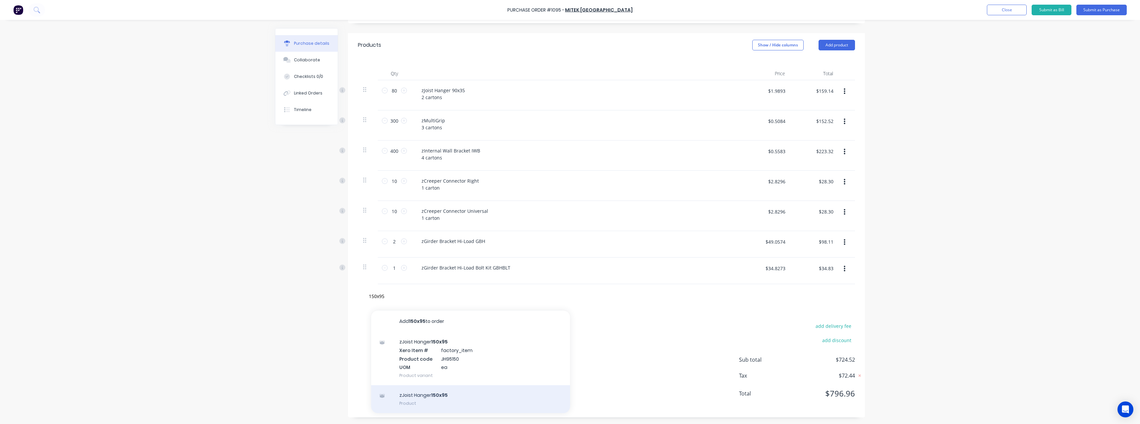
click at [465, 393] on div "zJoist Hanger 150x95 Product" at bounding box center [470, 399] width 199 height 28
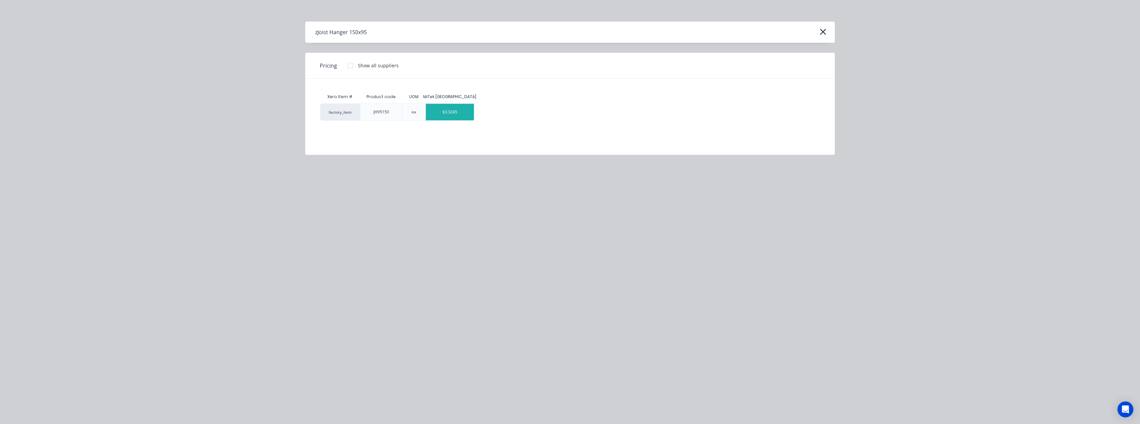
click at [459, 116] on div "$3.3245" at bounding box center [450, 112] width 48 height 17
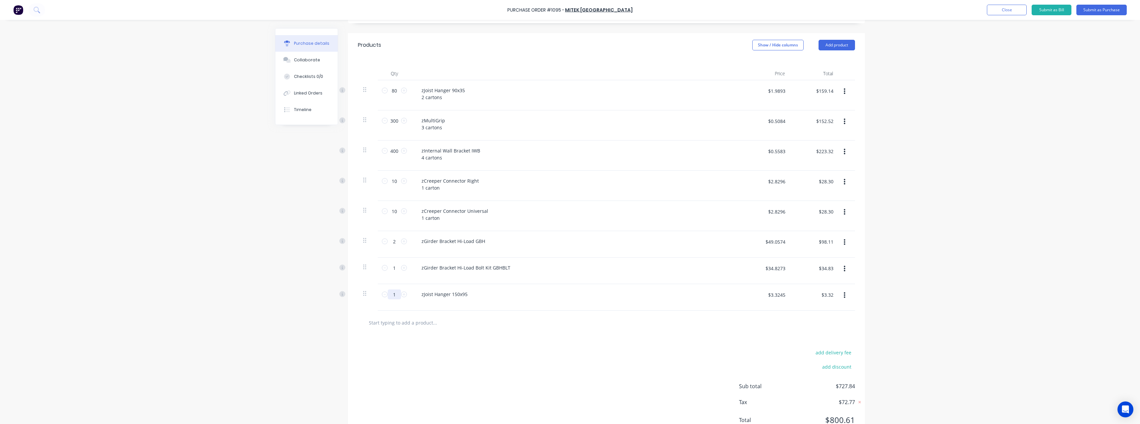
click at [395, 294] on input "1" at bounding box center [394, 294] width 13 height 10
drag, startPoint x: 466, startPoint y: 295, endPoint x: 466, endPoint y: 300, distance: 5.0
click at [466, 295] on div "zJoist Hanger 150x95" at bounding box center [444, 294] width 57 height 10
click at [414, 325] on input "text" at bounding box center [435, 326] width 133 height 13
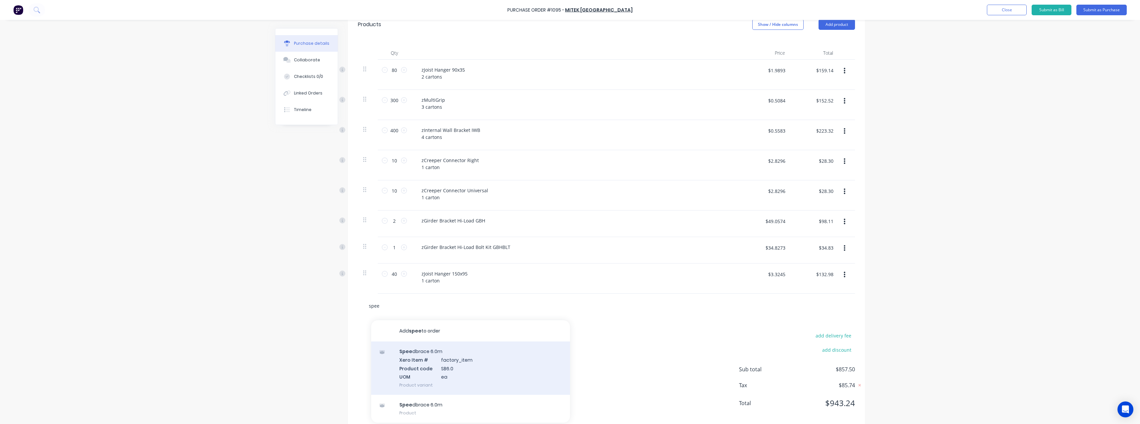
scroll to position [162, 0]
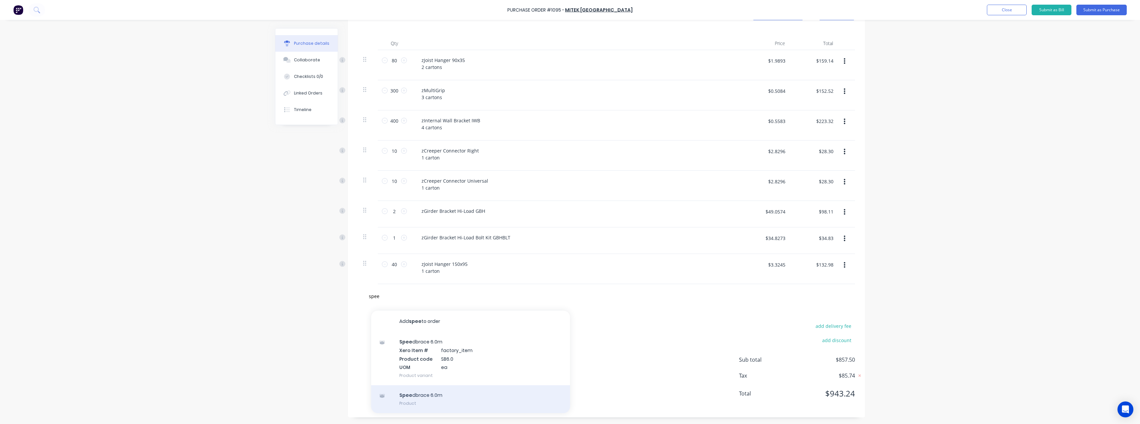
click at [451, 394] on div "Spee dbrace 6.0m Product" at bounding box center [470, 399] width 199 height 28
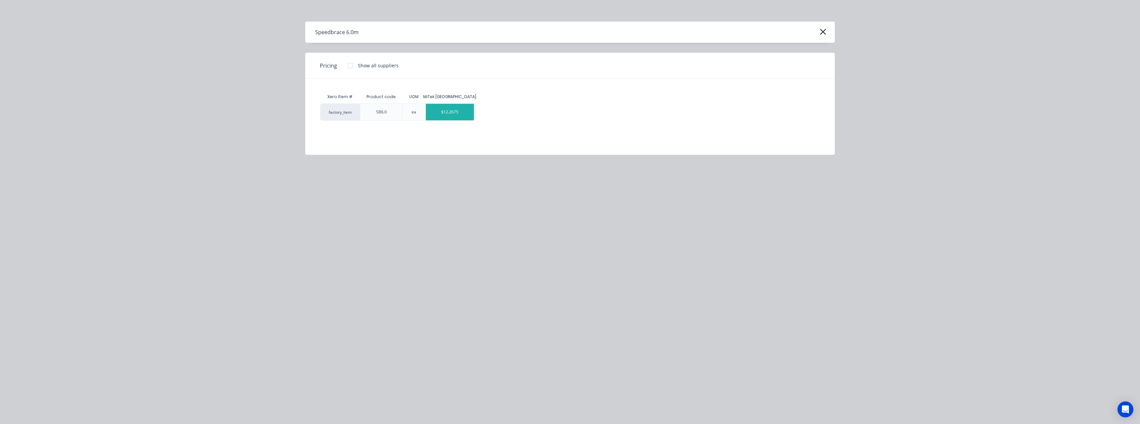
click at [456, 114] on div "$12.2675" at bounding box center [450, 112] width 48 height 17
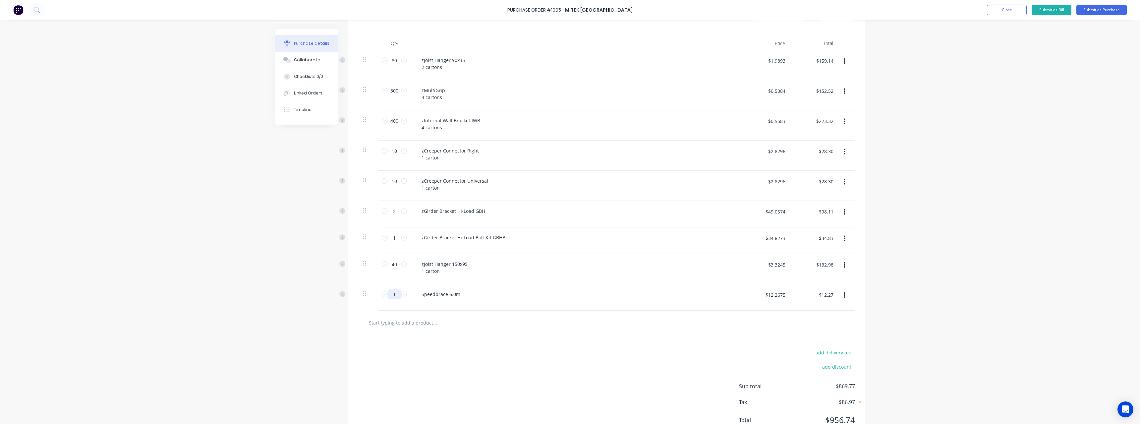
click at [396, 297] on input "1" at bounding box center [394, 294] width 13 height 10
click at [413, 322] on input "text" at bounding box center [435, 322] width 133 height 13
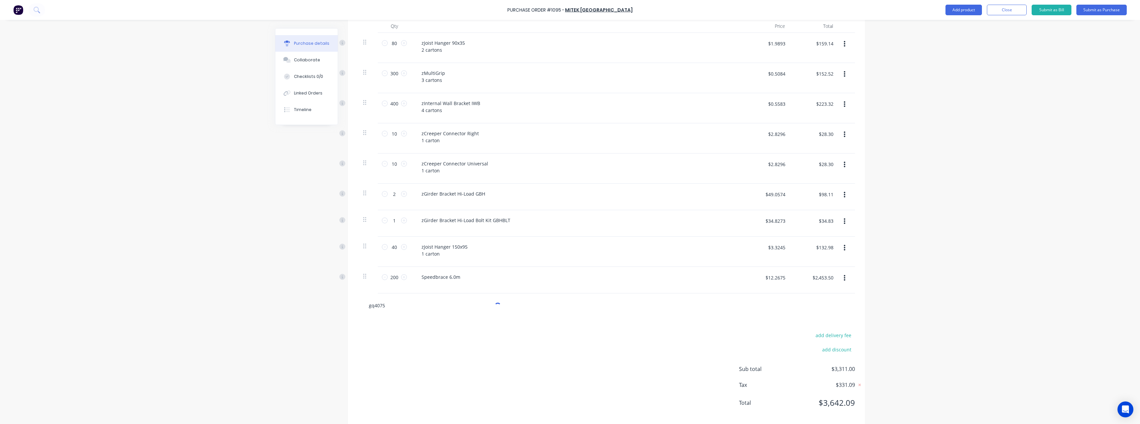
scroll to position [188, 0]
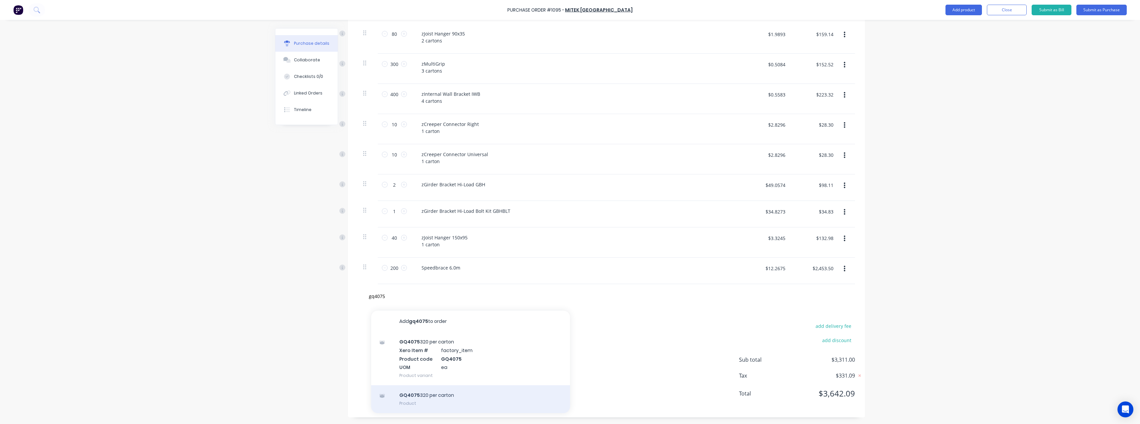
click at [452, 393] on div "Add gq4075 to order GQ4075 320 per carton Xero Item # factory_item Product code…" at bounding box center [470, 362] width 199 height 102
click at [434, 291] on input "gq4075" at bounding box center [435, 295] width 133 height 13
click at [471, 395] on div "GQ4075 320 per carton Product" at bounding box center [470, 399] width 199 height 28
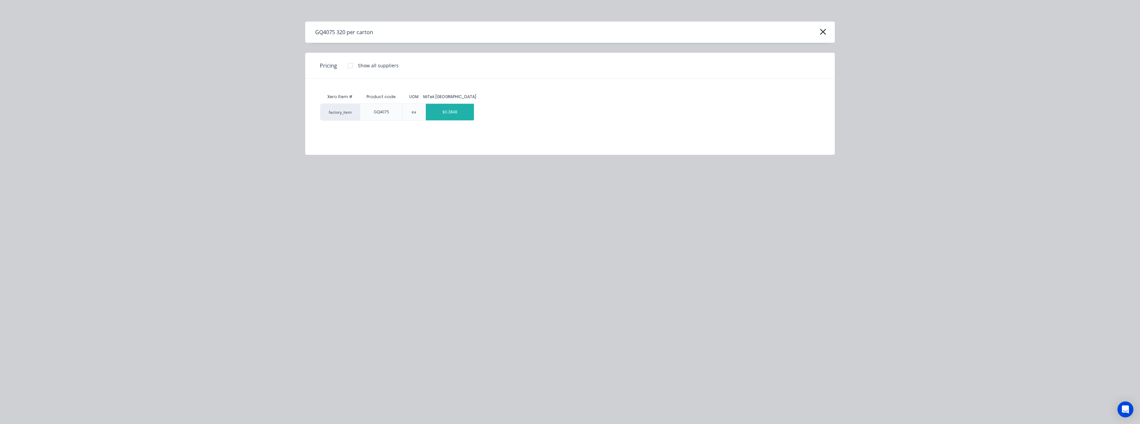
click at [458, 114] on div "$0.3848" at bounding box center [450, 112] width 48 height 17
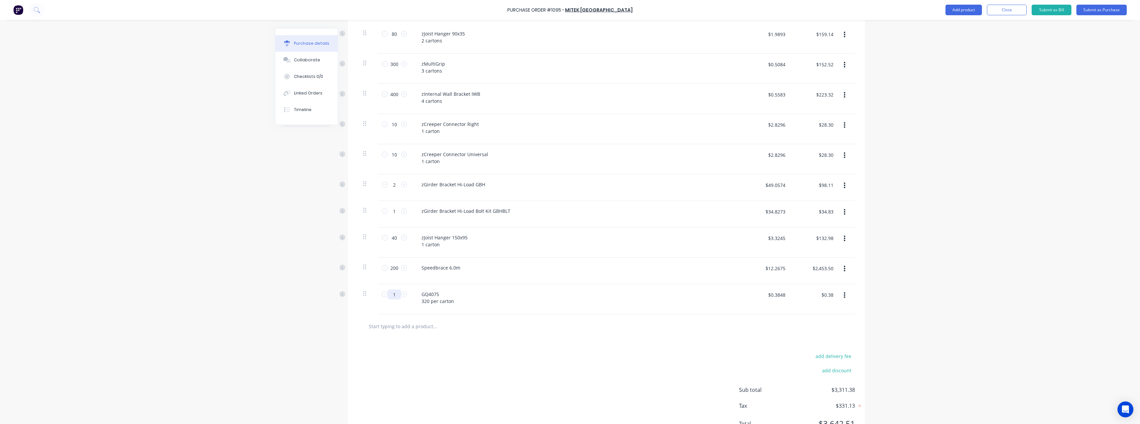
click at [396, 295] on input "1" at bounding box center [394, 294] width 13 height 10
click at [437, 301] on div "GQ4075 320 per carton" at bounding box center [437, 297] width 43 height 17
click at [406, 325] on input "text" at bounding box center [435, 326] width 133 height 13
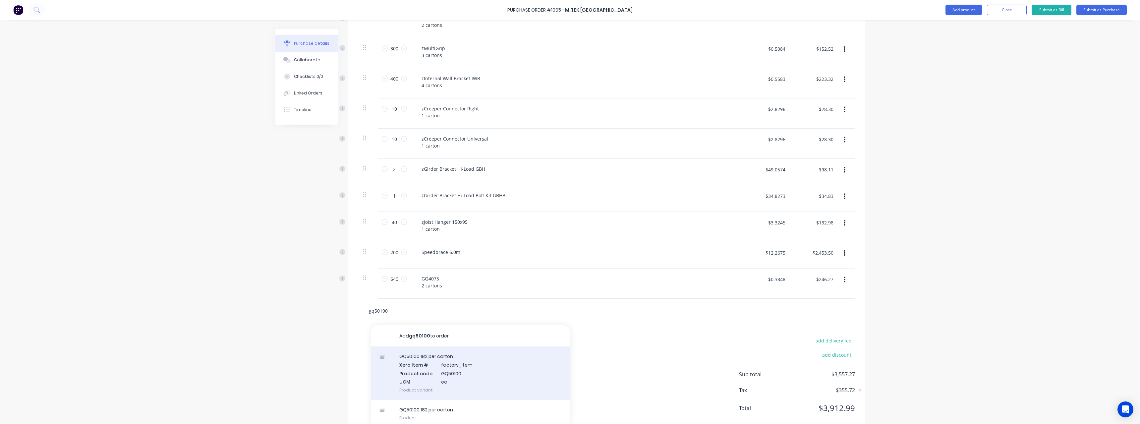
scroll to position [218, 0]
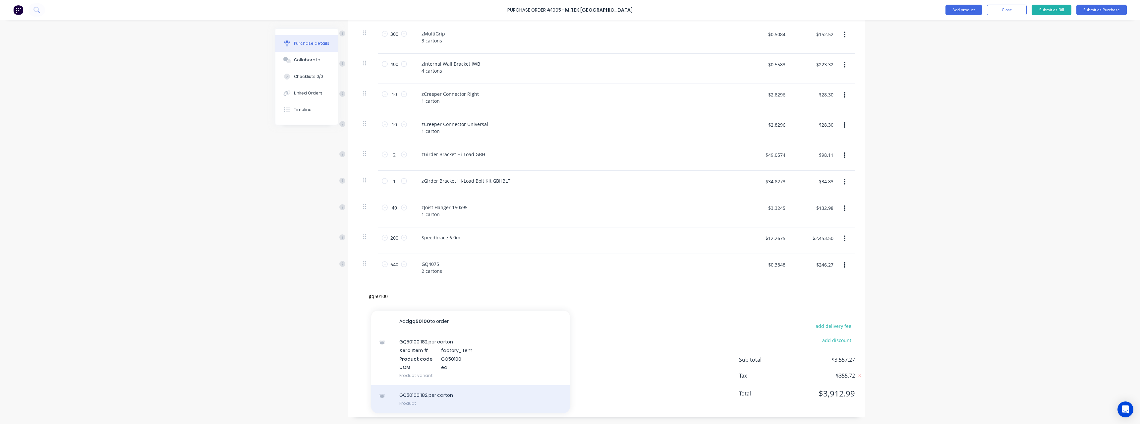
click at [449, 394] on div "GQ50100 182 per carton Product" at bounding box center [470, 399] width 199 height 28
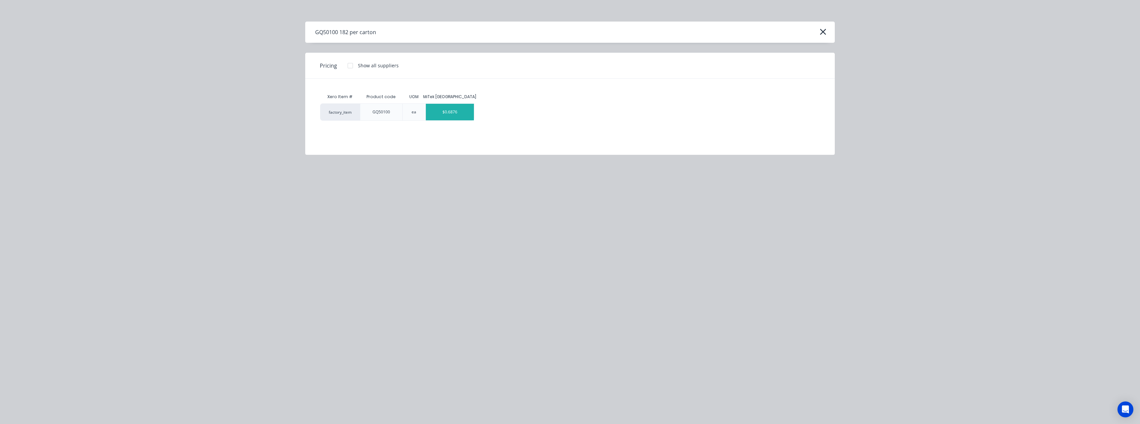
click at [451, 113] on div "$0.6876" at bounding box center [450, 112] width 48 height 17
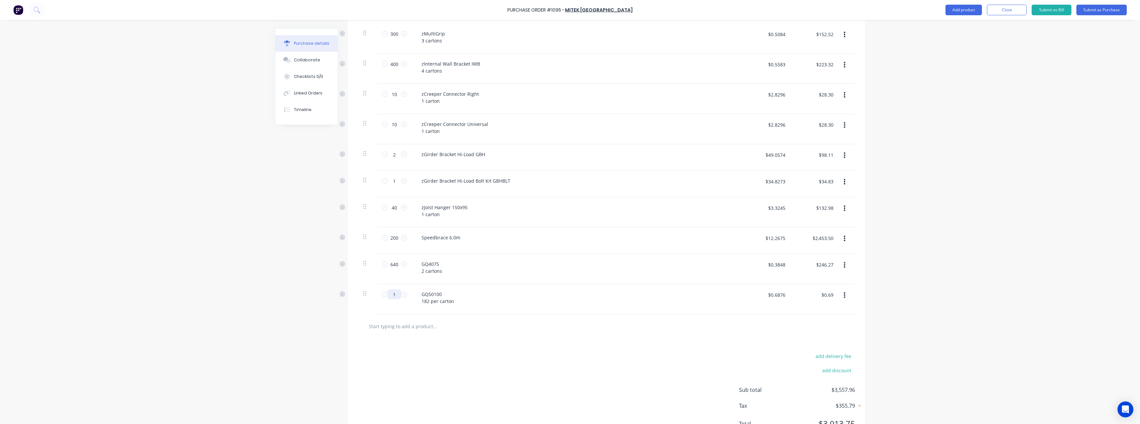
click at [395, 298] on input "1" at bounding box center [394, 294] width 13 height 10
drag, startPoint x: 437, startPoint y: 303, endPoint x: 441, endPoint y: 319, distance: 16.6
click at [438, 304] on div "GQ50100 182 per carton" at bounding box center [437, 297] width 43 height 17
click at [421, 327] on input "text" at bounding box center [435, 326] width 133 height 13
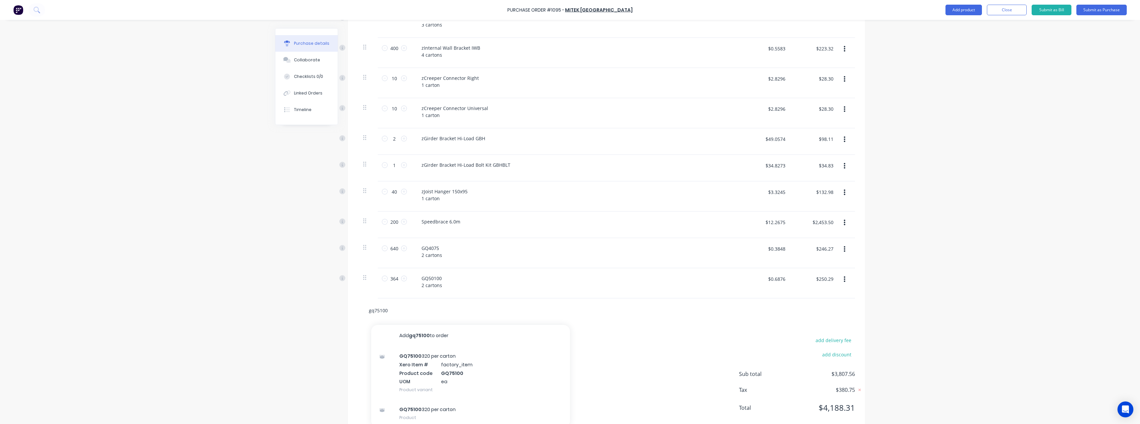
scroll to position [249, 0]
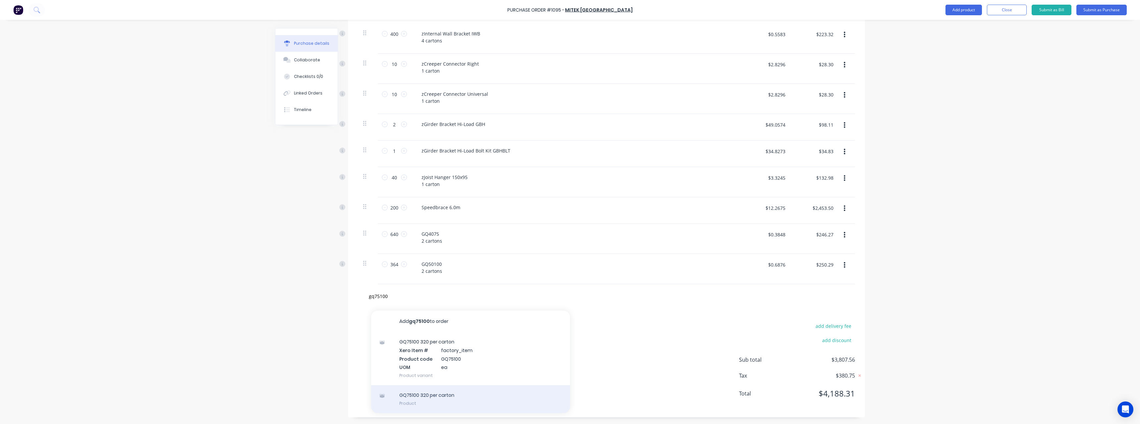
click at [442, 394] on div "GQ75100 320 per carton Product" at bounding box center [470, 399] width 199 height 28
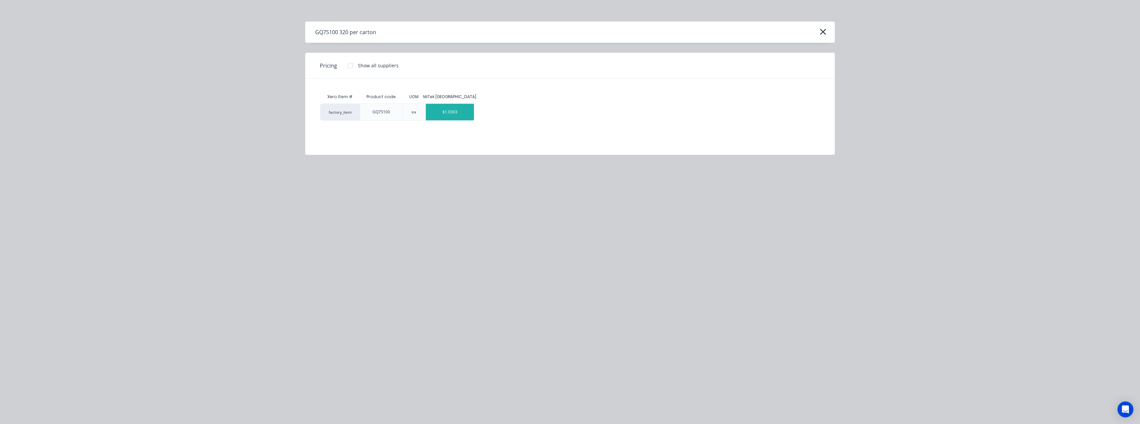
click at [457, 110] on div "$1.0303" at bounding box center [450, 112] width 48 height 17
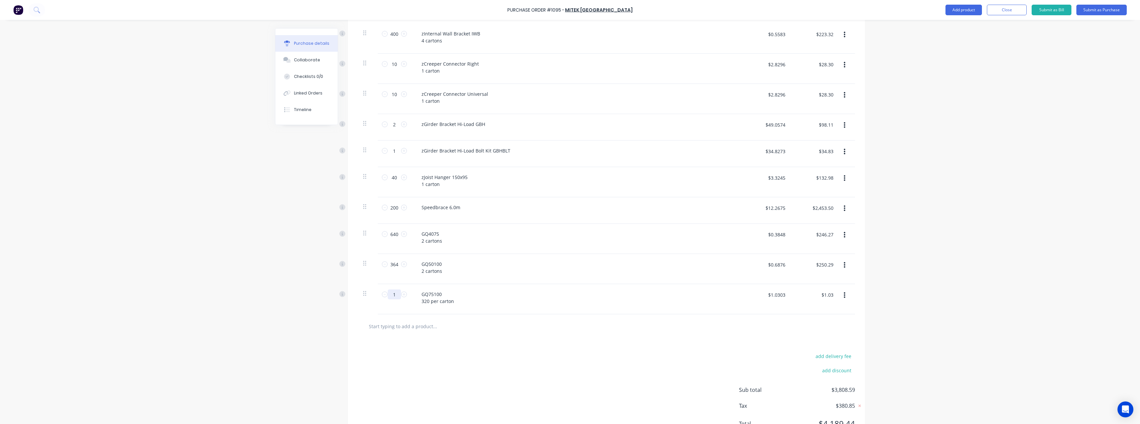
click at [395, 294] on input "1" at bounding box center [394, 294] width 13 height 10
click at [439, 304] on div "GQ75100 320 per carton" at bounding box center [437, 297] width 43 height 17
click at [400, 325] on input "text" at bounding box center [435, 326] width 133 height 13
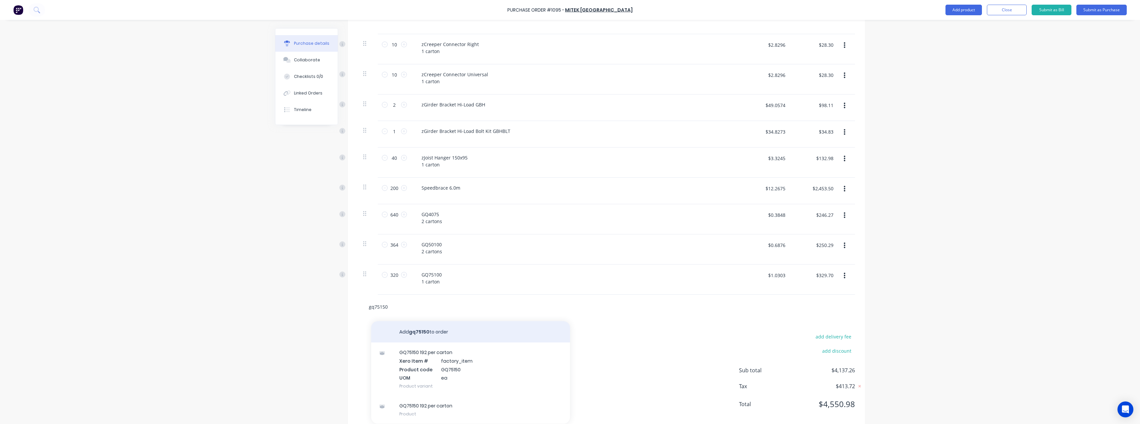
scroll to position [279, 0]
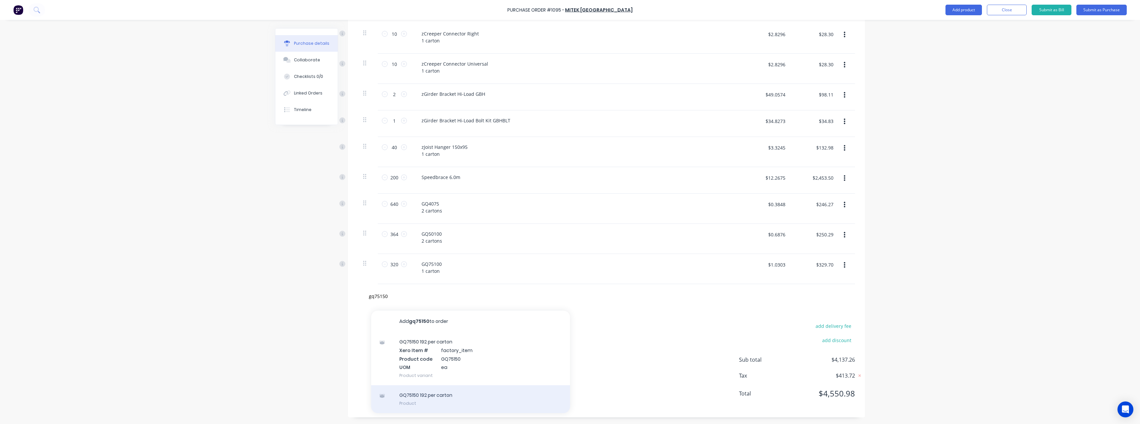
click at [459, 392] on div "GQ75150 192 per carton Product" at bounding box center [470, 399] width 199 height 28
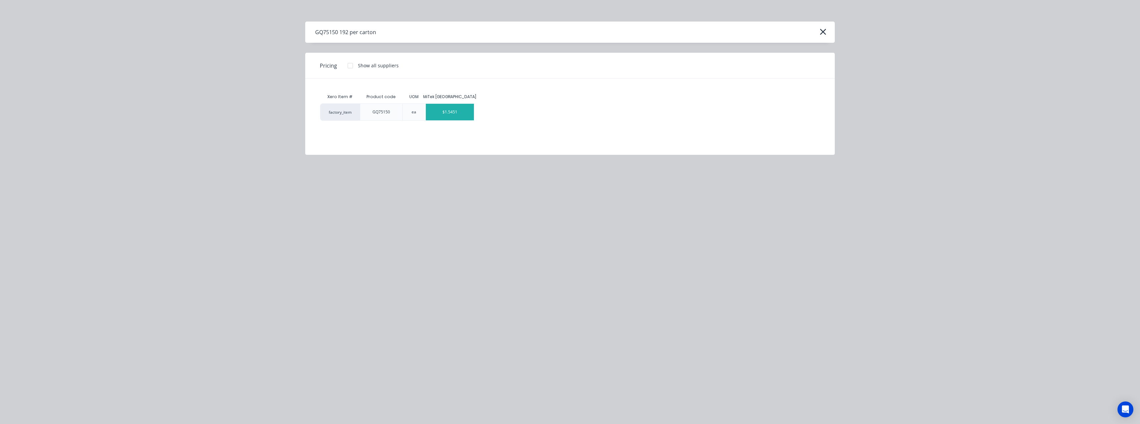
click at [447, 116] on div "$1.5451" at bounding box center [450, 112] width 48 height 17
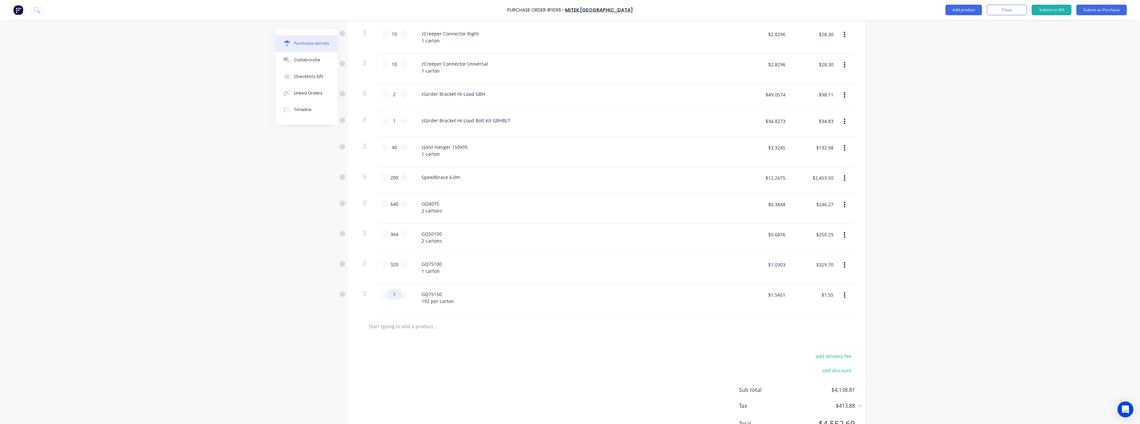
click at [396, 296] on input "1" at bounding box center [394, 294] width 13 height 10
click at [437, 302] on div "GQ75150 192 per carton" at bounding box center [437, 297] width 43 height 17
click at [409, 327] on input "text" at bounding box center [435, 326] width 133 height 13
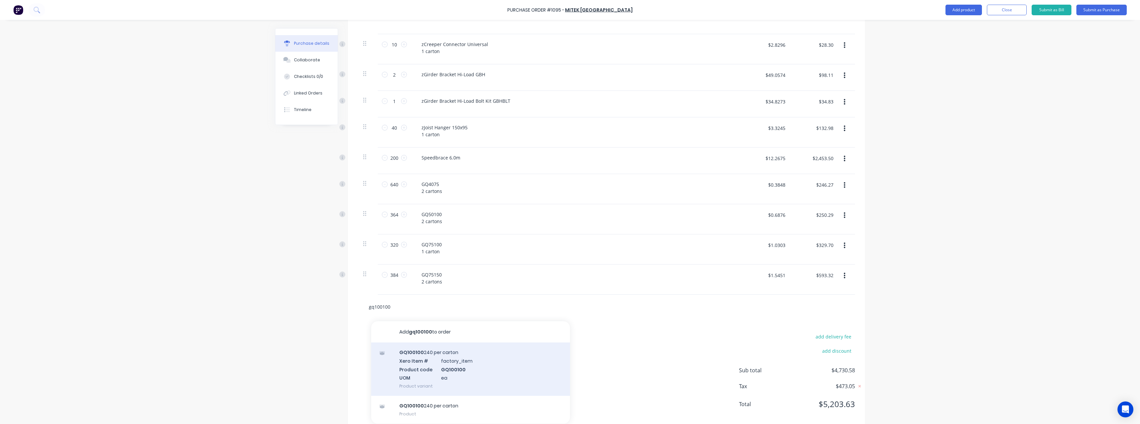
scroll to position [309, 0]
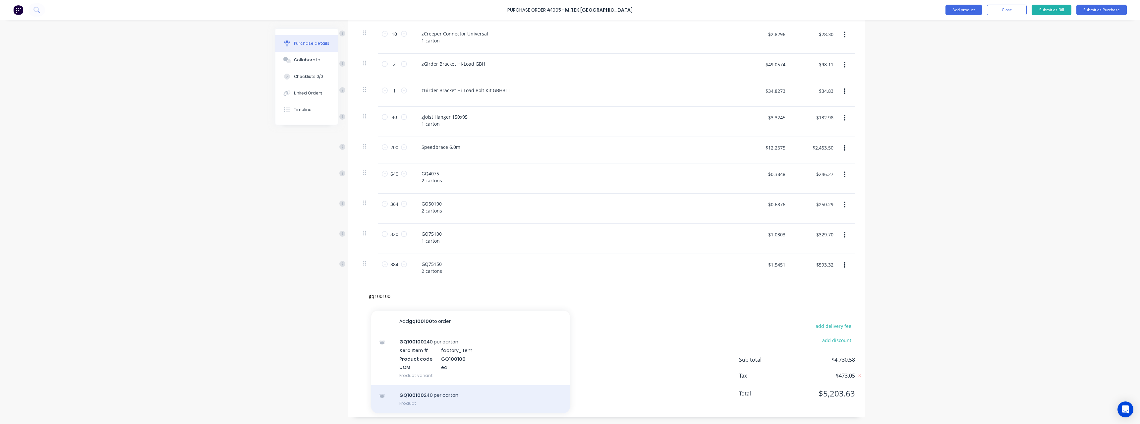
click at [456, 394] on div "GQ100100 240 per carton Product" at bounding box center [470, 399] width 199 height 28
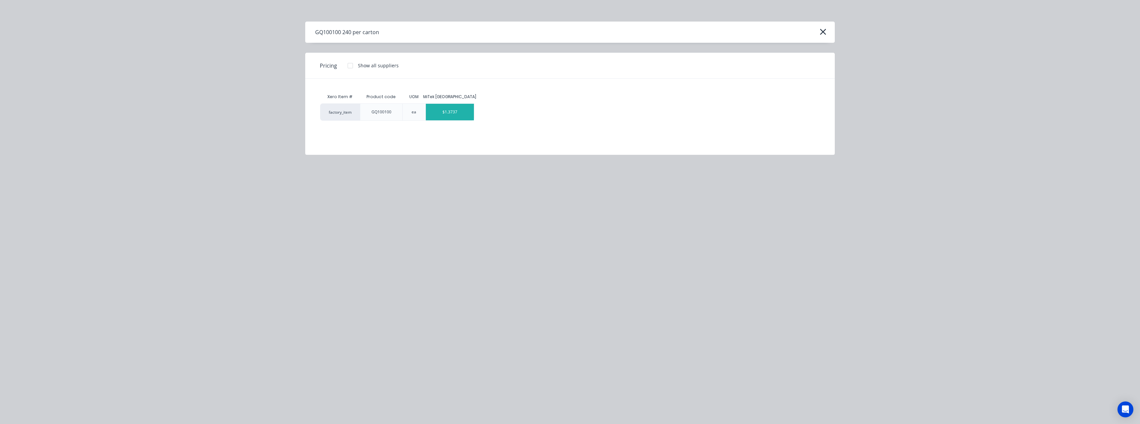
click at [458, 115] on div "$1.3737" at bounding box center [450, 112] width 48 height 17
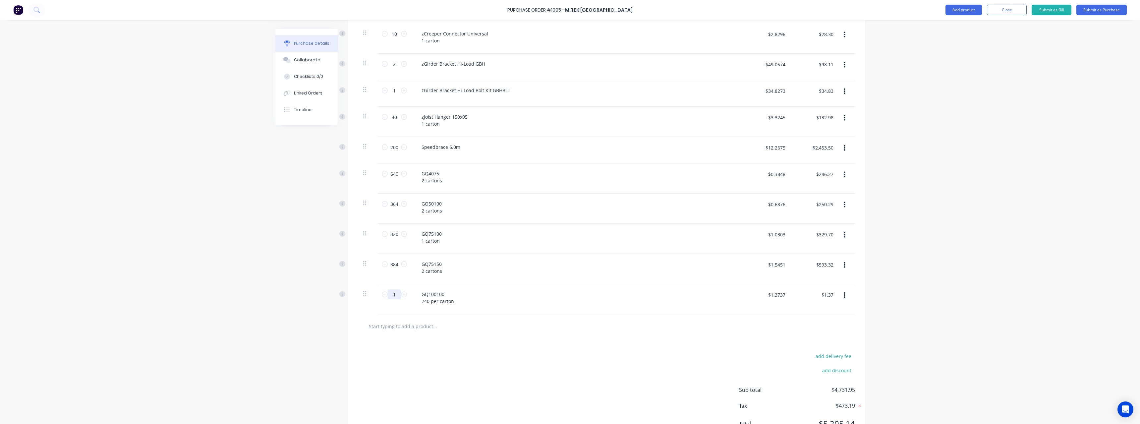
click at [397, 293] on input "1" at bounding box center [394, 294] width 13 height 10
drag, startPoint x: 436, startPoint y: 304, endPoint x: 439, endPoint y: 342, distance: 38.3
click at [441, 324] on div "Products Show / Hide columns Add product Qty Price Total 80 80 zJoist Hanger 90…" at bounding box center [606, 152] width 517 height 592
click at [403, 325] on input "text" at bounding box center [435, 326] width 133 height 13
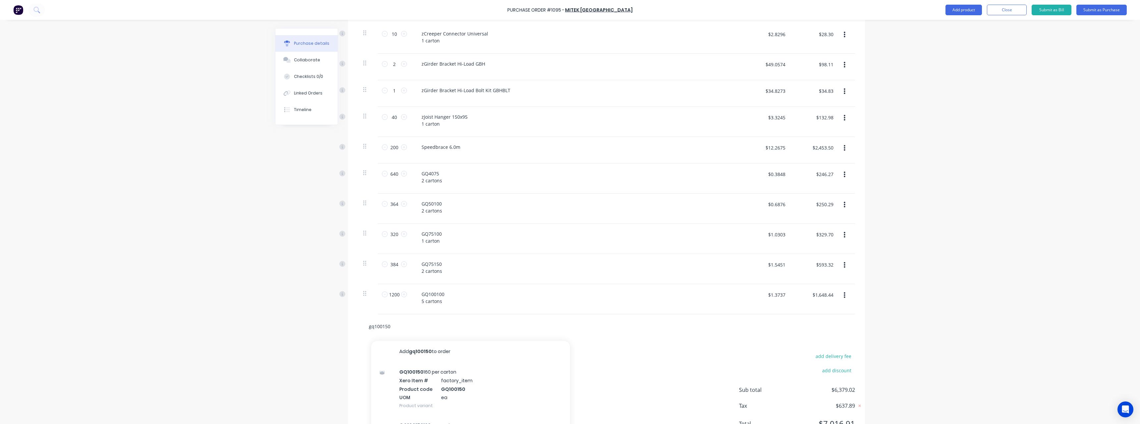
scroll to position [339, 0]
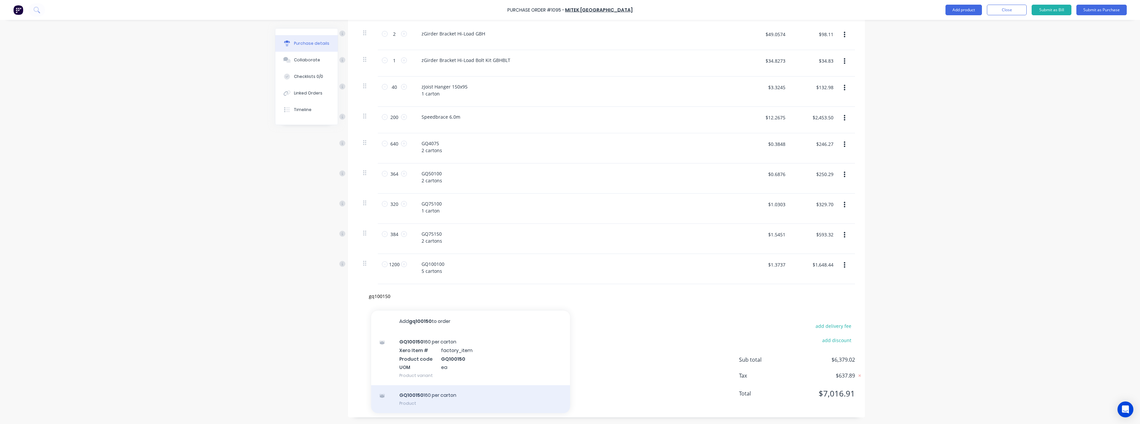
click at [446, 395] on div "GQ100150 160 per carton Product" at bounding box center [470, 399] width 199 height 28
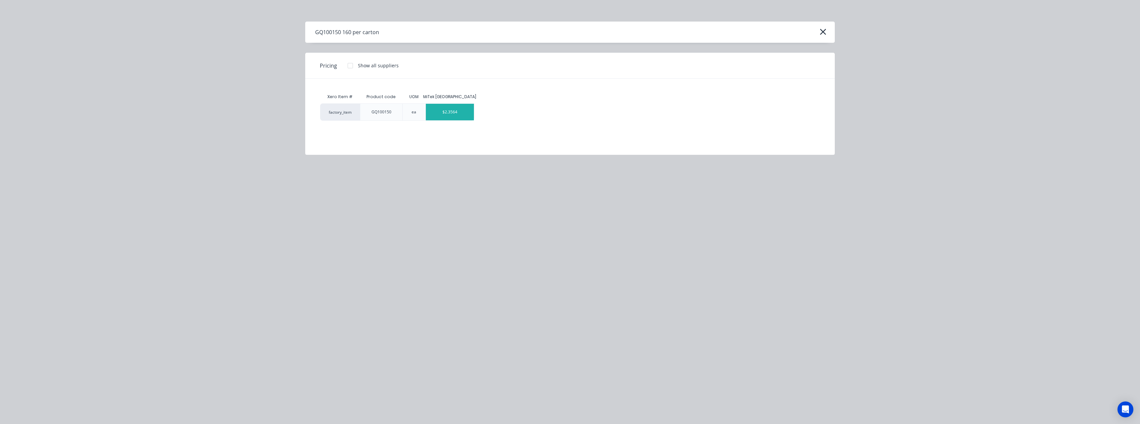
click at [447, 115] on div "$2.3564" at bounding box center [450, 112] width 48 height 17
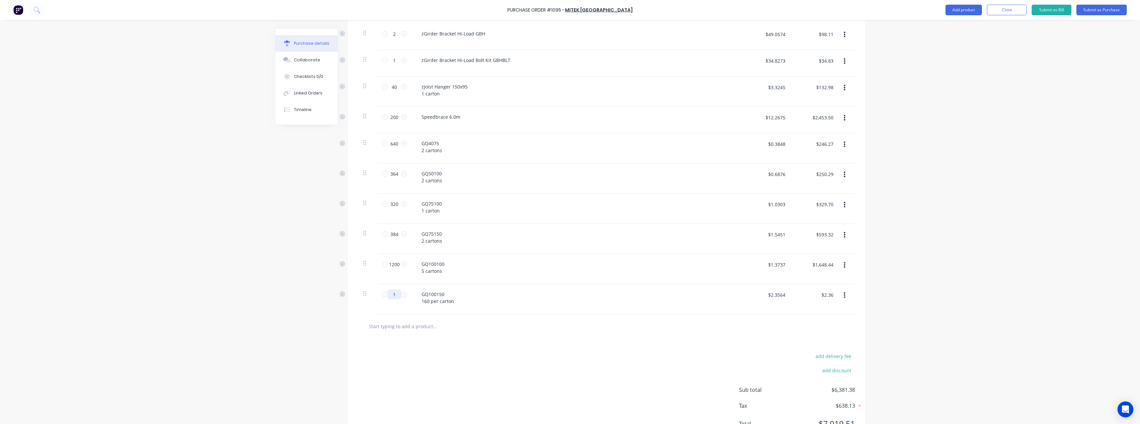
click at [395, 294] on input "1" at bounding box center [394, 294] width 13 height 10
click at [438, 303] on div "GQ100150 160 per carton" at bounding box center [437, 297] width 43 height 17
click at [430, 322] on input "text" at bounding box center [435, 326] width 133 height 13
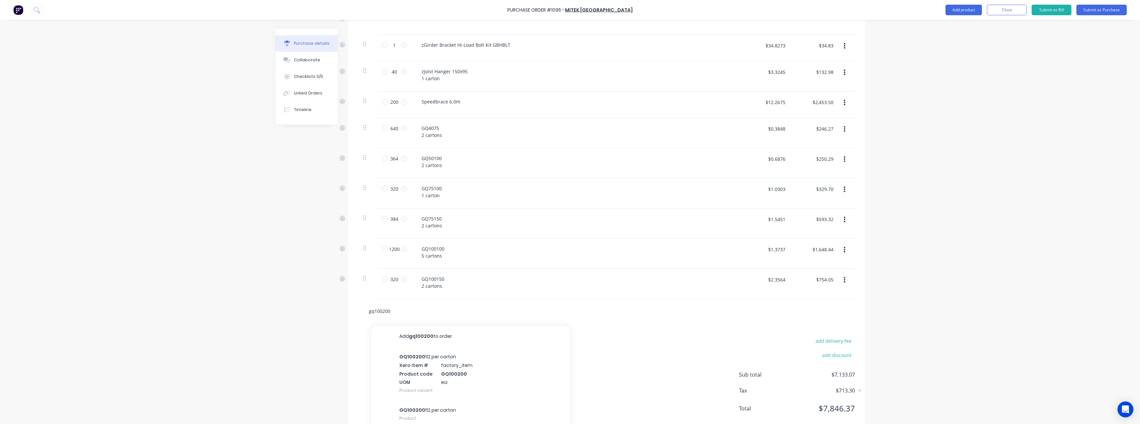
scroll to position [369, 0]
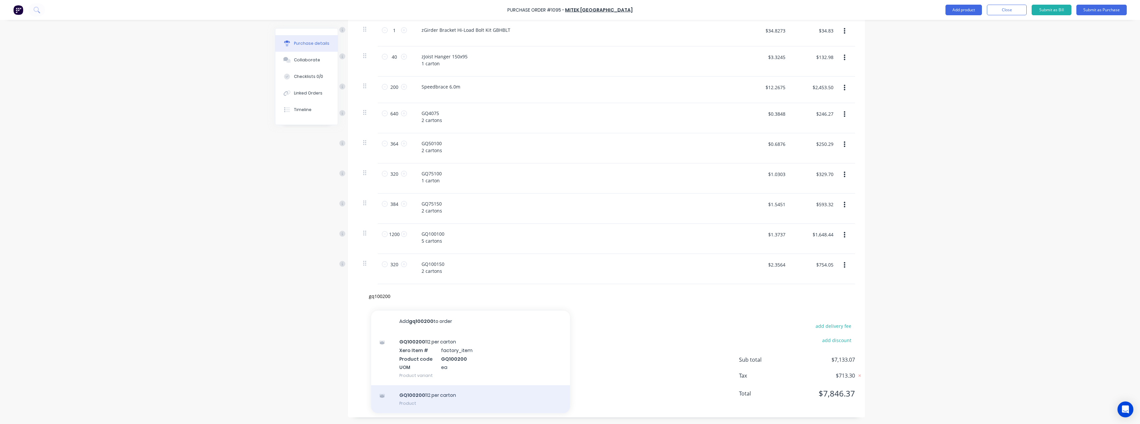
click at [458, 399] on div "GQ100200 112 per carton Product" at bounding box center [470, 399] width 199 height 28
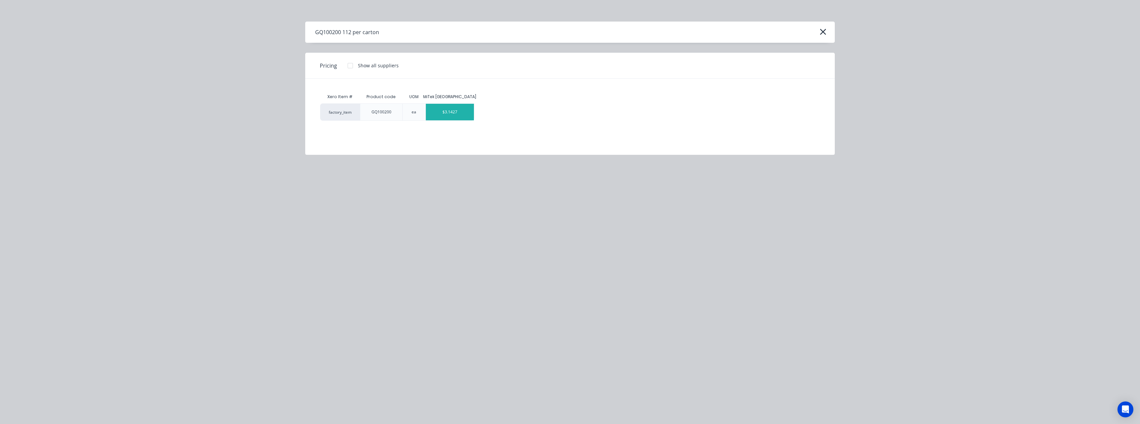
click at [447, 116] on div "$3.1427" at bounding box center [450, 112] width 48 height 17
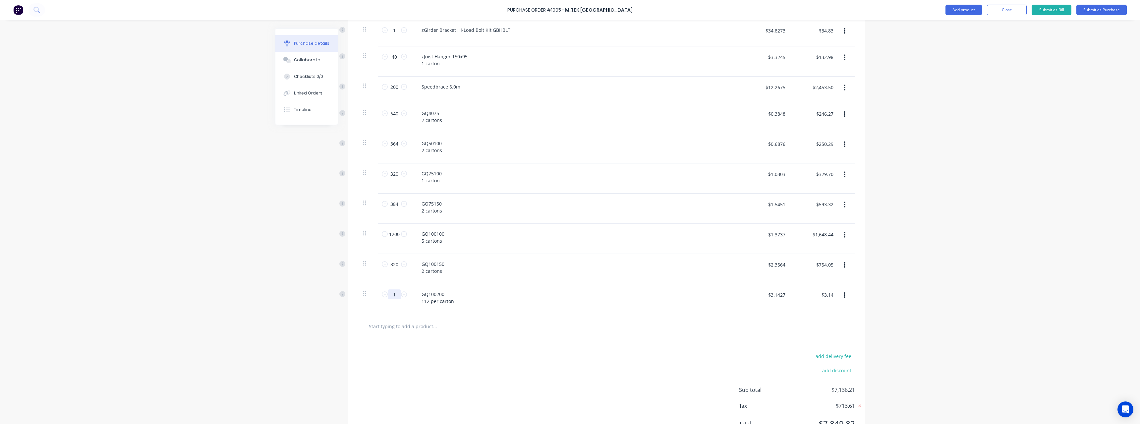
click at [397, 294] on input "1" at bounding box center [394, 294] width 13 height 10
drag, startPoint x: 437, startPoint y: 304, endPoint x: 432, endPoint y: 328, distance: 24.1
click at [432, 328] on div "Products Show / Hide columns Add product Qty Price Total 80 80 zJoist Hanger 90…" at bounding box center [606, 122] width 517 height 652
click at [426, 330] on input "text" at bounding box center [435, 326] width 133 height 13
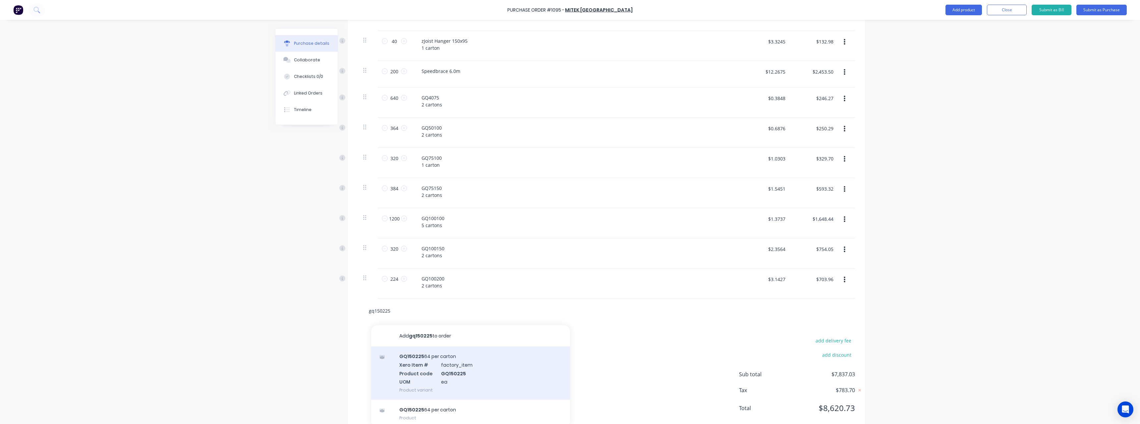
scroll to position [399, 0]
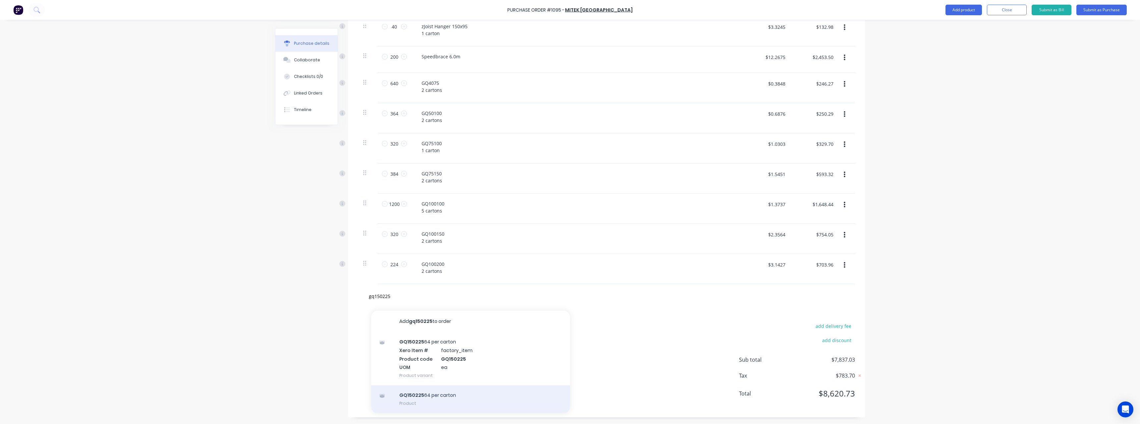
click at [458, 394] on div "GQ150225 64 per carton Product" at bounding box center [470, 399] width 199 height 28
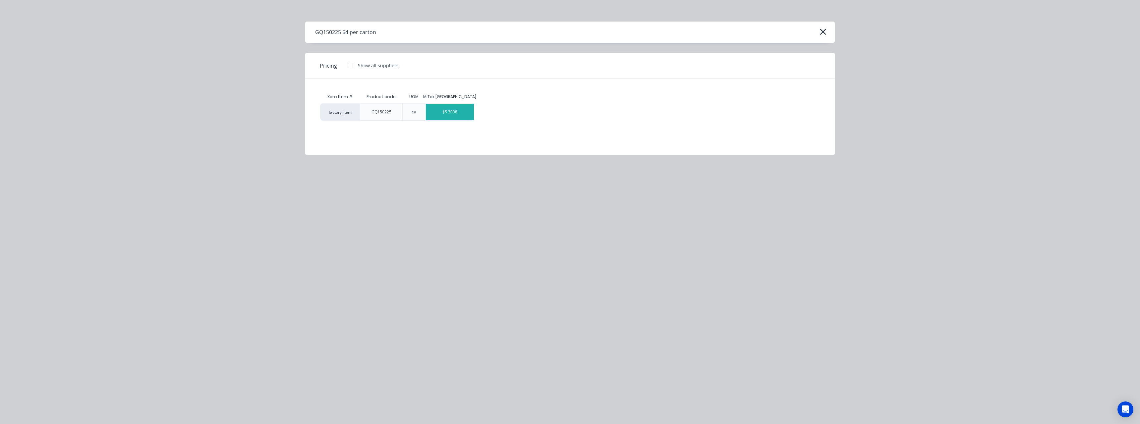
click at [448, 108] on div "$5.3038" at bounding box center [450, 112] width 48 height 17
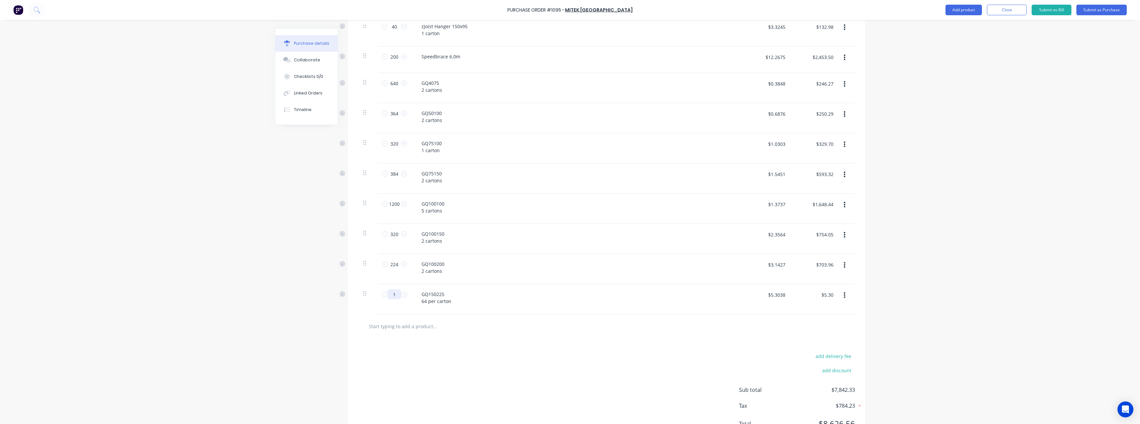
click at [394, 295] on input "1" at bounding box center [394, 294] width 13 height 10
click at [435, 301] on div "GQ150225 64 per carton" at bounding box center [436, 297] width 40 height 17
click at [416, 324] on input "text" at bounding box center [435, 326] width 133 height 13
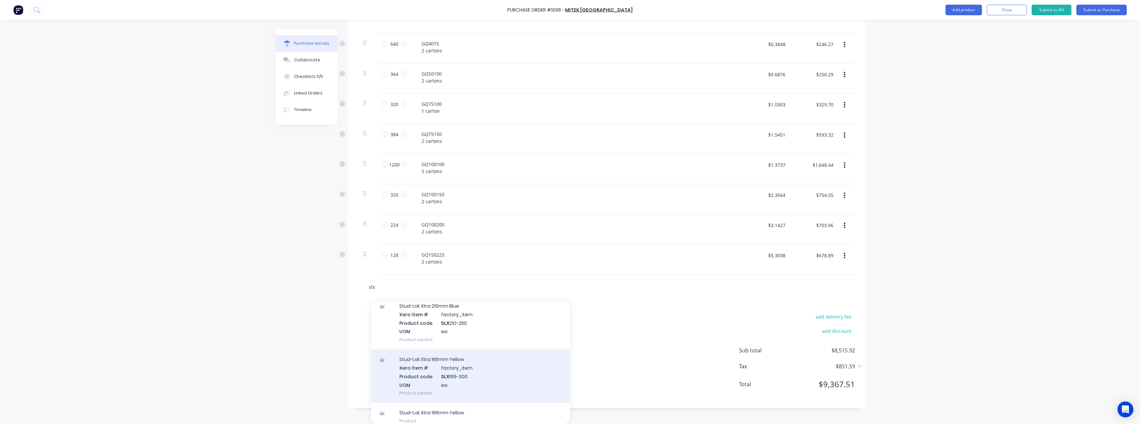
scroll to position [61, 0]
click at [489, 378] on div "Stud-Lok Xtra 165mm Yellow Product" at bounding box center [470, 382] width 199 height 28
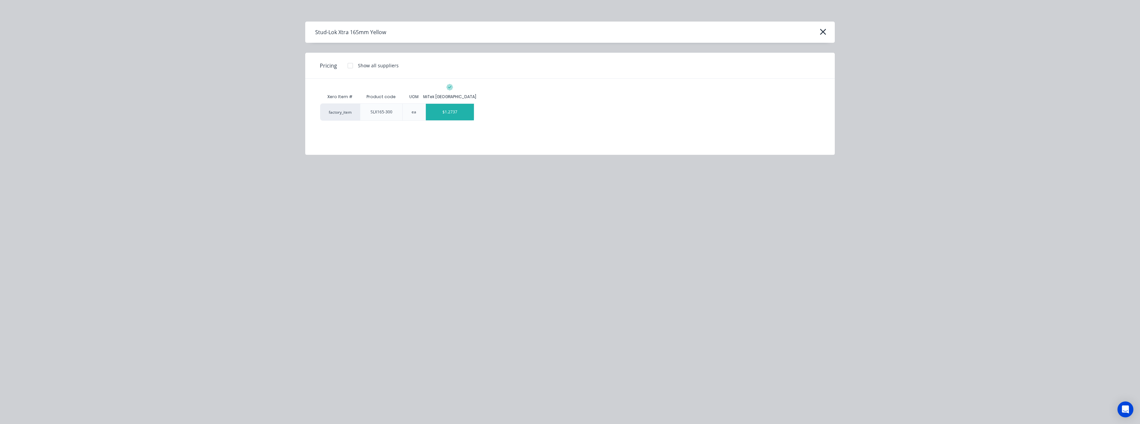
click at [446, 109] on div "$1.2737" at bounding box center [450, 112] width 48 height 17
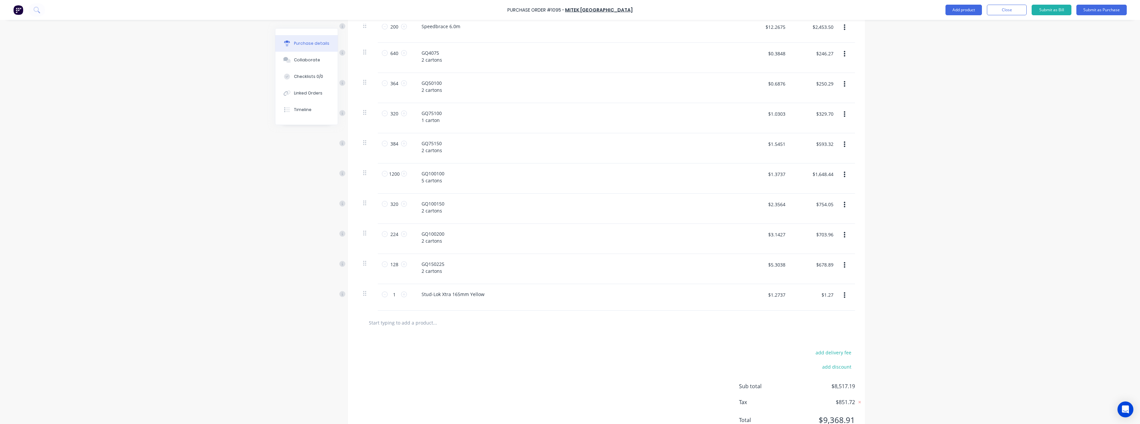
scroll to position [439, 0]
click at [394, 288] on input "1" at bounding box center [394, 285] width 13 height 10
click at [484, 285] on div "Stud-Lok Xtra 165mm Yellow" at bounding box center [453, 285] width 74 height 10
click at [416, 320] on input "text" at bounding box center [435, 316] width 133 height 13
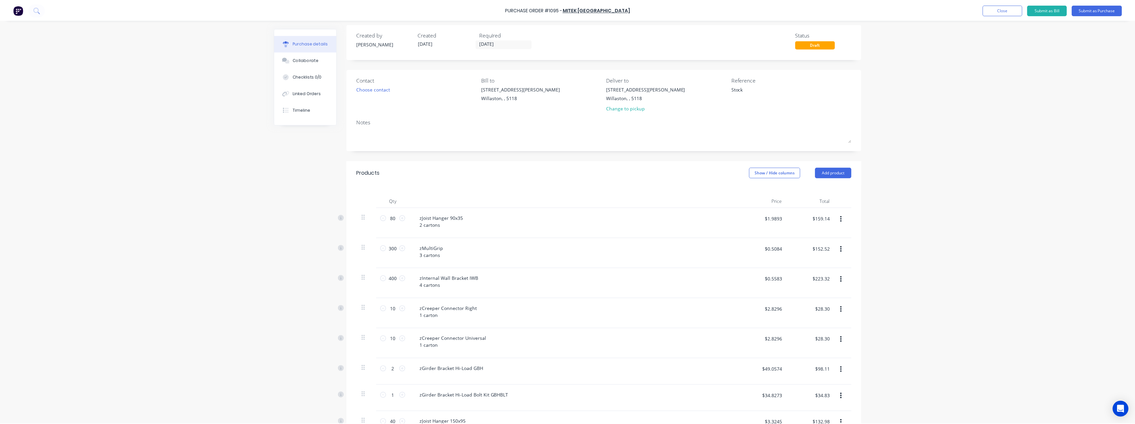
scroll to position [0, 0]
click at [1093, 8] on button "Submit as Purchase" at bounding box center [1101, 10] width 50 height 11
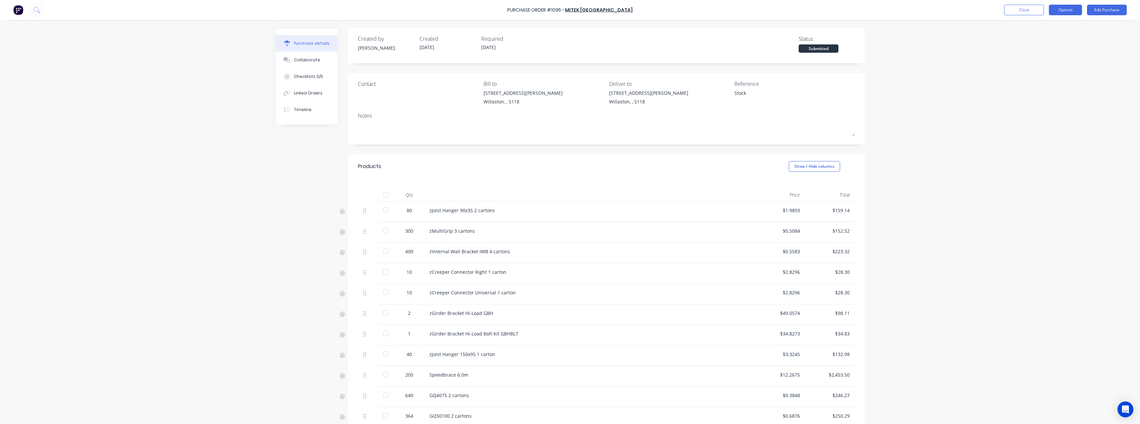
click at [1058, 13] on button "Options" at bounding box center [1065, 10] width 33 height 11
click at [1058, 24] on div "Print / Email" at bounding box center [1050, 27] width 51 height 10
click at [1057, 38] on div "With pricing" at bounding box center [1050, 40] width 51 height 10
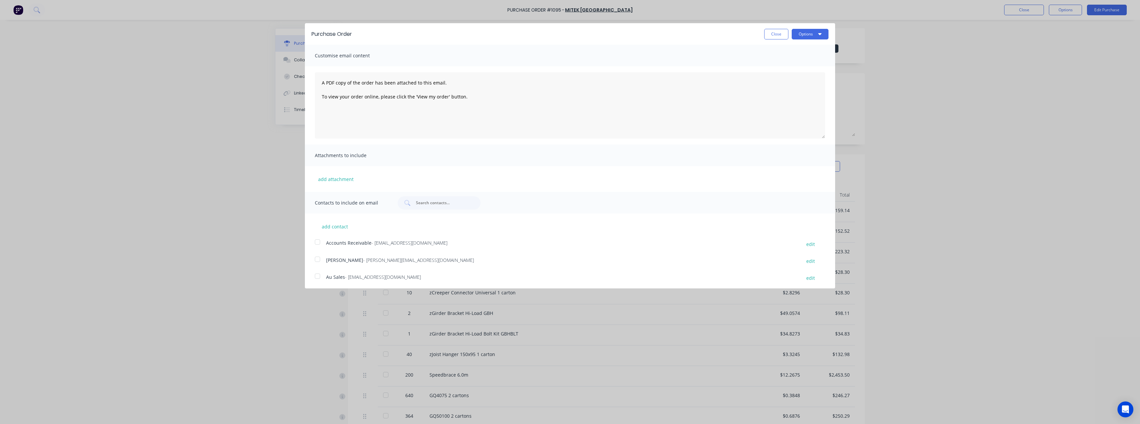
click at [363, 258] on span "- [PERSON_NAME][EMAIL_ADDRESS][DOMAIN_NAME]" at bounding box center [418, 260] width 111 height 6
click at [802, 33] on button "Options" at bounding box center [810, 34] width 37 height 11
click at [794, 64] on div "Email" at bounding box center [797, 64] width 51 height 10
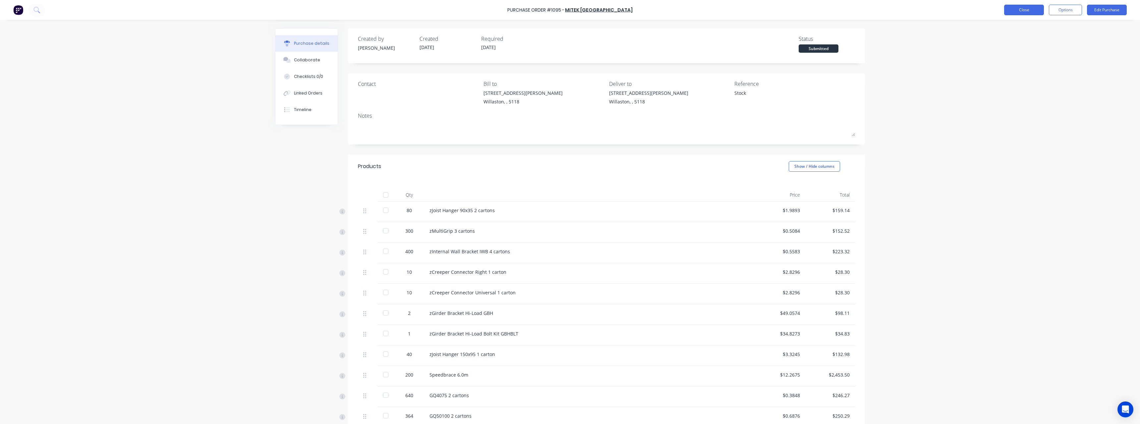
click at [1020, 12] on button "Close" at bounding box center [1024, 10] width 40 height 11
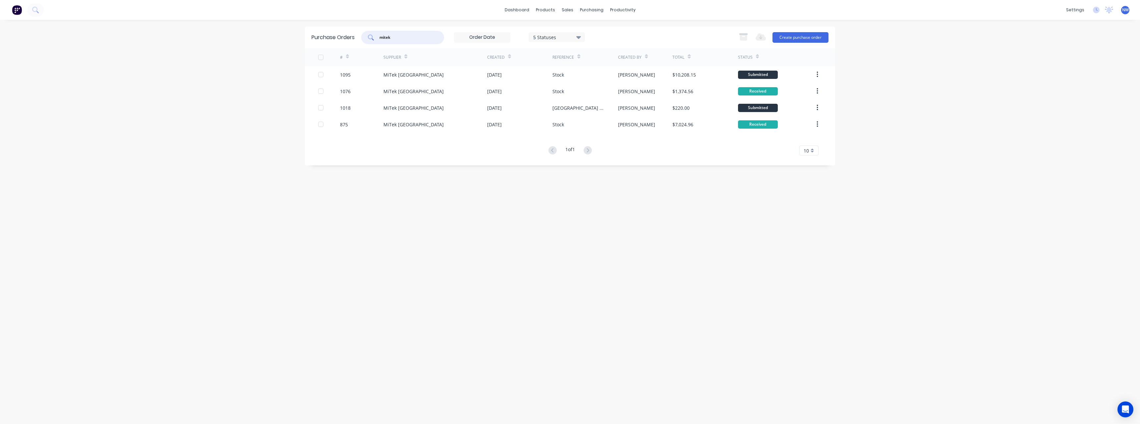
drag, startPoint x: 408, startPoint y: 37, endPoint x: 368, endPoint y: 39, distance: 39.5
click at [368, 39] on div "mitek" at bounding box center [402, 37] width 83 height 13
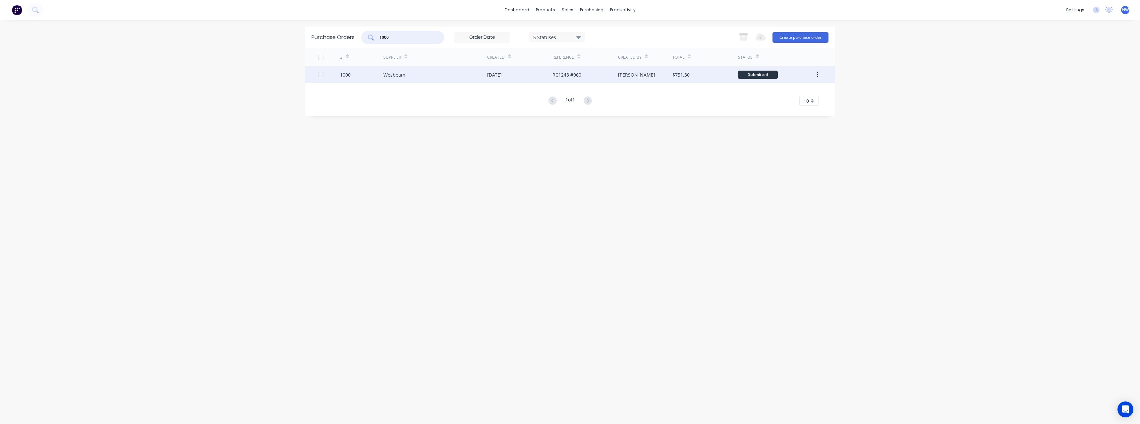
click at [437, 75] on div "Wesbeam" at bounding box center [435, 74] width 104 height 17
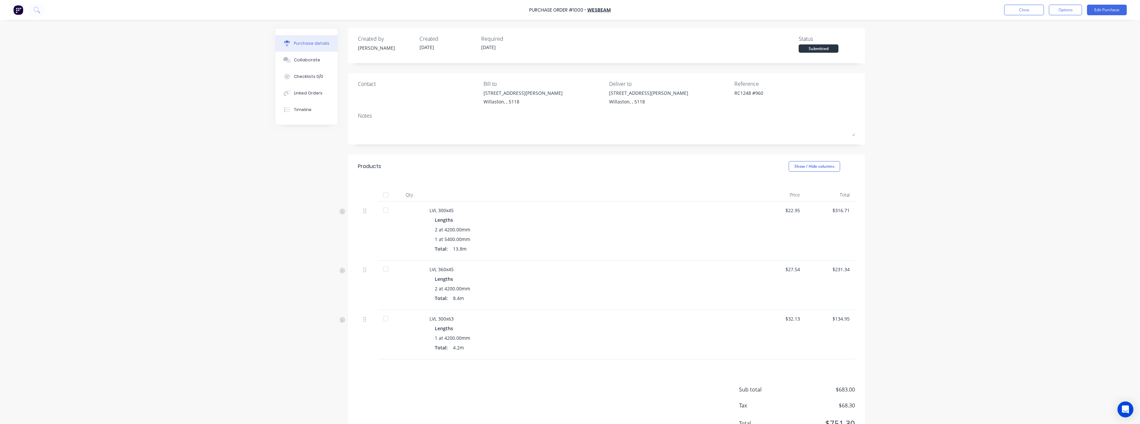
click at [386, 193] on div at bounding box center [385, 194] width 13 height 13
click at [1016, 11] on button "Close" at bounding box center [1024, 10] width 40 height 11
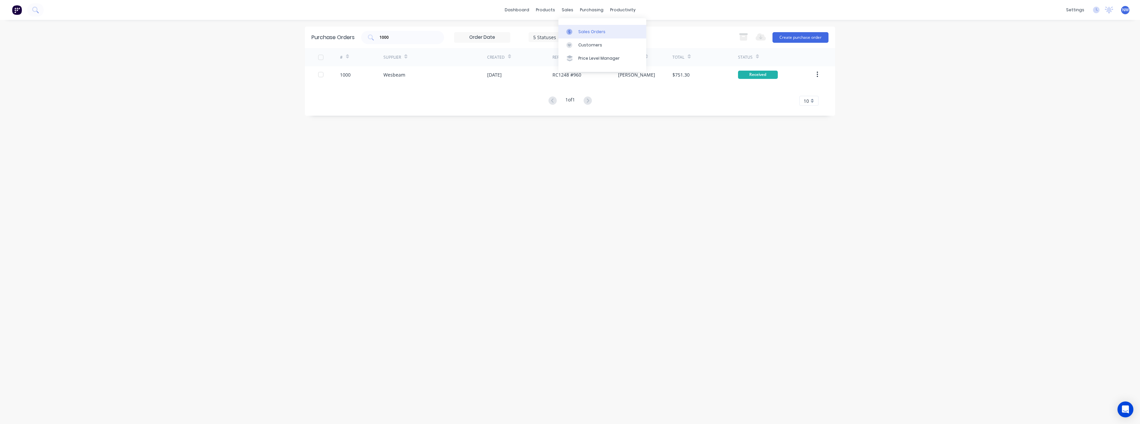
click at [594, 34] on div "Sales Orders" at bounding box center [591, 32] width 27 height 6
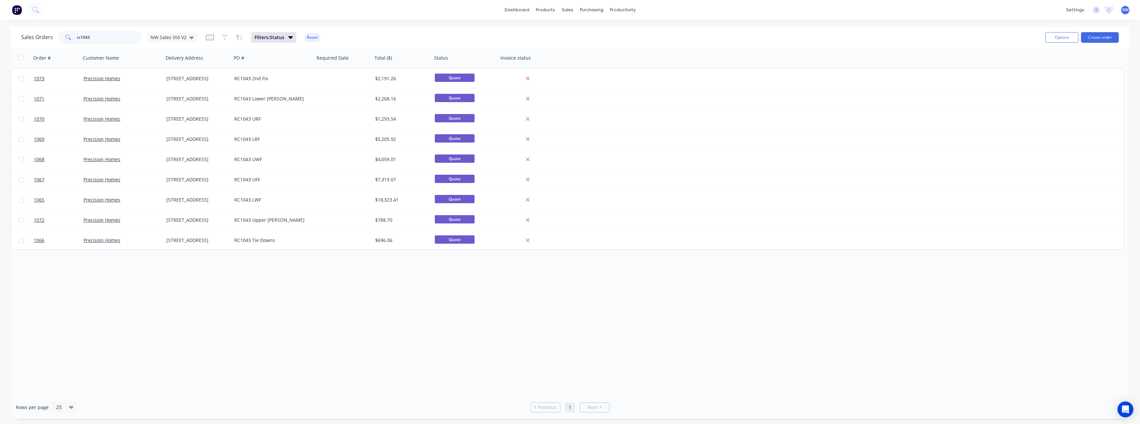
drag, startPoint x: 74, startPoint y: 38, endPoint x: 60, endPoint y: 39, distance: 13.3
click at [60, 39] on div "rc1043" at bounding box center [99, 37] width 83 height 13
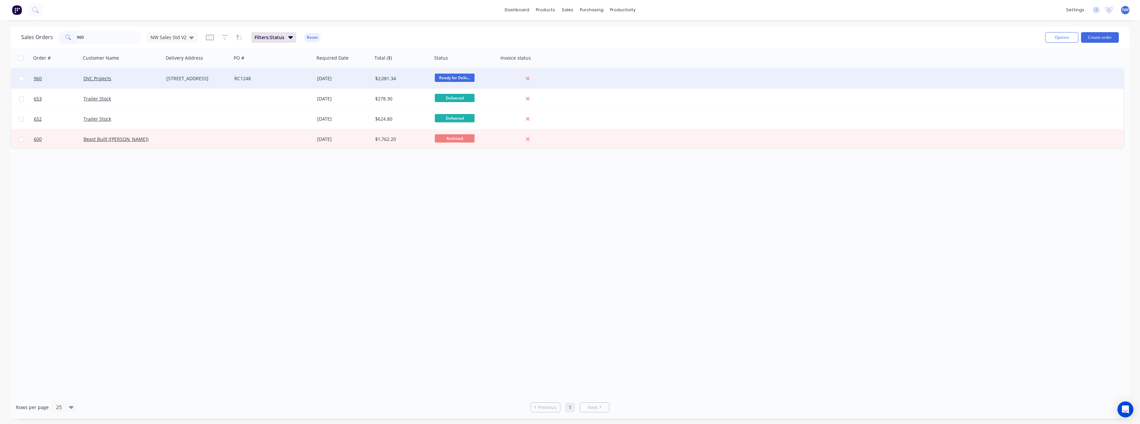
click at [218, 76] on div "[STREET_ADDRESS]" at bounding box center [196, 78] width 60 height 7
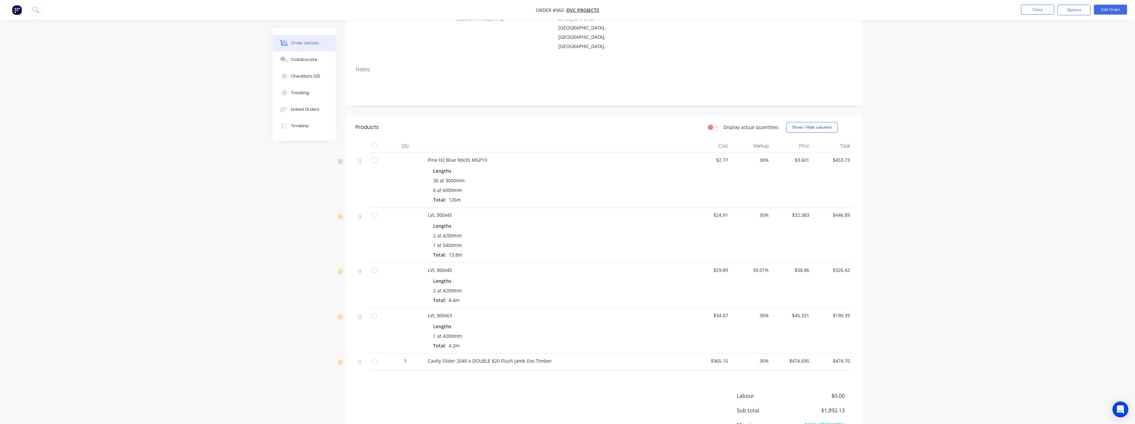
scroll to position [66, 0]
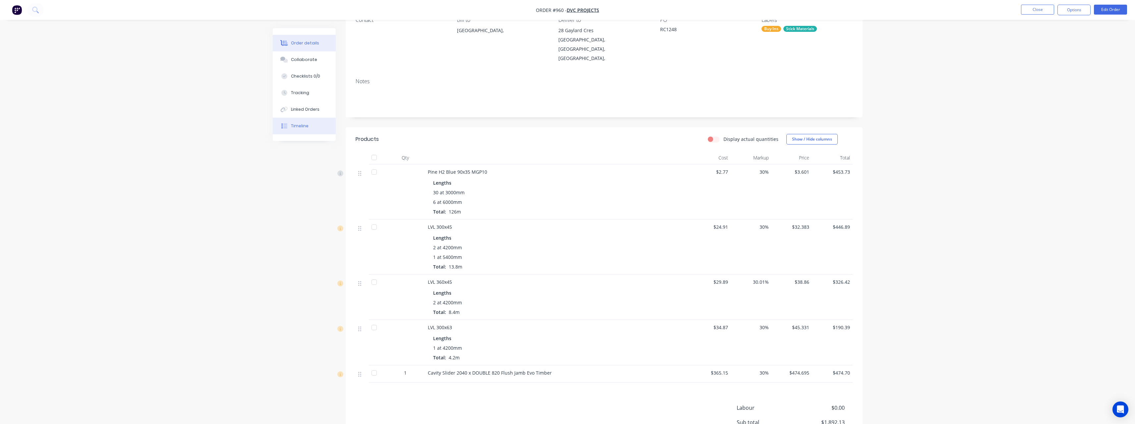
click at [301, 129] on button "Timeline" at bounding box center [304, 126] width 63 height 17
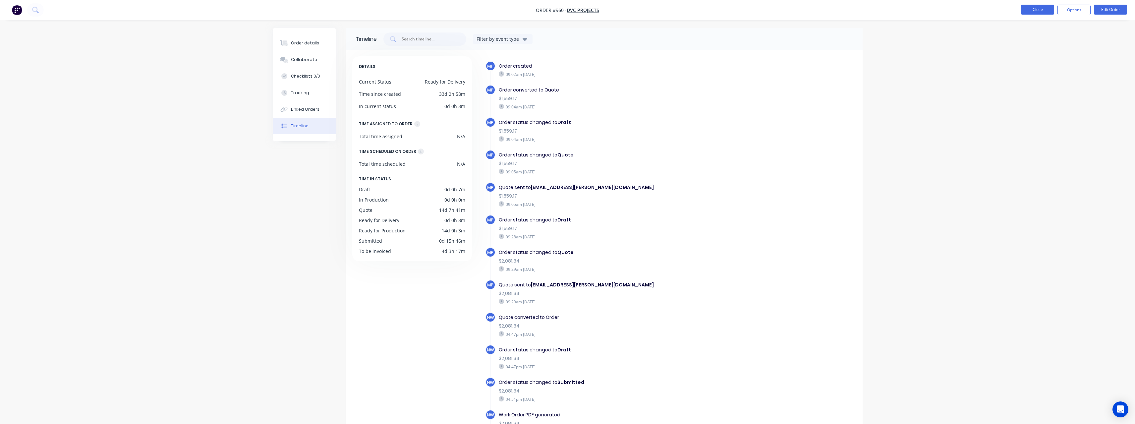
click at [1027, 11] on button "Close" at bounding box center [1037, 10] width 33 height 10
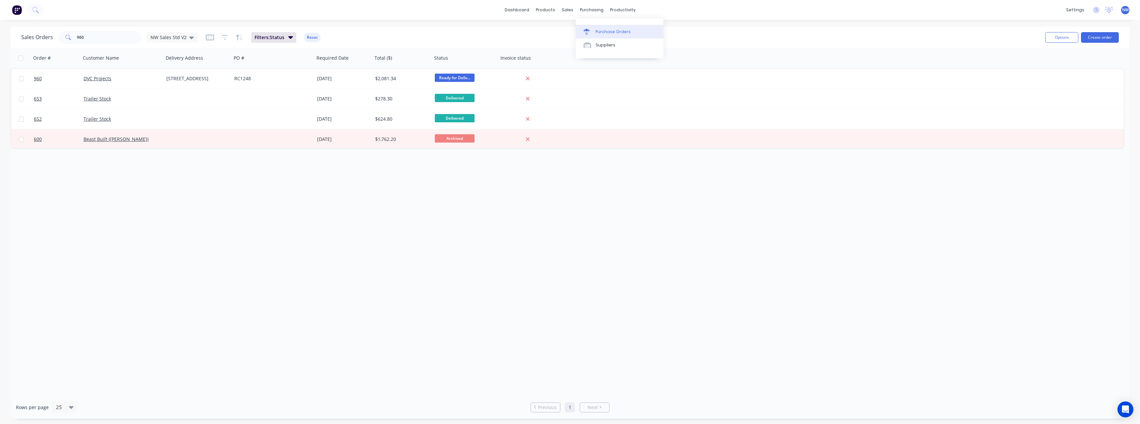
click at [607, 33] on div "Purchase Orders" at bounding box center [613, 32] width 35 height 6
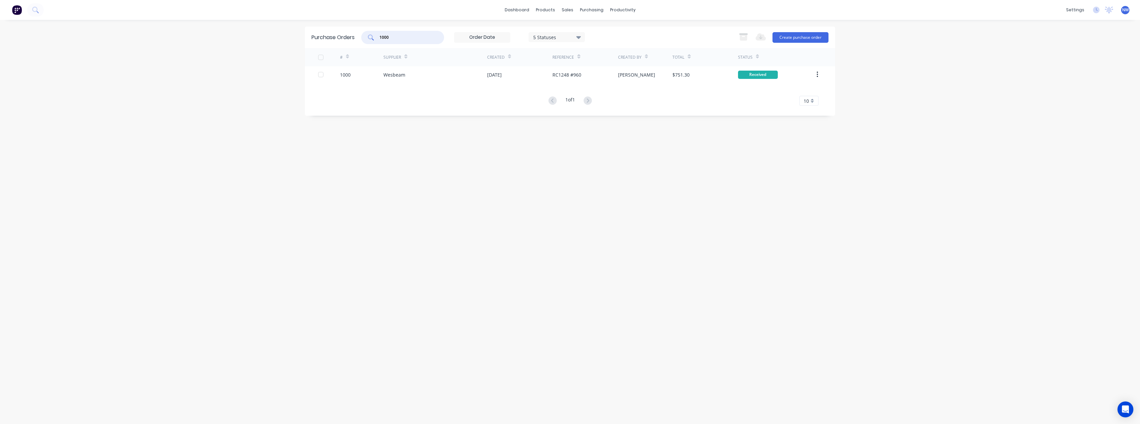
drag, startPoint x: 395, startPoint y: 37, endPoint x: 362, endPoint y: 40, distance: 33.9
click at [362, 40] on div "Purchase Orders 1000 5 Statuses 5 Statuses Export to Excel (XLSX) Create purcha…" at bounding box center [570, 38] width 530 height 22
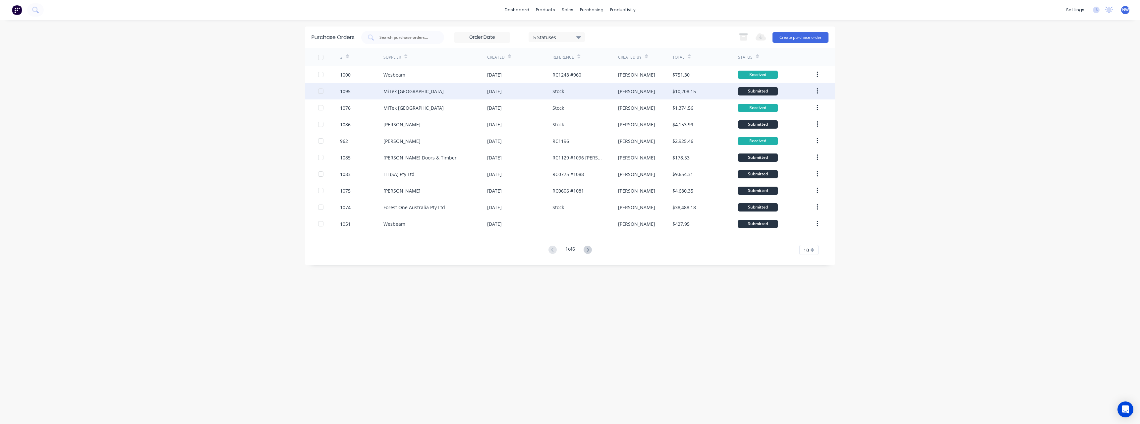
click at [437, 89] on div "MiTek [GEOGRAPHIC_DATA]" at bounding box center [435, 91] width 104 height 17
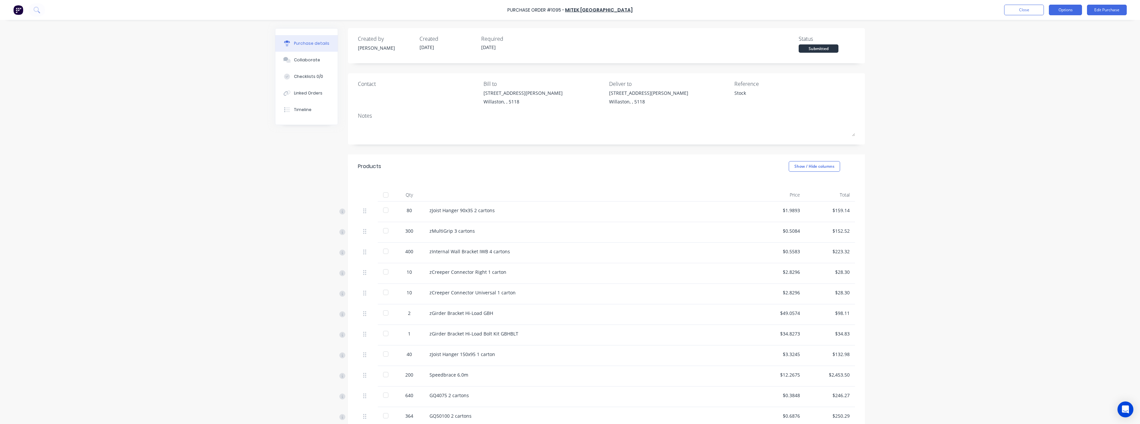
click at [1074, 9] on button "Options" at bounding box center [1065, 10] width 33 height 11
click at [1062, 29] on div "Print / Email" at bounding box center [1050, 27] width 51 height 10
click at [1053, 40] on div "With pricing" at bounding box center [1050, 40] width 51 height 10
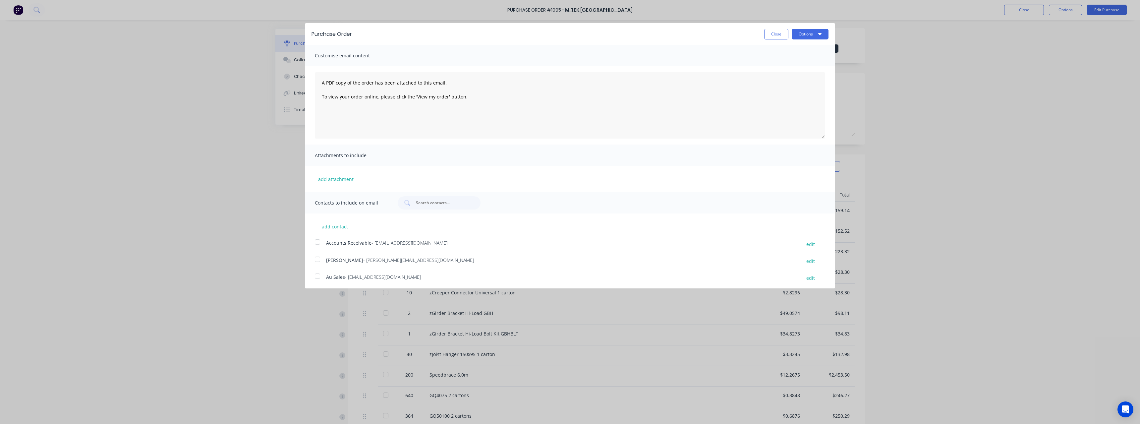
click at [371, 278] on span "- [EMAIL_ADDRESS][DOMAIN_NAME]" at bounding box center [383, 277] width 76 height 6
click at [805, 33] on button "Options" at bounding box center [810, 34] width 37 height 11
click at [785, 65] on div "Email" at bounding box center [797, 64] width 51 height 10
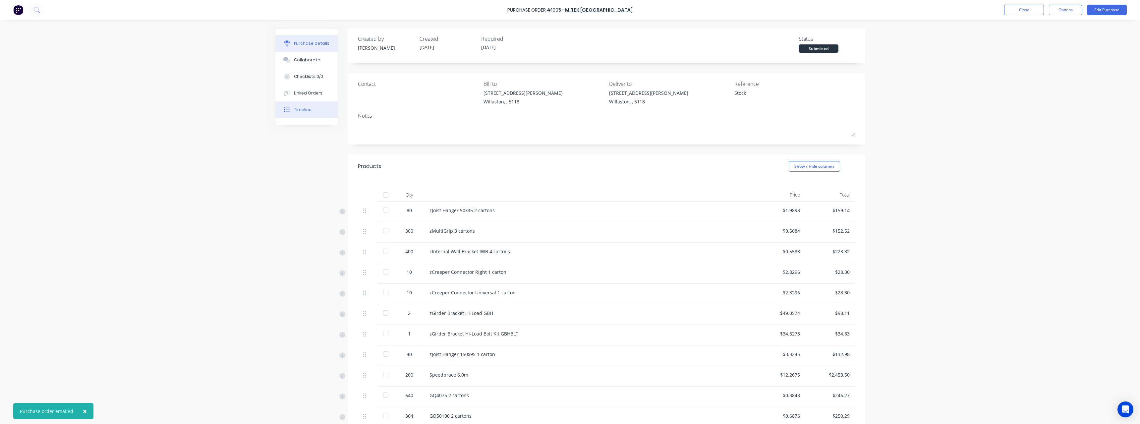
click at [296, 110] on div "Timeline" at bounding box center [303, 110] width 18 height 6
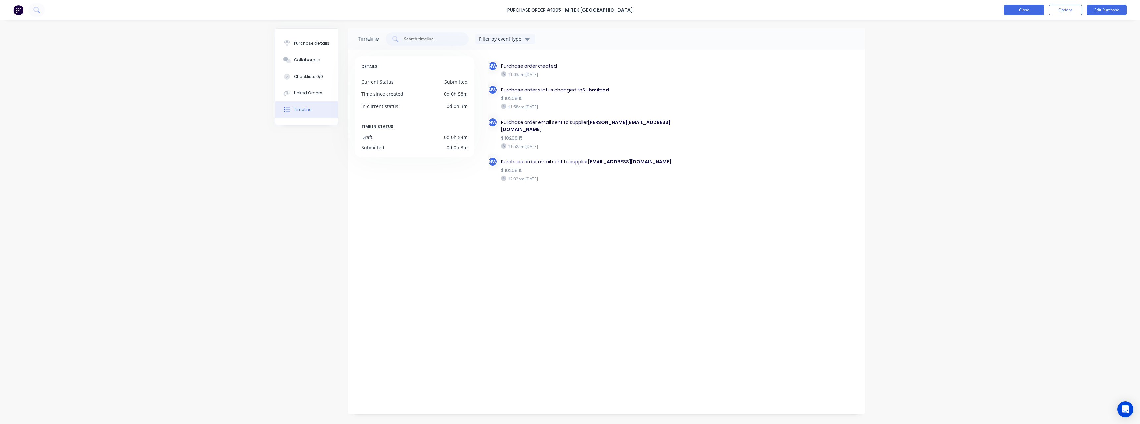
click at [1018, 10] on button "Close" at bounding box center [1024, 10] width 40 height 11
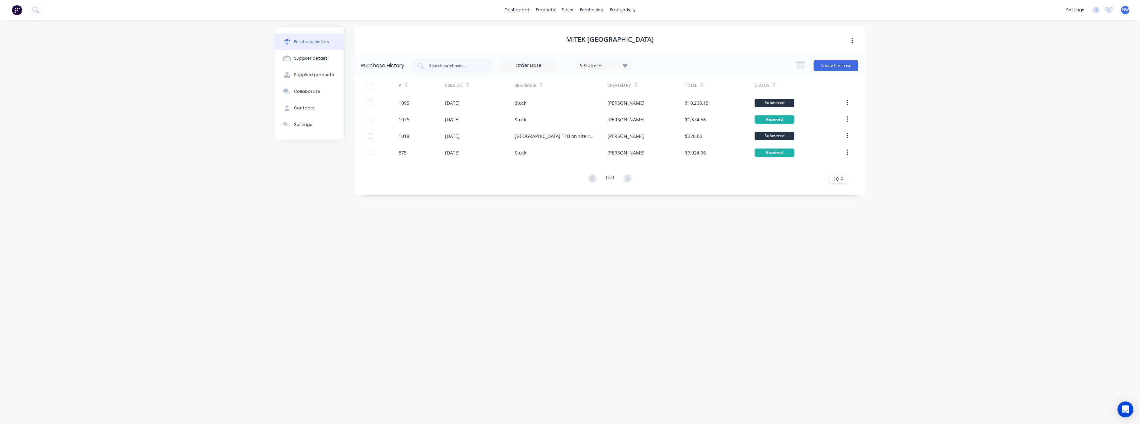
click at [1127, 9] on span "NW" at bounding box center [1125, 10] width 7 height 6
click at [1076, 85] on div "Sign out" at bounding box center [1070, 83] width 18 height 6
